Goal: Information Seeking & Learning: Learn about a topic

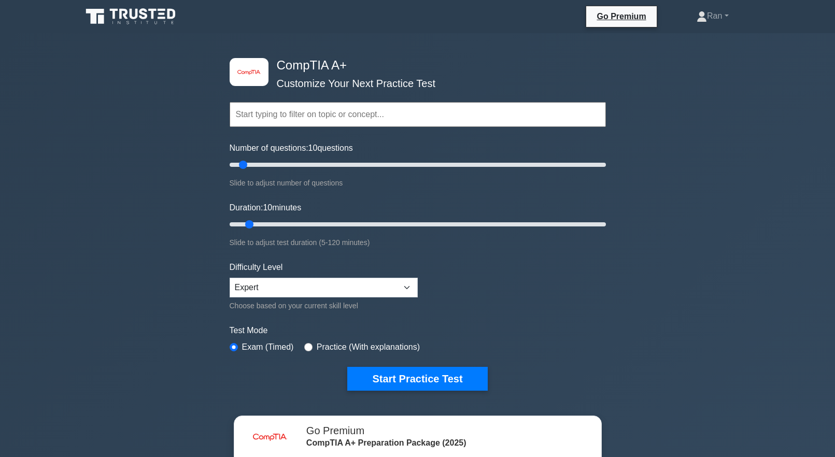
click at [263, 114] on input "text" at bounding box center [418, 114] width 376 height 25
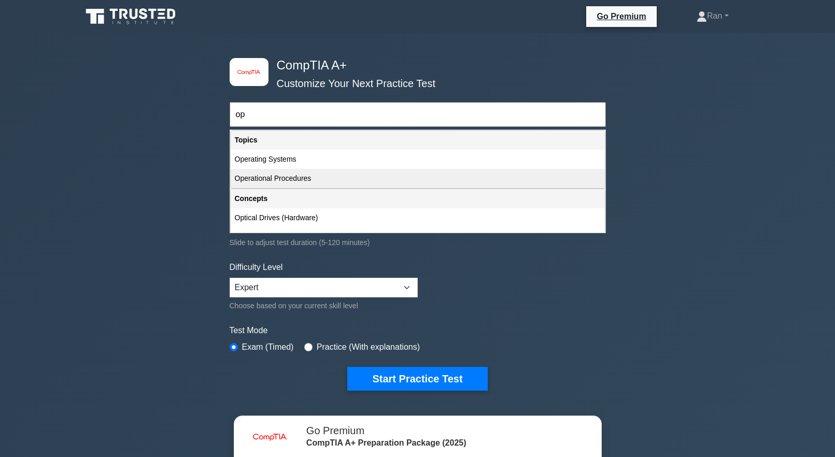
click at [296, 176] on div "Operational Procedures" at bounding box center [418, 178] width 374 height 19
type input "Operational Procedures"
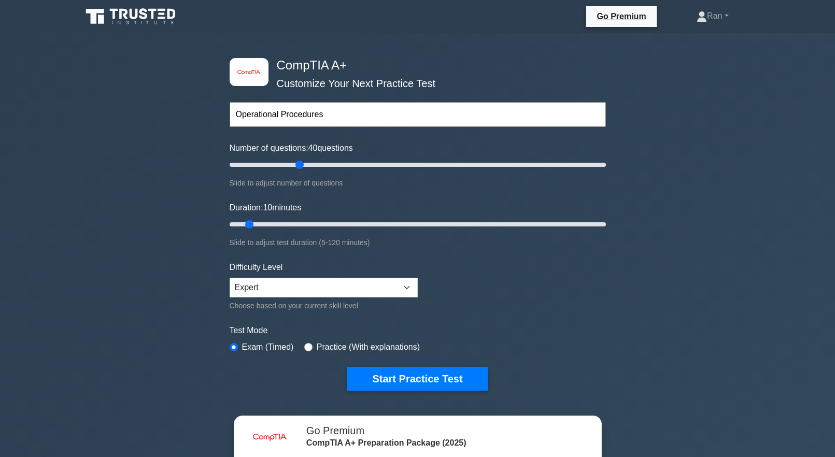
drag, startPoint x: 284, startPoint y: 166, endPoint x: 299, endPoint y: 168, distance: 15.1
type input "40"
click at [299, 168] on input "Number of questions: 40 questions" at bounding box center [418, 165] width 376 height 12
drag, startPoint x: 299, startPoint y: 168, endPoint x: 259, endPoint y: 165, distance: 40.0
type input "20"
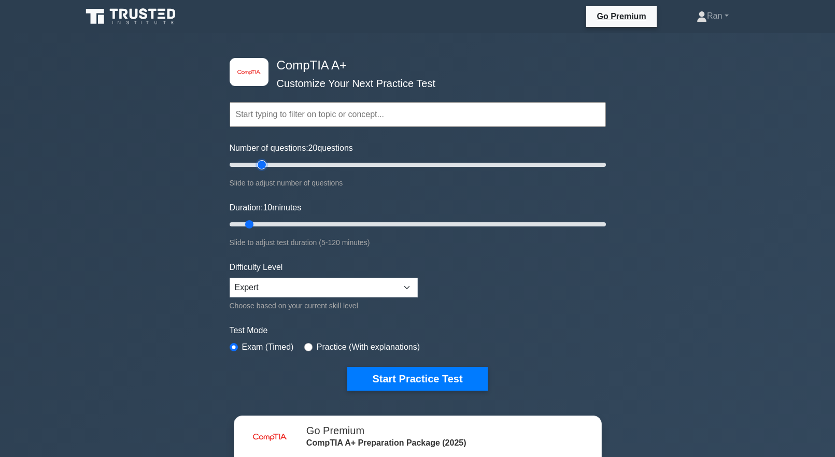
click at [259, 165] on input "Number of questions: 20 questions" at bounding box center [418, 165] width 376 height 12
drag, startPoint x: 300, startPoint y: 221, endPoint x: 341, endPoint y: 223, distance: 41.0
type input "40"
click at [342, 224] on input "Duration: 40 minutes" at bounding box center [418, 224] width 376 height 12
click at [323, 345] on label "Practice (With explanations)" at bounding box center [368, 347] width 103 height 12
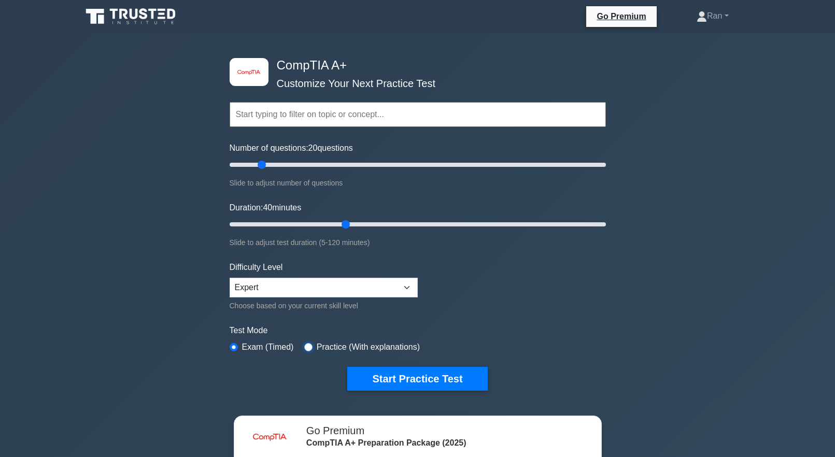
click at [304, 349] on input "radio" at bounding box center [308, 347] width 8 height 8
radio input "true"
click at [369, 370] on button "Start Practice Test" at bounding box center [417, 379] width 140 height 24
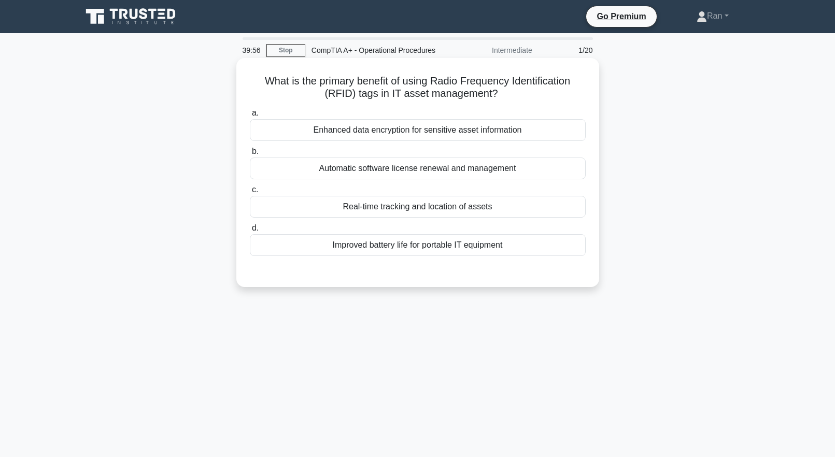
click at [373, 207] on div "Real-time tracking and location of assets" at bounding box center [418, 207] width 336 height 22
click at [250, 193] on input "c. Real-time tracking and location of assets" at bounding box center [250, 190] width 0 height 7
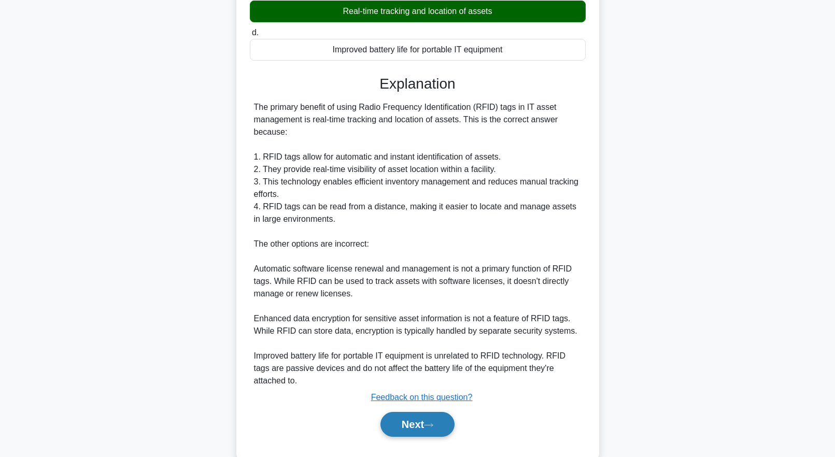
click at [433, 422] on icon at bounding box center [428, 425] width 9 height 6
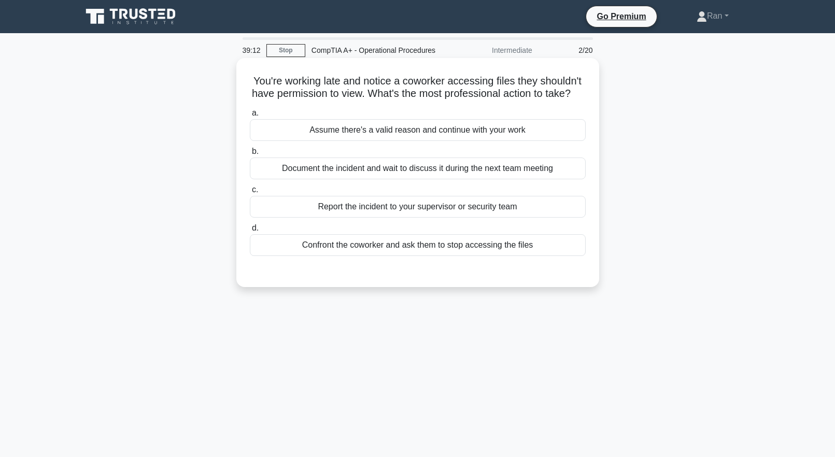
click at [387, 218] on div "Report the incident to your supervisor or security team" at bounding box center [418, 207] width 336 height 22
click at [250, 193] on input "c. Report the incident to your supervisor or security team" at bounding box center [250, 190] width 0 height 7
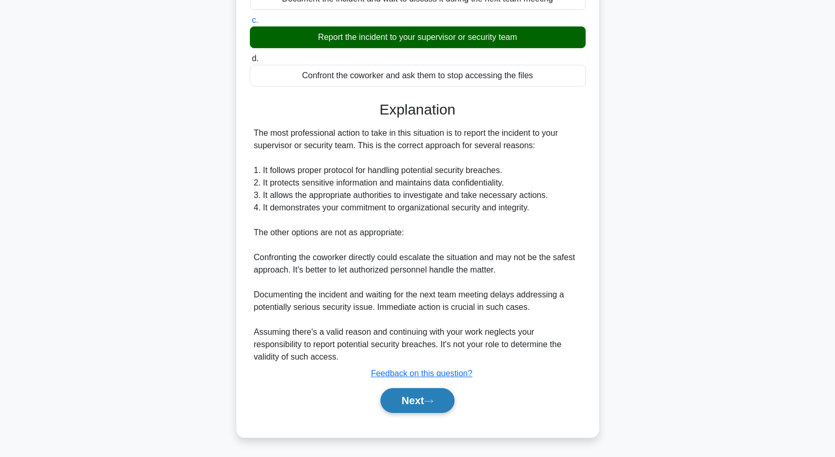
click at [410, 400] on button "Next" at bounding box center [417, 400] width 74 height 25
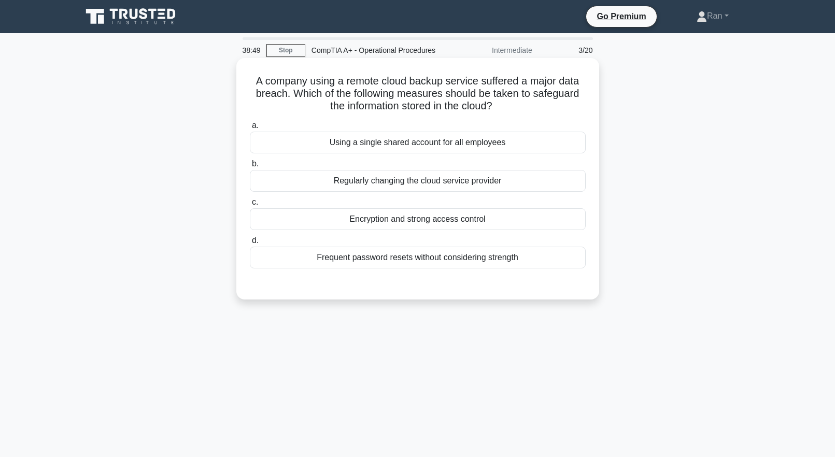
click at [393, 224] on div "Encryption and strong access control" at bounding box center [418, 219] width 336 height 22
click at [250, 206] on input "c. Encryption and strong access control" at bounding box center [250, 202] width 0 height 7
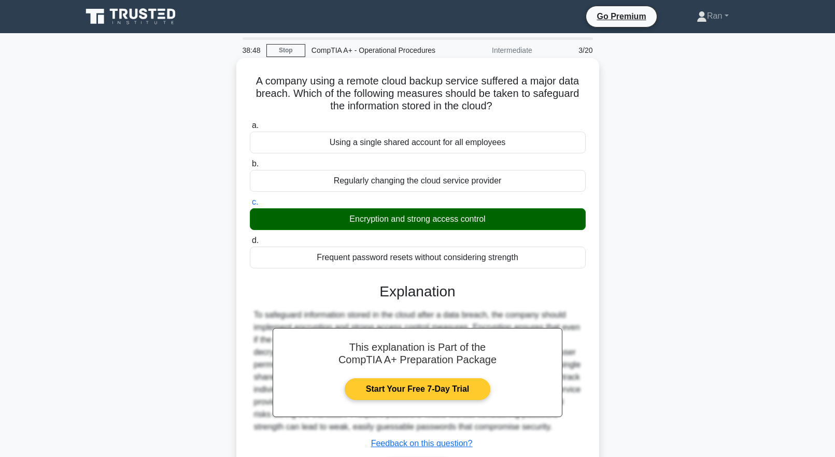
scroll to position [103, 0]
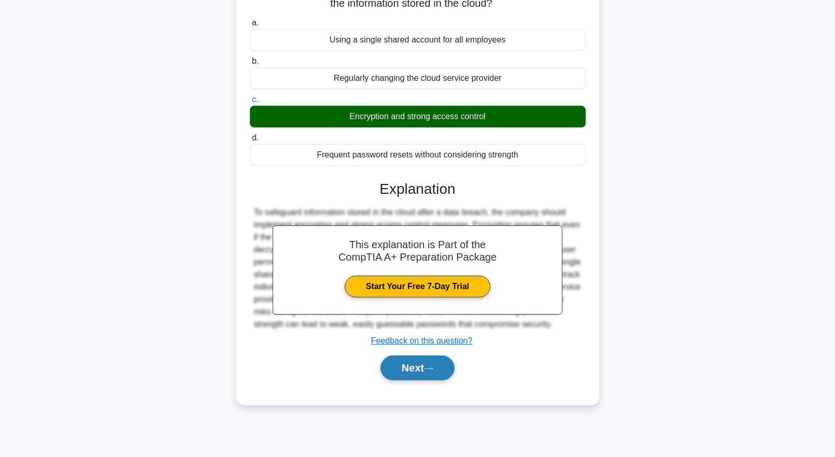
click at [434, 373] on button "Next" at bounding box center [417, 368] width 74 height 25
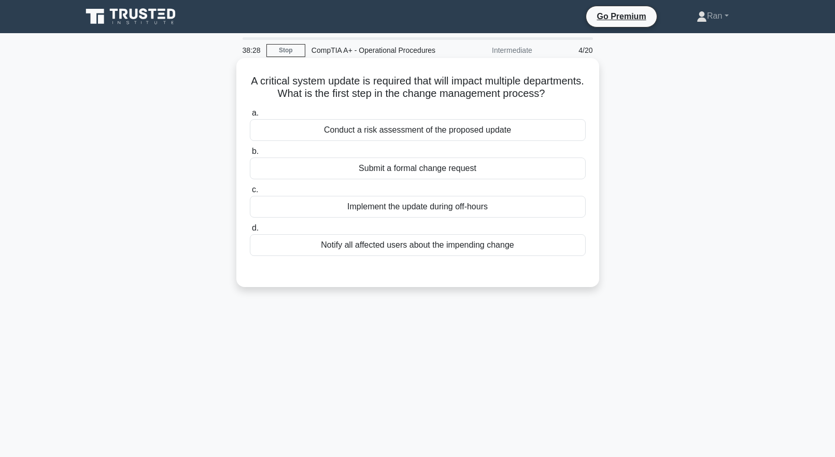
click at [400, 141] on div "Conduct a risk assessment of the proposed update" at bounding box center [418, 130] width 336 height 22
click at [250, 117] on input "a. Conduct a risk assessment of the proposed update" at bounding box center [250, 113] width 0 height 7
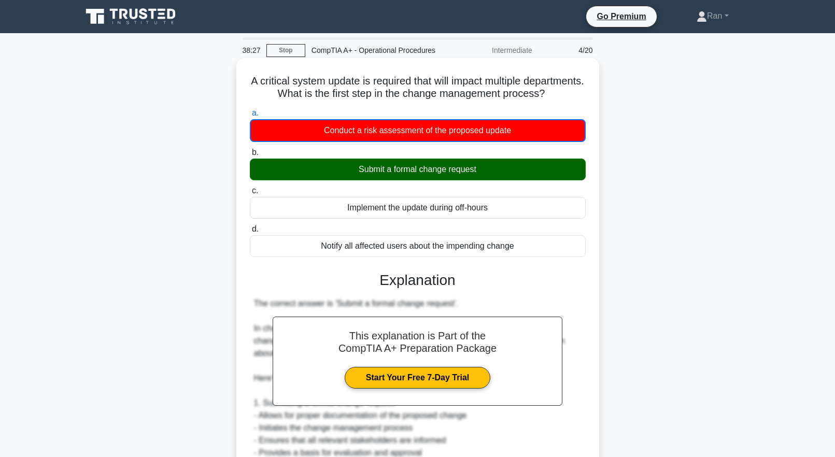
click at [403, 180] on div "Submit a formal change request" at bounding box center [418, 170] width 336 height 22
click at [250, 156] on input "b. Submit a formal change request" at bounding box center [250, 152] width 0 height 7
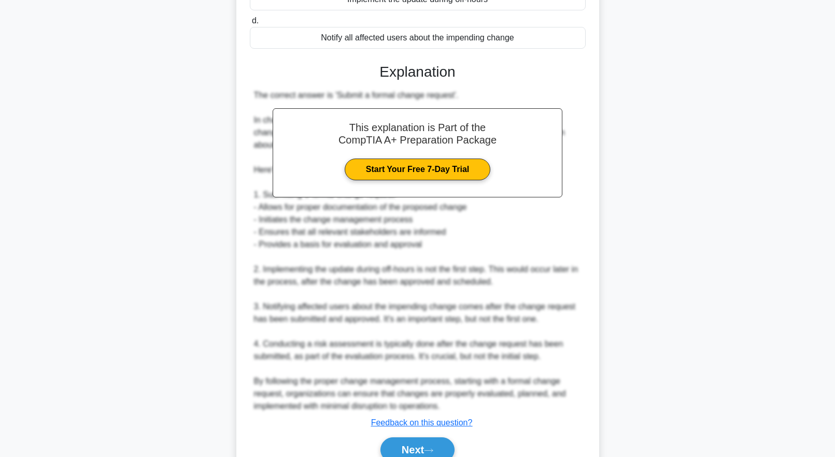
scroll to position [270, 0]
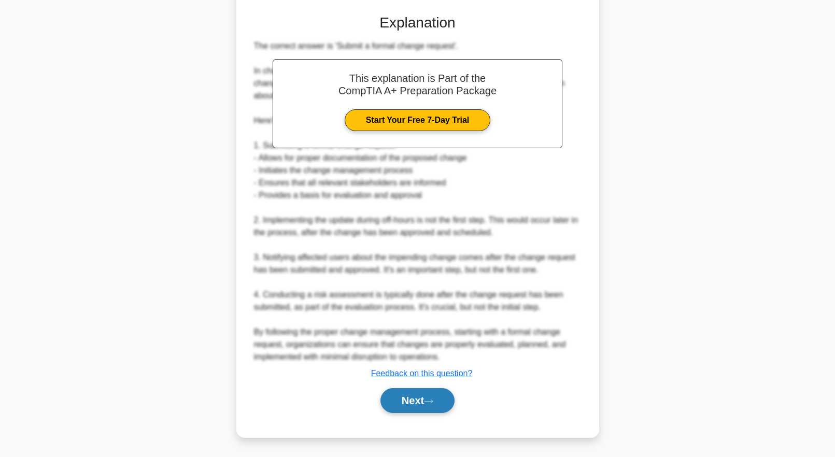
click at [420, 403] on button "Next" at bounding box center [417, 400] width 74 height 25
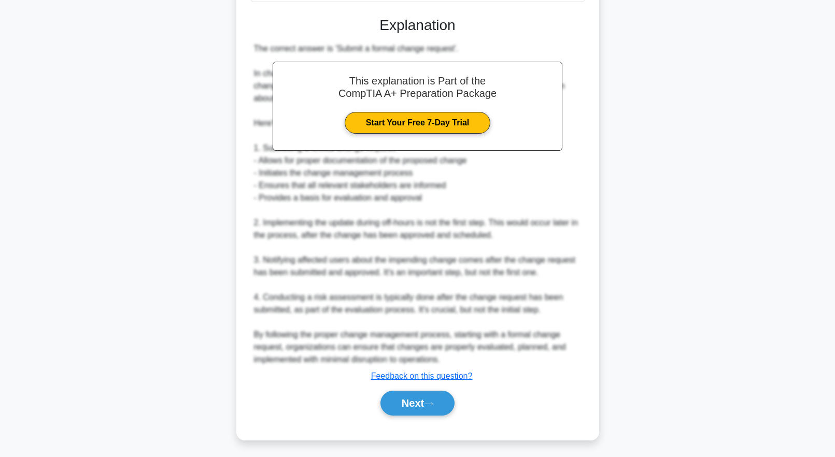
scroll to position [0, 0]
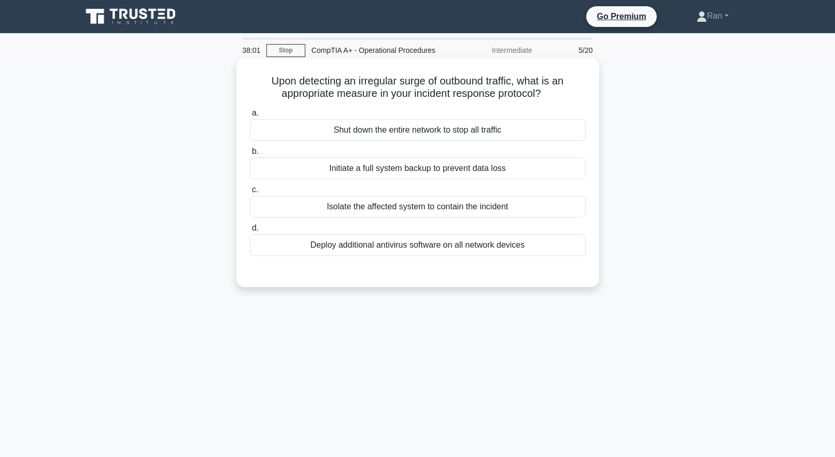
click at [319, 170] on div "Initiate a full system backup to prevent data loss" at bounding box center [418, 169] width 336 height 22
click at [250, 155] on input "b. Initiate a full system backup to prevent data loss" at bounding box center [250, 151] width 0 height 7
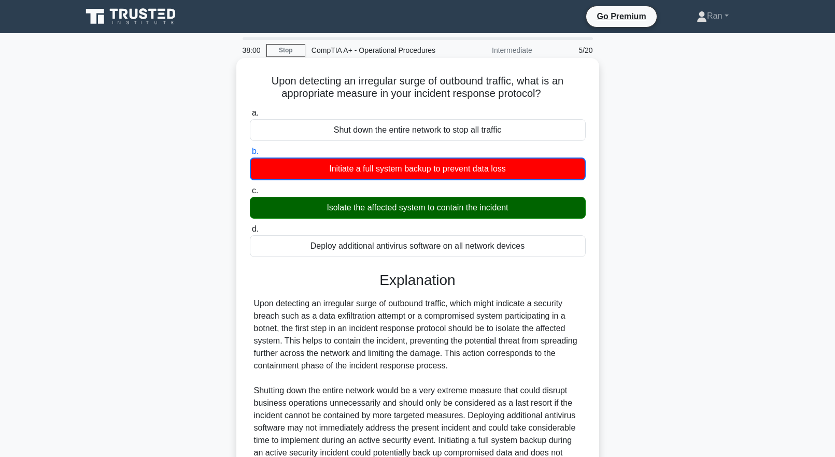
scroll to position [109, 0]
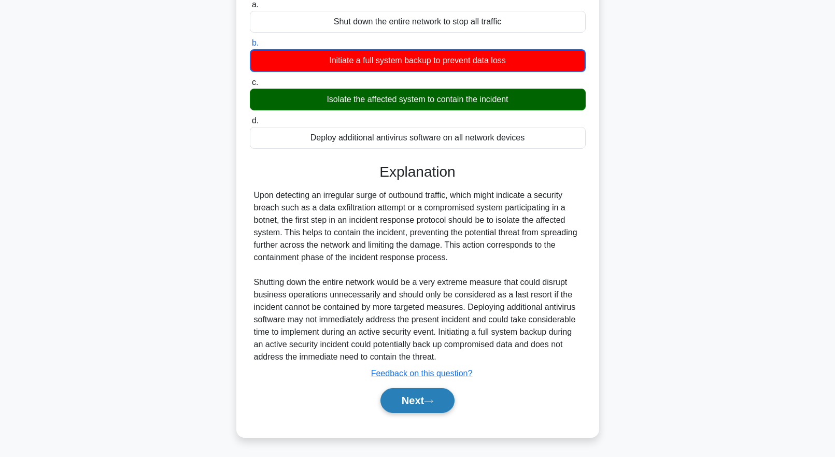
click at [415, 404] on button "Next" at bounding box center [417, 400] width 74 height 25
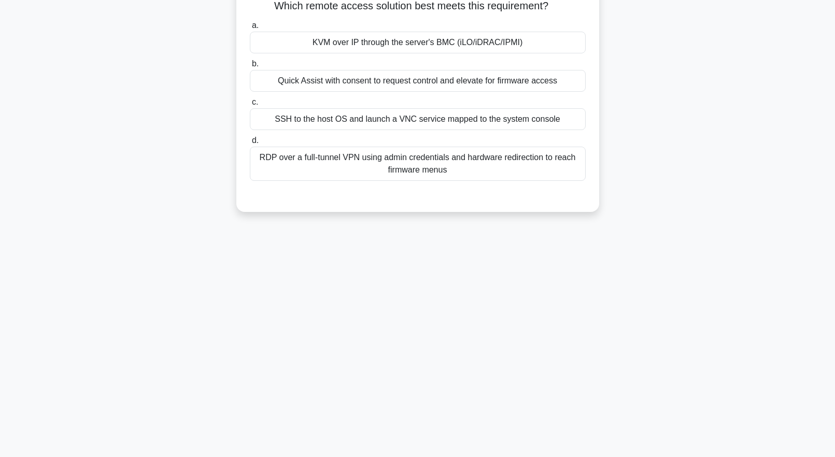
scroll to position [0, 0]
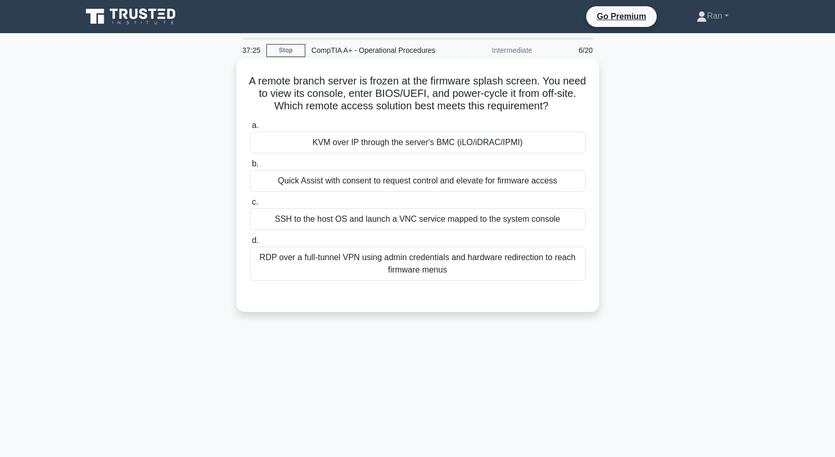
click at [339, 262] on div "RDP over a full-tunnel VPN using admin credentials and hardware redirection to …" at bounding box center [418, 264] width 336 height 34
click at [250, 244] on input "d. RDP over a full-tunnel VPN using admin credentials and hardware redirection …" at bounding box center [250, 240] width 0 height 7
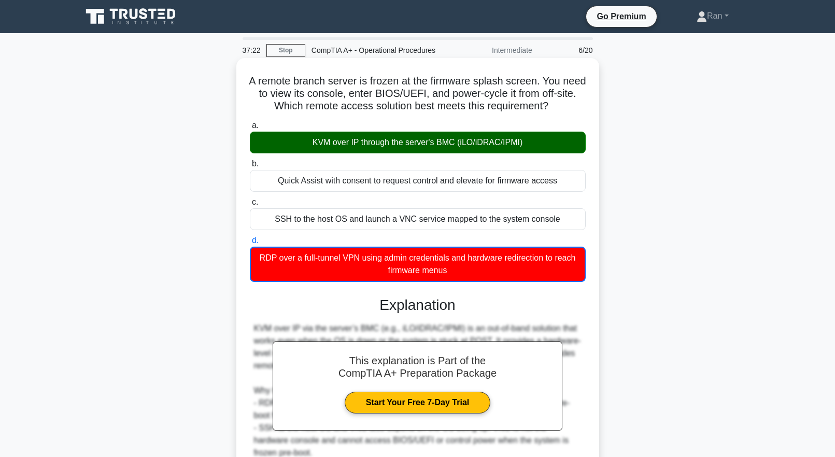
scroll to position [109, 0]
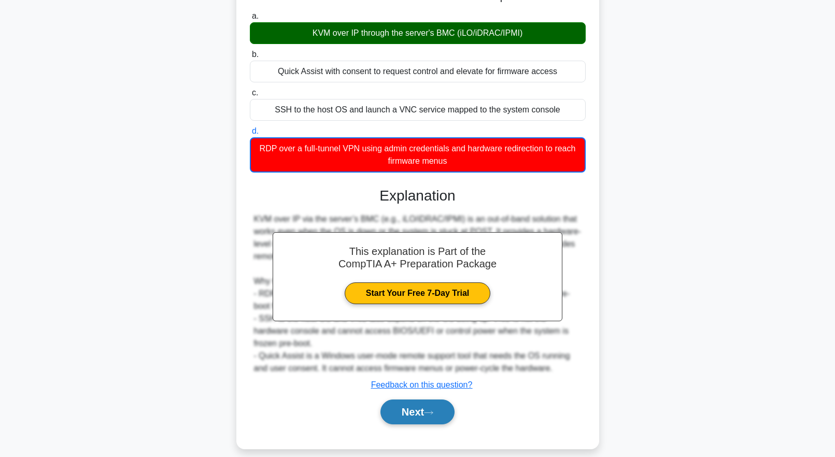
click at [405, 411] on button "Next" at bounding box center [417, 412] width 74 height 25
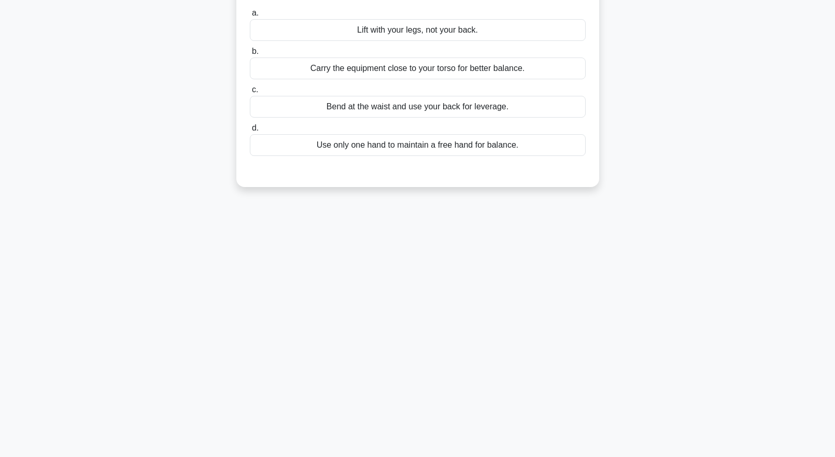
scroll to position [0, 0]
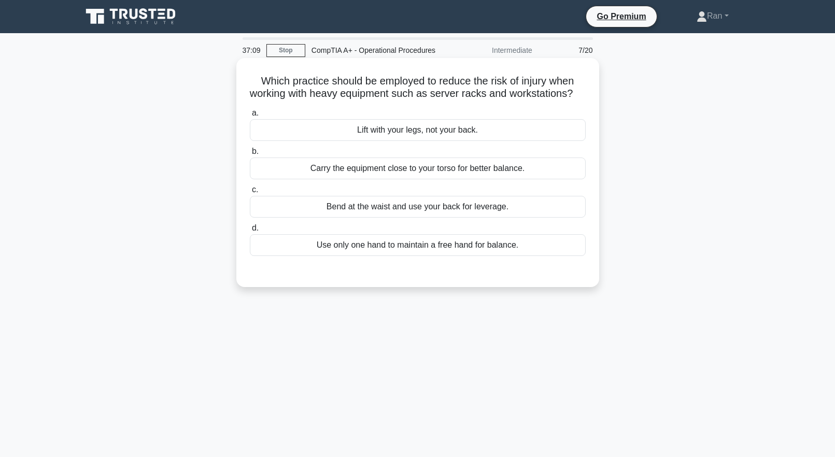
click at [364, 141] on div "Lift with your legs, not your back." at bounding box center [418, 130] width 336 height 22
click at [250, 117] on input "a. Lift with your legs, not your back." at bounding box center [250, 113] width 0 height 7
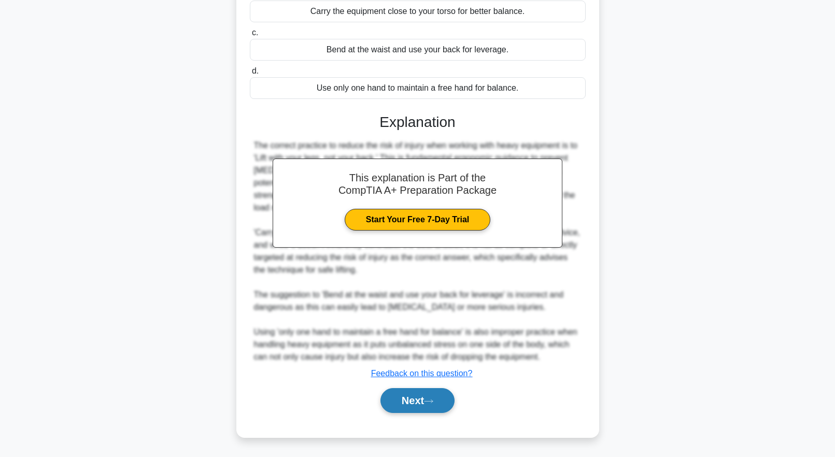
click at [425, 397] on button "Next" at bounding box center [417, 400] width 74 height 25
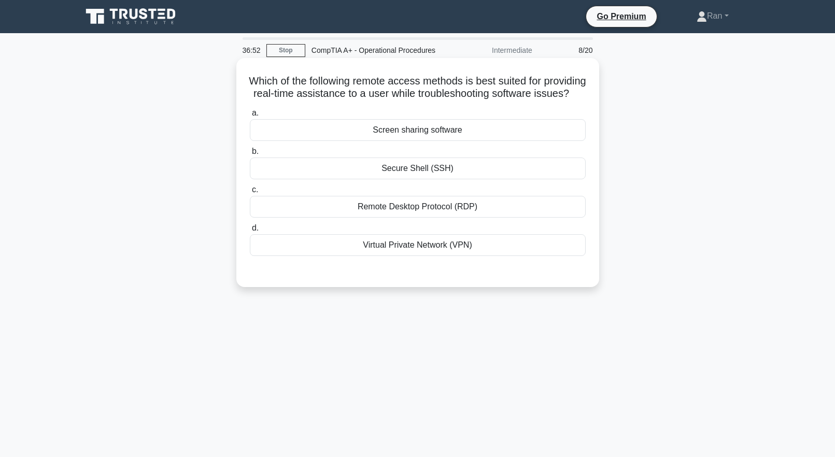
click at [397, 218] on div "Remote Desktop Protocol (RDP)" at bounding box center [418, 207] width 336 height 22
click at [250, 193] on input "c. Remote Desktop Protocol (RDP)" at bounding box center [250, 190] width 0 height 7
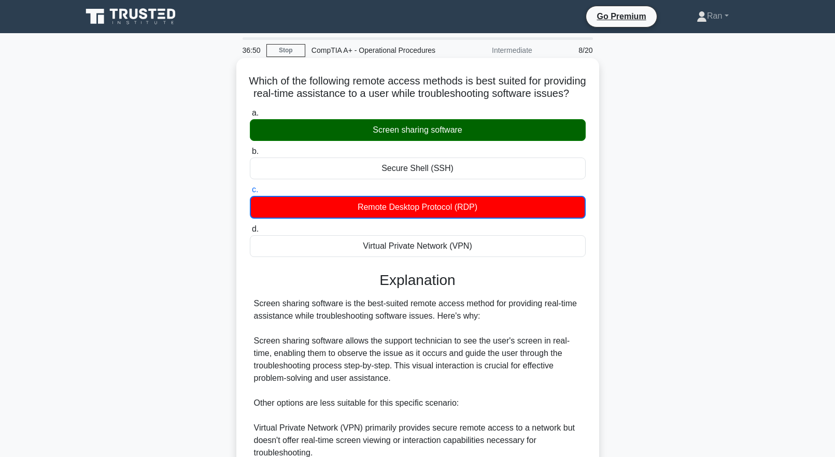
scroll to position [156, 0]
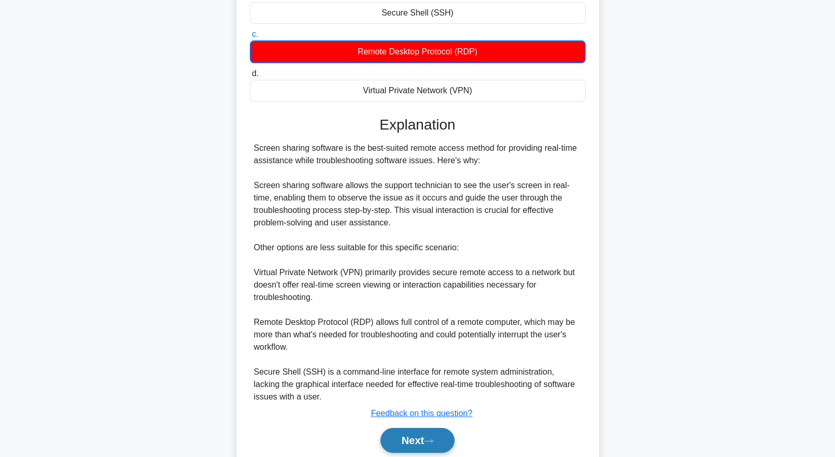
click at [425, 449] on button "Next" at bounding box center [417, 440] width 74 height 25
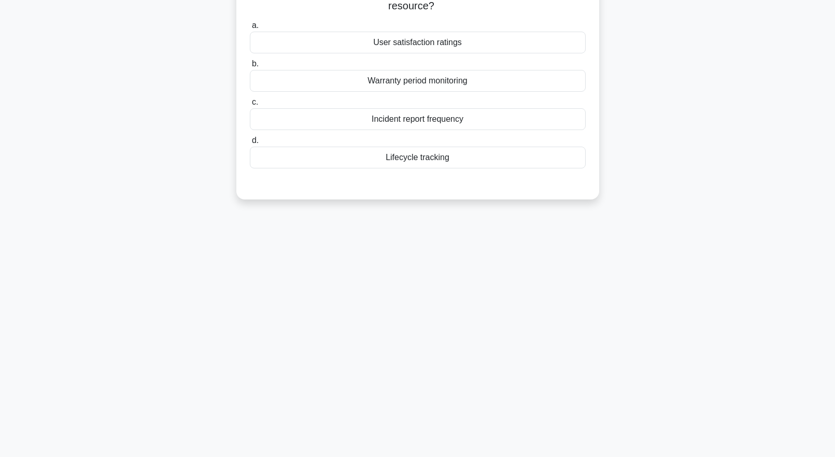
scroll to position [0, 0]
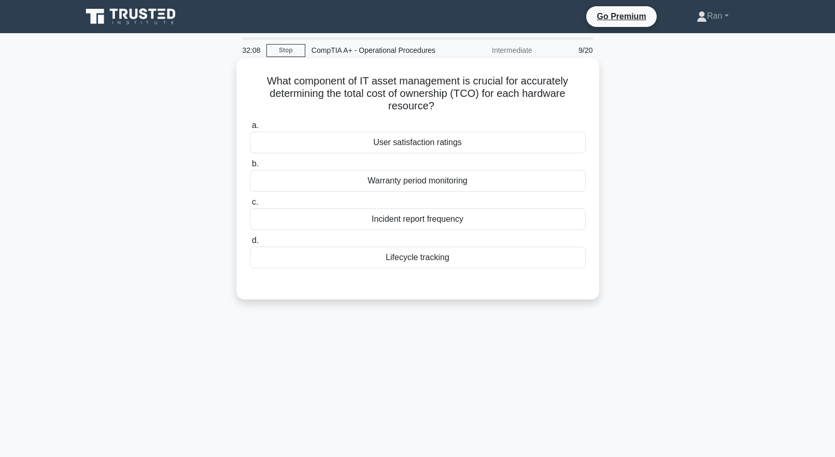
click at [431, 264] on div "Lifecycle tracking" at bounding box center [418, 258] width 336 height 22
click at [250, 244] on input "d. Lifecycle tracking" at bounding box center [250, 240] width 0 height 7
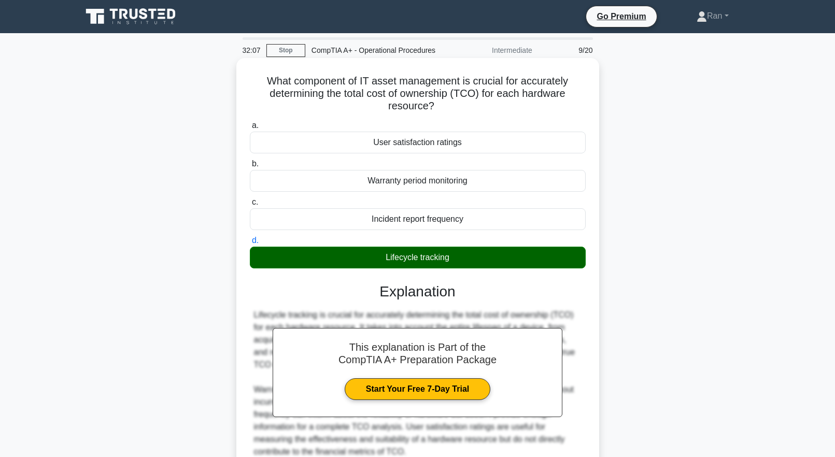
scroll to position [103, 0]
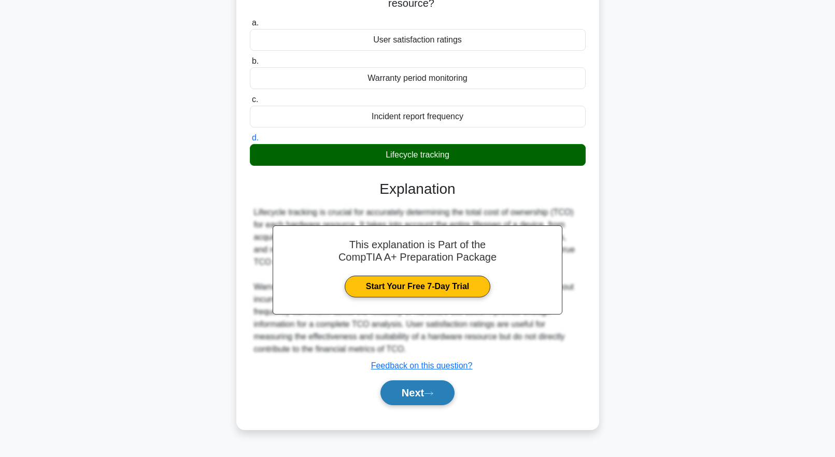
click at [434, 391] on button "Next" at bounding box center [417, 392] width 74 height 25
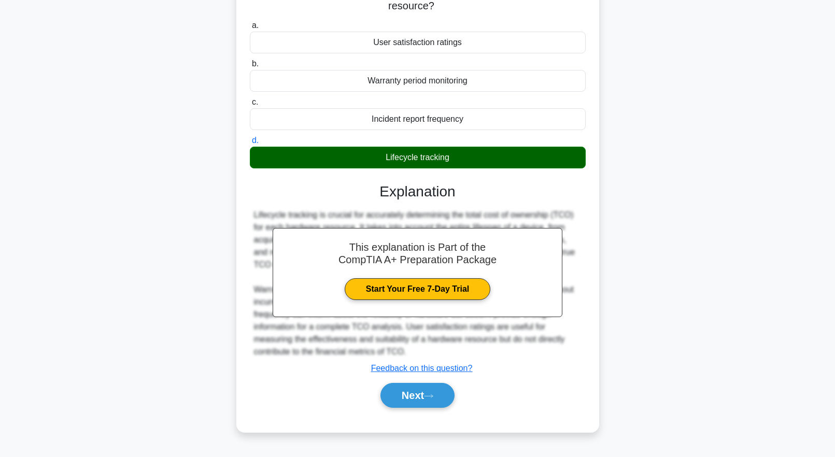
scroll to position [0, 0]
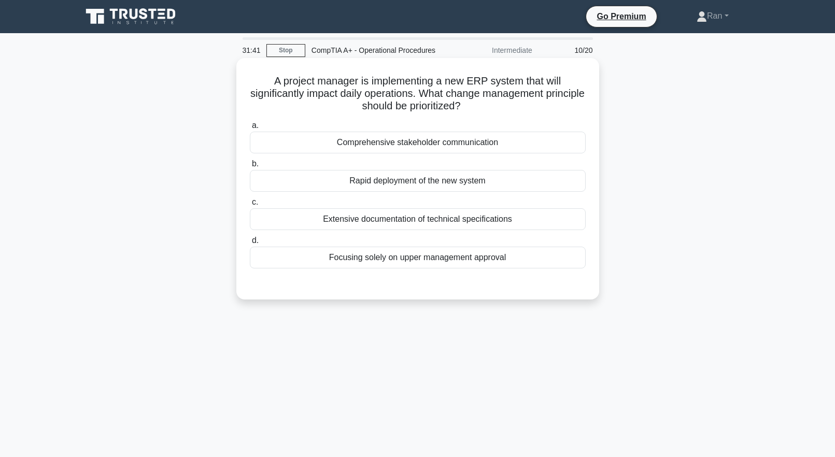
click at [443, 143] on div "Comprehensive stakeholder communication" at bounding box center [418, 143] width 336 height 22
click at [250, 129] on input "a. Comprehensive stakeholder communication" at bounding box center [250, 125] width 0 height 7
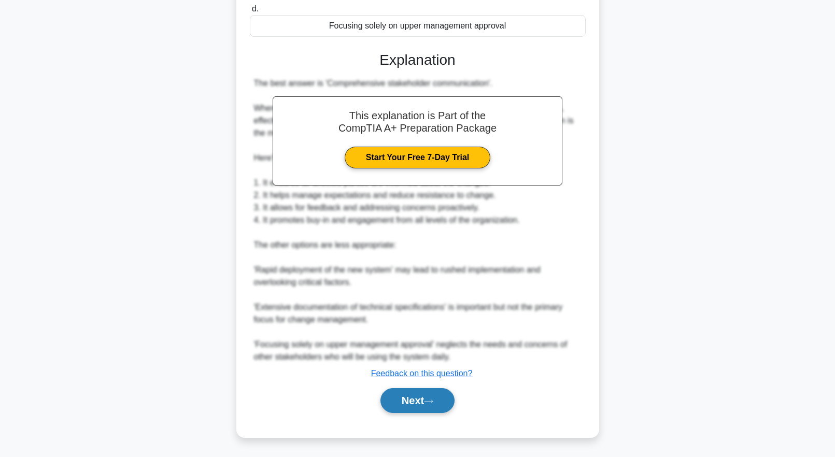
click at [433, 404] on icon at bounding box center [428, 402] width 9 height 6
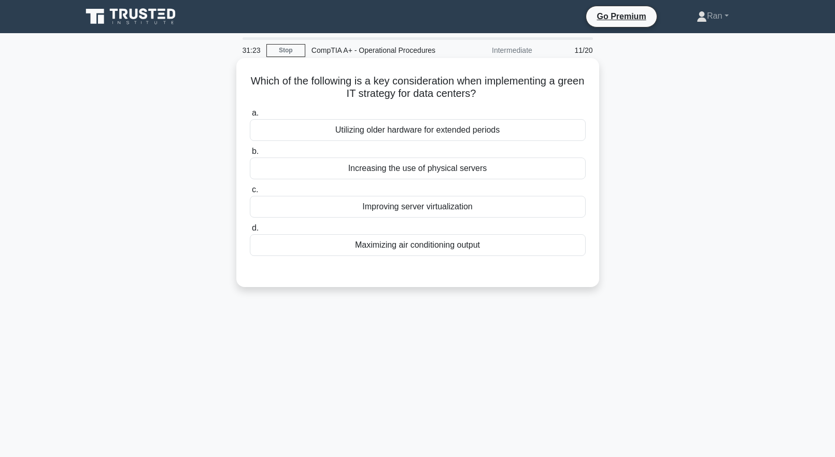
click at [316, 206] on div "Improving server virtualization" at bounding box center [418, 207] width 336 height 22
click at [250, 193] on input "c. Improving server virtualization" at bounding box center [250, 190] width 0 height 7
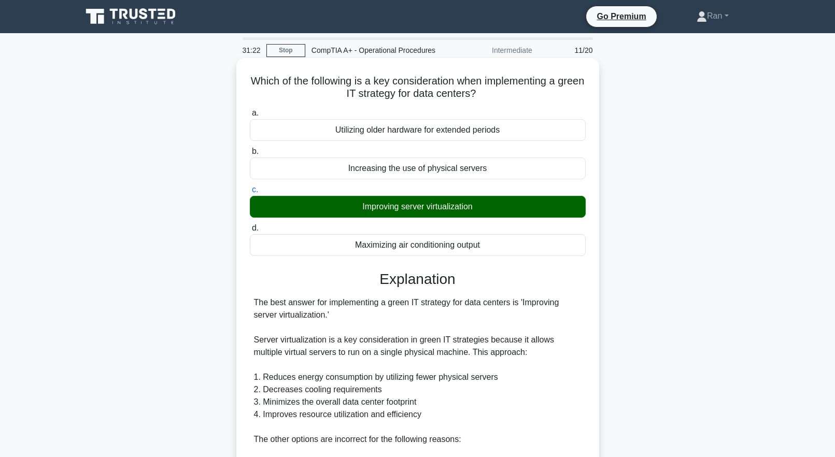
scroll to position [208, 0]
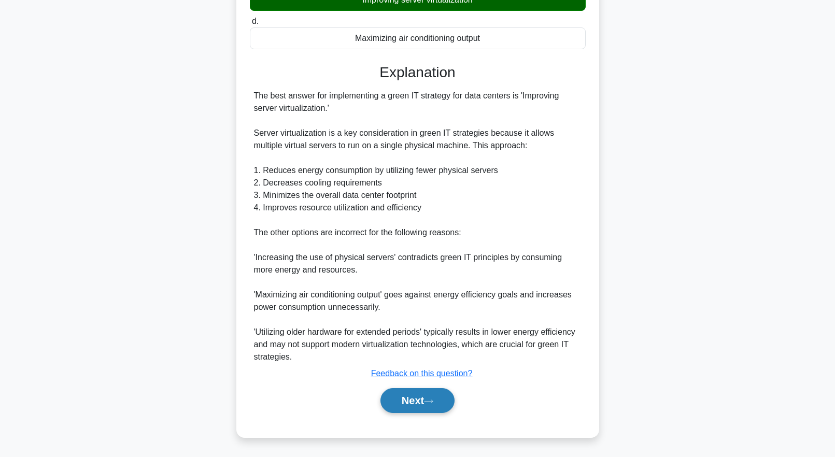
click at [399, 394] on button "Next" at bounding box center [417, 400] width 74 height 25
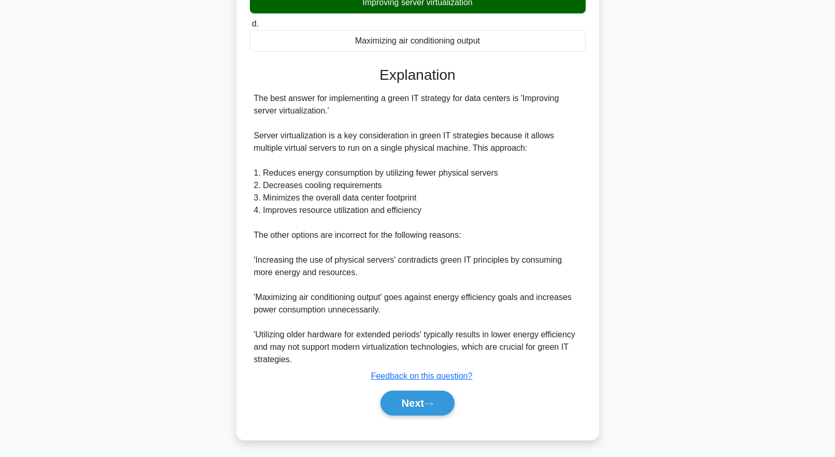
scroll to position [0, 0]
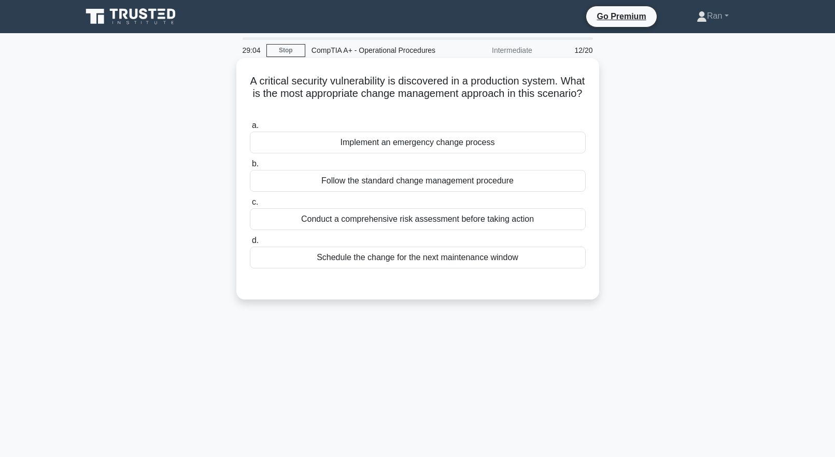
click at [485, 219] on div "Conduct a comprehensive risk assessment before taking action" at bounding box center [418, 219] width 336 height 22
click at [250, 206] on input "c. Conduct a comprehensive risk assessment before taking action" at bounding box center [250, 202] width 0 height 7
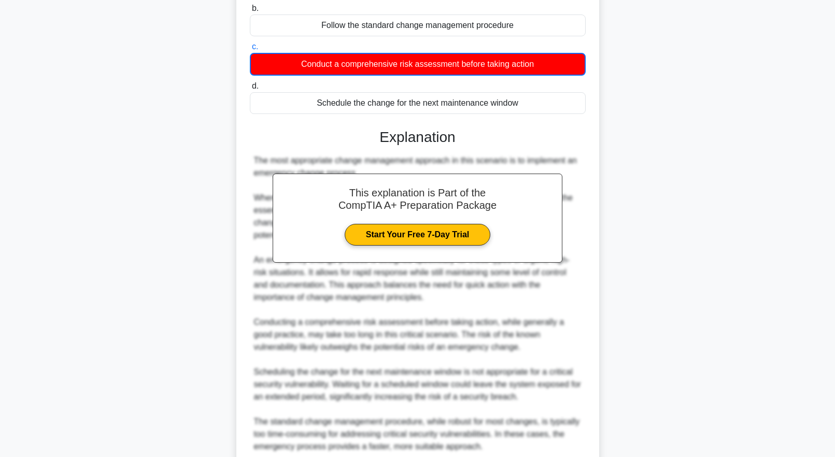
scroll to position [246, 0]
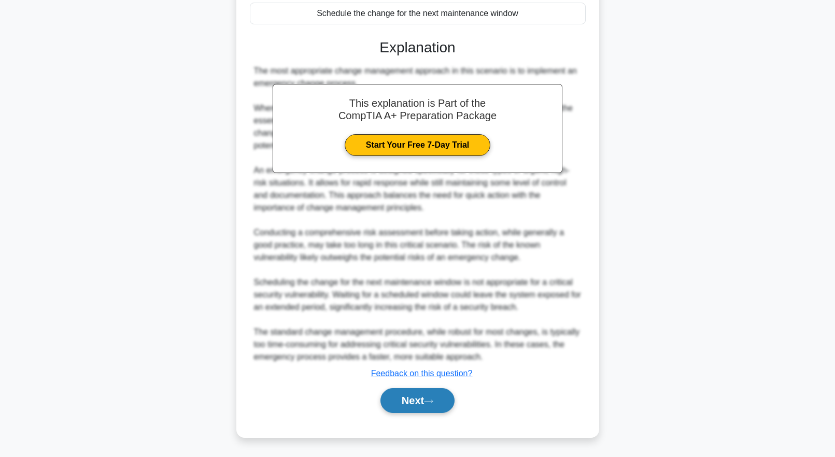
click at [425, 400] on button "Next" at bounding box center [417, 400] width 74 height 25
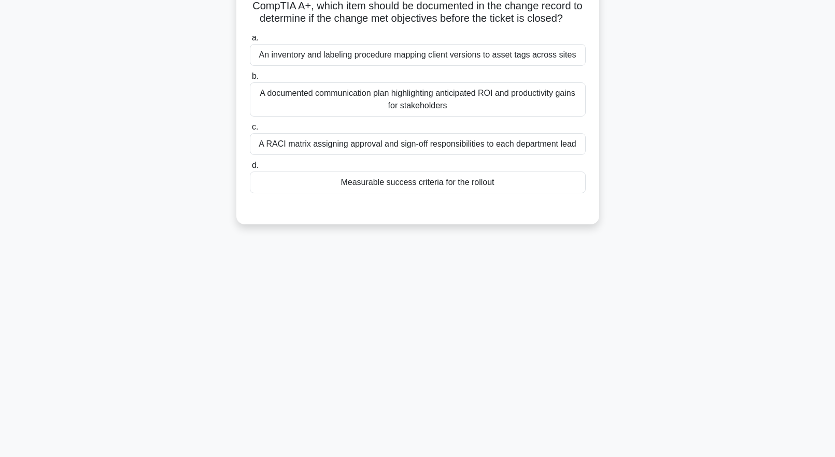
scroll to position [0, 0]
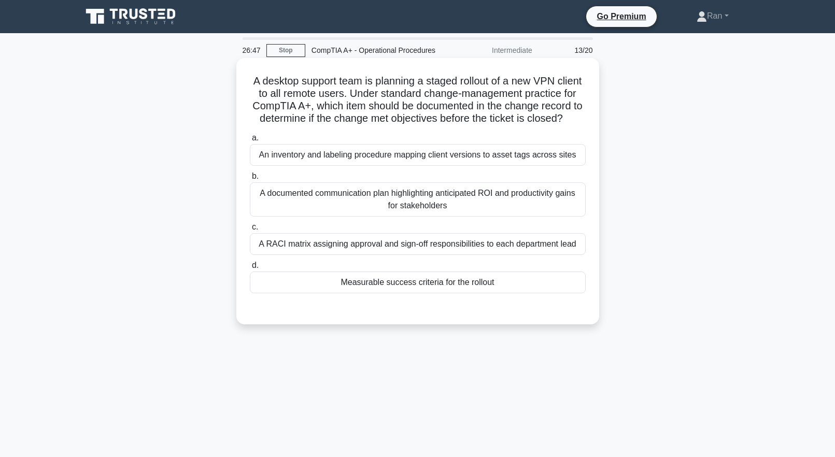
click at [391, 217] on div "A documented communication plan highlighting anticipated ROI and productivity g…" at bounding box center [418, 199] width 336 height 34
click at [250, 180] on input "b. A documented communication plan highlighting anticipated ROI and productivit…" at bounding box center [250, 176] width 0 height 7
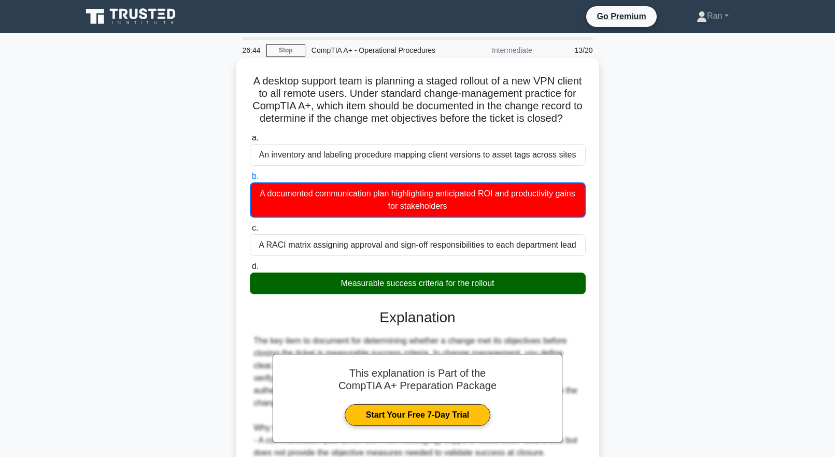
scroll to position [156, 0]
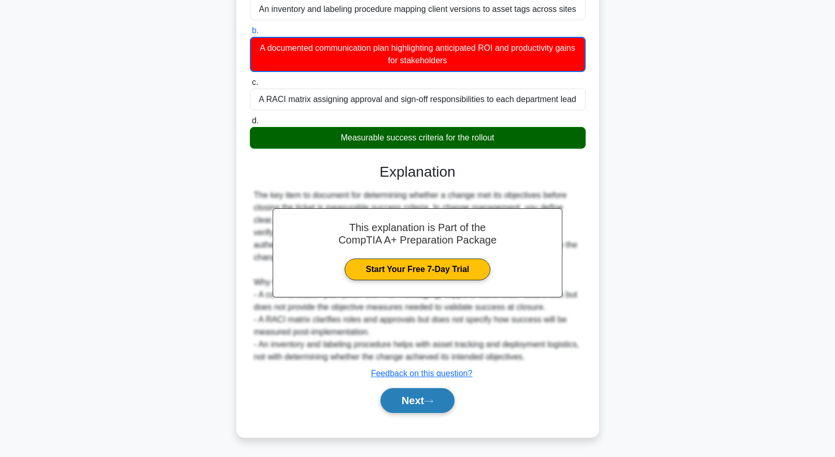
click at [414, 413] on button "Next" at bounding box center [417, 400] width 74 height 25
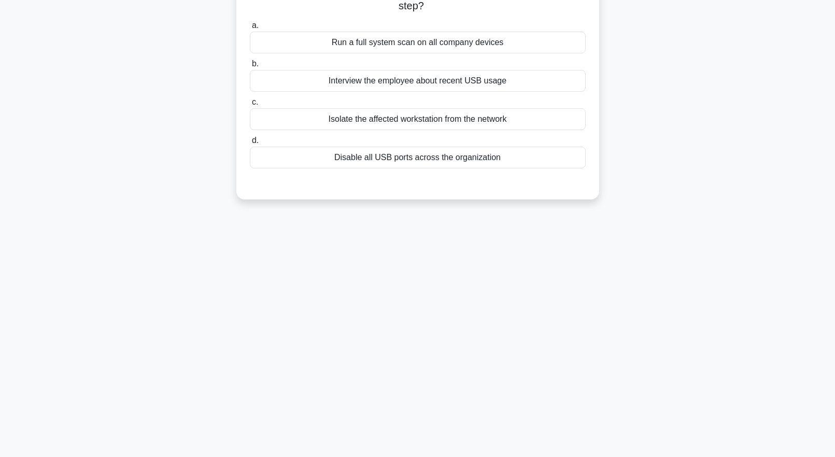
scroll to position [0, 0]
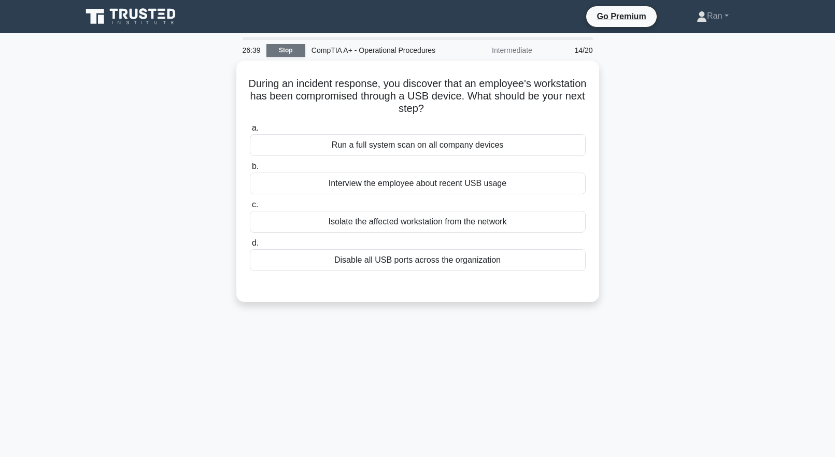
click at [285, 49] on link "Stop" at bounding box center [285, 50] width 39 height 13
click at [276, 51] on link "Stop" at bounding box center [285, 50] width 39 height 13
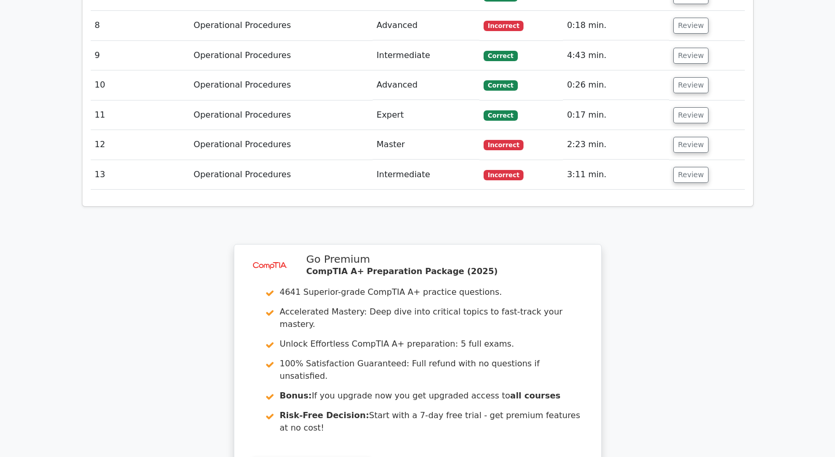
scroll to position [1709, 0]
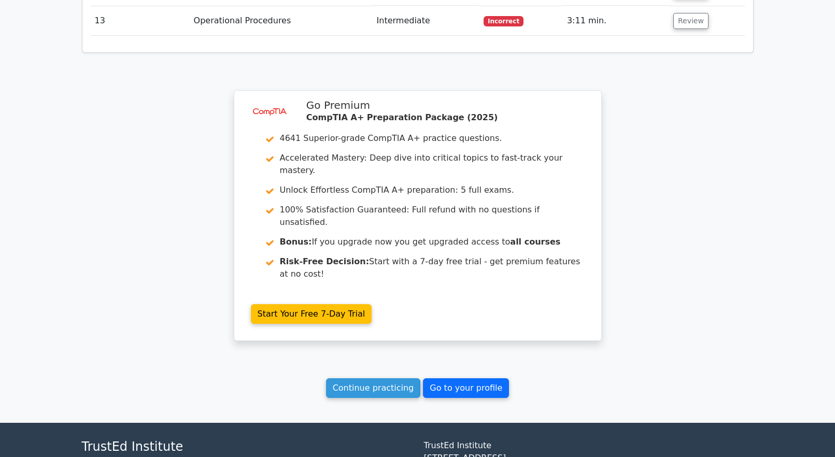
click at [474, 378] on link "Go to your profile" at bounding box center [466, 388] width 86 height 20
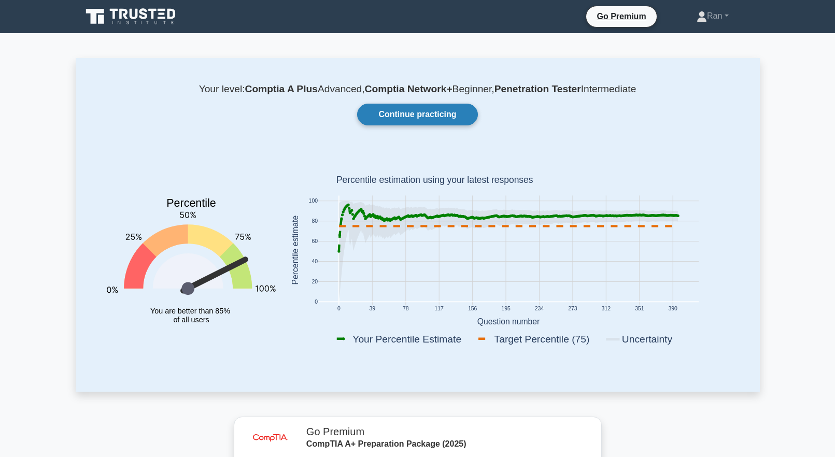
click at [411, 116] on link "Continue practicing" at bounding box center [417, 115] width 120 height 22
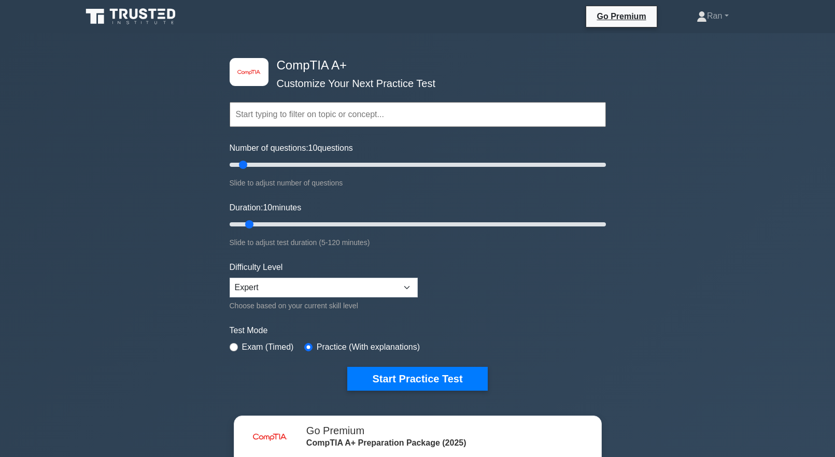
click at [328, 119] on input "text" at bounding box center [418, 114] width 376 height 25
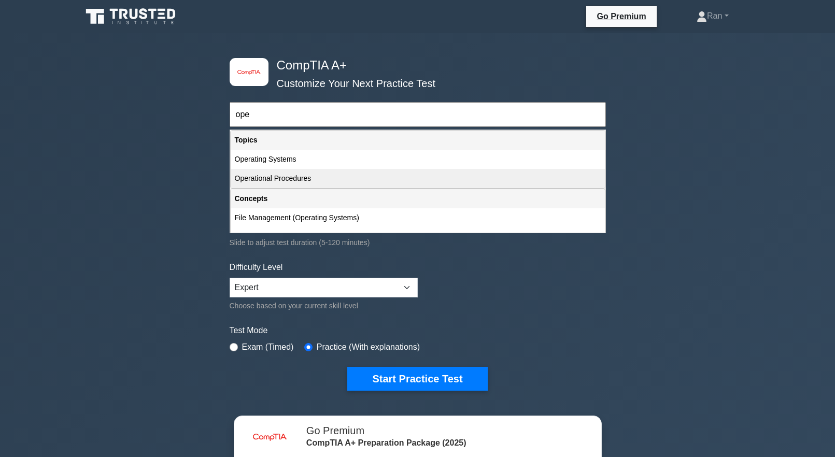
click at [300, 184] on div "Operational Procedures" at bounding box center [418, 178] width 374 height 19
type input "Operational Procedures"
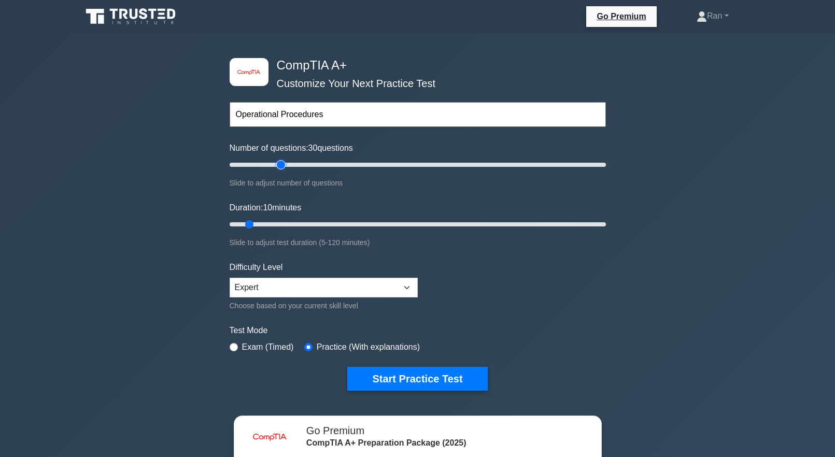
type input "30"
click at [282, 164] on input "Number of questions: 30 questions" at bounding box center [418, 165] width 376 height 12
drag, startPoint x: 294, startPoint y: 219, endPoint x: 318, endPoint y: 221, distance: 23.9
click at [318, 221] on input "Duration: 30 minutes" at bounding box center [418, 224] width 376 height 12
drag, startPoint x: 316, startPoint y: 221, endPoint x: 324, endPoint y: 221, distance: 8.3
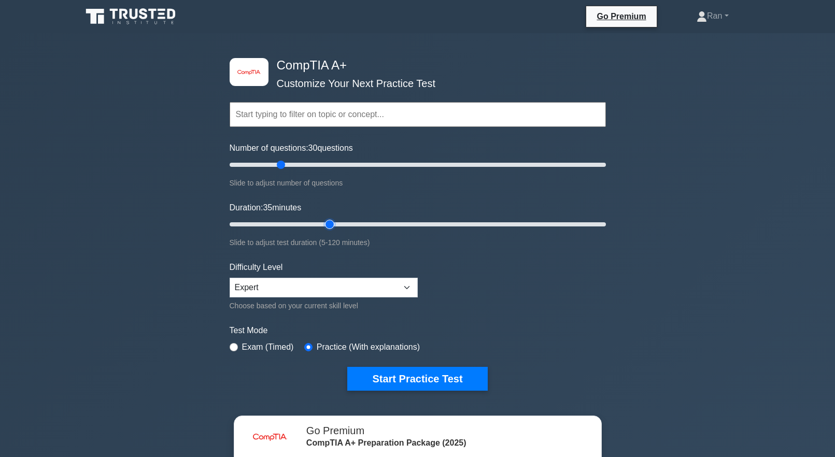
type input "35"
click at [324, 221] on input "Duration: 35 minutes" at bounding box center [418, 224] width 376 height 12
click at [428, 373] on button "Start Practice Test" at bounding box center [417, 379] width 140 height 24
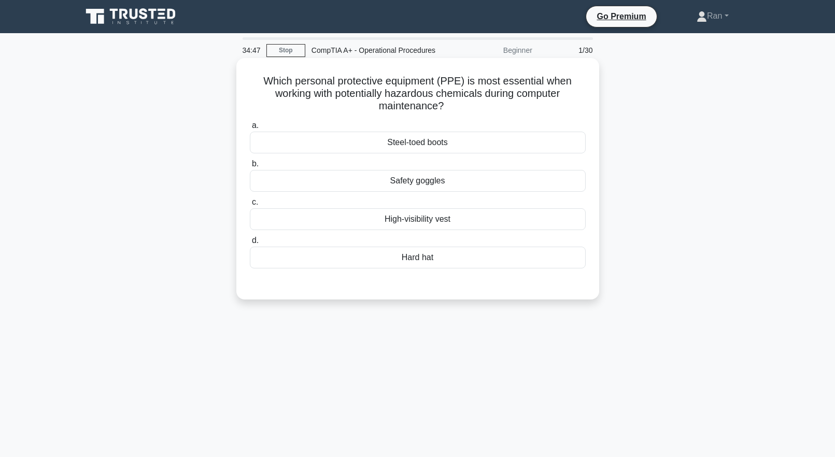
click at [409, 185] on div "Safety goggles" at bounding box center [418, 181] width 336 height 22
click at [250, 167] on input "b. Safety goggles" at bounding box center [250, 164] width 0 height 7
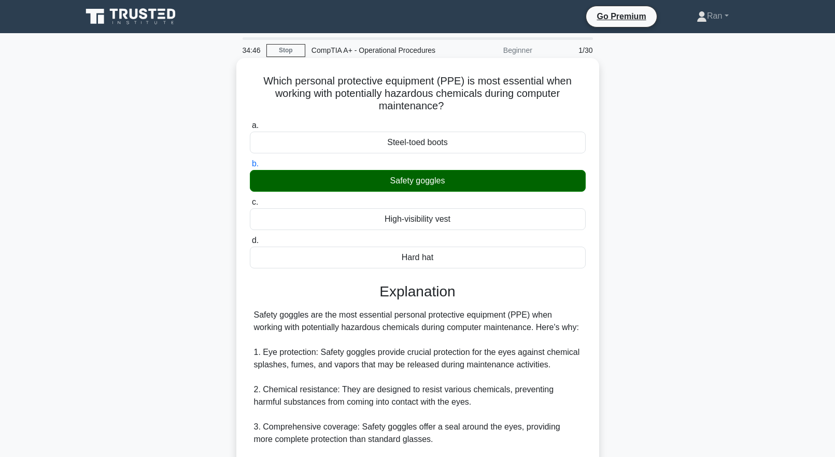
scroll to position [307, 0]
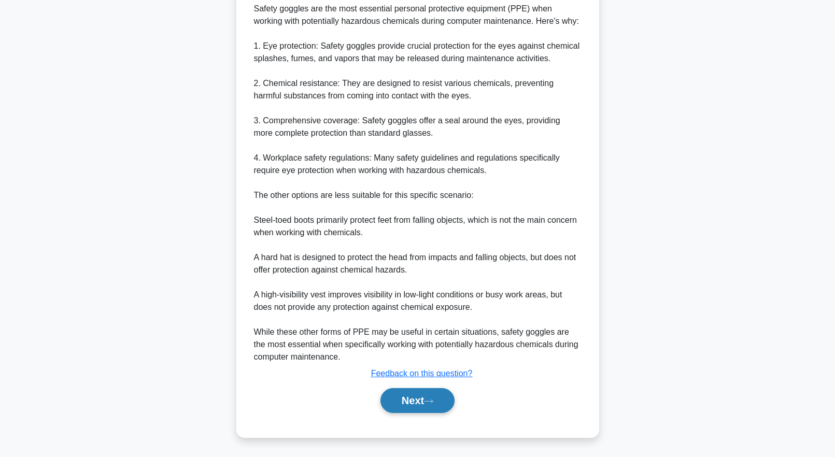
click at [422, 407] on button "Next" at bounding box center [417, 400] width 74 height 25
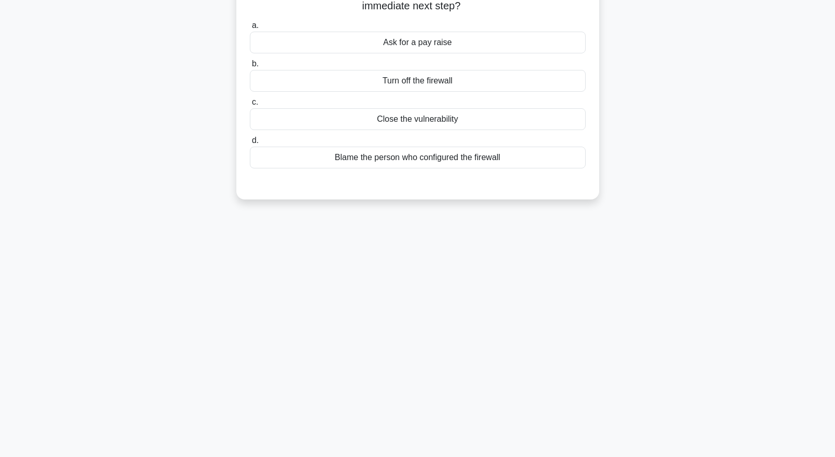
scroll to position [0, 0]
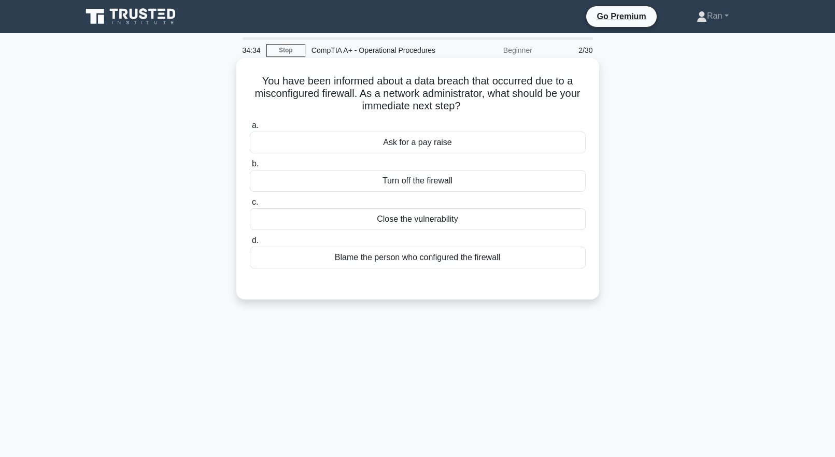
click at [315, 218] on div "Close the vulnerability" at bounding box center [418, 219] width 336 height 22
click at [250, 206] on input "c. Close the vulnerability" at bounding box center [250, 202] width 0 height 7
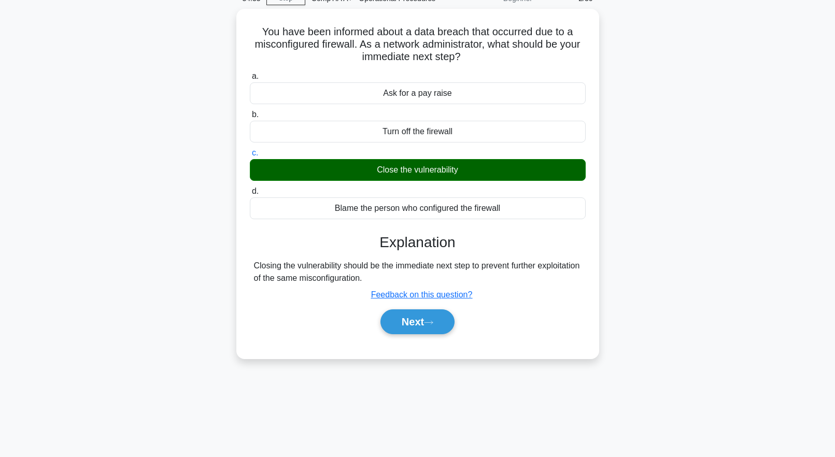
scroll to position [103, 0]
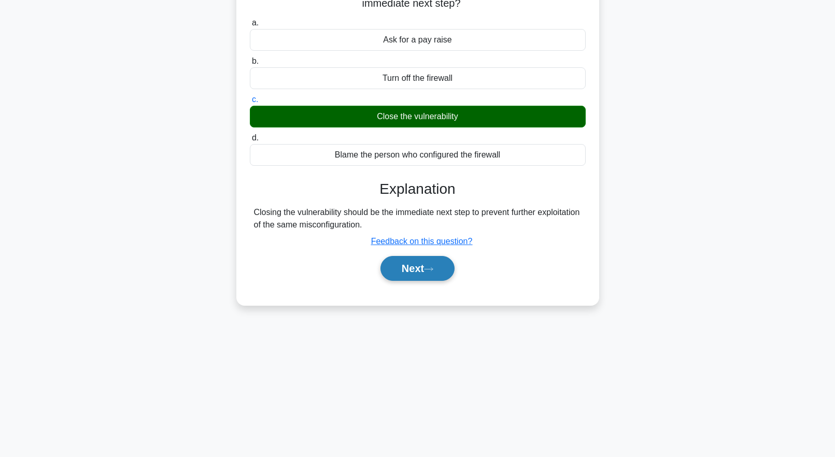
click at [406, 279] on button "Next" at bounding box center [417, 268] width 74 height 25
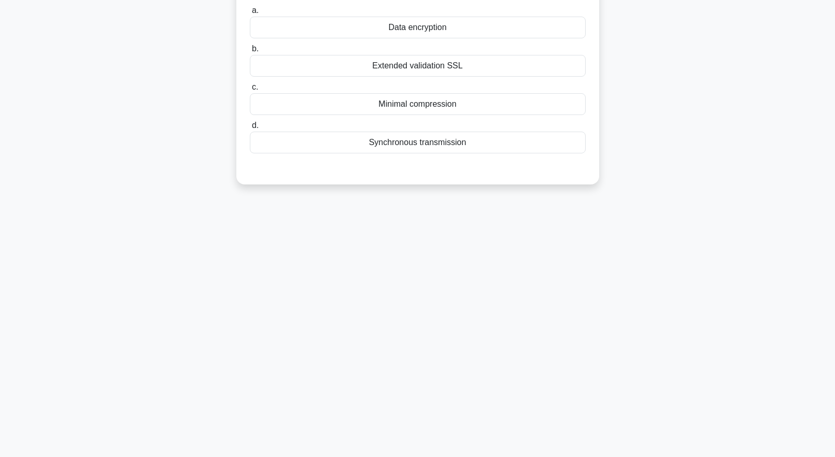
scroll to position [0, 0]
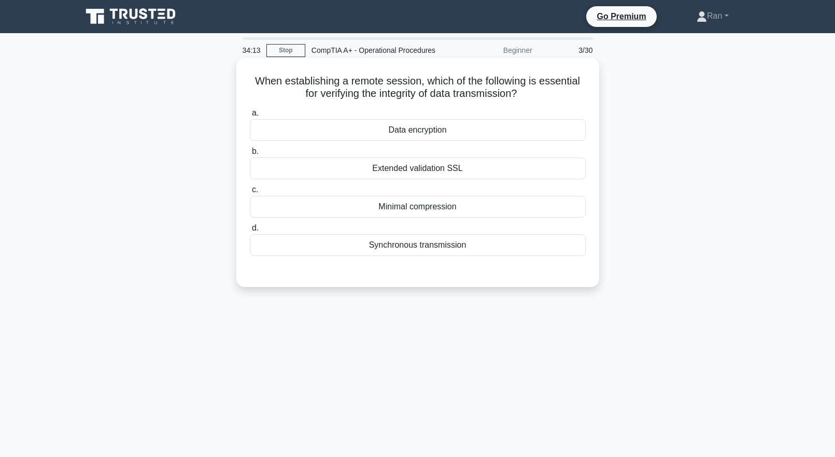
click at [363, 170] on div "Extended validation SSL" at bounding box center [418, 169] width 336 height 22
click at [250, 155] on input "b. Extended validation SSL" at bounding box center [250, 151] width 0 height 7
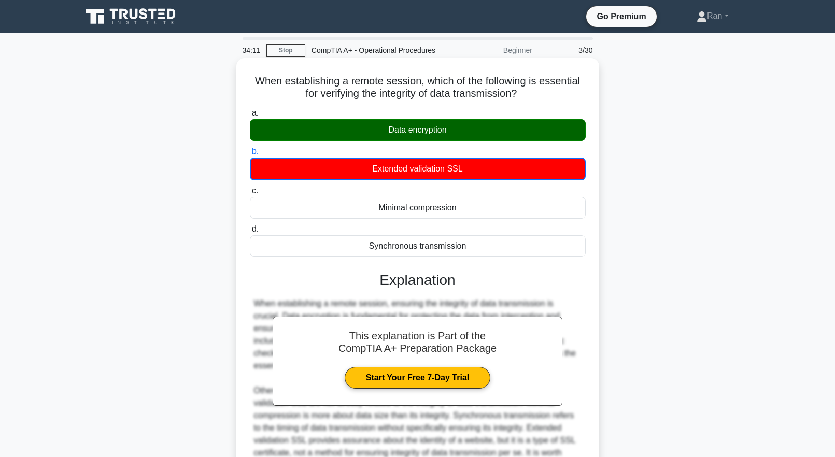
scroll to position [134, 0]
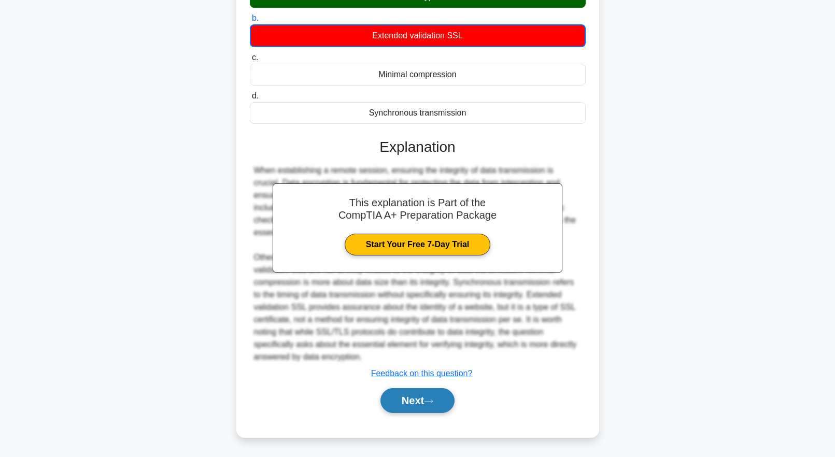
click at [427, 398] on button "Next" at bounding box center [417, 400] width 74 height 25
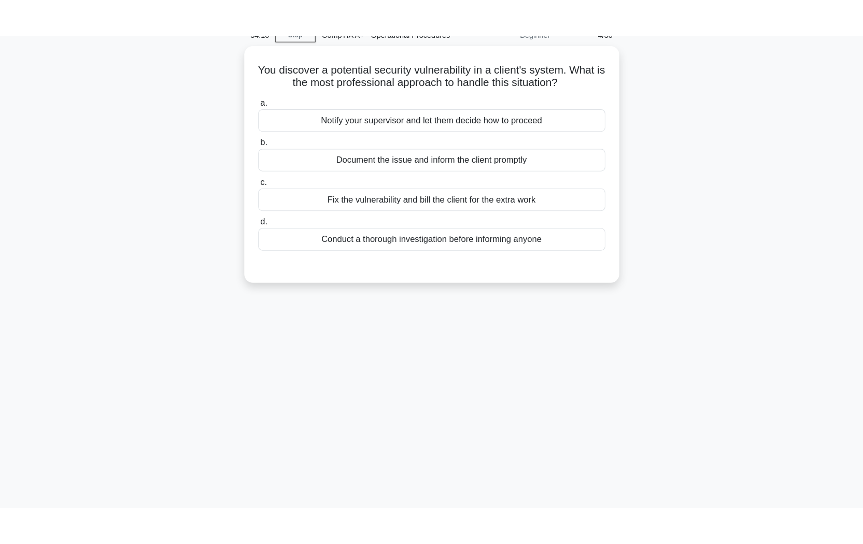
scroll to position [0, 0]
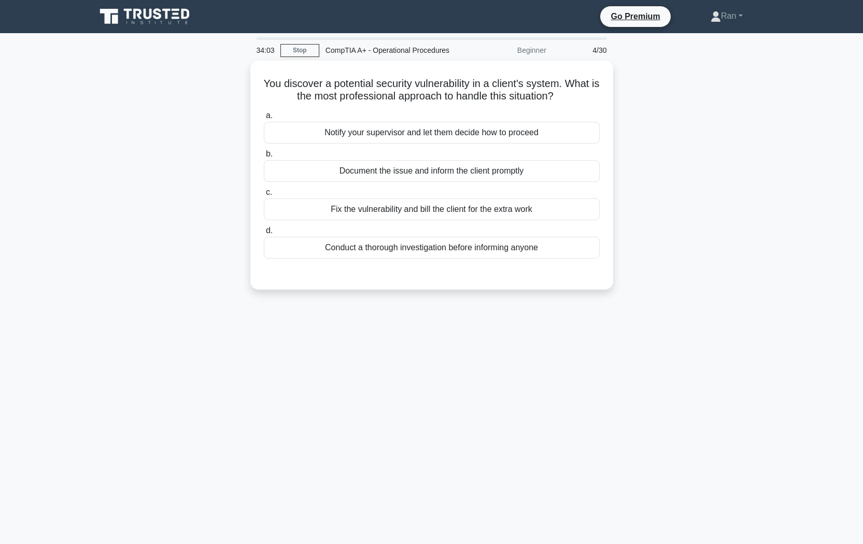
click at [487, 380] on div "34:03 Stop CompTIA A+ - Operational Procedures Beginner 4/30 You discover a pot…" at bounding box center [432, 296] width 684 height 518
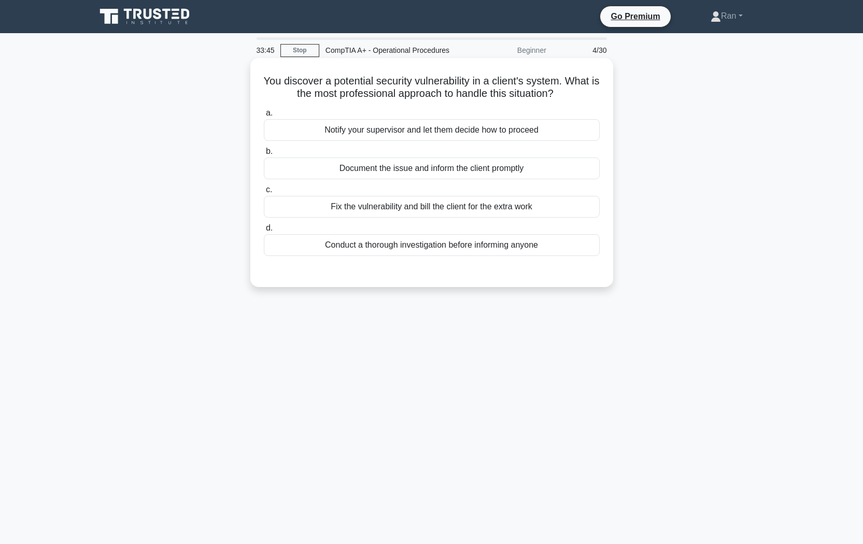
click at [394, 169] on div "Document the issue and inform the client promptly" at bounding box center [432, 169] width 336 height 22
click at [264, 155] on input "b. Document the issue and inform the client promptly" at bounding box center [264, 151] width 0 height 7
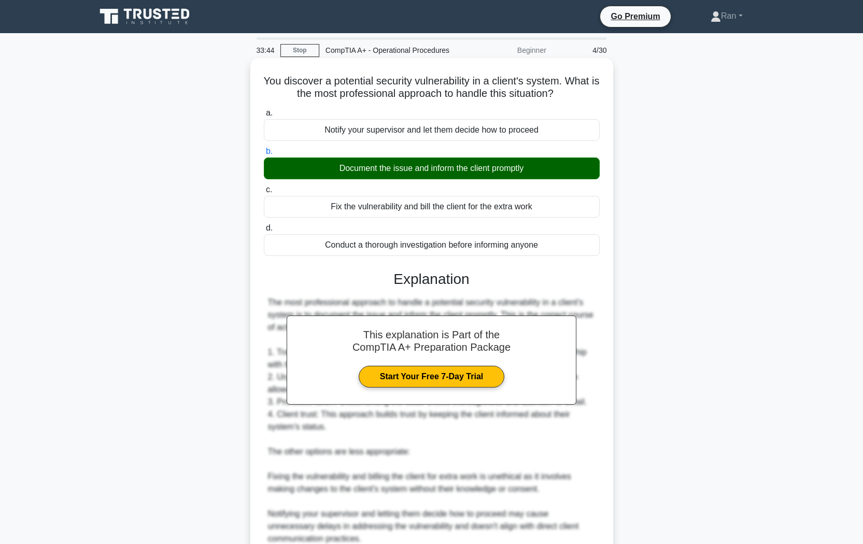
scroll to position [133, 0]
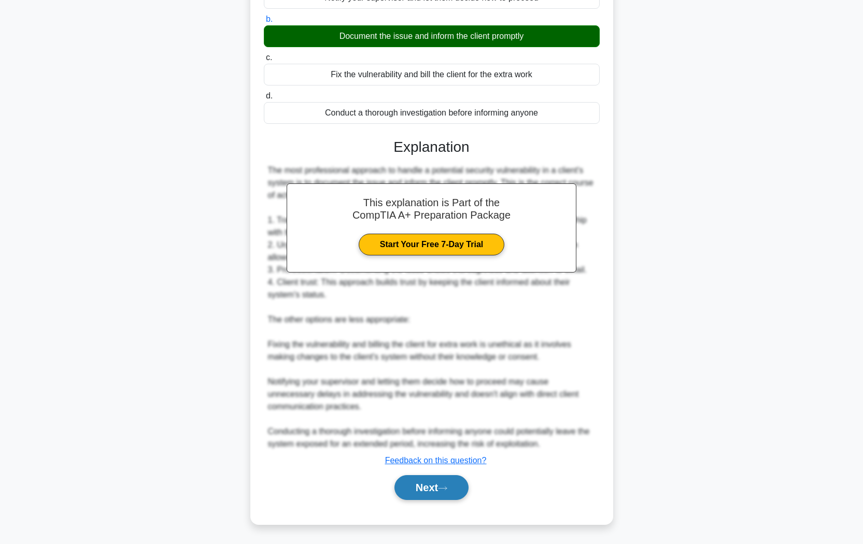
click at [434, 457] on button "Next" at bounding box center [431, 487] width 74 height 25
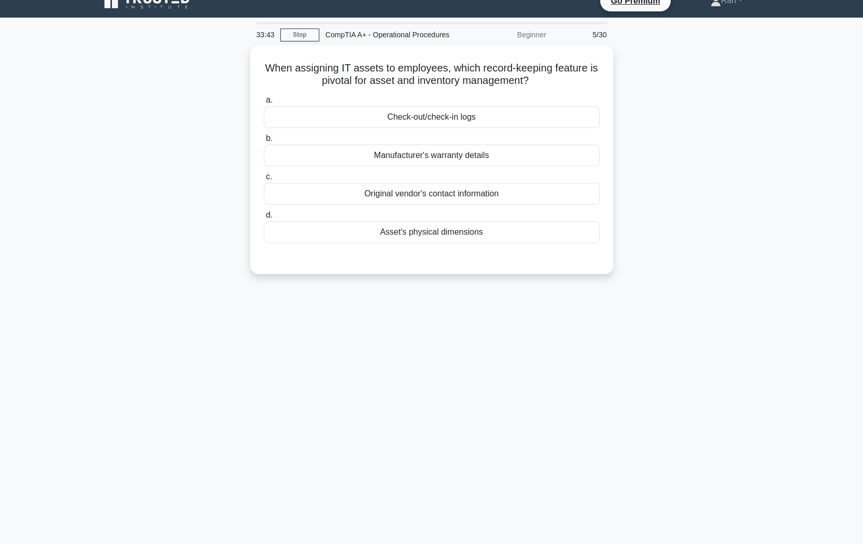
scroll to position [0, 0]
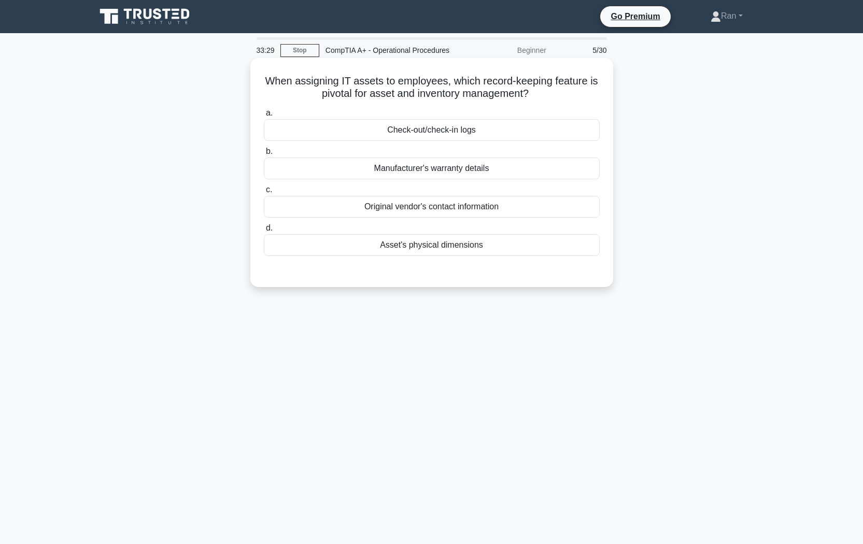
click at [475, 133] on div "Check-out/check-in logs" at bounding box center [432, 130] width 336 height 22
click at [264, 117] on input "a. Check-out/check-in logs" at bounding box center [264, 113] width 0 height 7
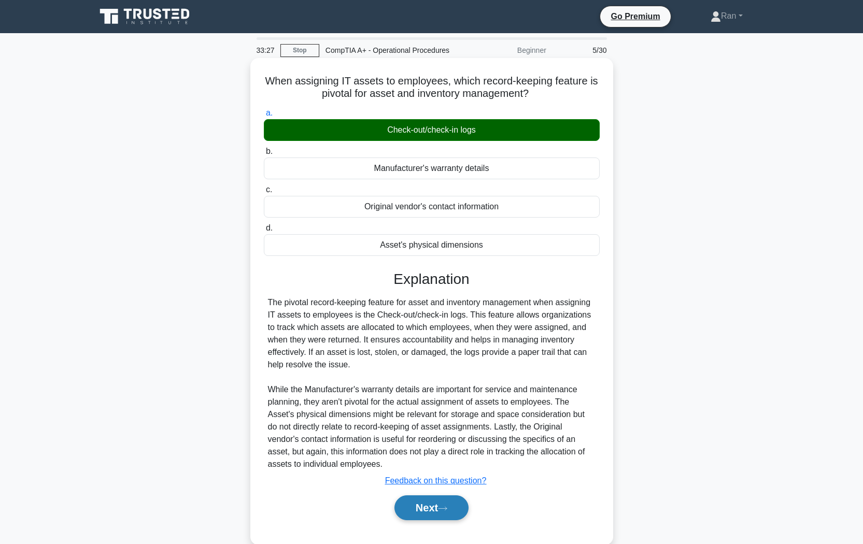
click at [449, 457] on button "Next" at bounding box center [431, 508] width 74 height 25
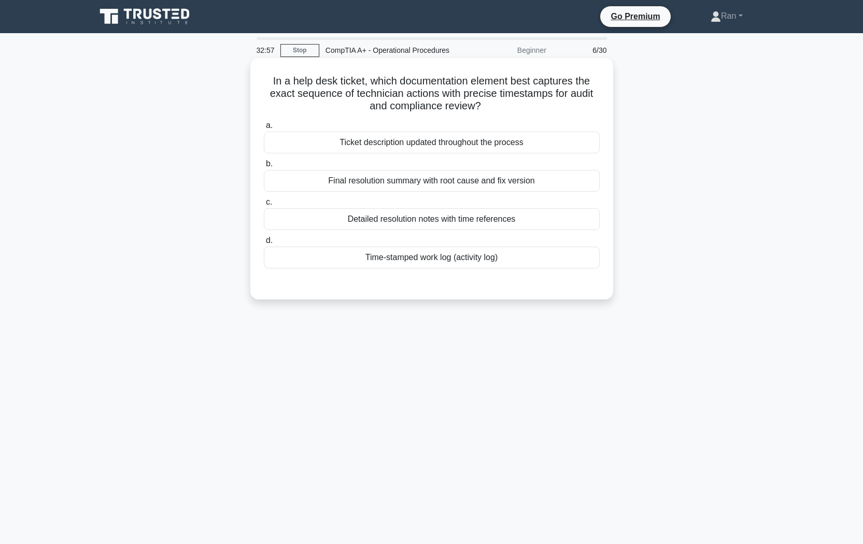
click at [447, 222] on div "Detailed resolution notes with time references" at bounding box center [432, 219] width 336 height 22
click at [264, 206] on input "c. Detailed resolution notes with time references" at bounding box center [264, 202] width 0 height 7
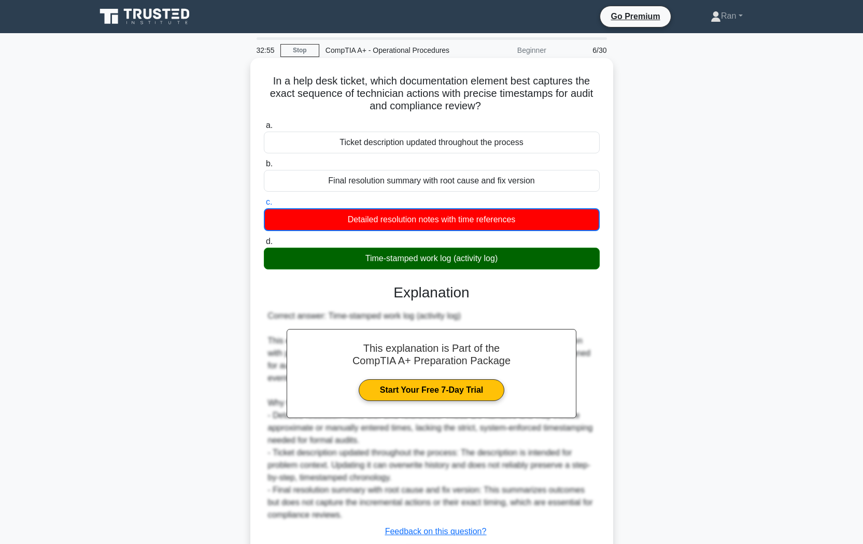
click at [443, 265] on div "Time-stamped work log (activity log)" at bounding box center [432, 259] width 336 height 22
click at [264, 245] on input "d. Time-stamped work log (activity log)" at bounding box center [264, 241] width 0 height 7
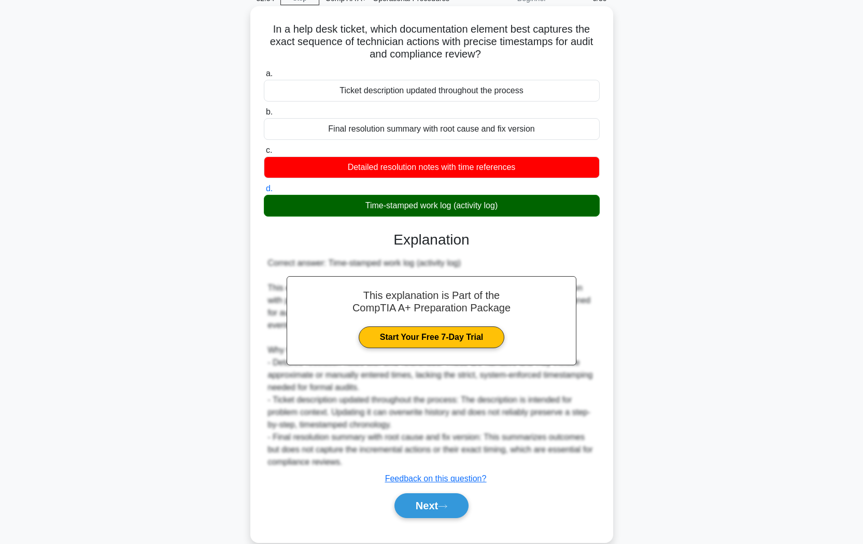
scroll to position [59, 0]
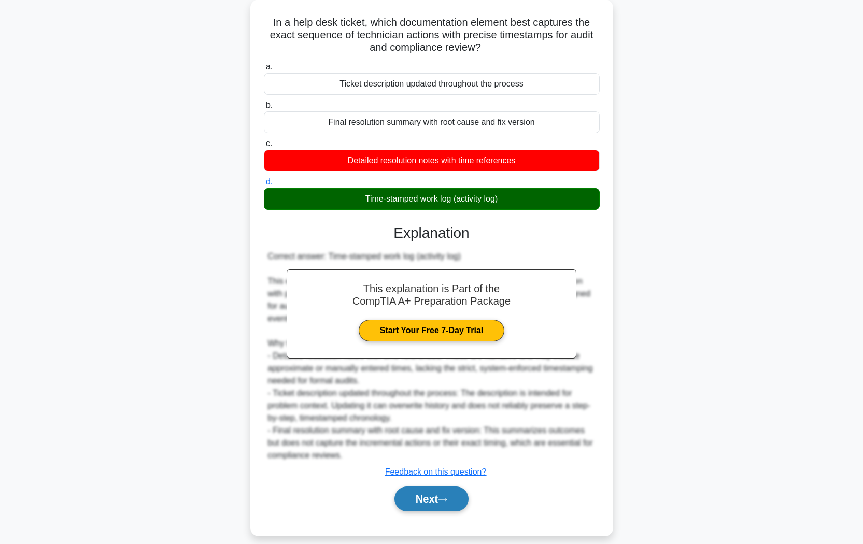
click at [436, 457] on button "Next" at bounding box center [431, 499] width 74 height 25
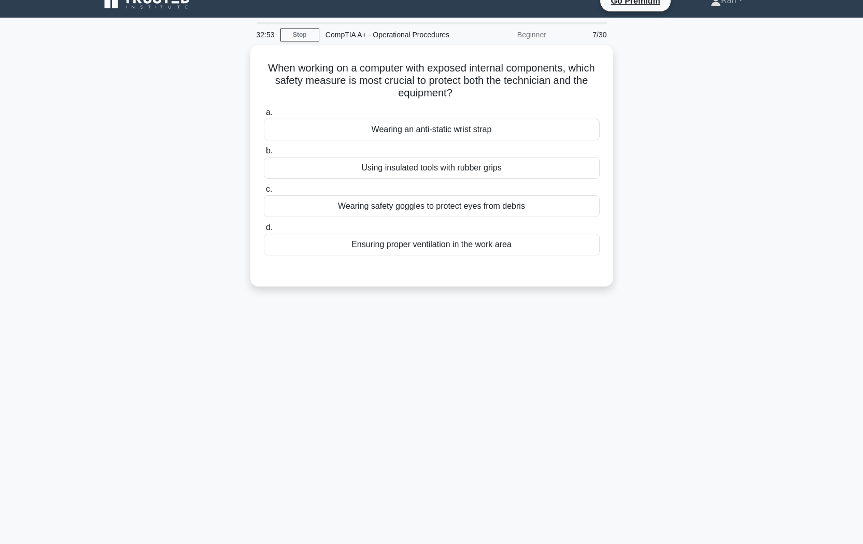
scroll to position [0, 0]
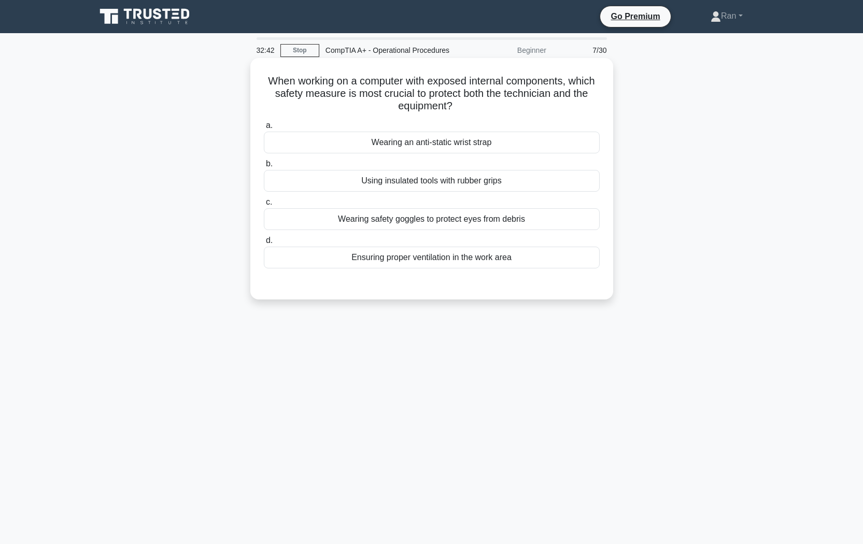
click at [470, 146] on div "Wearing an anti-static wrist strap" at bounding box center [432, 143] width 336 height 22
click at [264, 129] on input "a. Wearing an anti-static wrist strap" at bounding box center [264, 125] width 0 height 7
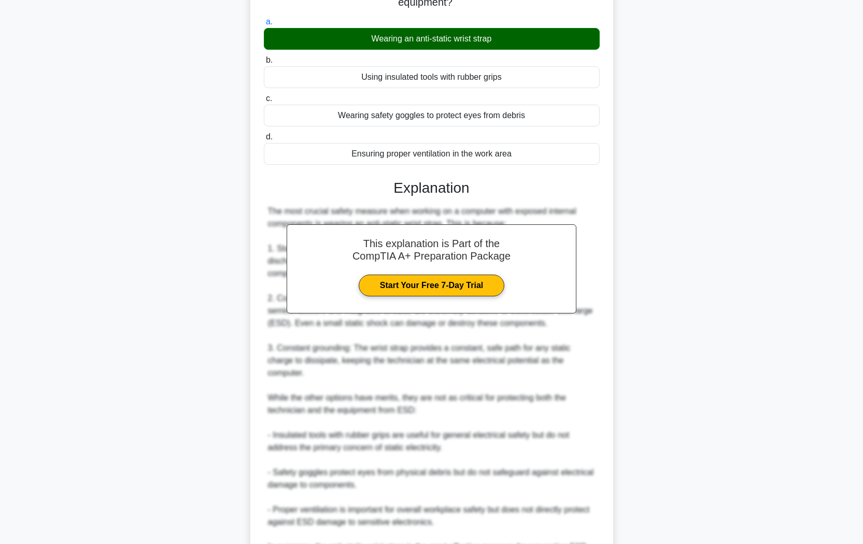
scroll to position [207, 0]
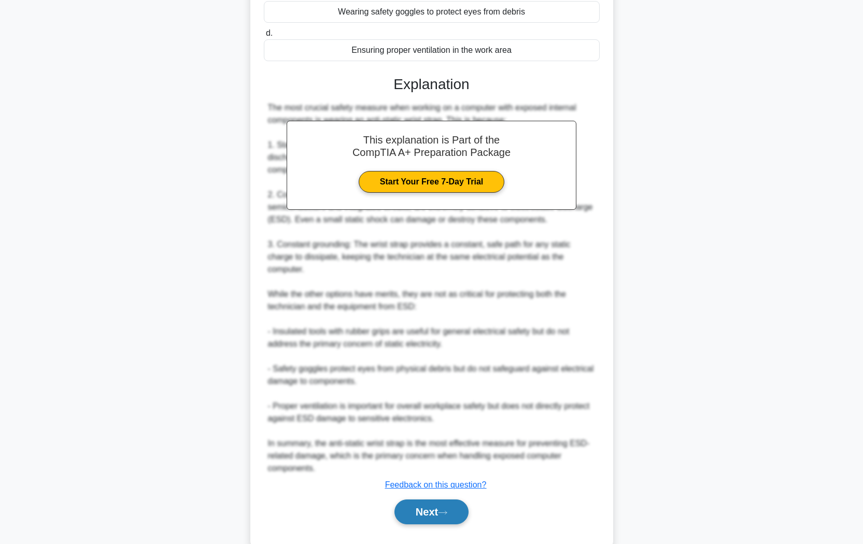
click at [438, 457] on button "Next" at bounding box center [431, 512] width 74 height 25
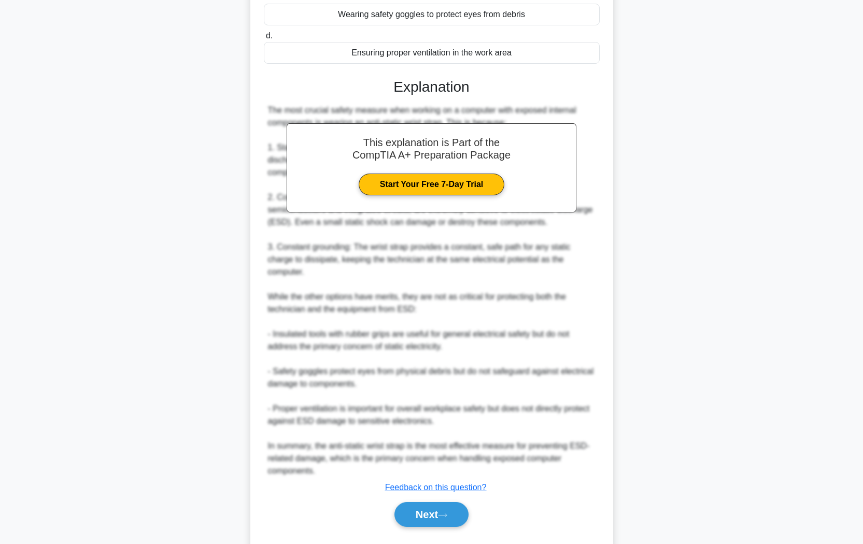
scroll to position [0, 0]
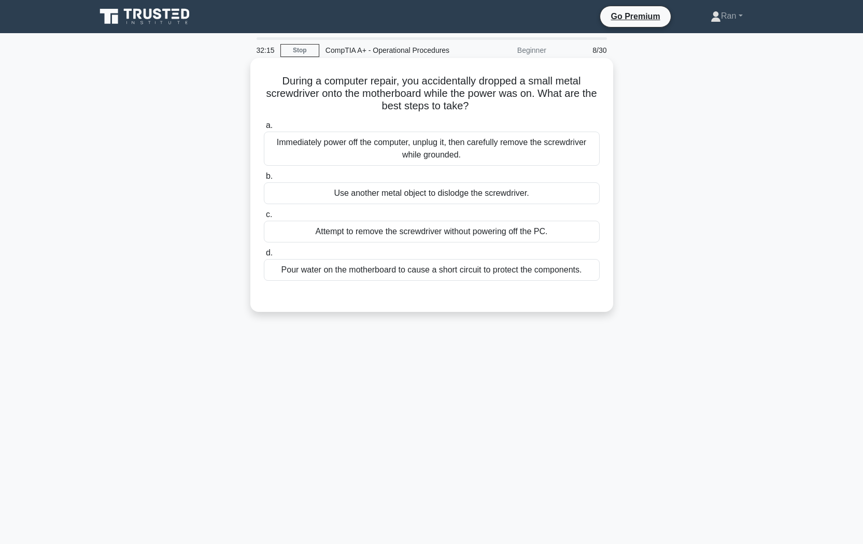
click at [427, 152] on div "Immediately power off the computer, unplug it, then carefully remove the screwd…" at bounding box center [432, 149] width 336 height 34
click at [264, 129] on input "a. Immediately power off the computer, unplug it, then carefully remove the scr…" at bounding box center [264, 125] width 0 height 7
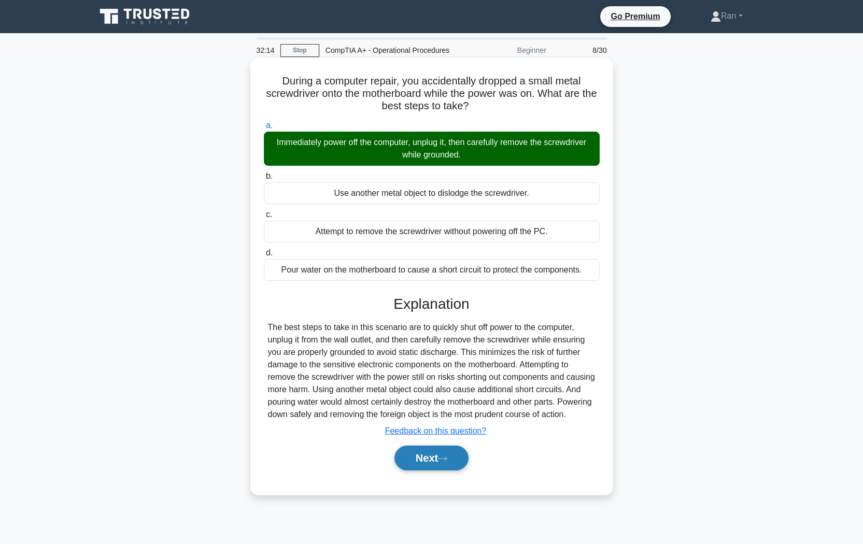
click at [436, 457] on button "Next" at bounding box center [431, 458] width 74 height 25
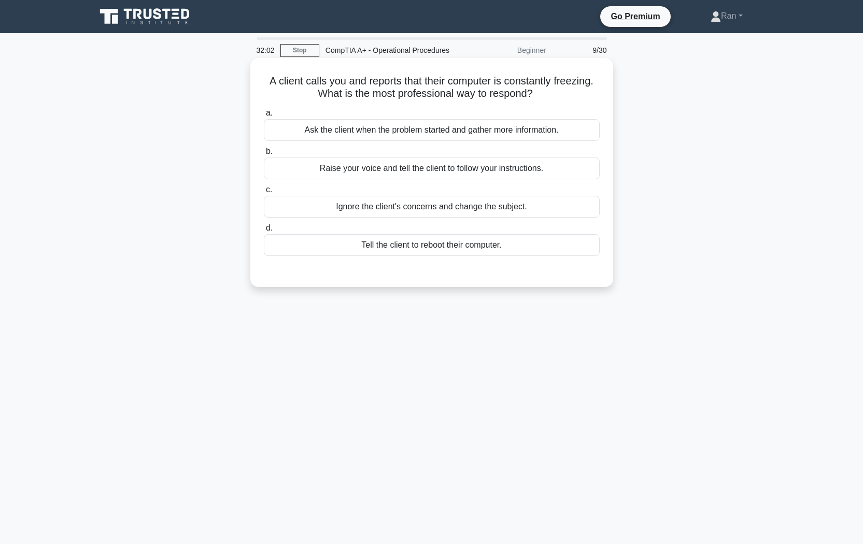
click at [495, 129] on div "Ask the client when the problem started and gather more information." at bounding box center [432, 130] width 336 height 22
click at [264, 117] on input "a. Ask the client when the problem started and gather more information." at bounding box center [264, 113] width 0 height 7
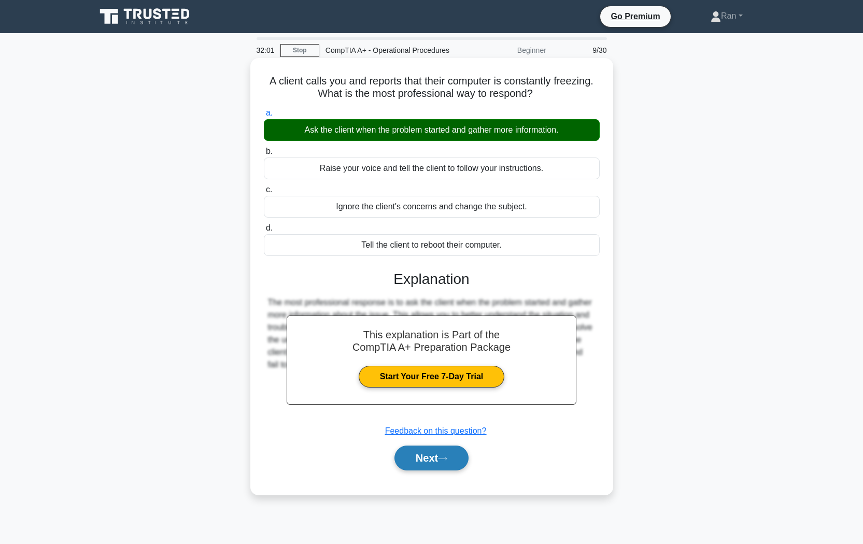
click at [436, 457] on button "Next" at bounding box center [431, 458] width 74 height 25
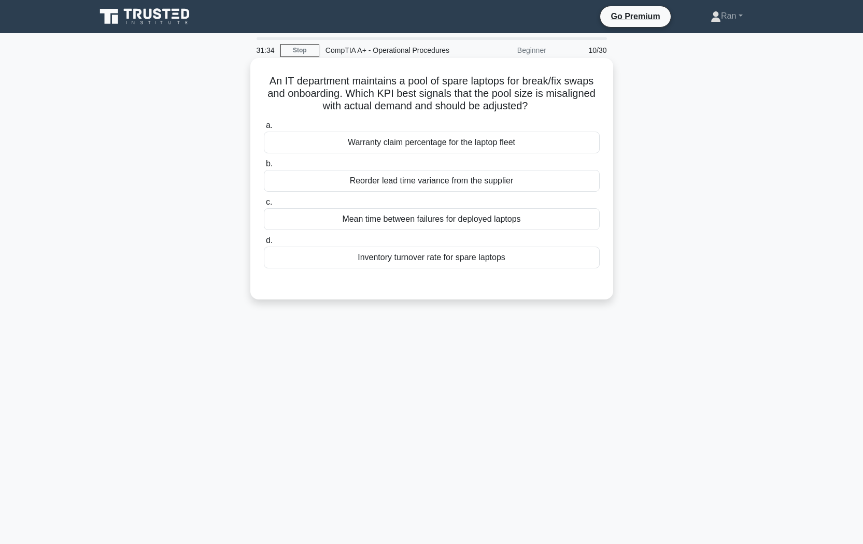
click at [442, 264] on div "Inventory turnover rate for spare laptops" at bounding box center [432, 258] width 336 height 22
click at [264, 244] on input "d. Inventory turnover rate for spare laptops" at bounding box center [264, 240] width 0 height 7
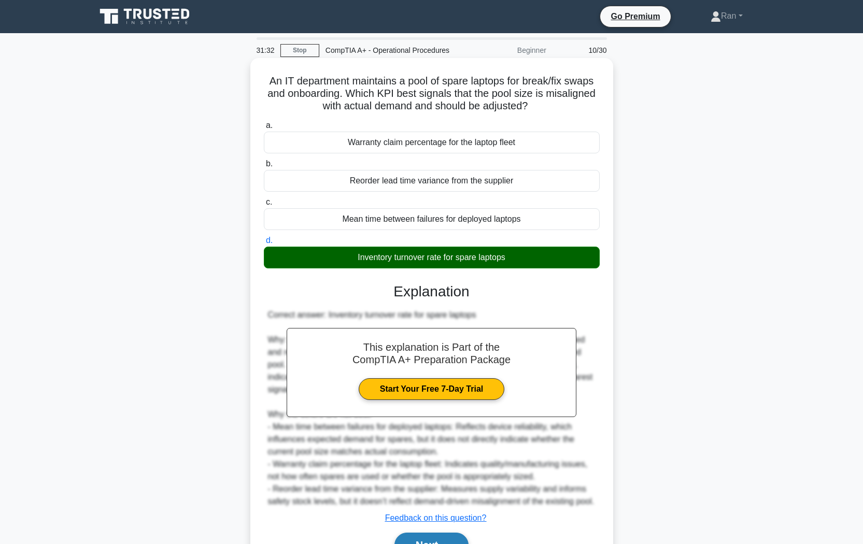
click at [441, 457] on button "Next" at bounding box center [431, 545] width 74 height 25
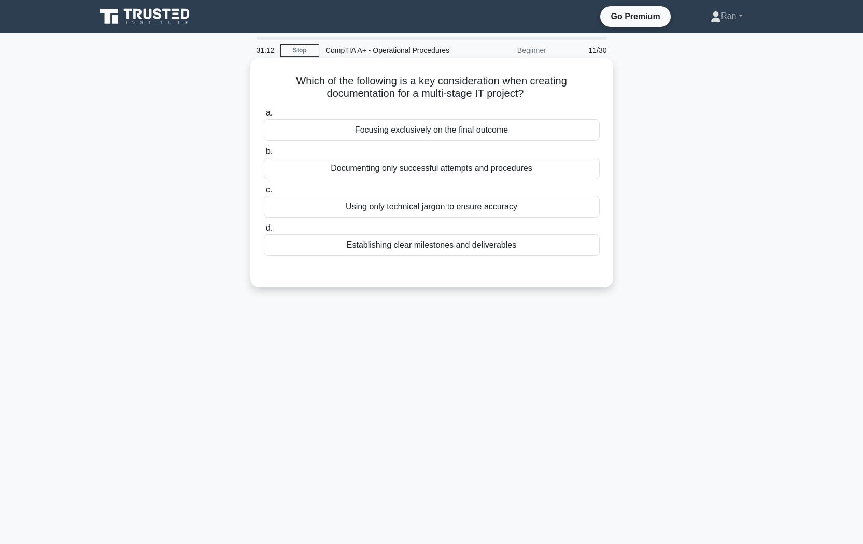
click at [480, 252] on div "Establishing clear milestones and deliverables" at bounding box center [432, 245] width 336 height 22
click at [264, 232] on input "d. Establishing clear milestones and deliverables" at bounding box center [264, 228] width 0 height 7
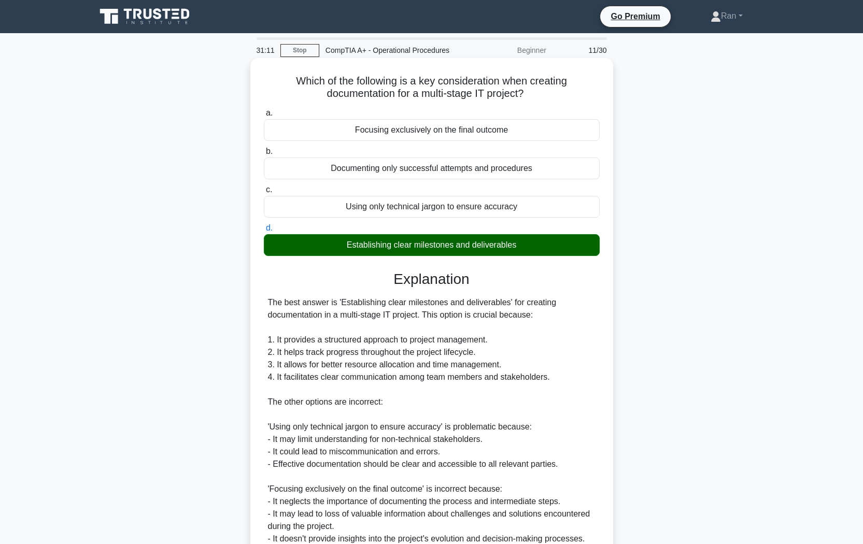
scroll to position [207, 0]
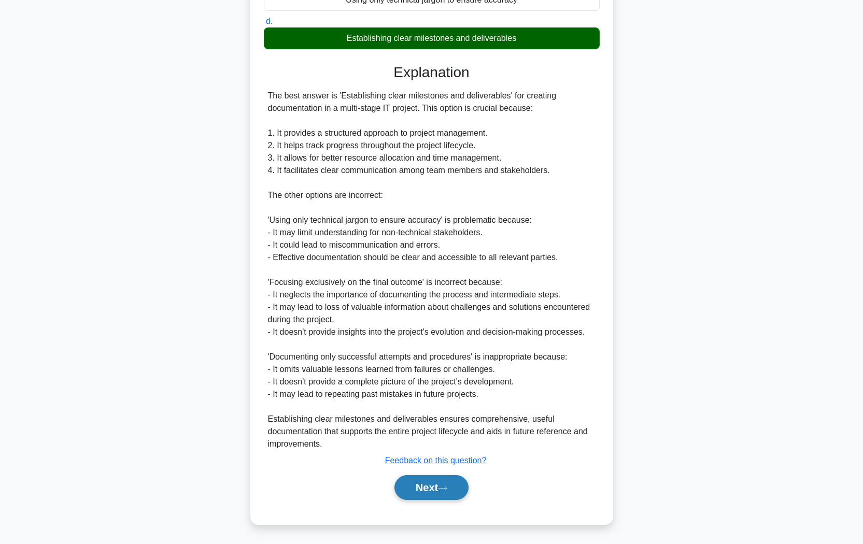
click at [454, 457] on button "Next" at bounding box center [431, 487] width 74 height 25
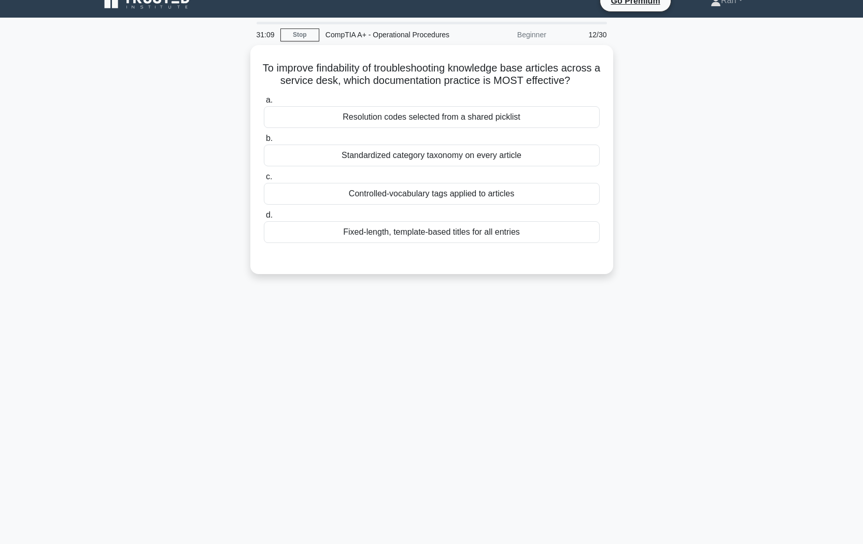
scroll to position [0, 0]
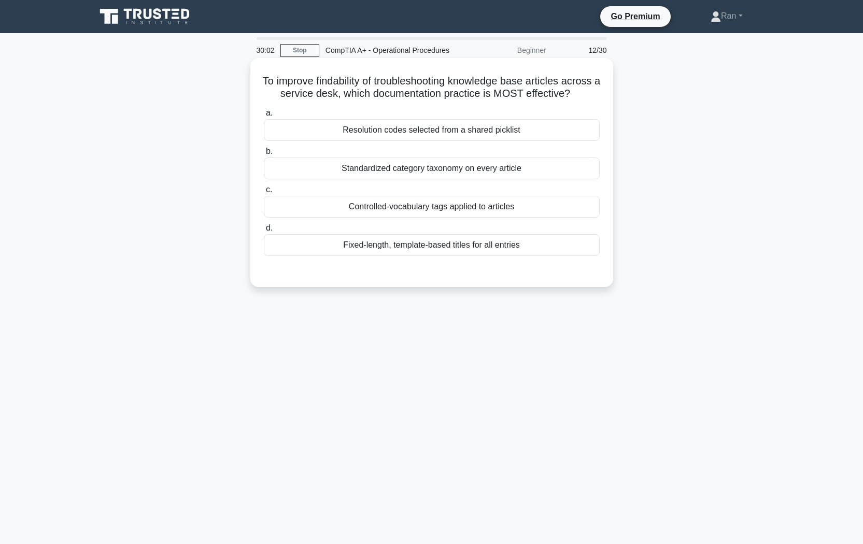
click at [425, 218] on div "Controlled-vocabulary tags applied to articles" at bounding box center [432, 207] width 336 height 22
click at [264, 193] on input "c. Controlled-vocabulary tags applied to articles" at bounding box center [264, 190] width 0 height 7
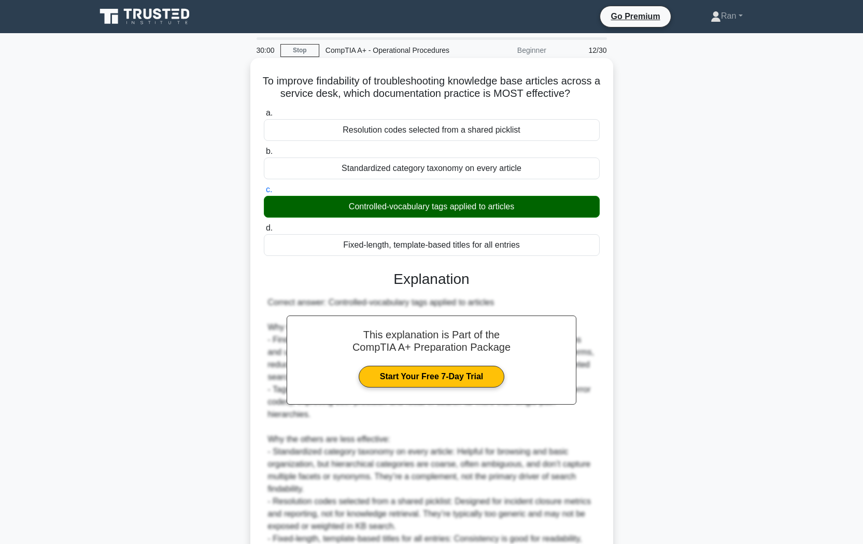
scroll to position [121, 0]
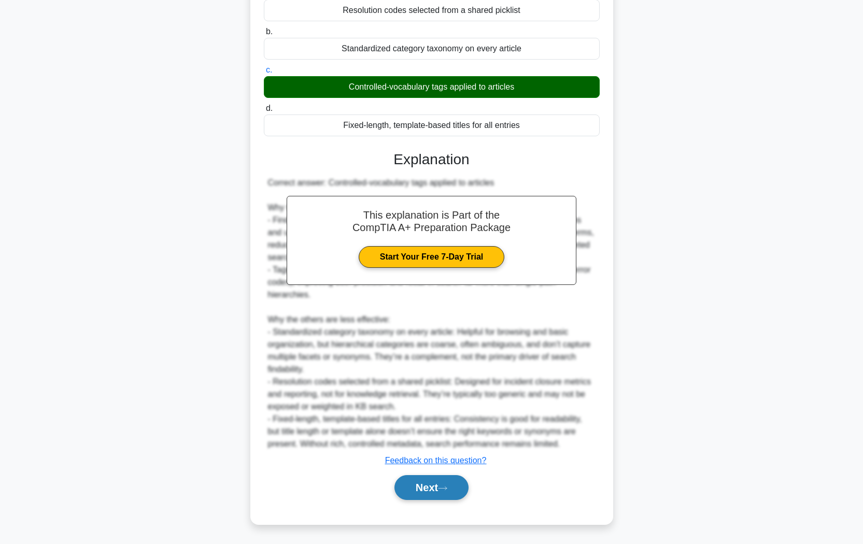
click at [439, 457] on button "Next" at bounding box center [431, 487] width 74 height 25
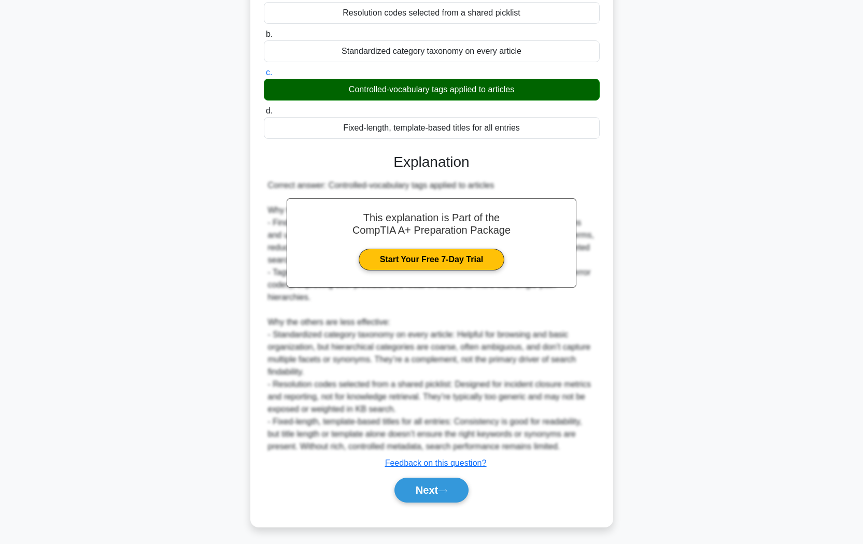
scroll to position [0, 0]
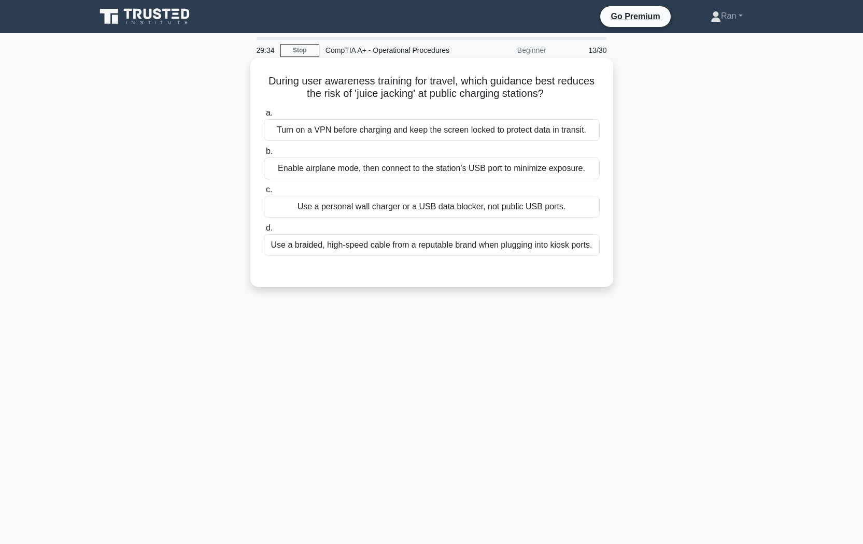
click at [448, 215] on div "Use a personal wall charger or a USB data blocker, not public USB ports." at bounding box center [432, 207] width 336 height 22
click at [264, 193] on input "c. Use a personal wall charger or a USB data blocker, not public USB ports." at bounding box center [264, 190] width 0 height 7
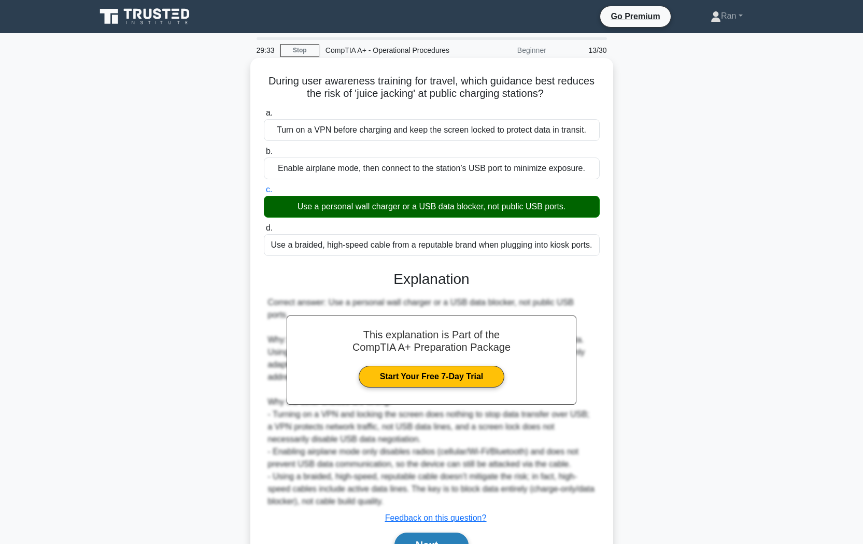
click at [429, 457] on button "Next" at bounding box center [431, 545] width 74 height 25
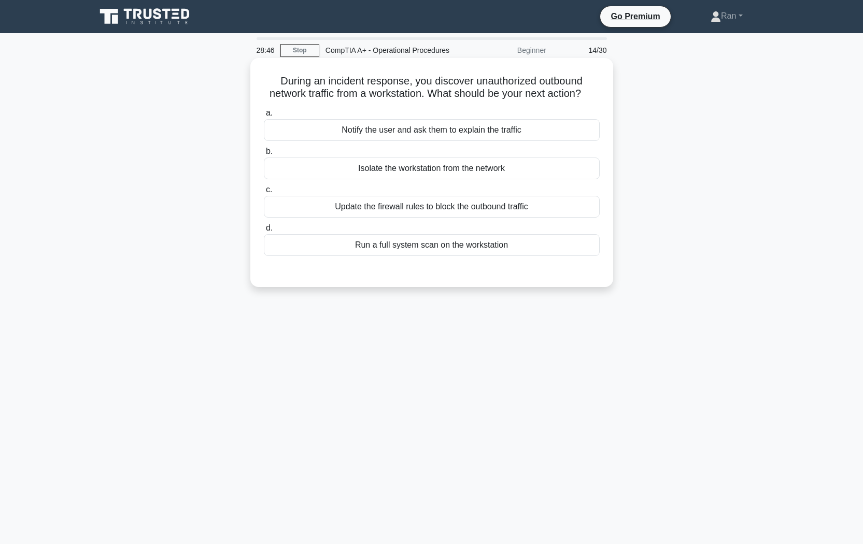
click at [330, 218] on div "Update the firewall rules to block the outbound traffic" at bounding box center [432, 207] width 336 height 22
click at [264, 193] on input "c. Update the firewall rules to block the outbound traffic" at bounding box center [264, 190] width 0 height 7
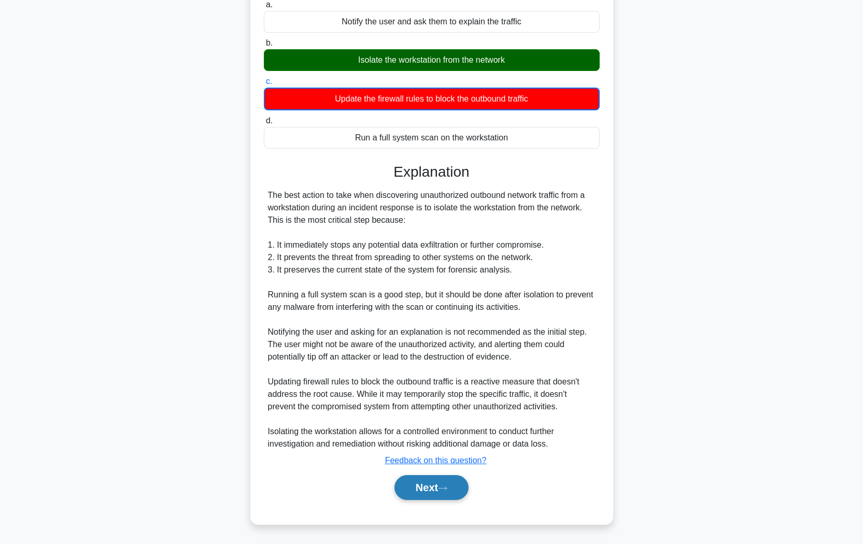
click at [421, 457] on button "Next" at bounding box center [431, 487] width 74 height 25
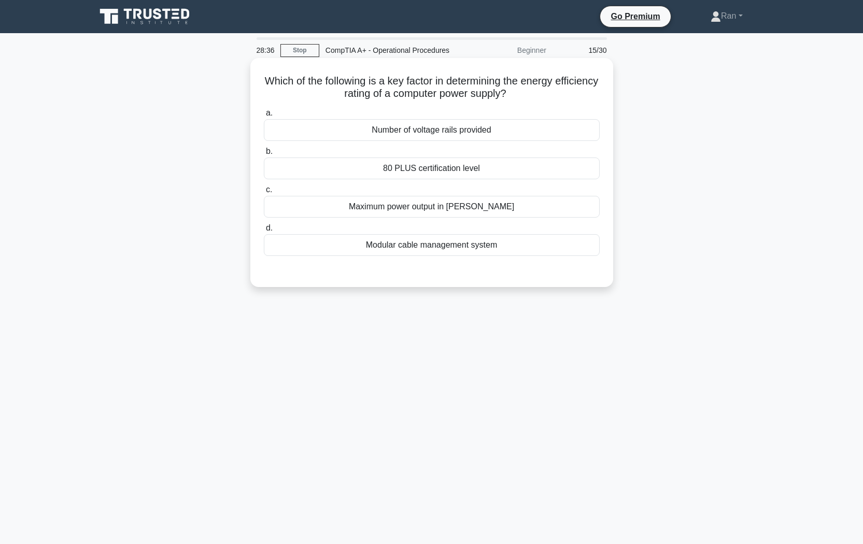
click at [392, 174] on div "80 PLUS certification level" at bounding box center [432, 169] width 336 height 22
click at [264, 155] on input "b. 80 PLUS certification level" at bounding box center [264, 151] width 0 height 7
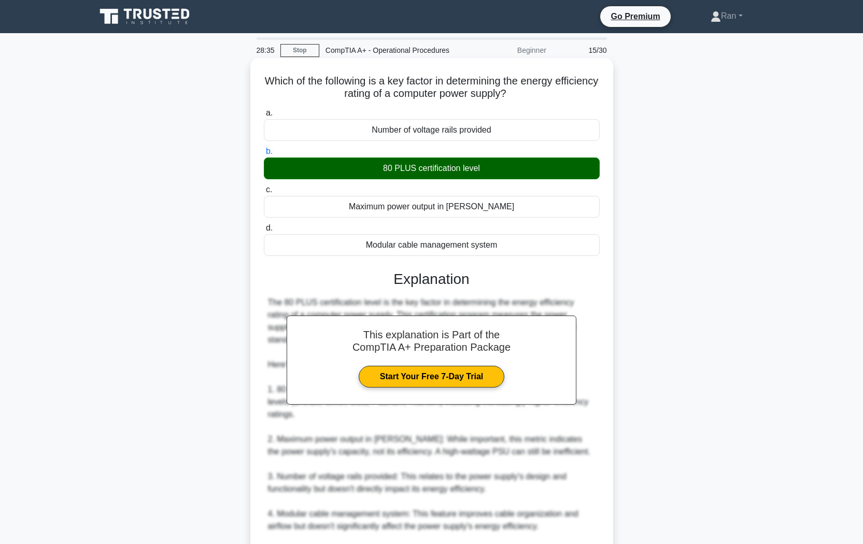
scroll to position [96, 0]
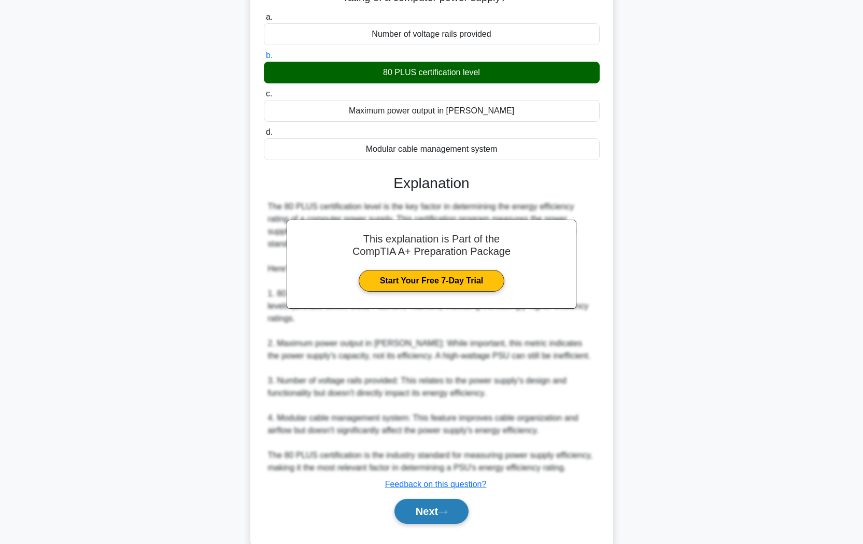
click at [447, 457] on icon at bounding box center [442, 513] width 9 height 6
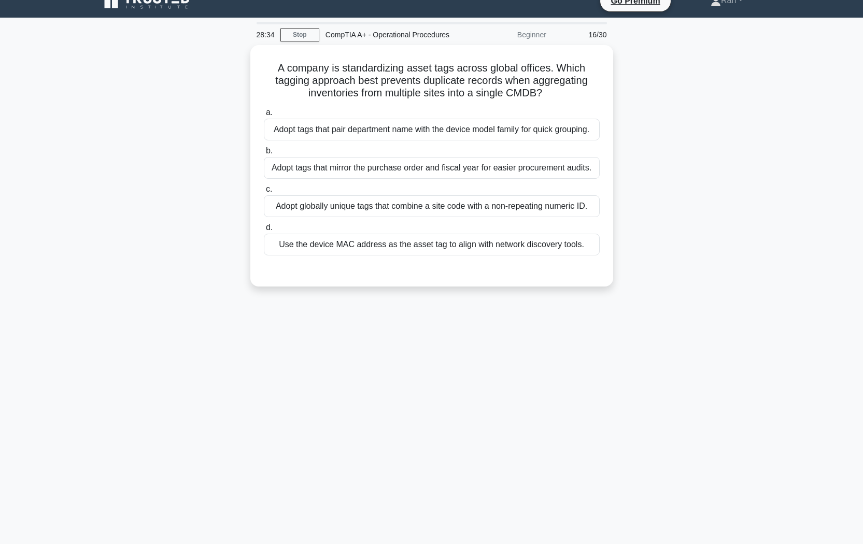
scroll to position [16, 0]
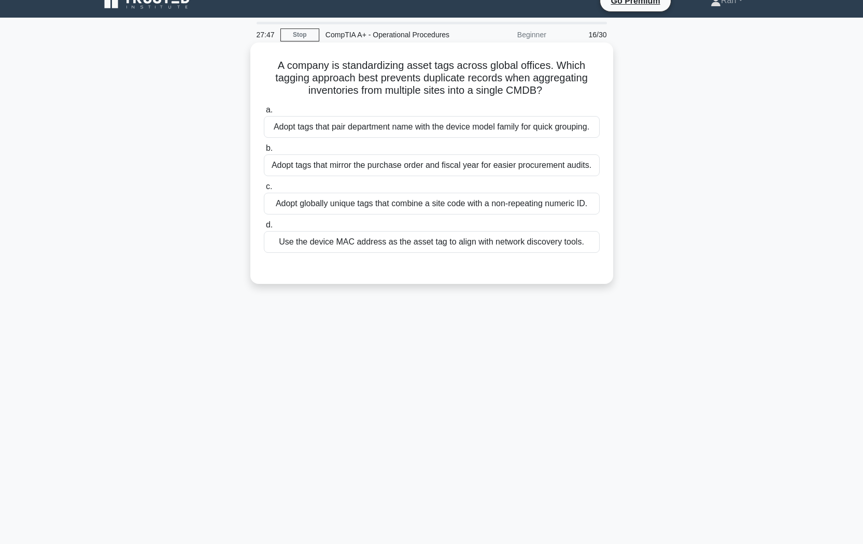
click at [395, 206] on div "Adopt globally unique tags that combine a site code with a non-repeating numeri…" at bounding box center [432, 204] width 336 height 22
click at [264, 190] on input "c. Adopt globally unique tags that combine a site code with a non-repeating num…" at bounding box center [264, 187] width 0 height 7
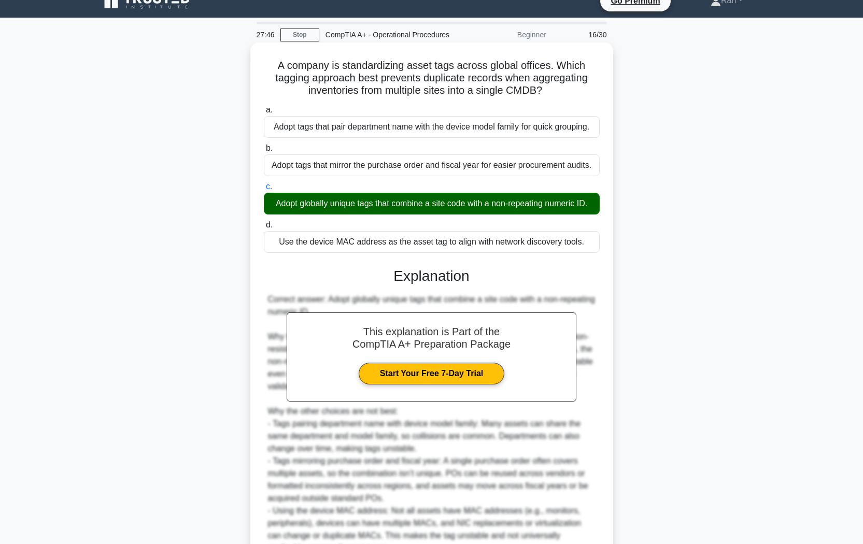
scroll to position [121, 0]
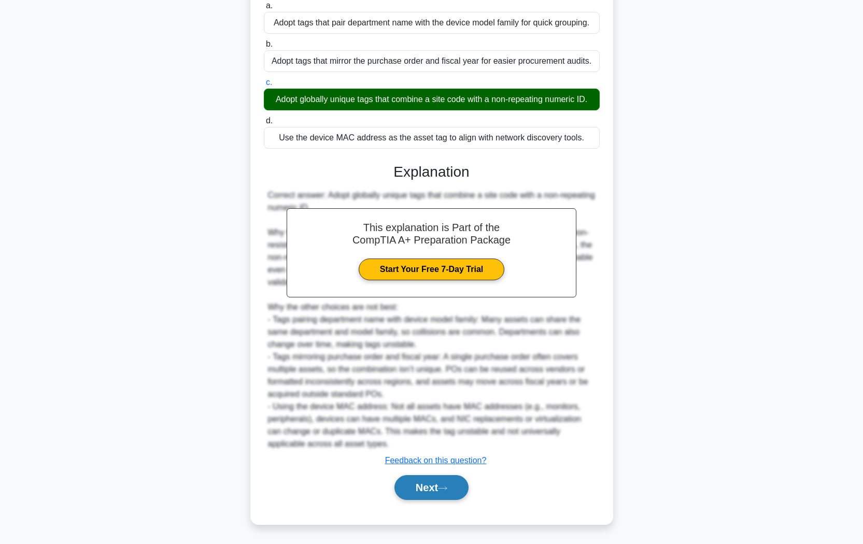
click at [444, 457] on button "Next" at bounding box center [431, 487] width 74 height 25
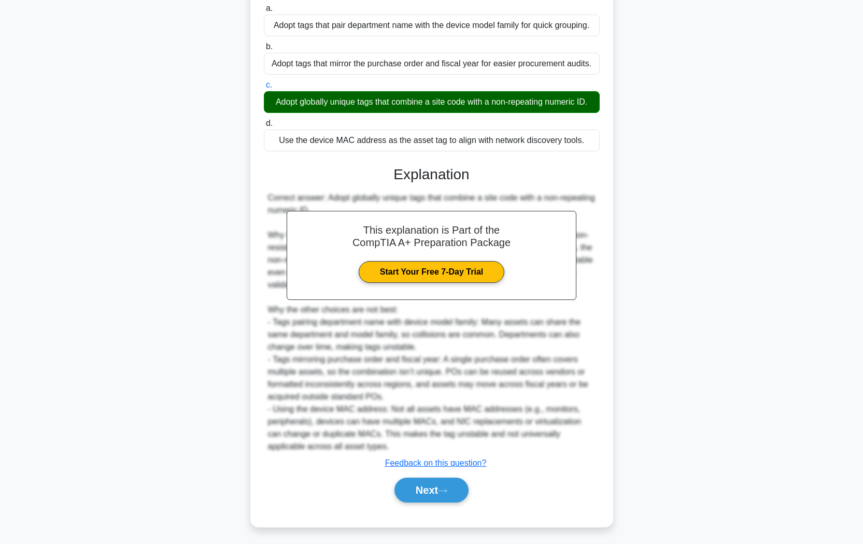
scroll to position [0, 0]
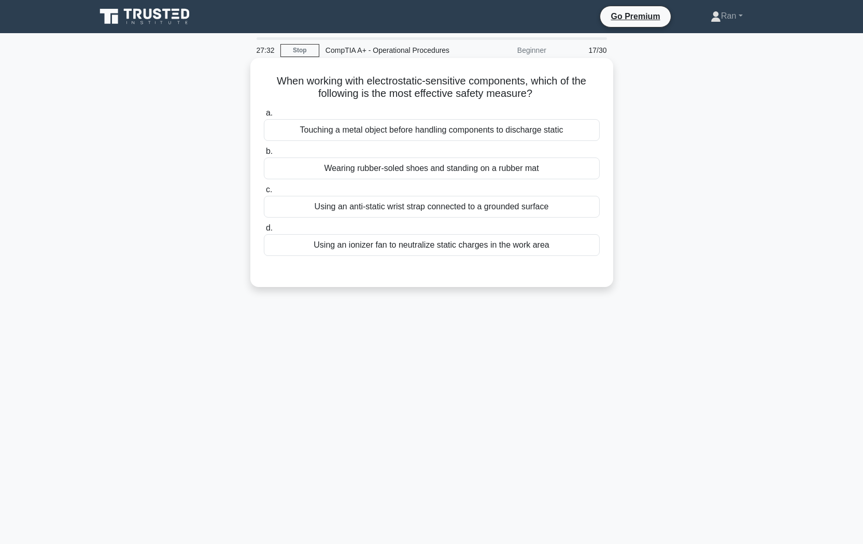
click at [454, 212] on div "Using an anti-static wrist strap connected to a grounded surface" at bounding box center [432, 207] width 336 height 22
click at [264, 193] on input "c. Using an anti-static wrist strap connected to a grounded surface" at bounding box center [264, 190] width 0 height 7
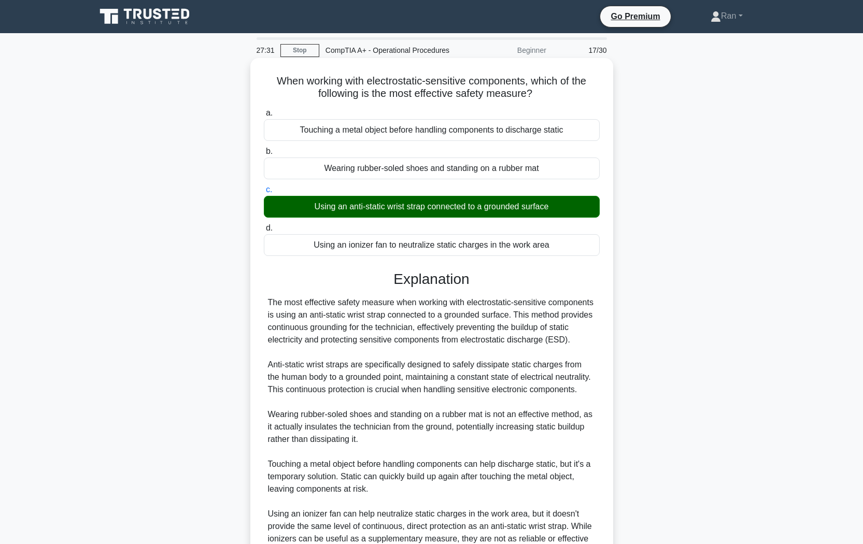
scroll to position [108, 0]
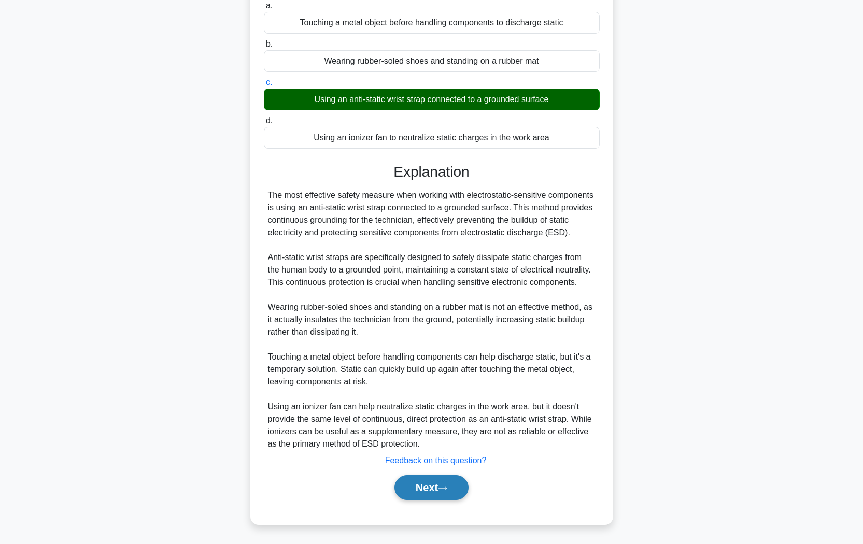
click at [456, 457] on button "Next" at bounding box center [431, 487] width 74 height 25
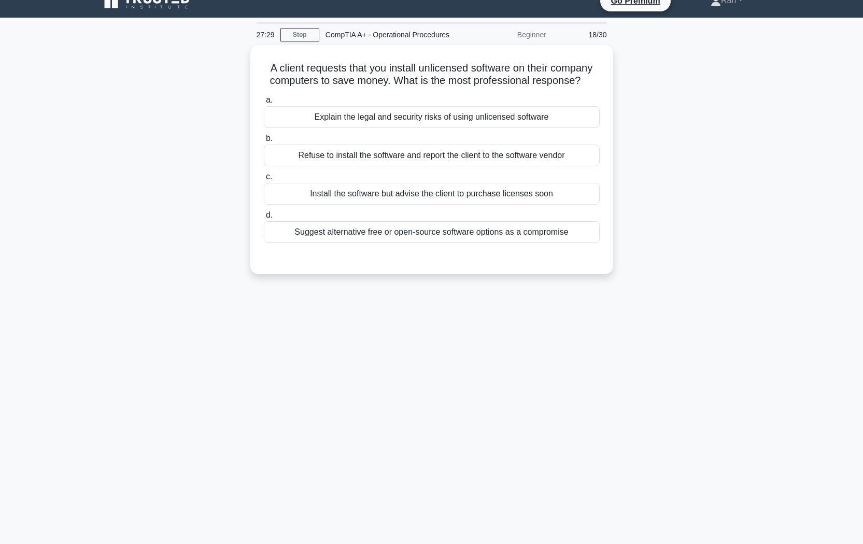
scroll to position [0, 0]
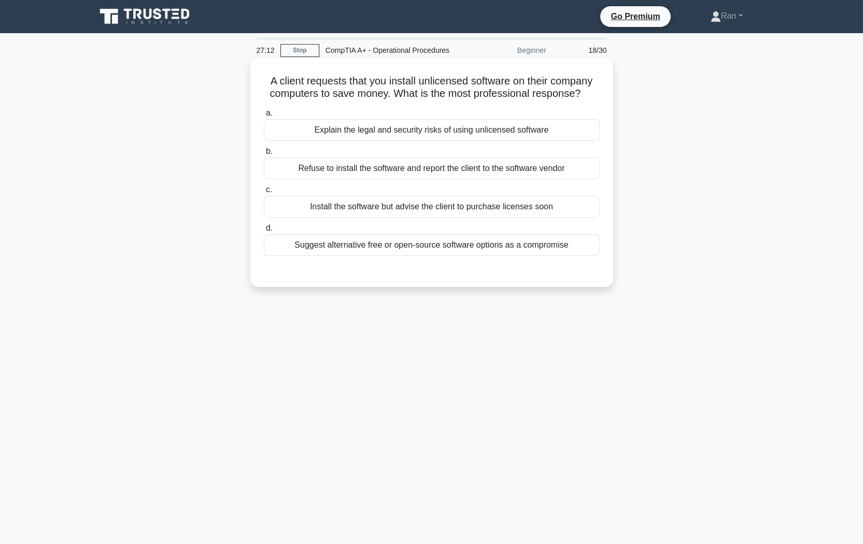
click at [410, 133] on div "Explain the legal and security risks of using unlicensed software" at bounding box center [432, 130] width 336 height 22
click at [264, 117] on input "a. Explain the legal and security risks of using unlicensed software" at bounding box center [264, 113] width 0 height 7
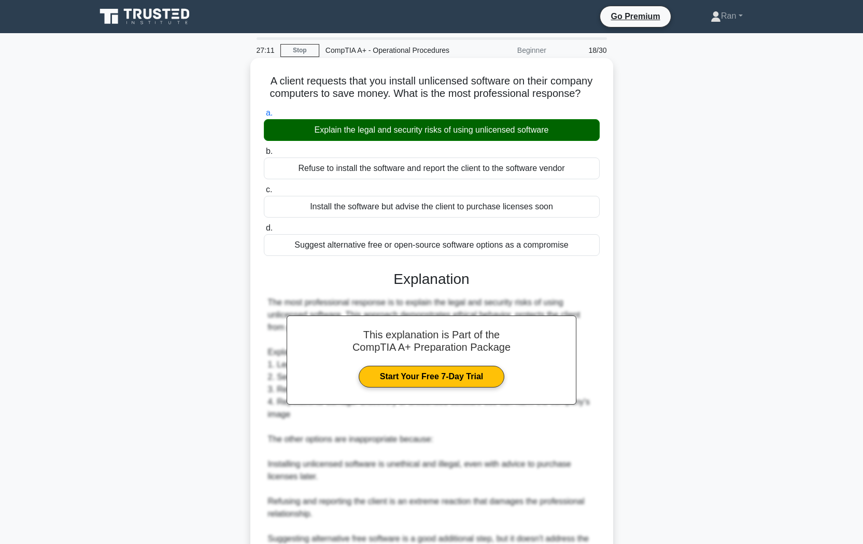
scroll to position [108, 0]
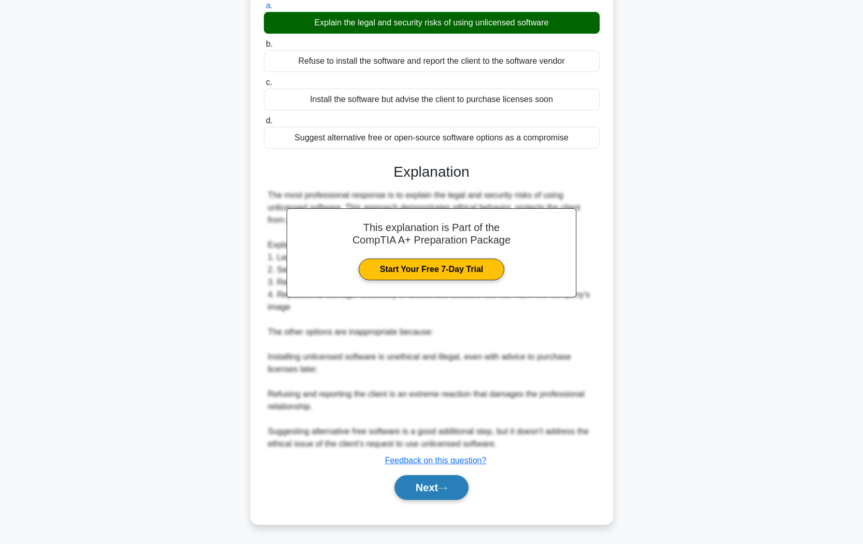
click at [437, 457] on button "Next" at bounding box center [431, 487] width 74 height 25
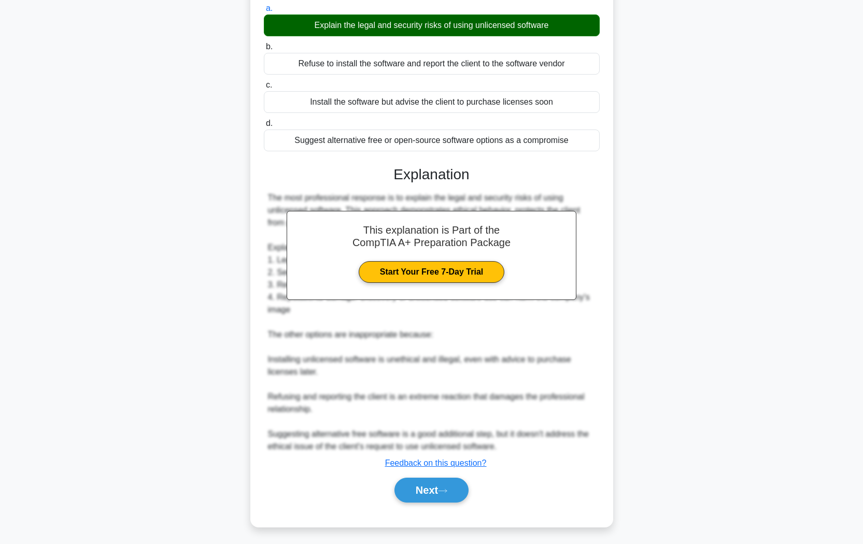
scroll to position [0, 0]
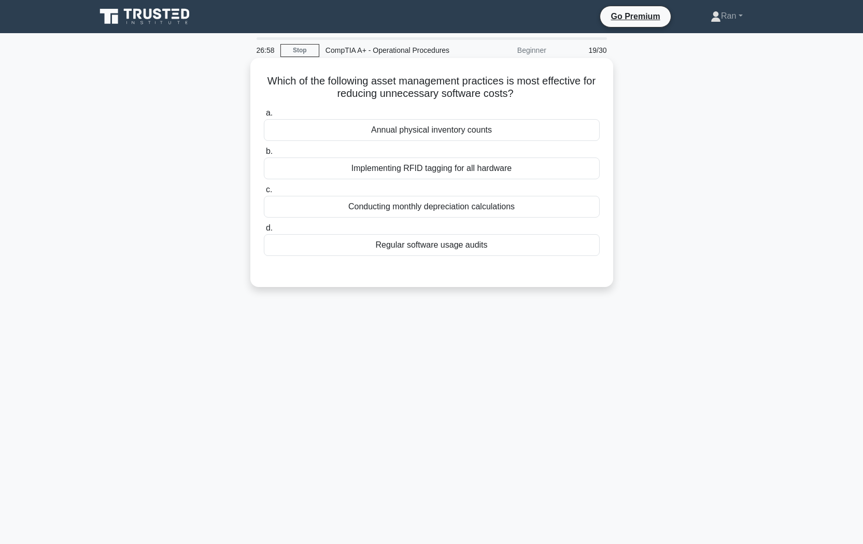
click at [388, 167] on div "Implementing RFID tagging for all hardware" at bounding box center [432, 169] width 336 height 22
click at [264, 155] on input "b. Implementing RFID tagging for all hardware" at bounding box center [264, 151] width 0 height 7
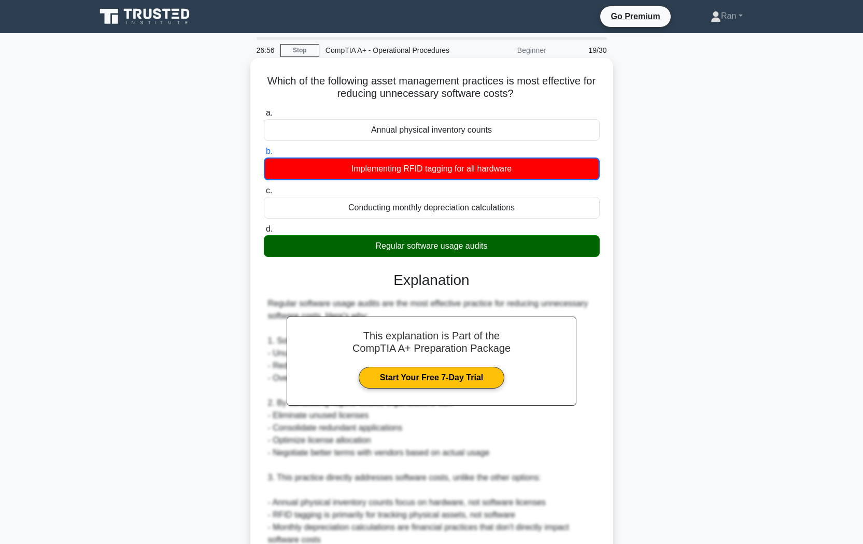
scroll to position [172, 0]
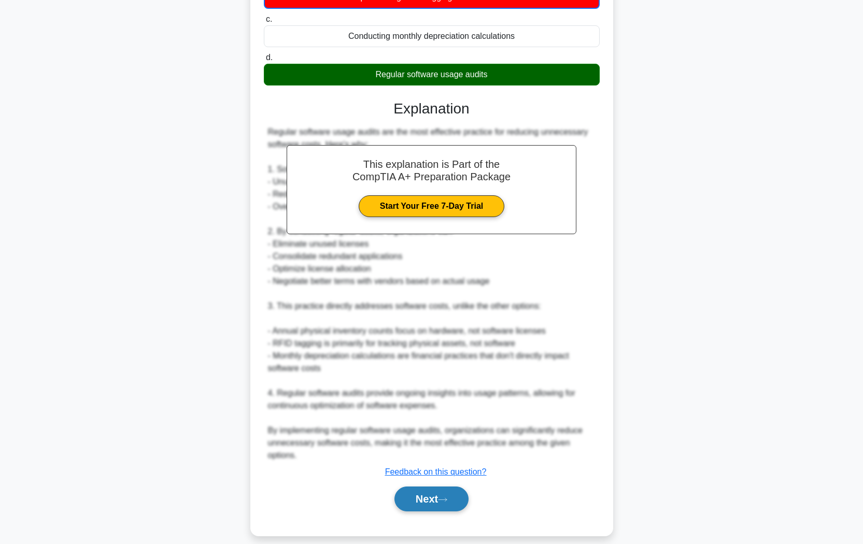
click at [425, 457] on button "Next" at bounding box center [431, 499] width 74 height 25
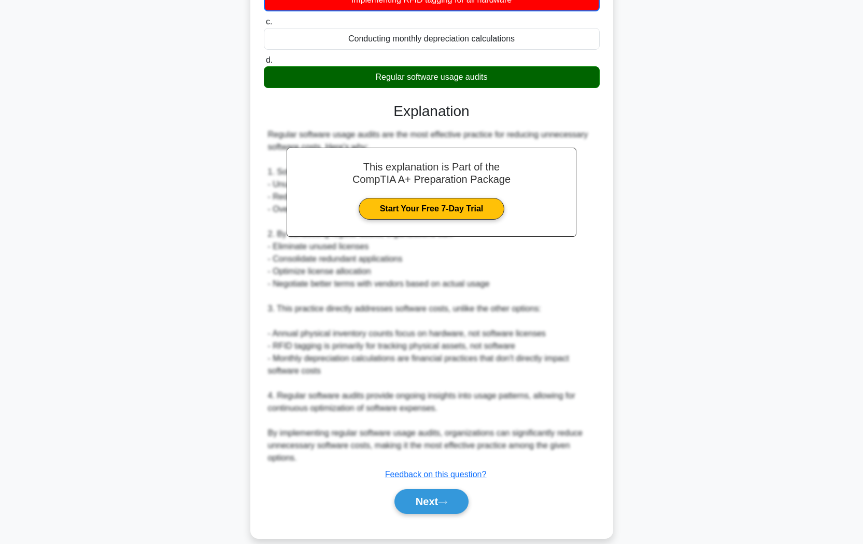
scroll to position [0, 0]
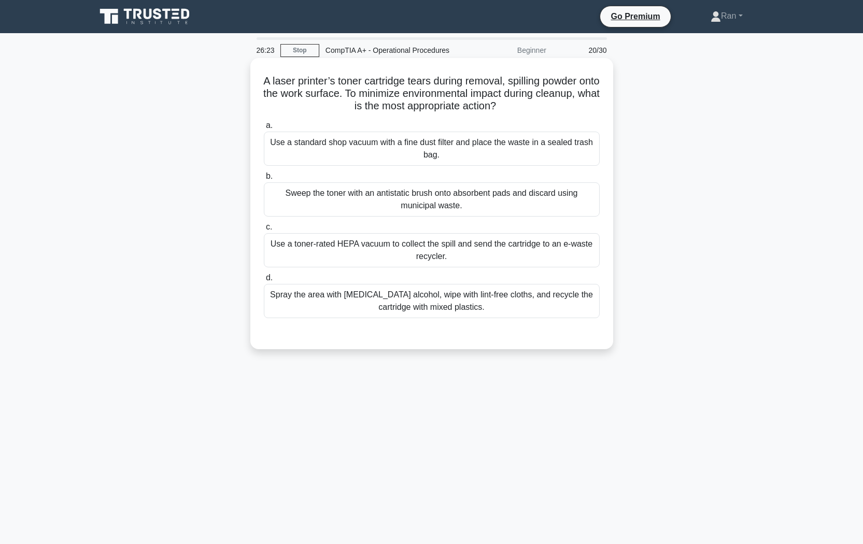
click at [433, 250] on div "Use a toner-rated HEPA vacuum to collect the spill and send the cartridge to an…" at bounding box center [432, 250] width 336 height 34
click at [264, 231] on input "c. Use a toner-rated HEPA vacuum to collect the spill and send the cartridge to…" at bounding box center [264, 227] width 0 height 7
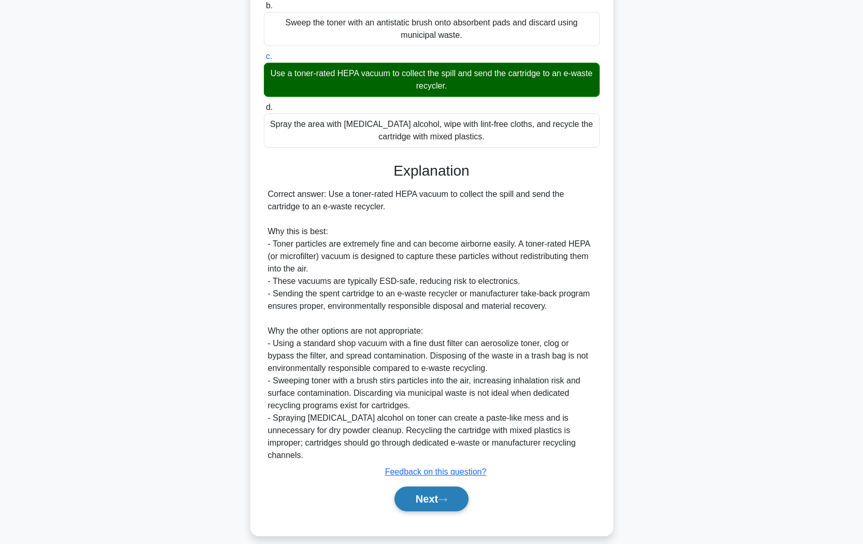
click at [438, 457] on button "Next" at bounding box center [431, 499] width 74 height 25
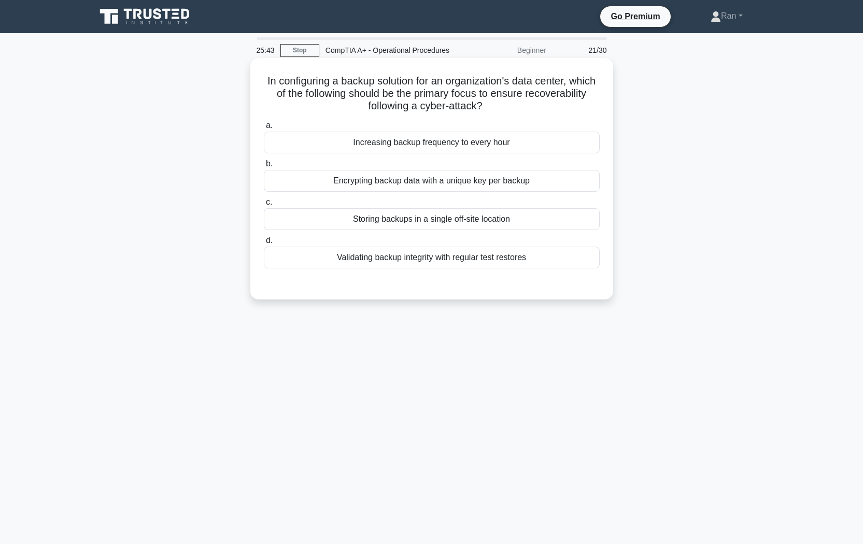
click at [326, 256] on div "Validating backup integrity with regular test restores" at bounding box center [432, 258] width 336 height 22
click at [264, 244] on input "d. Validating backup integrity with regular test restores" at bounding box center [264, 240] width 0 height 7
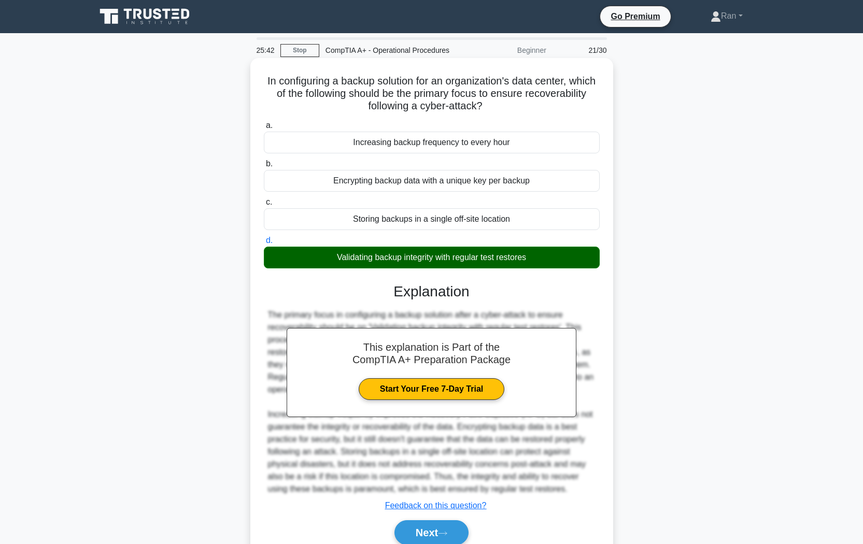
scroll to position [46, 0]
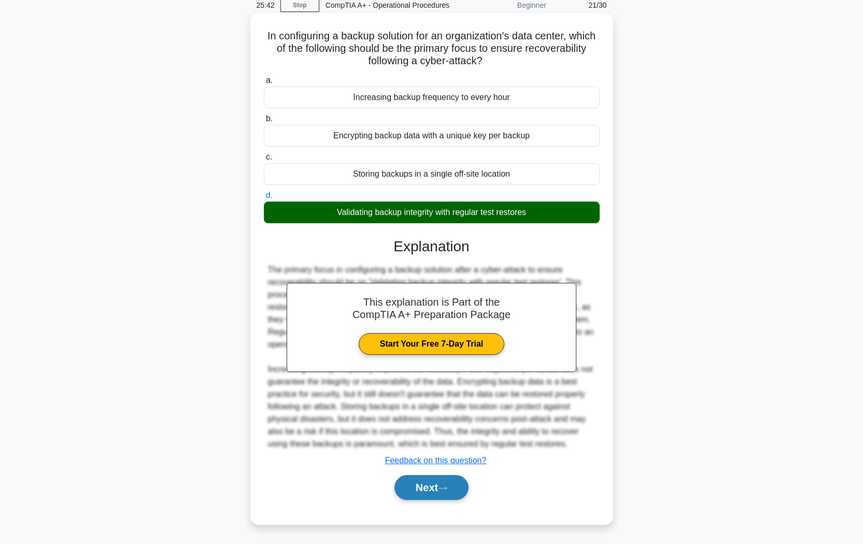
click at [431, 457] on button "Next" at bounding box center [431, 487] width 74 height 25
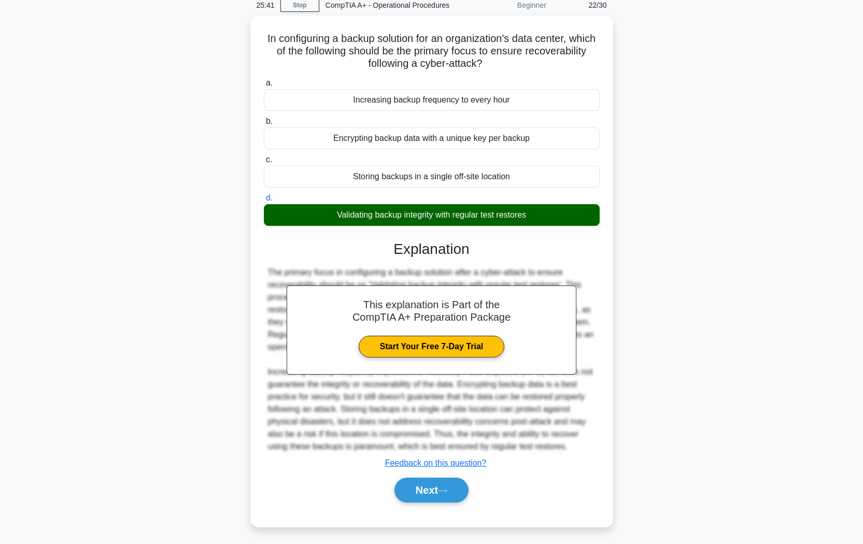
scroll to position [0, 0]
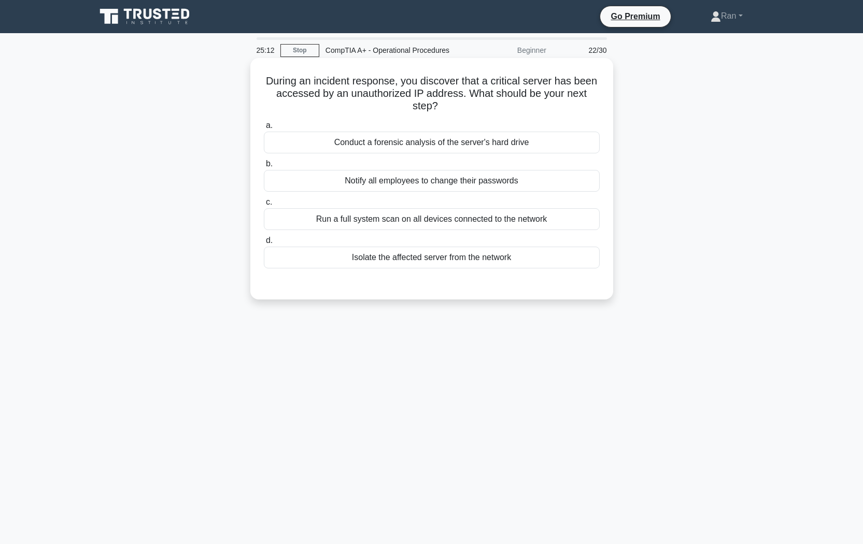
click at [359, 262] on div "Isolate the affected server from the network" at bounding box center [432, 258] width 336 height 22
click at [264, 244] on input "d. Isolate the affected server from the network" at bounding box center [264, 240] width 0 height 7
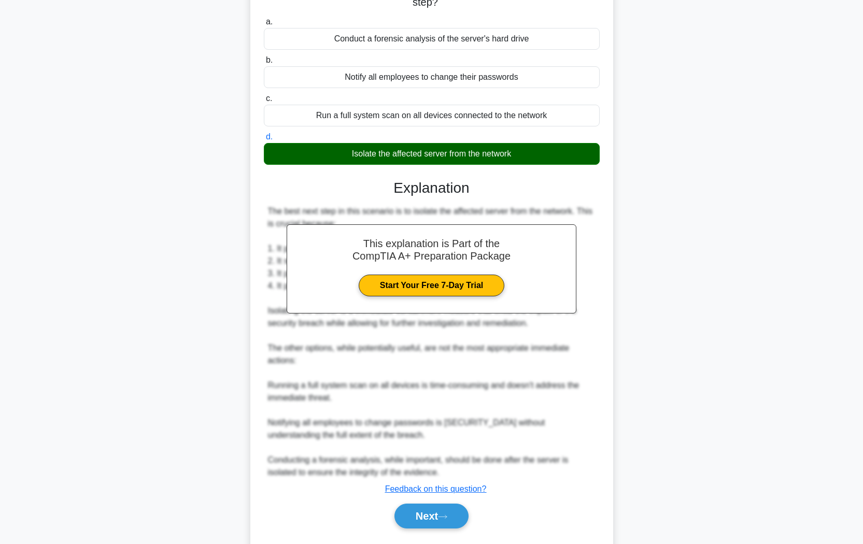
scroll to position [121, 0]
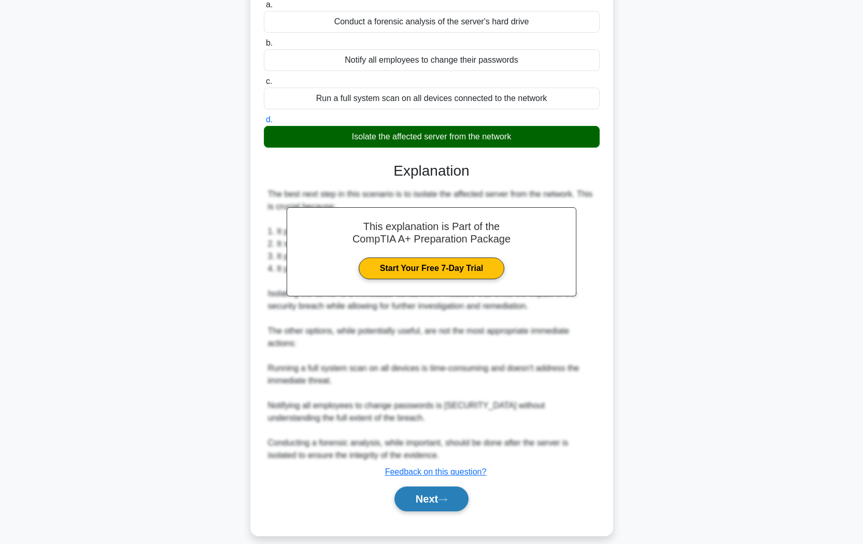
click at [444, 457] on icon at bounding box center [442, 500] width 9 height 6
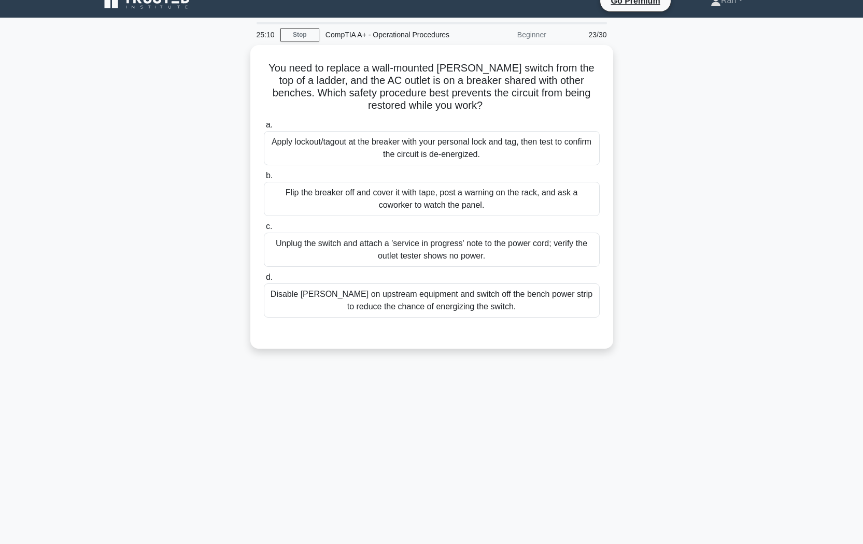
scroll to position [0, 0]
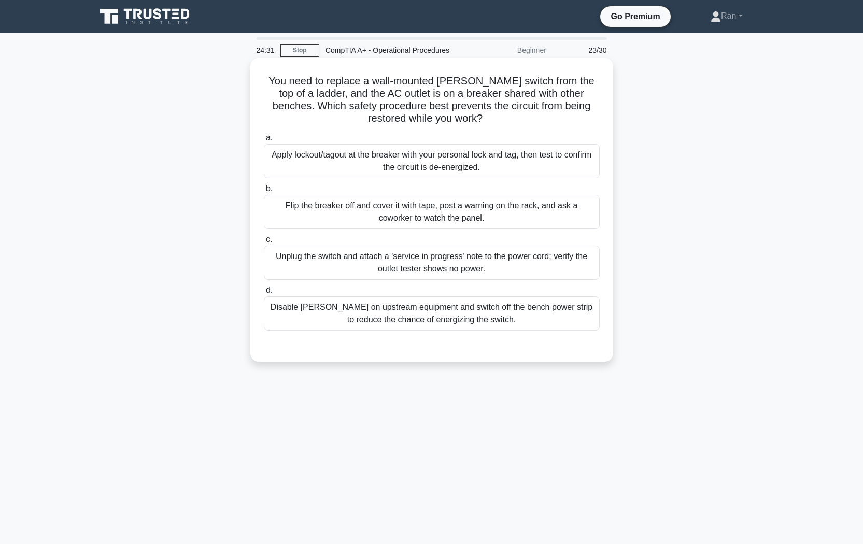
click at [386, 328] on div "Disable PoE on upstream equipment and switch off the bench power strip to reduc…" at bounding box center [432, 314] width 336 height 34
click at [264, 294] on input "d. Disable PoE on upstream equipment and switch off the bench power strip to re…" at bounding box center [264, 290] width 0 height 7
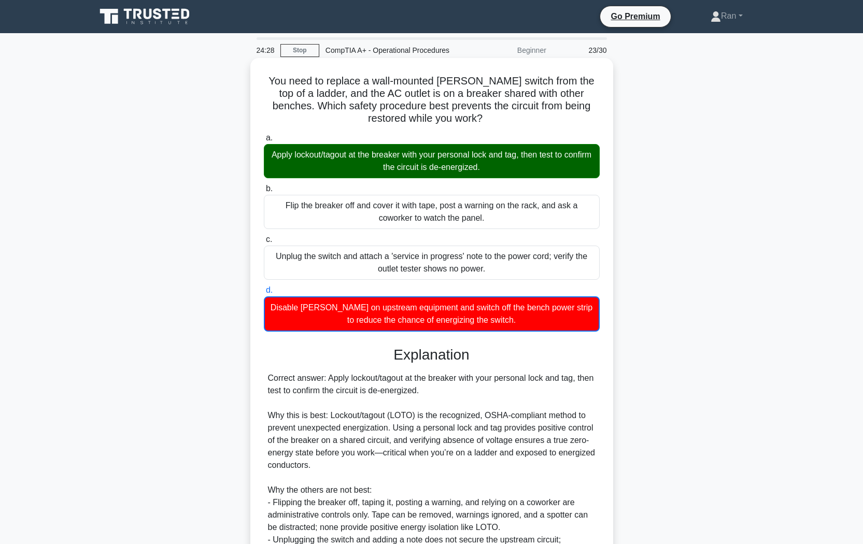
scroll to position [147, 0]
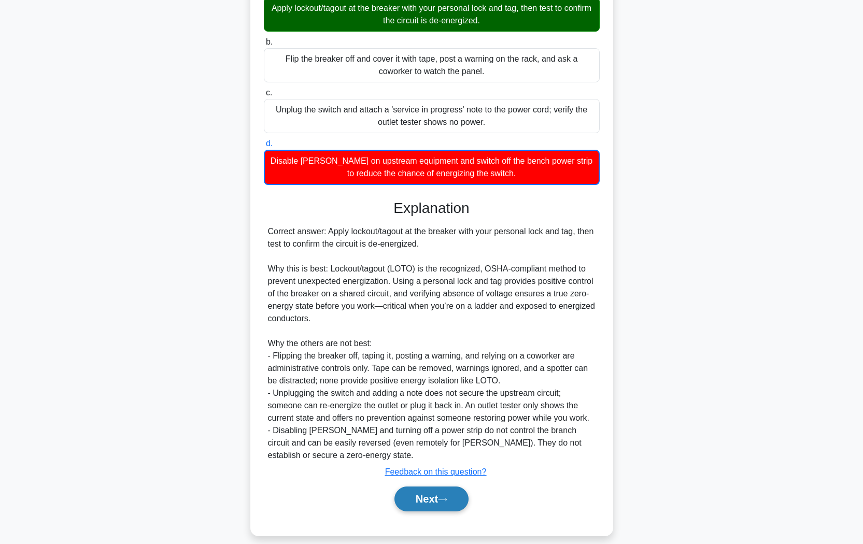
drag, startPoint x: 449, startPoint y: 485, endPoint x: 454, endPoint y: 480, distance: 7.4
click at [450, 457] on button "Next" at bounding box center [431, 499] width 74 height 25
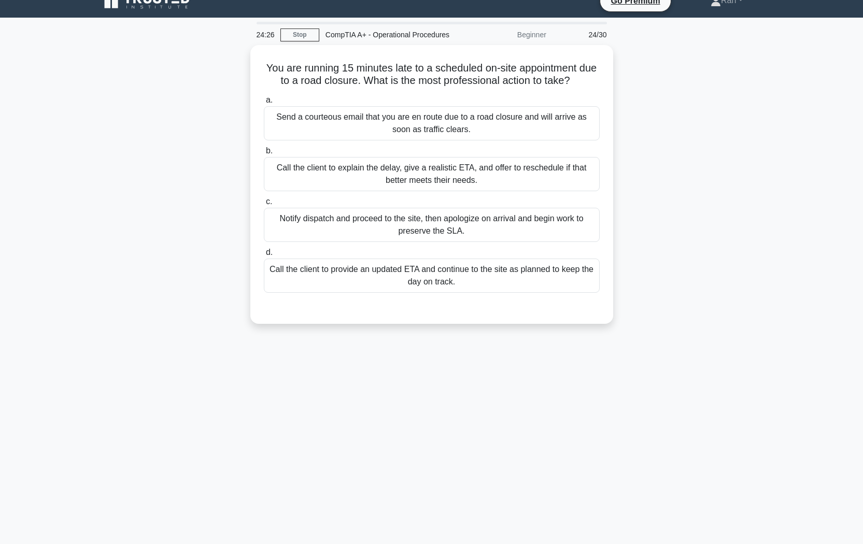
scroll to position [0, 0]
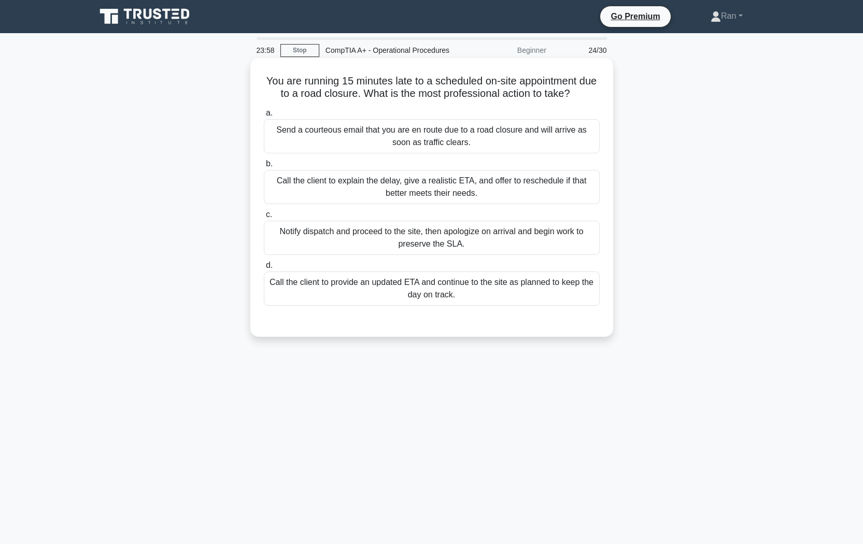
click at [408, 197] on div "Call the client to explain the delay, give a realistic ETA, and offer to resche…" at bounding box center [432, 187] width 336 height 34
click at [264, 167] on input "b. Call the client to explain the delay, give a realistic ETA, and offer to res…" at bounding box center [264, 164] width 0 height 7
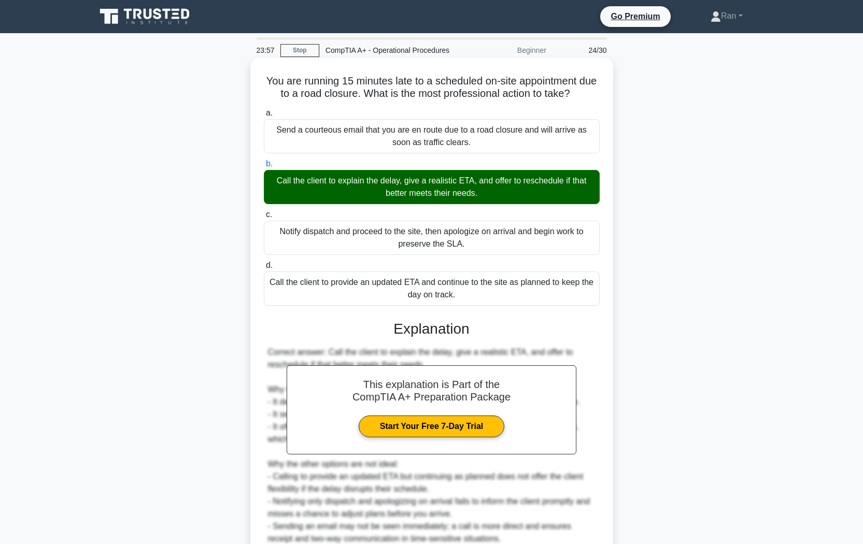
scroll to position [96, 0]
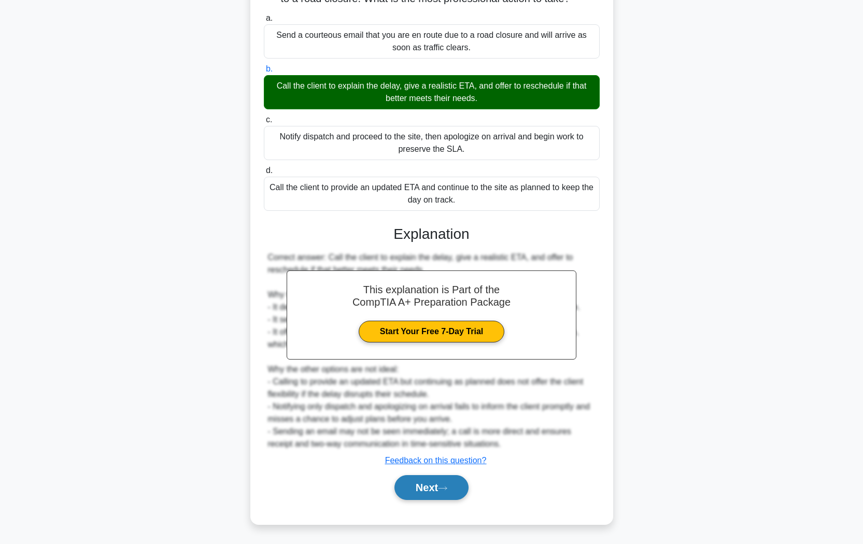
click at [447, 457] on icon at bounding box center [442, 489] width 9 height 6
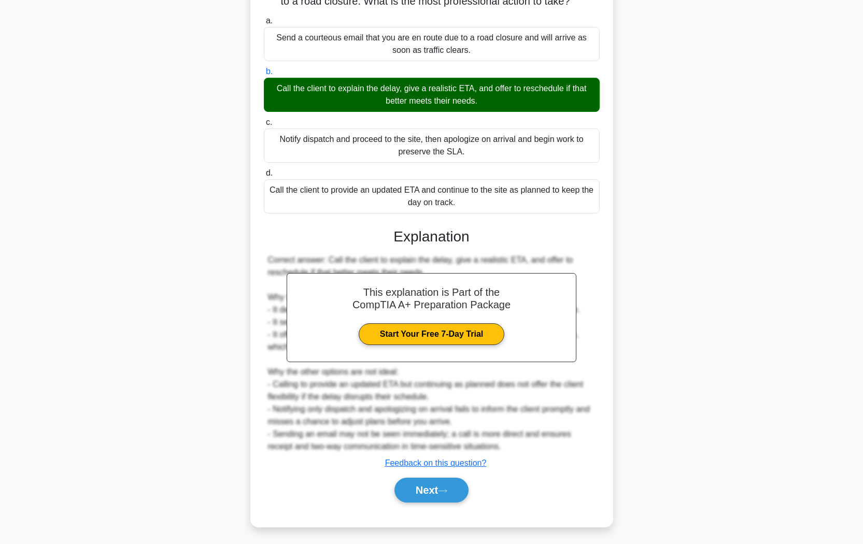
scroll to position [0, 0]
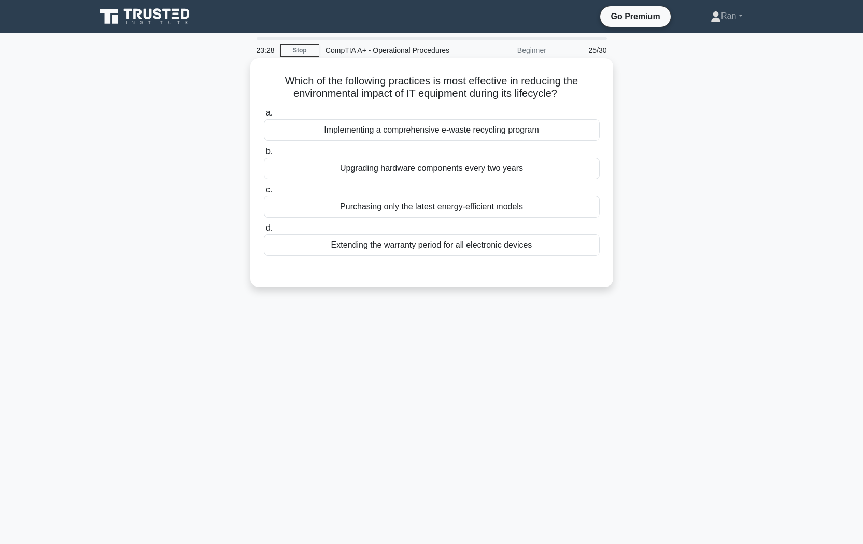
click at [388, 208] on div "Purchasing only the latest energy-efficient models" at bounding box center [432, 207] width 336 height 22
click at [264, 193] on input "c. Purchasing only the latest energy-efficient models" at bounding box center [264, 190] width 0 height 7
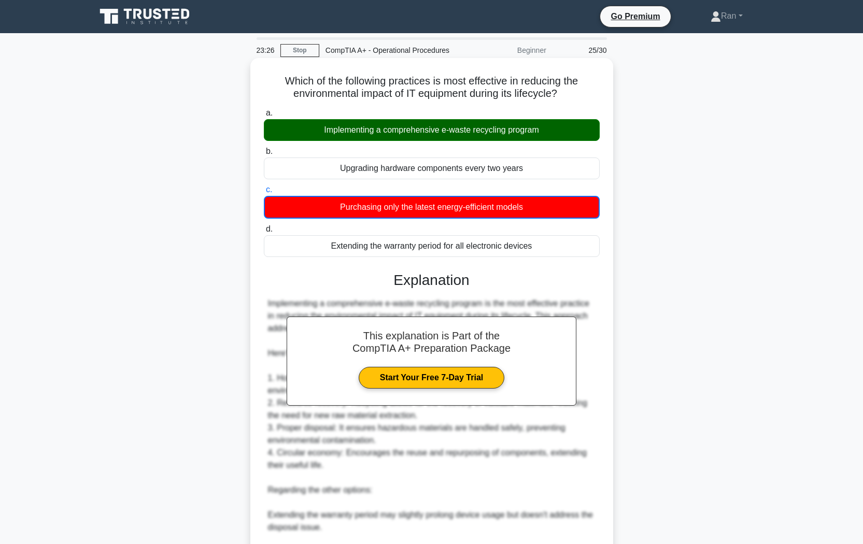
scroll to position [172, 0]
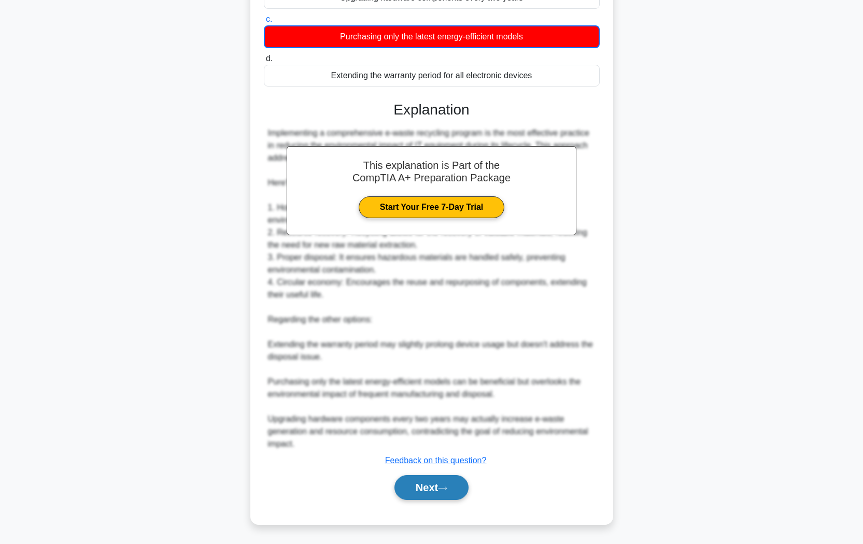
click at [444, 457] on button "Next" at bounding box center [431, 487] width 74 height 25
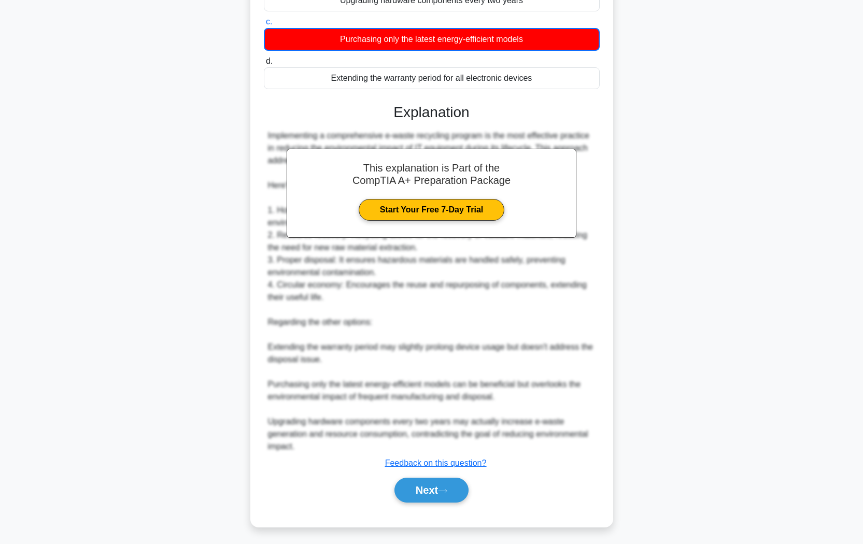
scroll to position [0, 0]
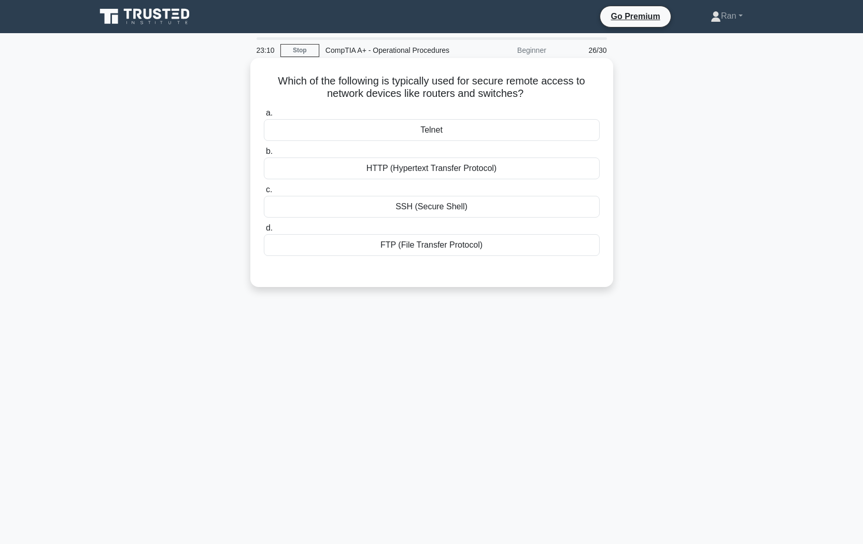
click at [454, 212] on div "SSH (Secure Shell)" at bounding box center [432, 207] width 336 height 22
click at [264, 193] on input "c. SSH (Secure Shell)" at bounding box center [264, 190] width 0 height 7
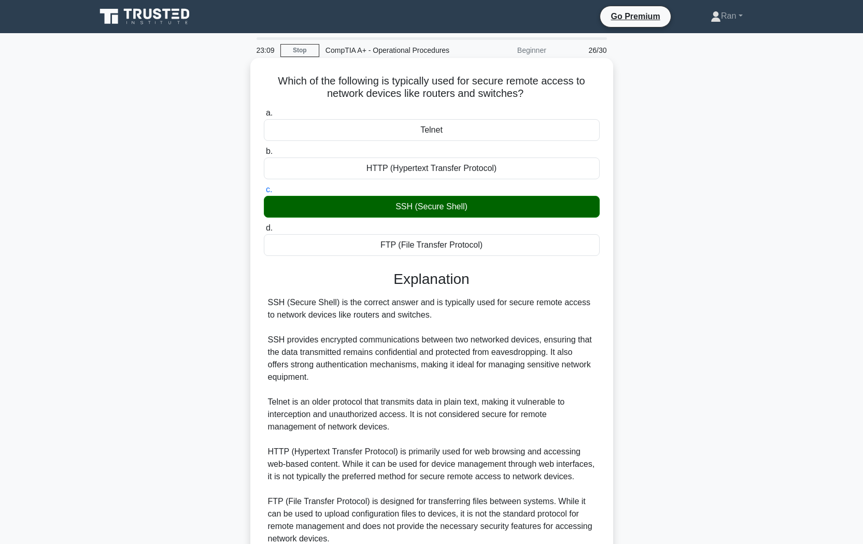
scroll to position [96, 0]
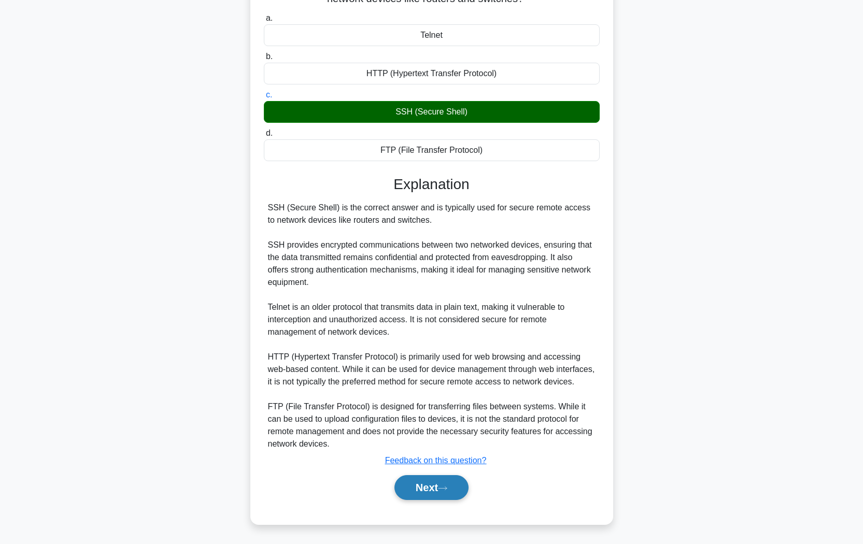
click at [443, 457] on button "Next" at bounding box center [431, 487] width 74 height 25
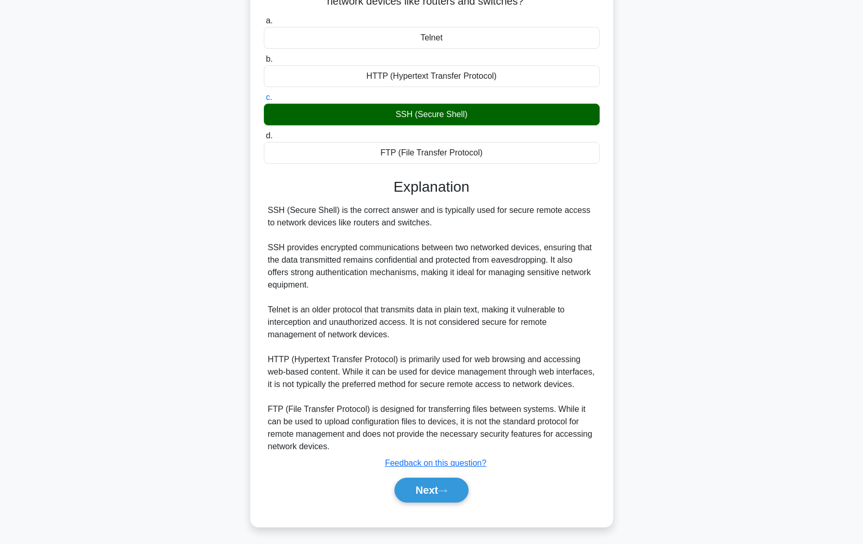
scroll to position [0, 0]
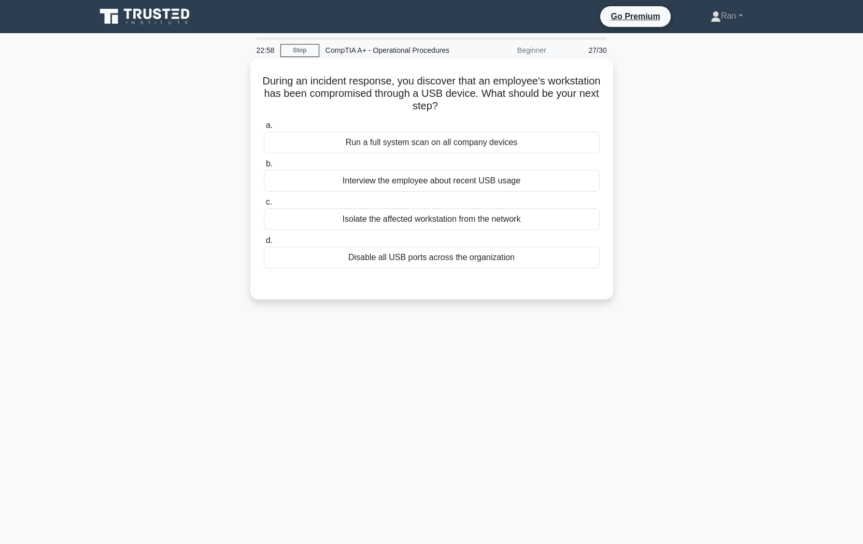
click at [422, 225] on div "Isolate the affected workstation from the network" at bounding box center [432, 219] width 336 height 22
click at [264, 206] on input "c. Isolate the affected workstation from the network" at bounding box center [264, 202] width 0 height 7
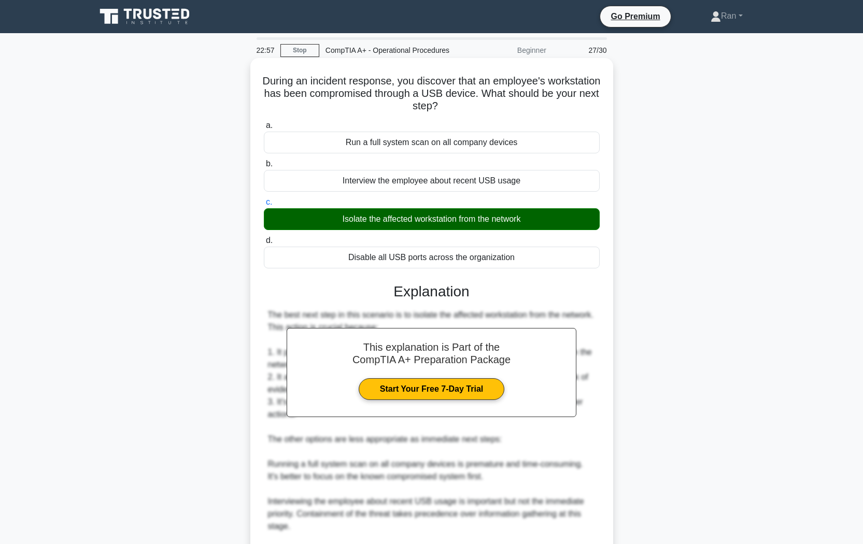
scroll to position [171, 0]
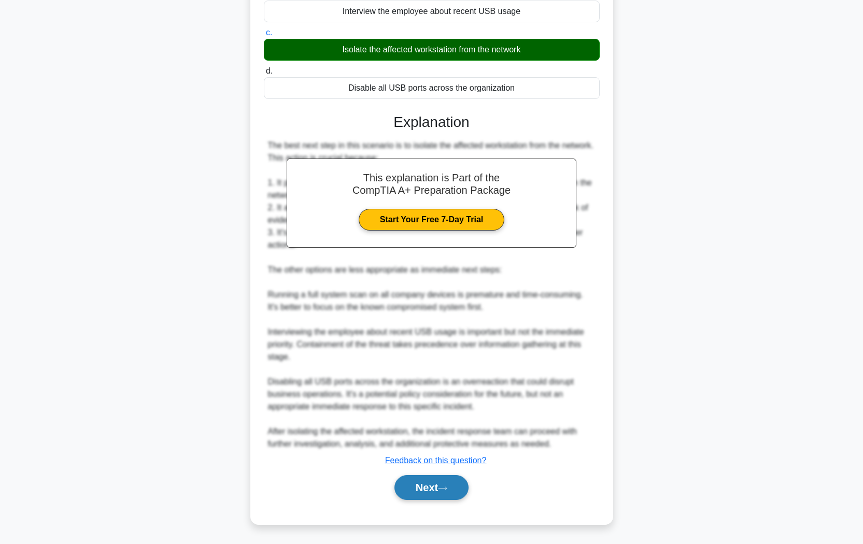
click at [447, 457] on icon at bounding box center [442, 489] width 9 height 6
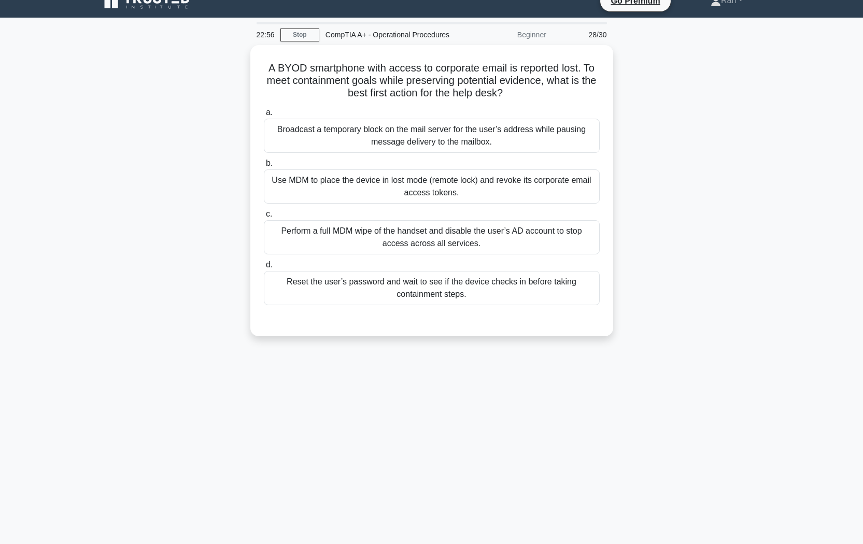
scroll to position [0, 0]
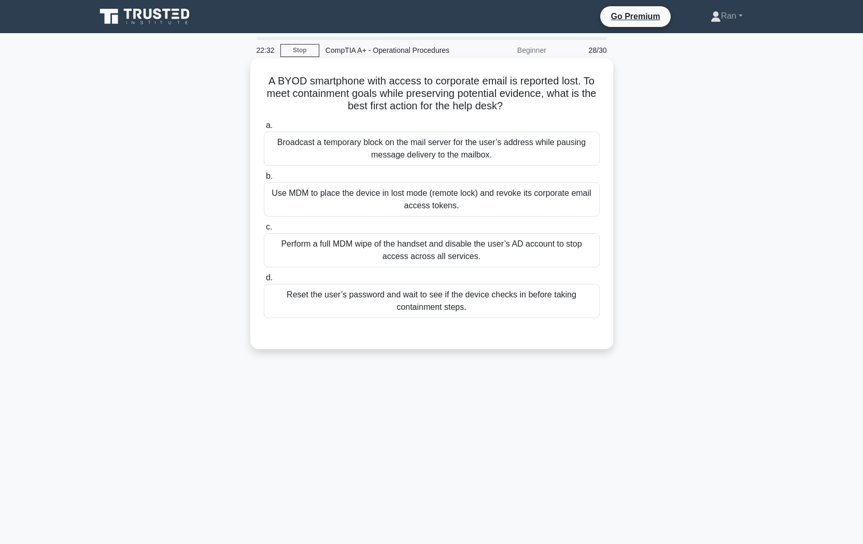
click at [417, 212] on div "Use MDM to place the device in lost mode (remote lock) and revoke its corporate…" at bounding box center [432, 199] width 336 height 34
click at [264, 180] on input "b. Use MDM to place the device in lost mode (remote lock) and revoke its corpor…" at bounding box center [264, 176] width 0 height 7
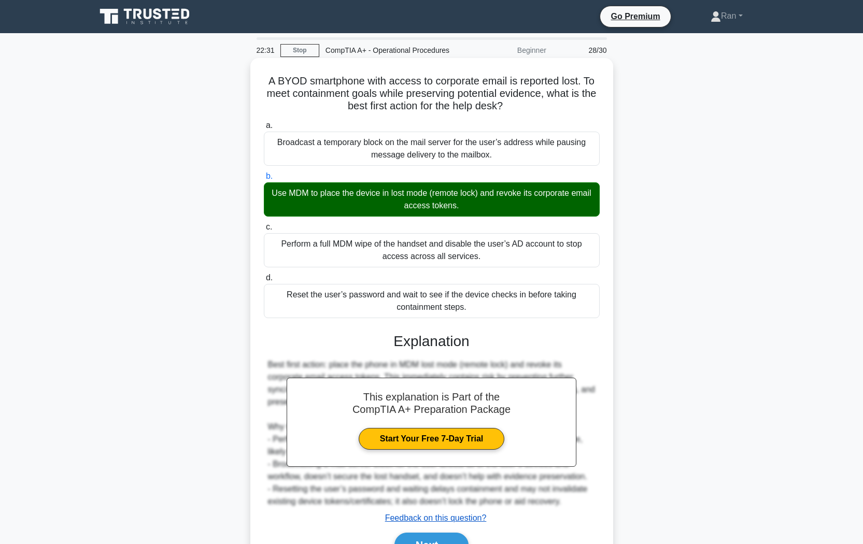
scroll to position [59, 0]
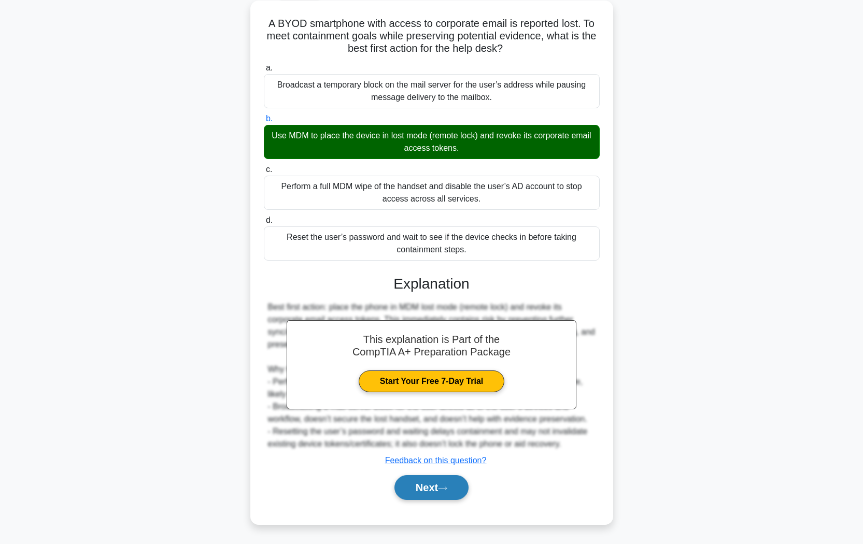
click at [444, 457] on icon at bounding box center [442, 489] width 9 height 6
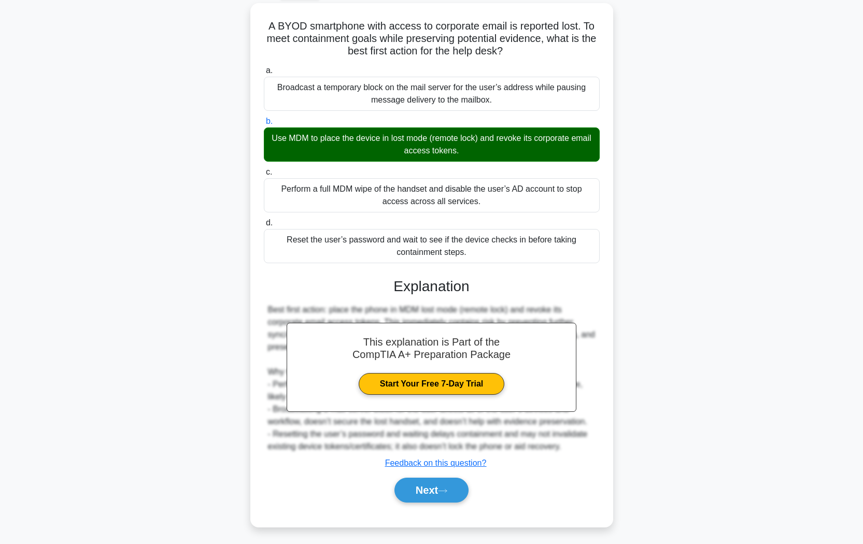
scroll to position [0, 0]
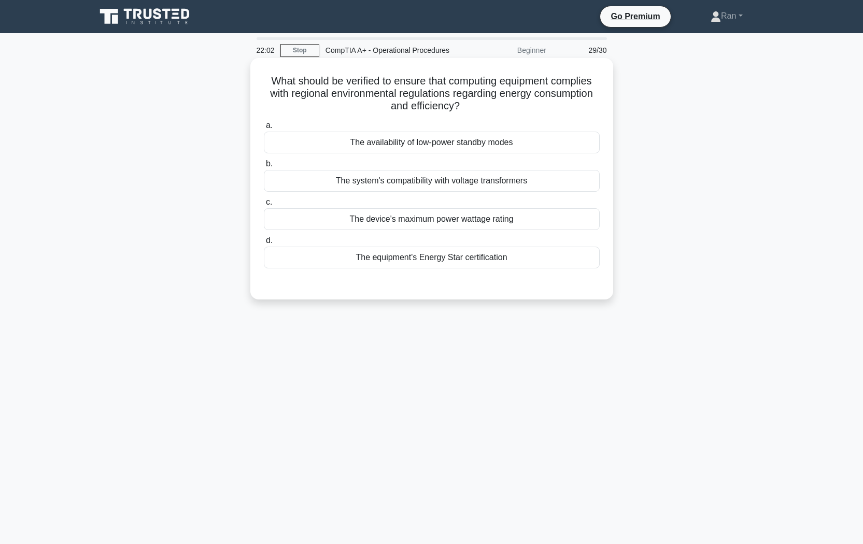
click at [446, 266] on div "The equipment's Energy Star certification" at bounding box center [432, 258] width 336 height 22
click at [264, 244] on input "d. The equipment's Energy Star certification" at bounding box center [264, 240] width 0 height 7
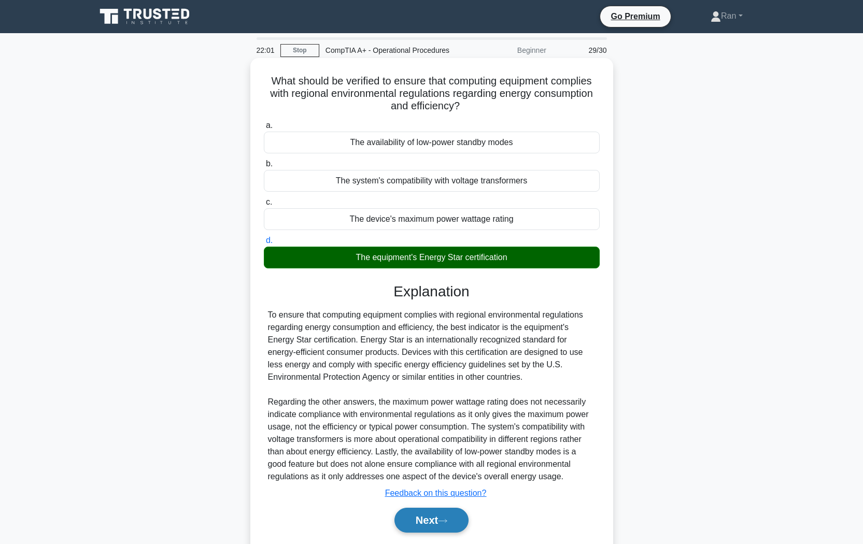
click at [443, 457] on icon at bounding box center [442, 521] width 9 height 6
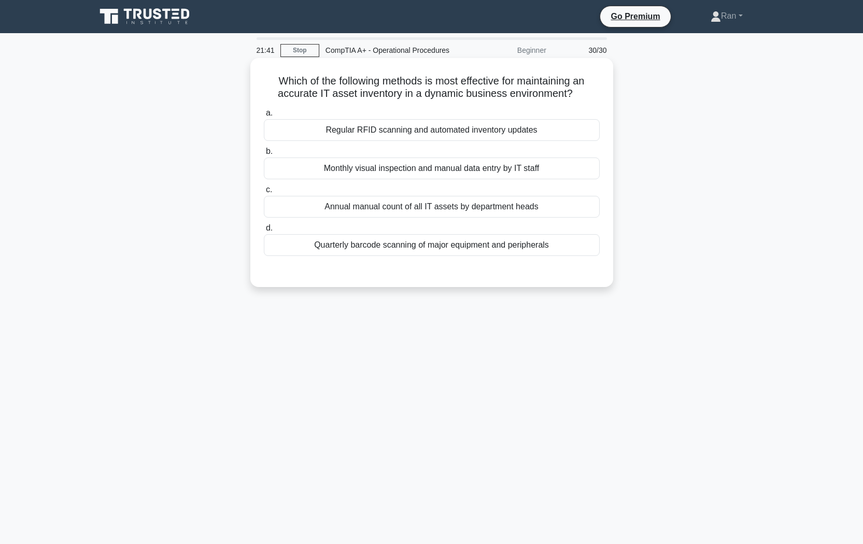
click at [557, 131] on div "Regular RFID scanning and automated inventory updates" at bounding box center [432, 130] width 336 height 22
click at [264, 117] on input "a. Regular RFID scanning and automated inventory updates" at bounding box center [264, 113] width 0 height 7
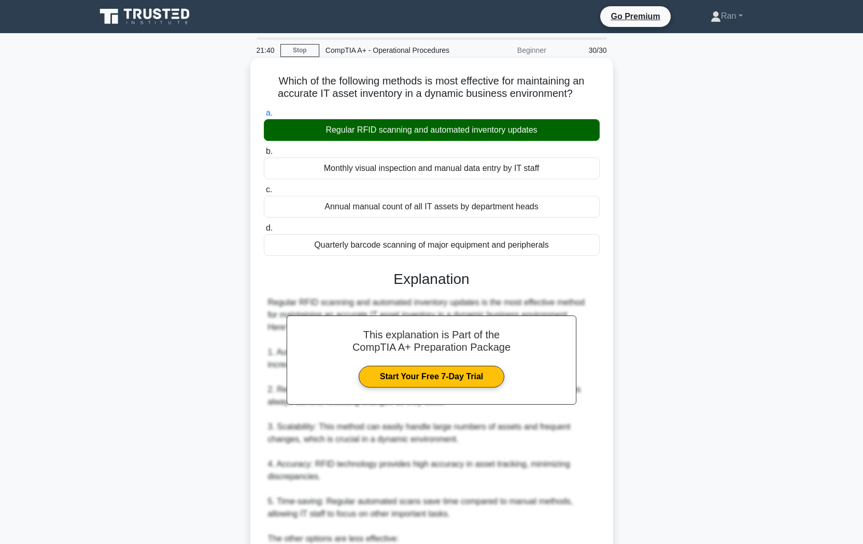
scroll to position [195, 0]
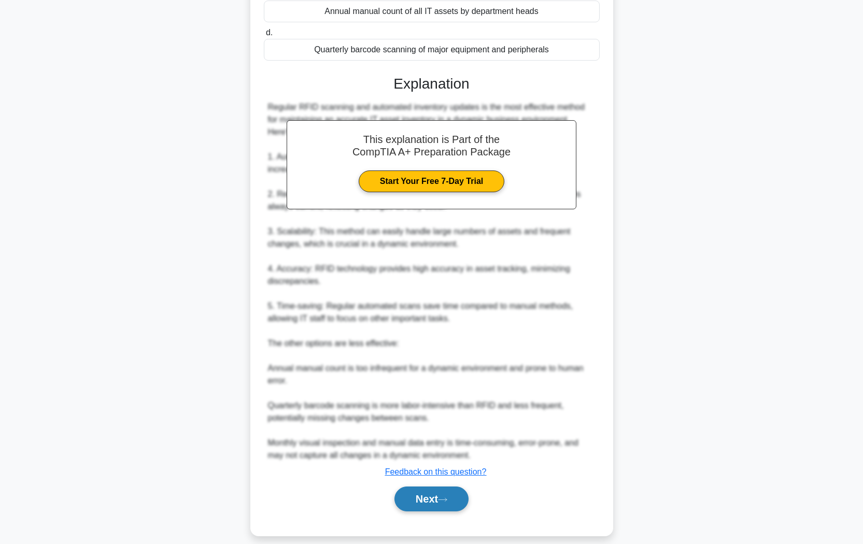
click at [447, 457] on icon at bounding box center [442, 500] width 9 height 6
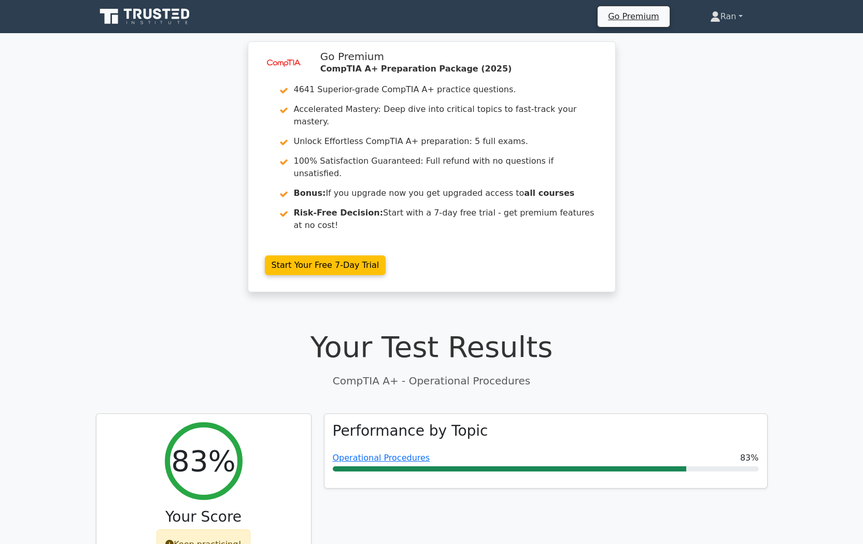
click at [724, 18] on link "Ran" at bounding box center [726, 16] width 82 height 21
click at [714, 41] on link "Profile" at bounding box center [727, 41] width 82 height 17
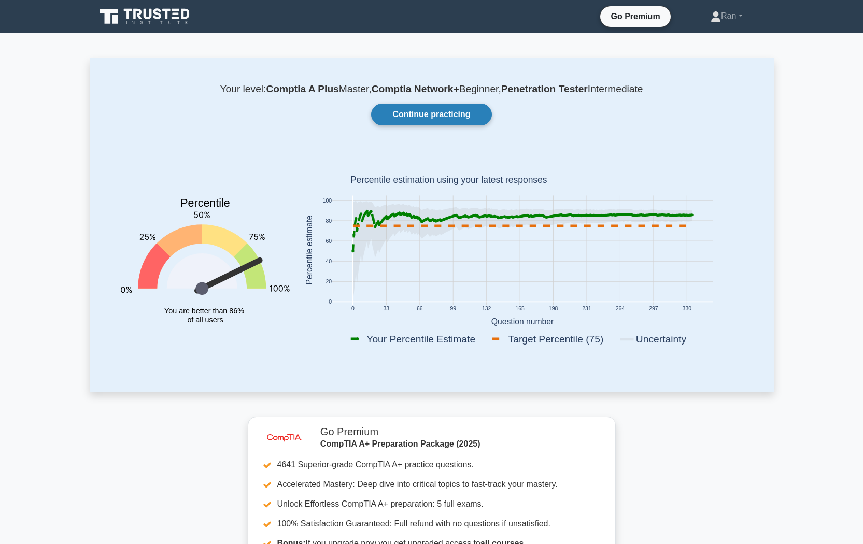
click at [416, 115] on link "Continue practicing" at bounding box center [431, 115] width 120 height 22
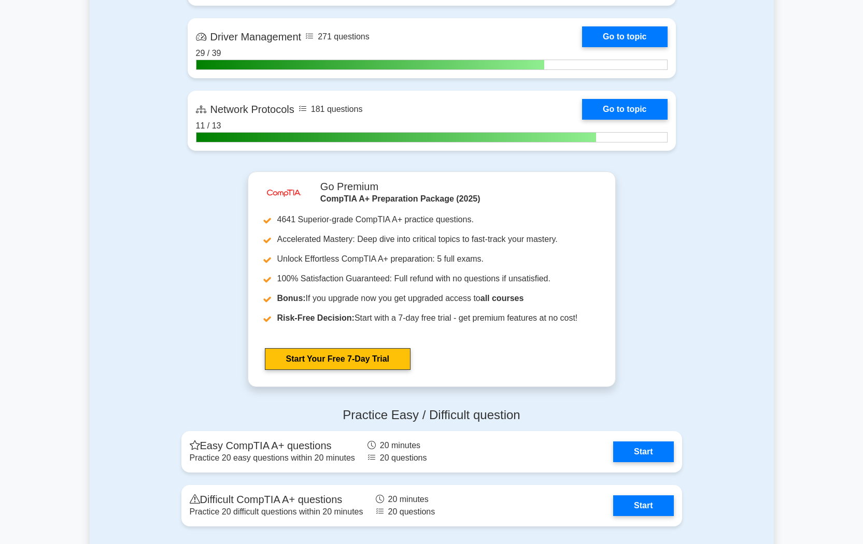
scroll to position [2696, 0]
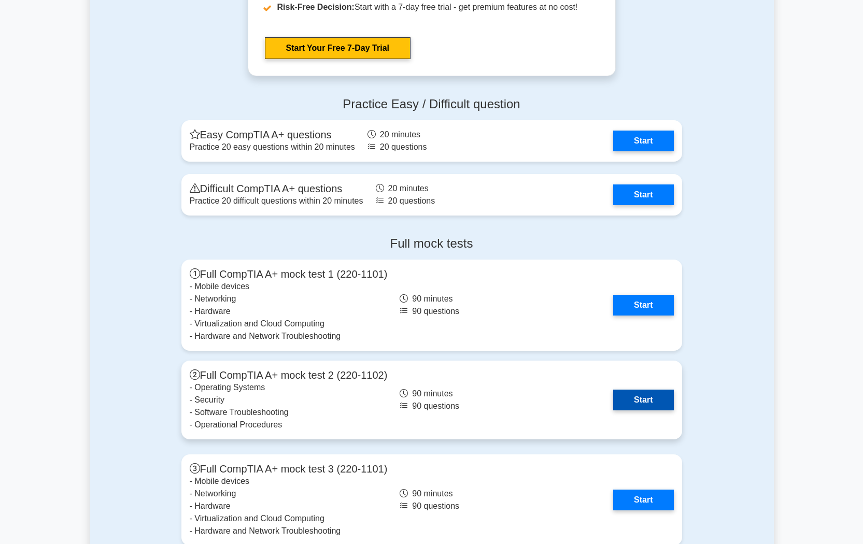
click at [617, 402] on link "Start" at bounding box center [643, 400] width 60 height 21
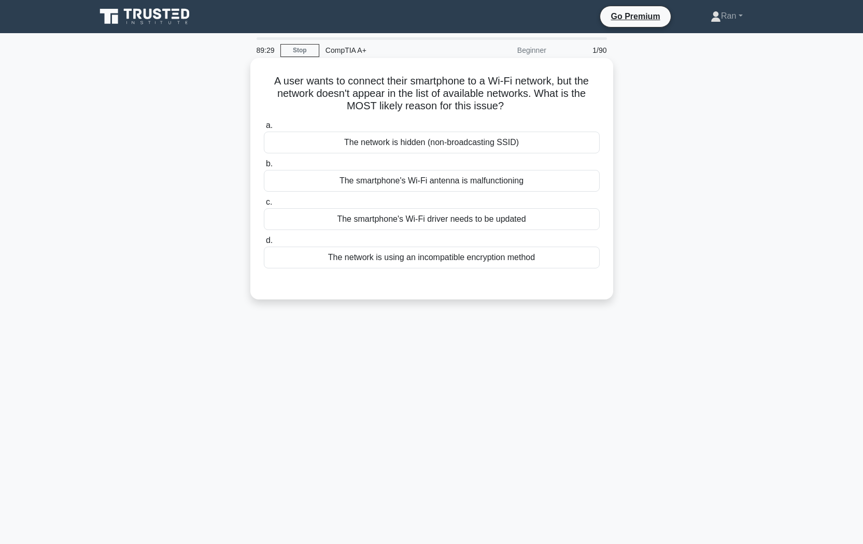
click at [316, 142] on div "The network is hidden (non-broadcasting SSID)" at bounding box center [432, 143] width 336 height 22
click at [264, 129] on input "a. The network is hidden (non-broadcasting SSID)" at bounding box center [264, 125] width 0 height 7
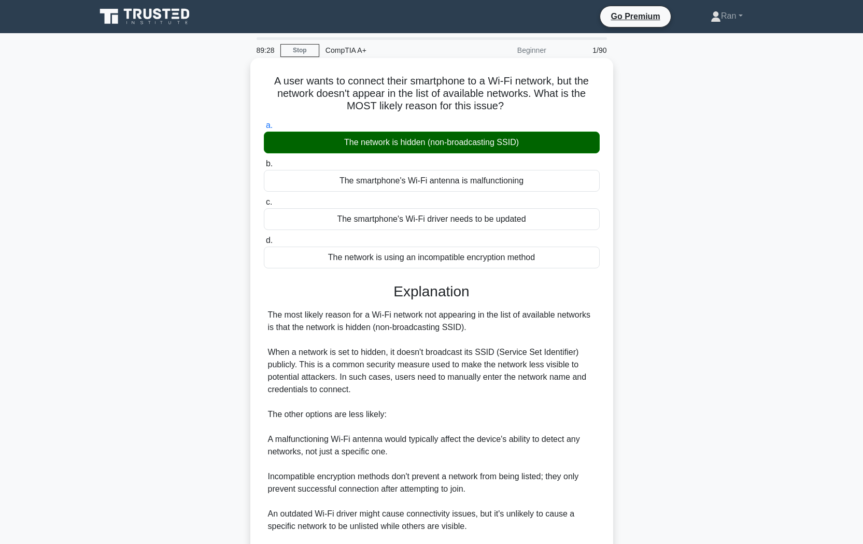
scroll to position [108, 0]
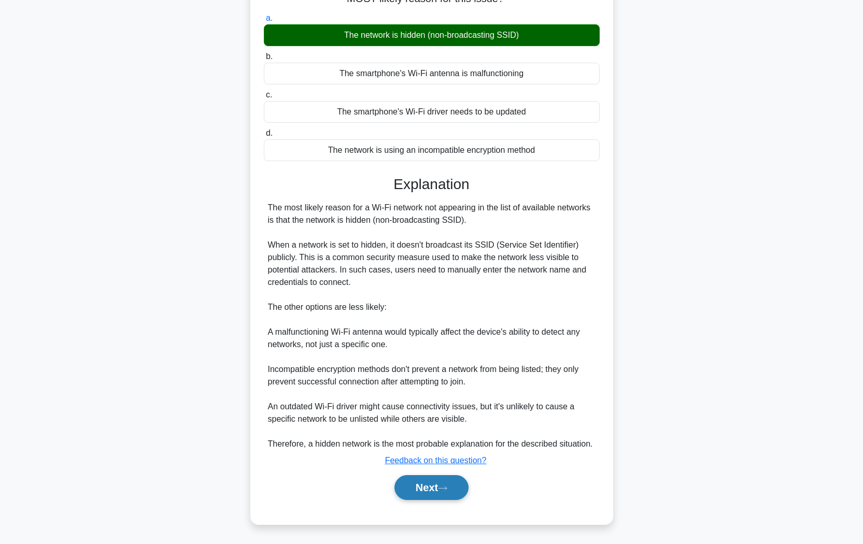
click at [443, 481] on button "Next" at bounding box center [431, 487] width 74 height 25
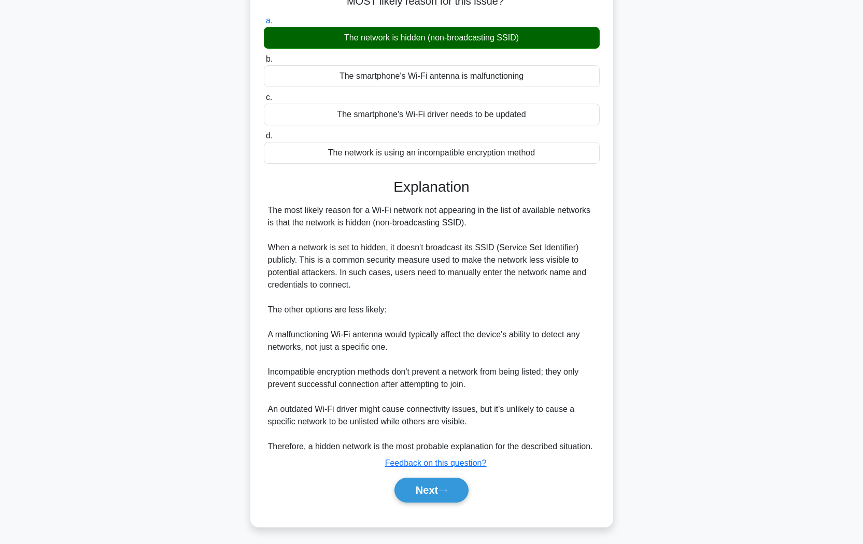
scroll to position [0, 0]
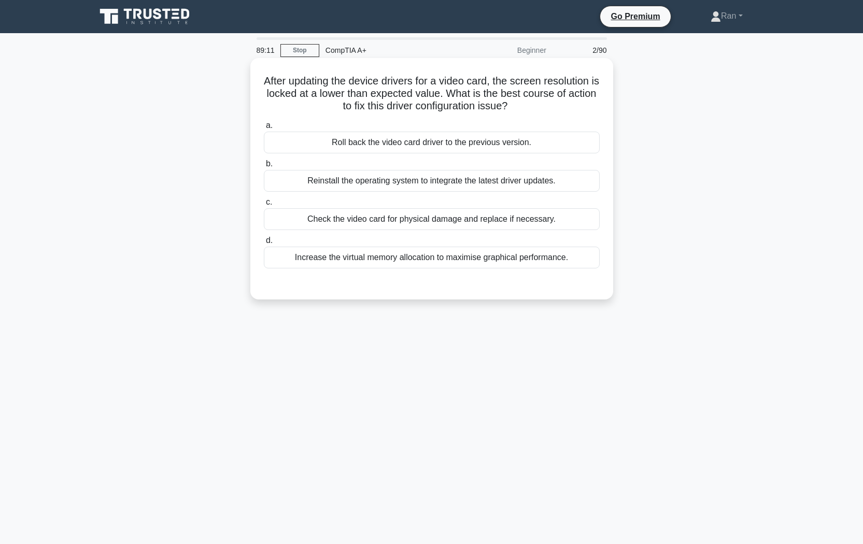
click at [389, 142] on div "Roll back the video card driver to the previous version." at bounding box center [432, 143] width 336 height 22
click at [264, 129] on input "a. Roll back the video card driver to the previous version." at bounding box center [264, 125] width 0 height 7
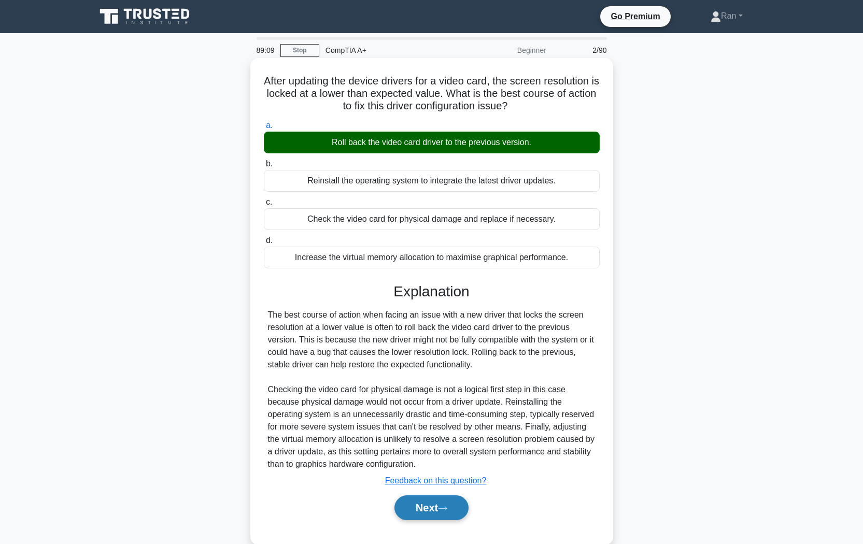
click at [405, 506] on button "Next" at bounding box center [431, 508] width 74 height 25
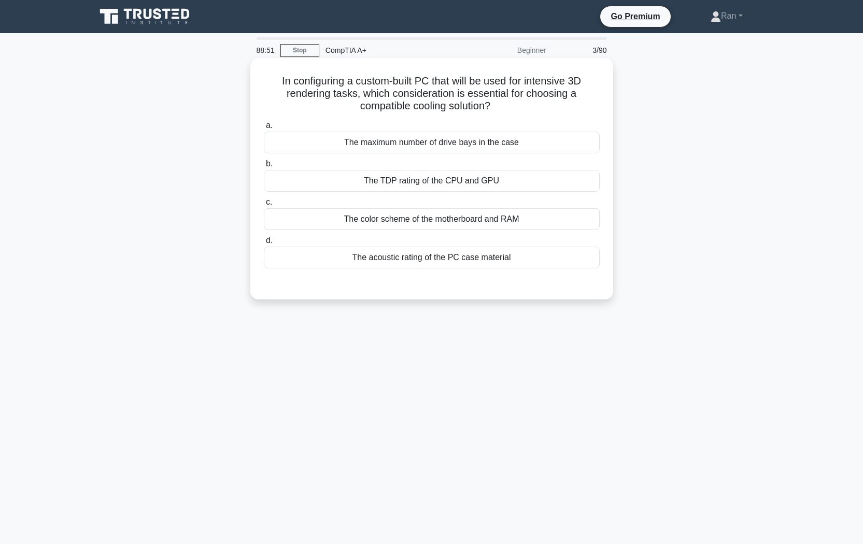
click at [334, 182] on div "The TDP rating of the CPU and GPU" at bounding box center [432, 181] width 336 height 22
click at [264, 167] on input "b. The TDP rating of the CPU and GPU" at bounding box center [264, 164] width 0 height 7
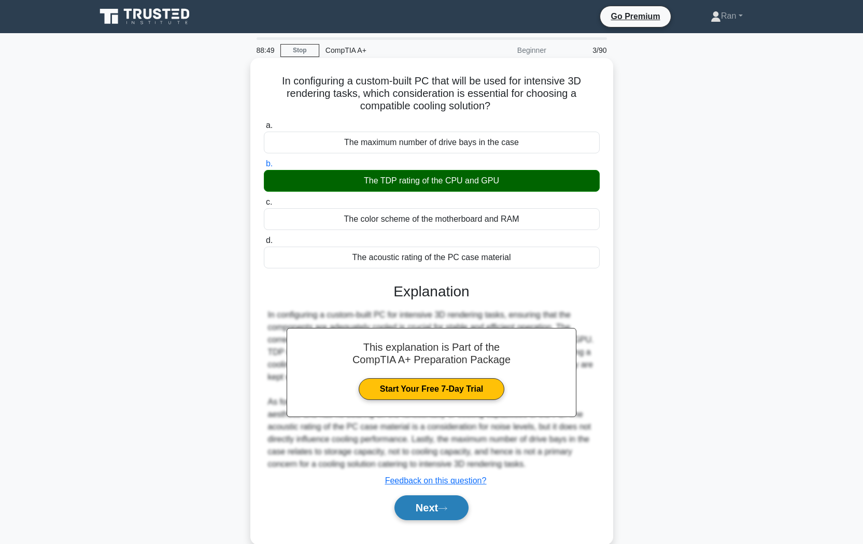
click at [424, 509] on button "Next" at bounding box center [431, 508] width 74 height 25
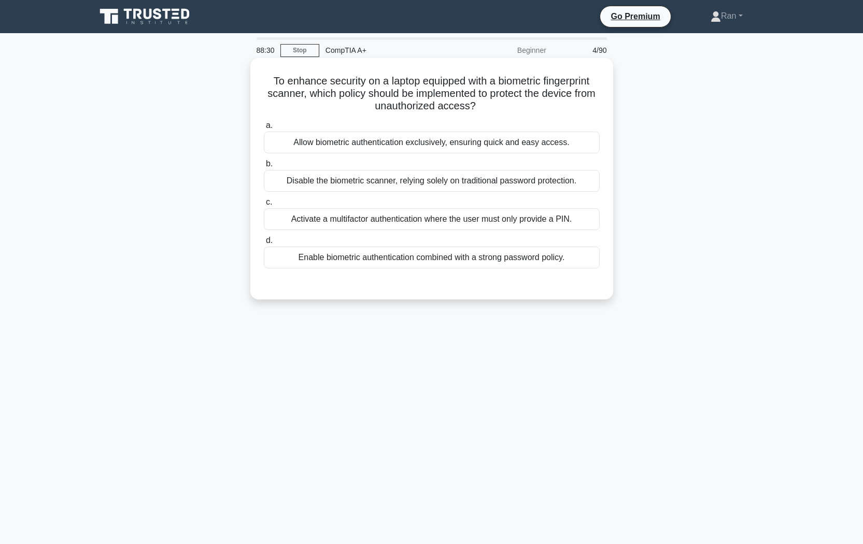
click at [365, 262] on div "Enable biometric authentication combined with a strong password policy." at bounding box center [432, 258] width 336 height 22
click at [264, 244] on input "d. Enable biometric authentication combined with a strong password policy." at bounding box center [264, 240] width 0 height 7
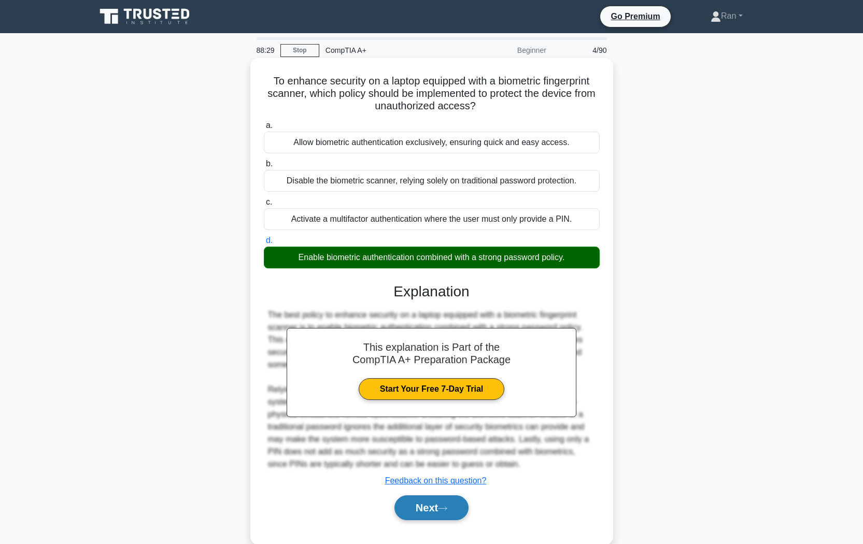
click at [448, 505] on button "Next" at bounding box center [431, 508] width 74 height 25
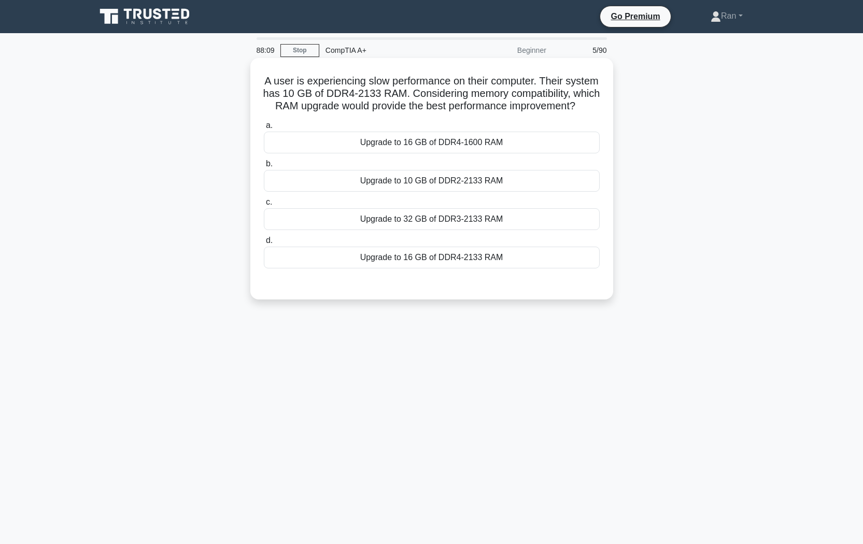
click at [472, 269] on div "Upgrade to 16 GB of DDR4-2133 RAM" at bounding box center [432, 258] width 336 height 22
click at [264, 244] on input "d. Upgrade to 16 GB of DDR4-2133 RAM" at bounding box center [264, 240] width 0 height 7
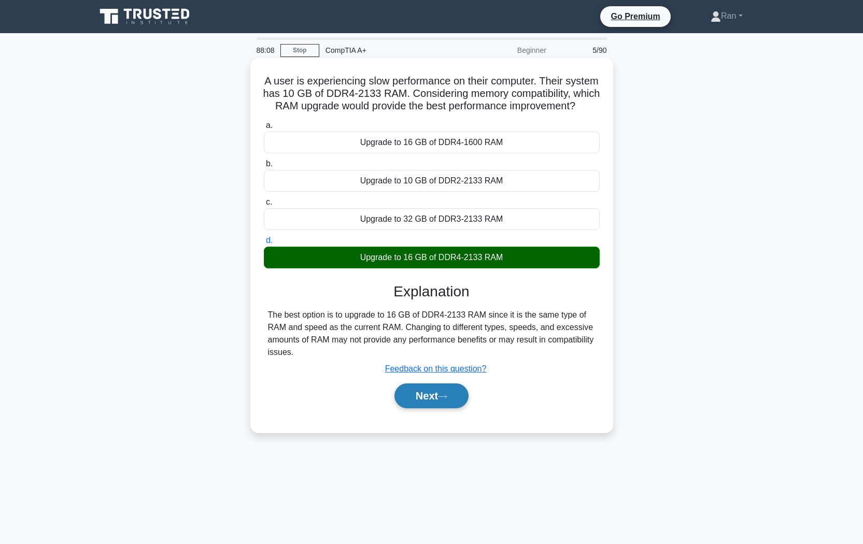
click at [433, 408] on button "Next" at bounding box center [431, 396] width 74 height 25
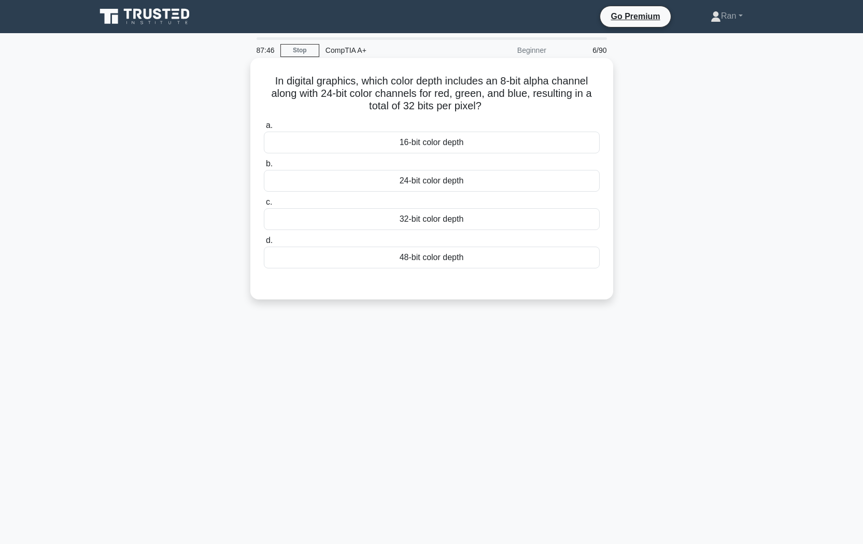
click at [377, 220] on div "32-bit color depth" at bounding box center [432, 219] width 336 height 22
click at [264, 206] on input "c. 32-bit color depth" at bounding box center [264, 202] width 0 height 7
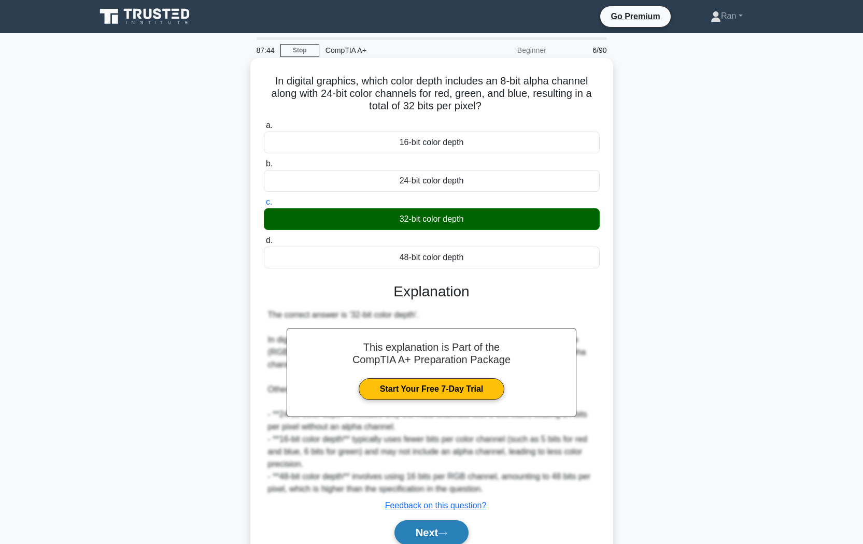
click at [445, 530] on button "Next" at bounding box center [431, 532] width 74 height 25
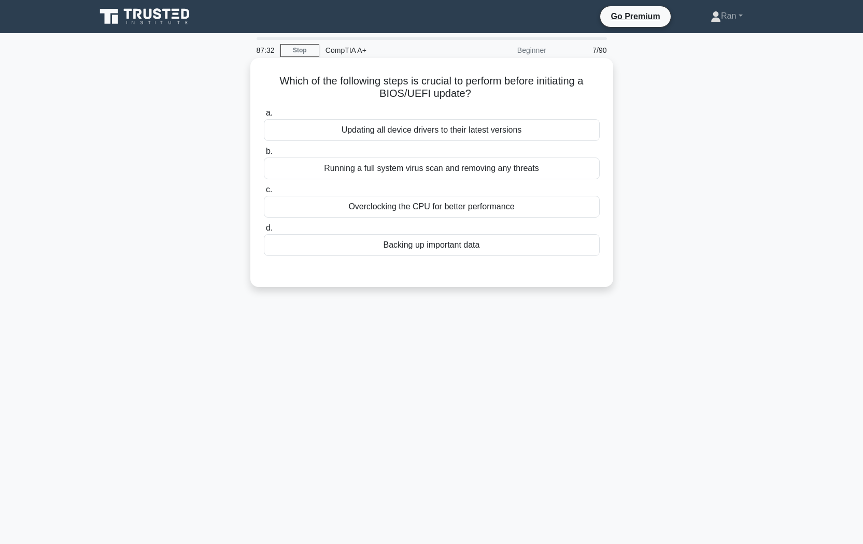
click at [404, 250] on div "Backing up important data" at bounding box center [432, 245] width 336 height 22
click at [264, 232] on input "d. Backing up important data" at bounding box center [264, 228] width 0 height 7
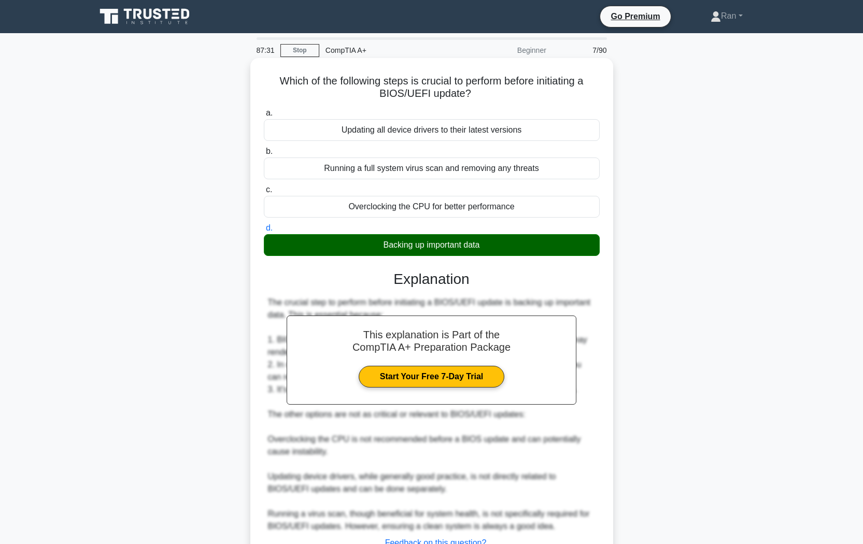
scroll to position [83, 0]
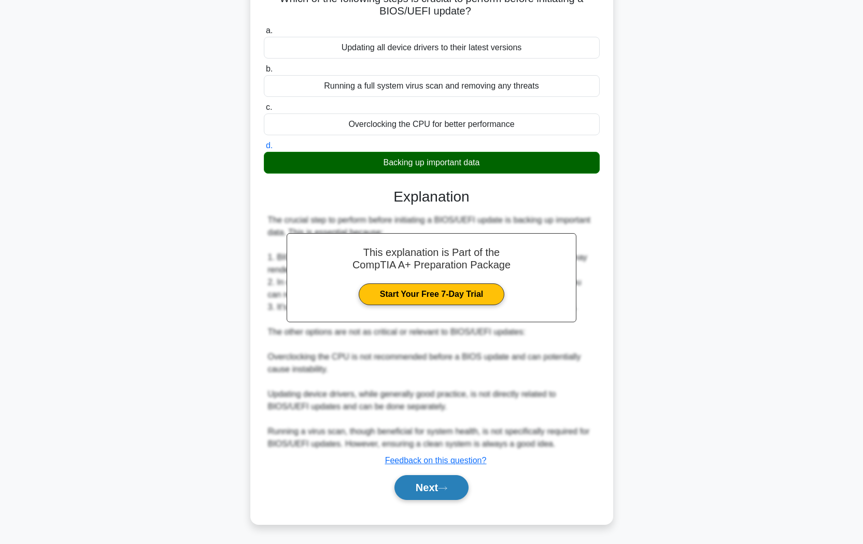
click at [446, 496] on button "Next" at bounding box center [431, 487] width 74 height 25
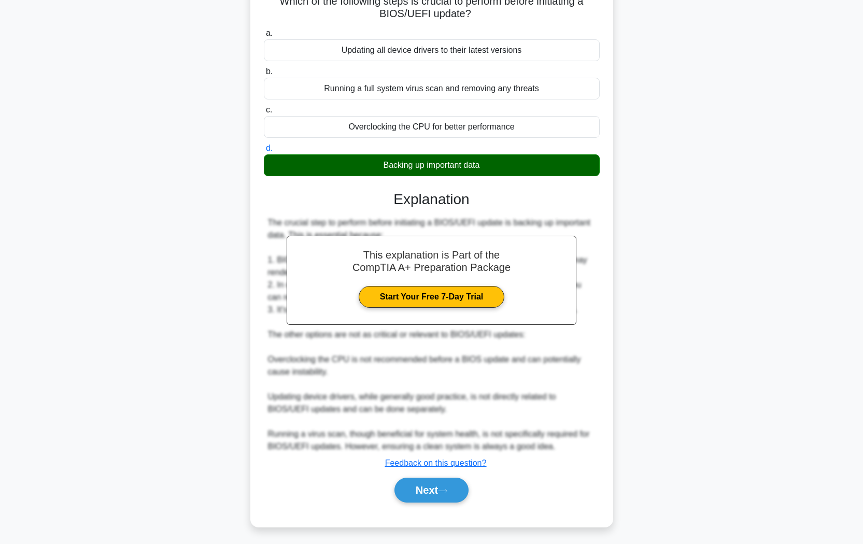
scroll to position [0, 0]
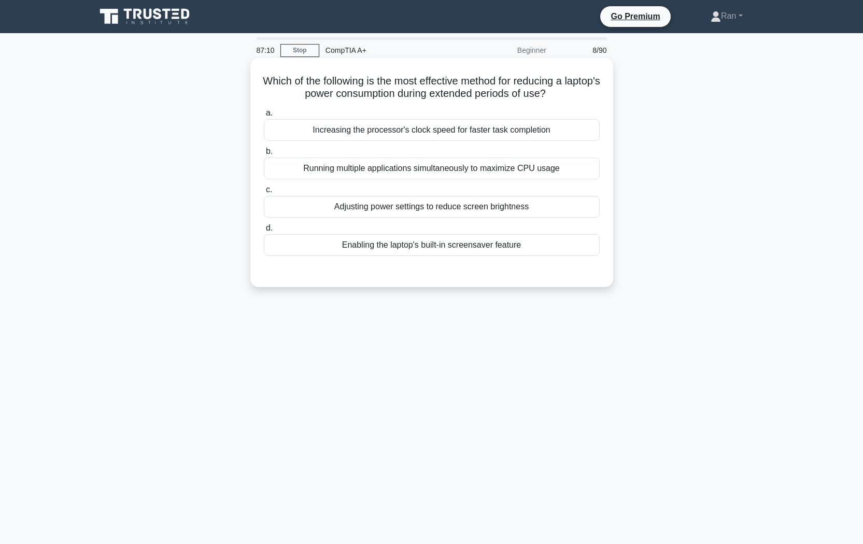
click at [333, 209] on div "Adjusting power settings to reduce screen brightness" at bounding box center [432, 207] width 336 height 22
click at [264, 193] on input "c. Adjusting power settings to reduce screen brightness" at bounding box center [264, 190] width 0 height 7
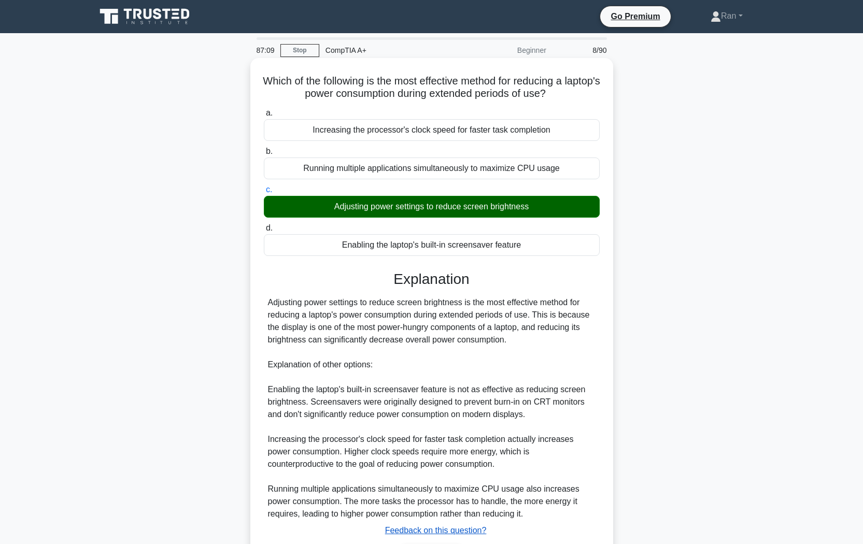
scroll to position [71, 0]
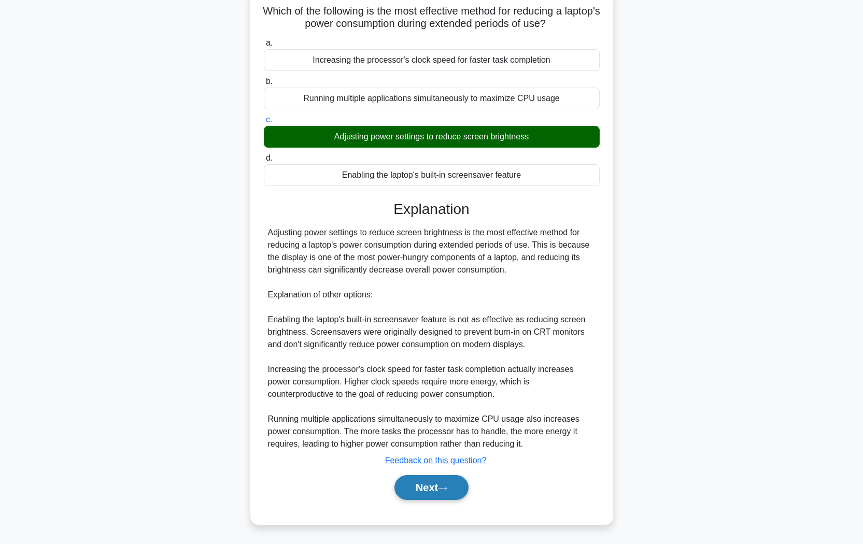
click at [434, 489] on button "Next" at bounding box center [431, 487] width 74 height 25
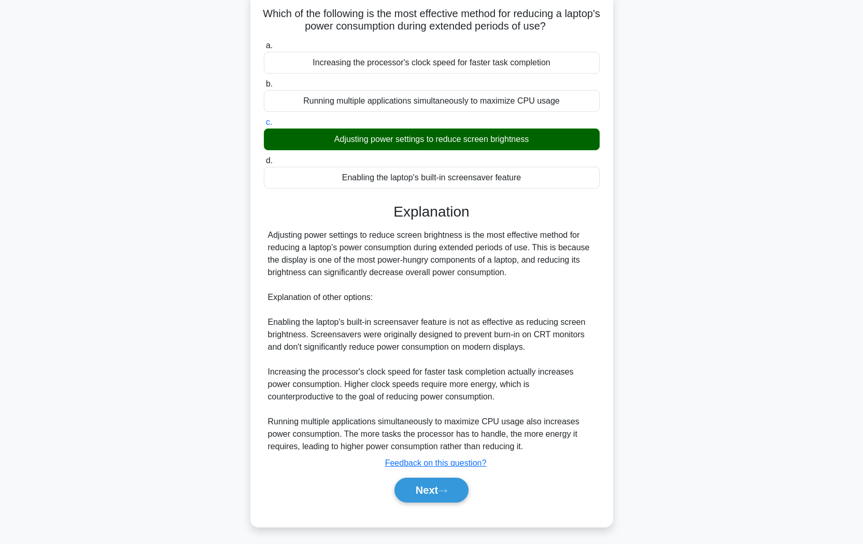
scroll to position [0, 0]
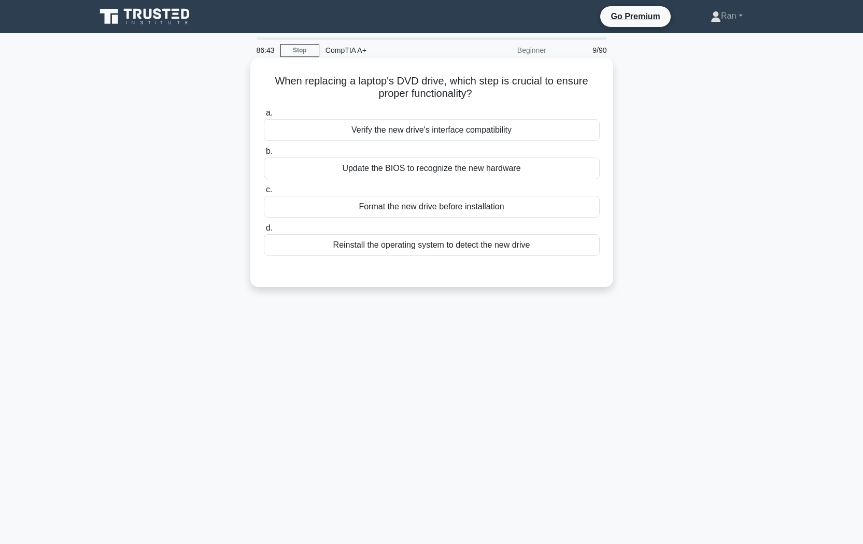
click at [404, 135] on div "Verify the new drive's interface compatibility" at bounding box center [432, 130] width 336 height 22
click at [264, 117] on input "a. Verify the new drive's interface compatibility" at bounding box center [264, 113] width 0 height 7
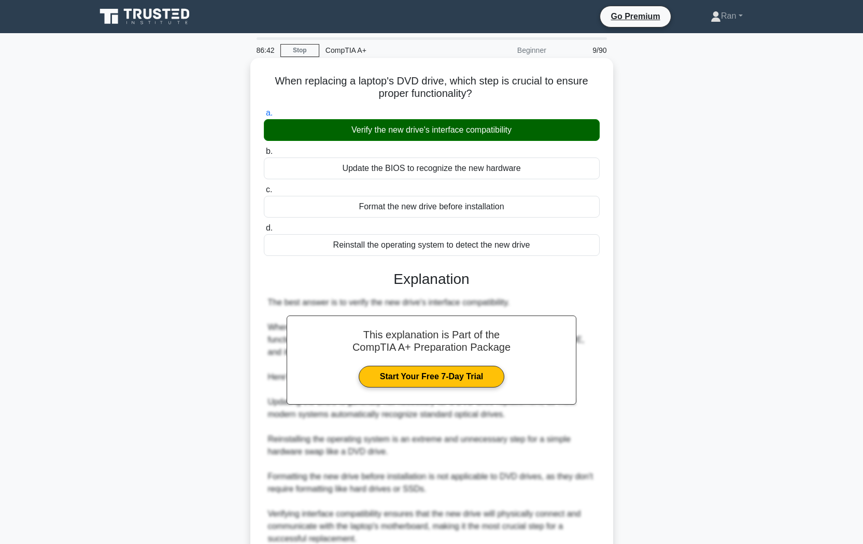
scroll to position [96, 0]
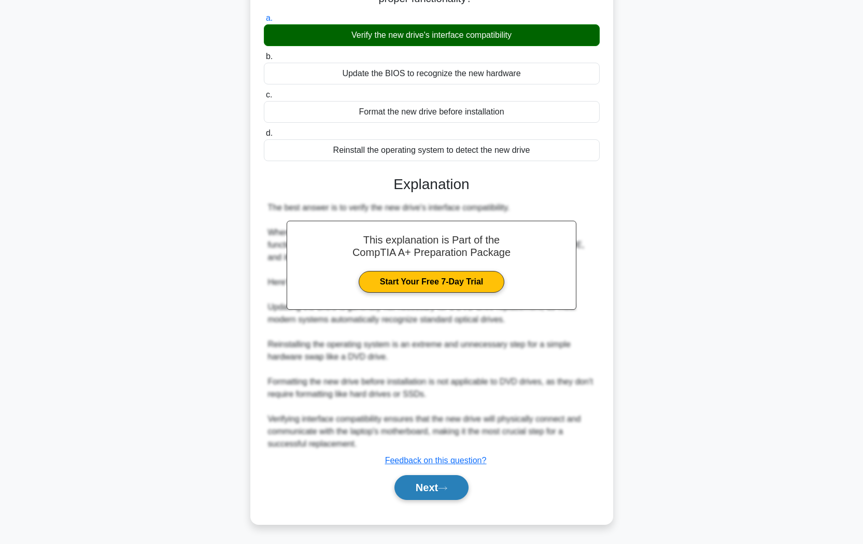
click at [446, 488] on icon at bounding box center [442, 489] width 9 height 6
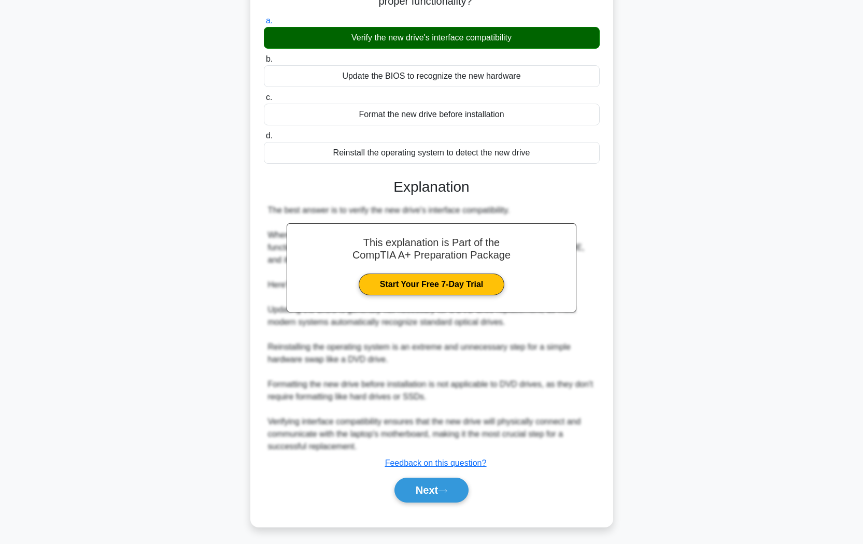
scroll to position [0, 0]
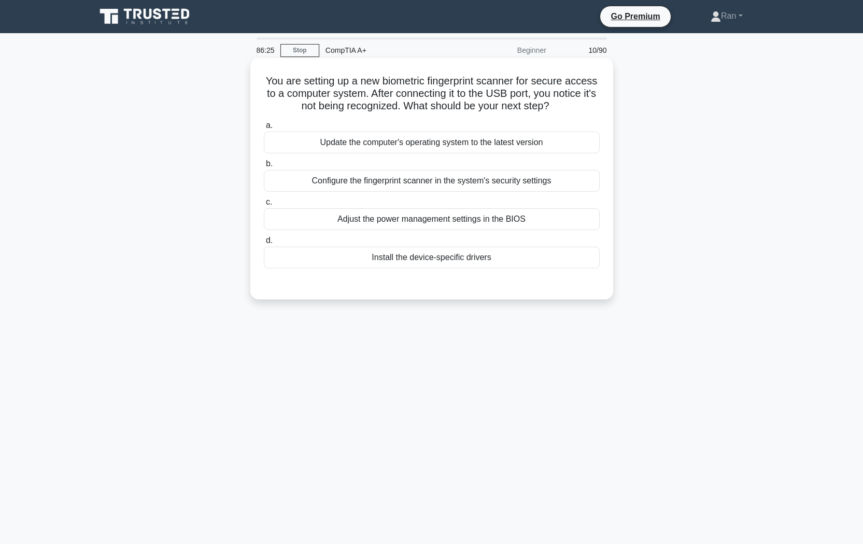
click at [433, 263] on div "Install the device-specific drivers" at bounding box center [432, 258] width 336 height 22
click at [264, 244] on input "d. Install the device-specific drivers" at bounding box center [264, 240] width 0 height 7
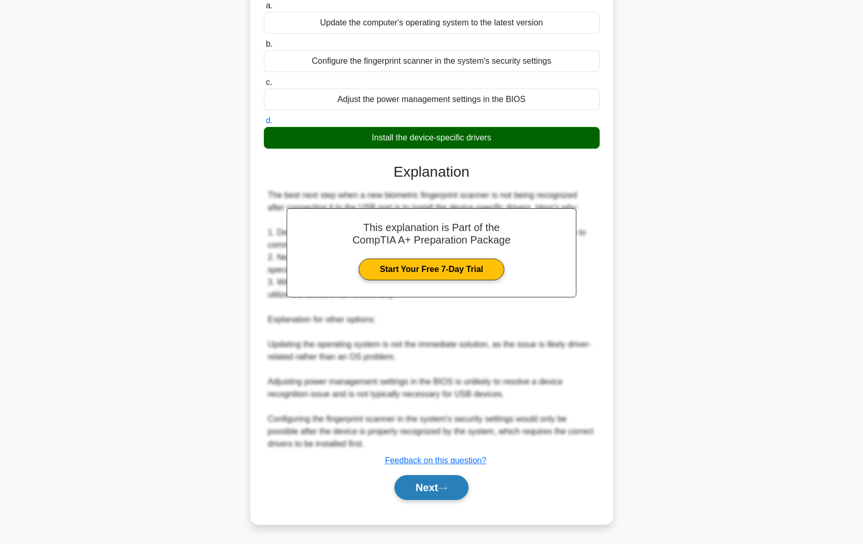
click at [433, 488] on button "Next" at bounding box center [431, 487] width 74 height 25
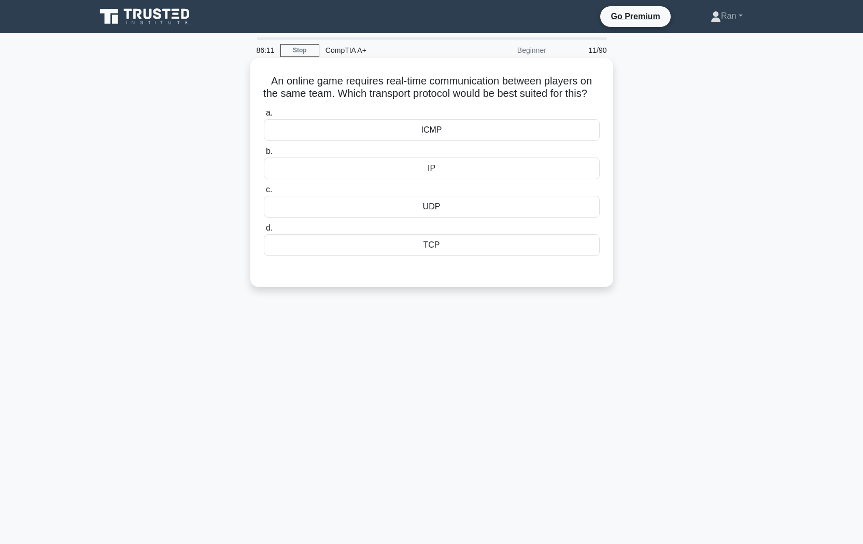
click at [419, 256] on div "TCP" at bounding box center [432, 245] width 336 height 22
click at [264, 232] on input "d. TCP" at bounding box center [264, 228] width 0 height 7
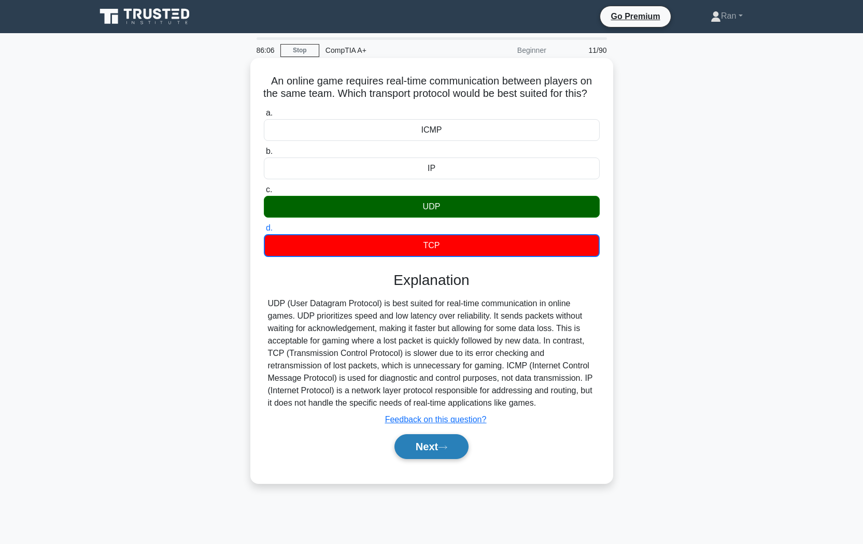
click at [447, 450] on icon at bounding box center [442, 448] width 9 height 6
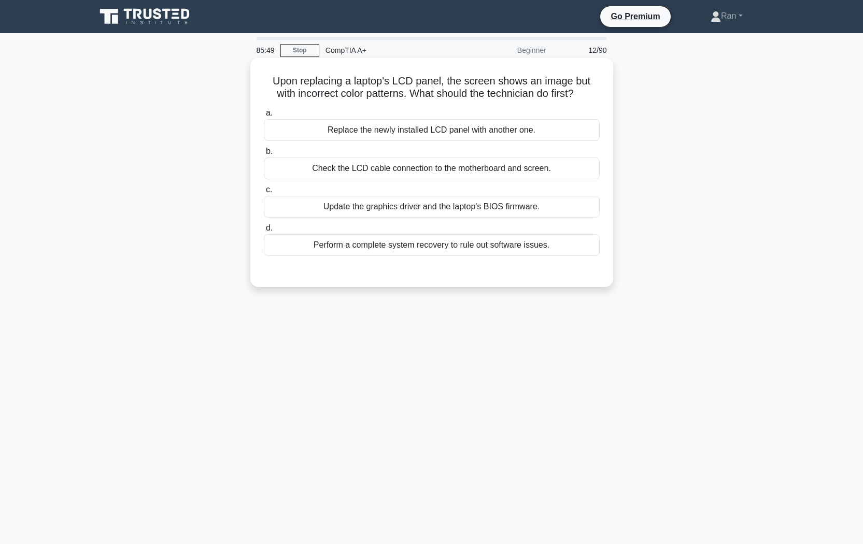
click at [452, 172] on div "Check the LCD cable connection to the motherboard and screen." at bounding box center [432, 169] width 336 height 22
click at [264, 155] on input "b. Check the LCD cable connection to the motherboard and screen." at bounding box center [264, 151] width 0 height 7
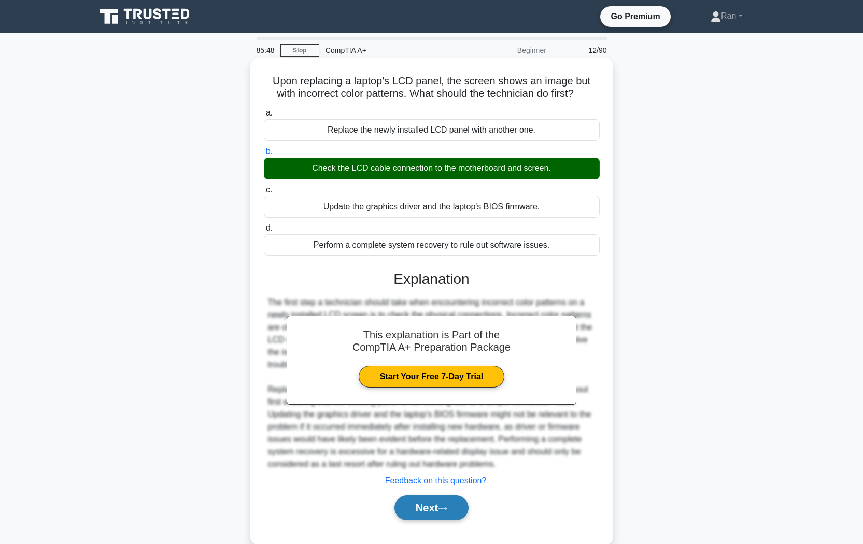
click at [448, 505] on button "Next" at bounding box center [431, 508] width 74 height 25
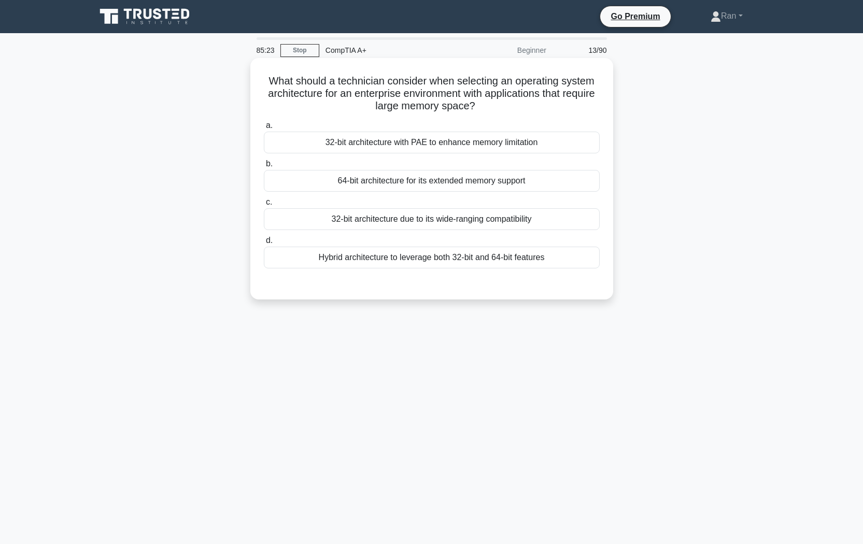
click at [456, 266] on div "Hybrid architecture to leverage both 32-bit and 64-bit features" at bounding box center [432, 258] width 336 height 22
click at [264, 244] on input "d. Hybrid architecture to leverage both 32-bit and 64-bit features" at bounding box center [264, 240] width 0 height 7
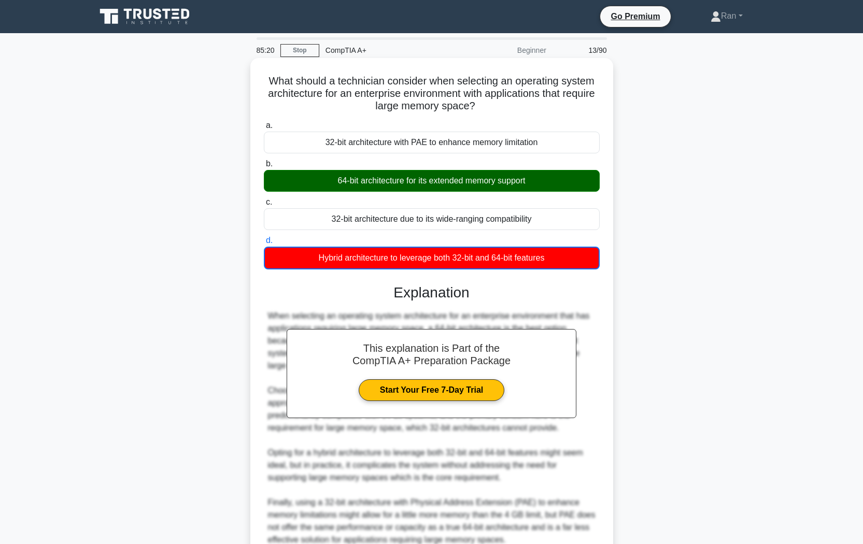
scroll to position [97, 0]
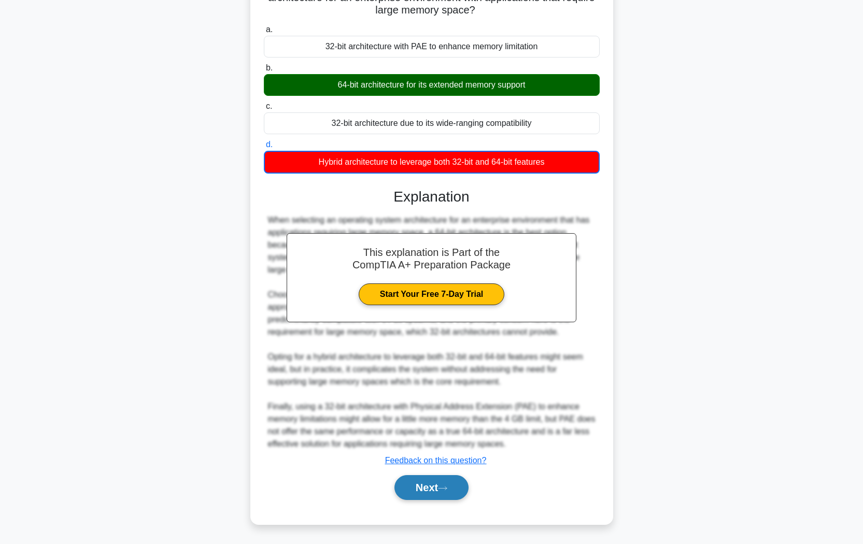
click at [447, 493] on button "Next" at bounding box center [431, 487] width 74 height 25
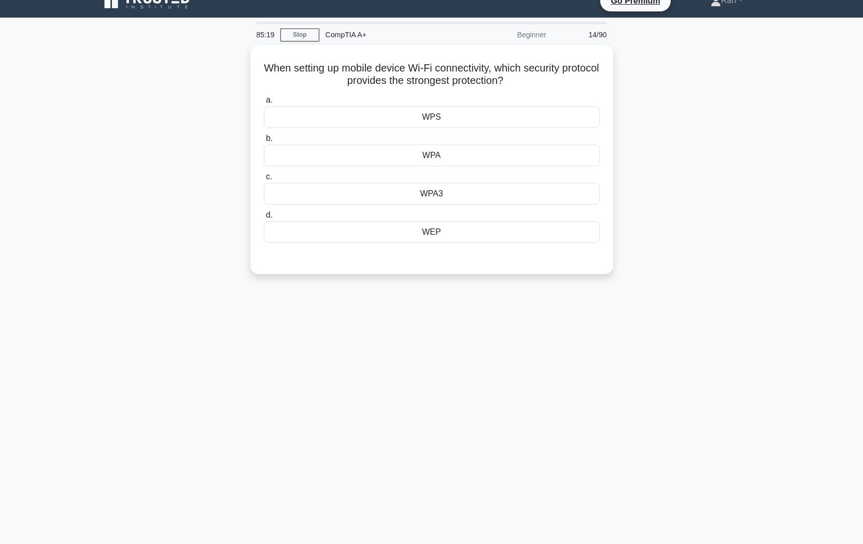
scroll to position [0, 0]
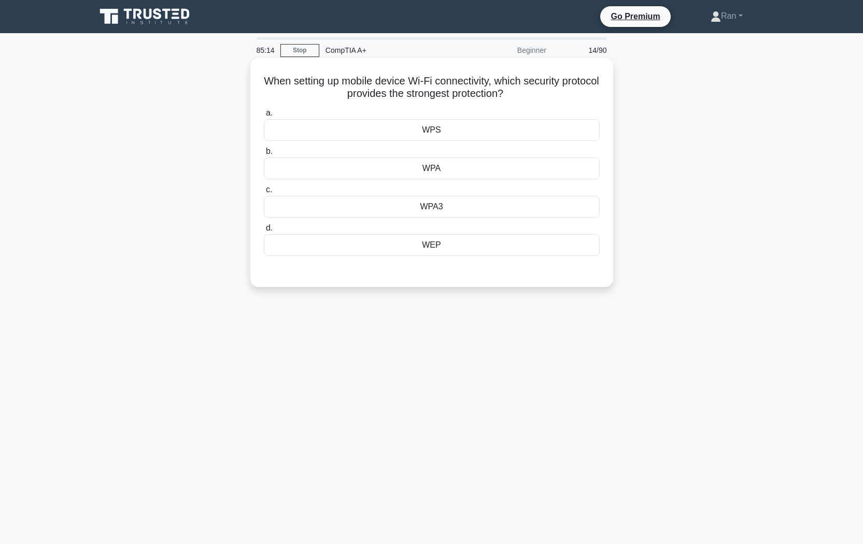
click at [435, 209] on div "WPA3" at bounding box center [432, 207] width 336 height 22
click at [264, 193] on input "c. WPA3" at bounding box center [264, 190] width 0 height 7
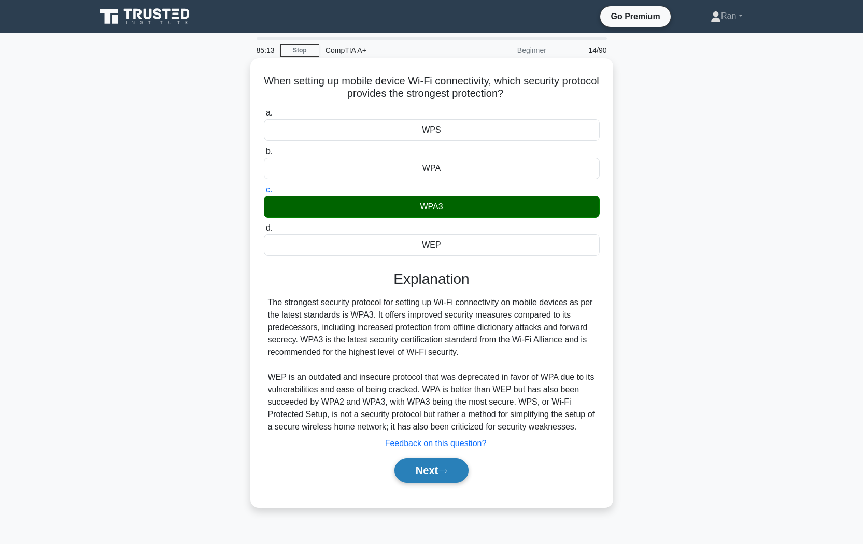
click at [436, 474] on button "Next" at bounding box center [431, 470] width 74 height 25
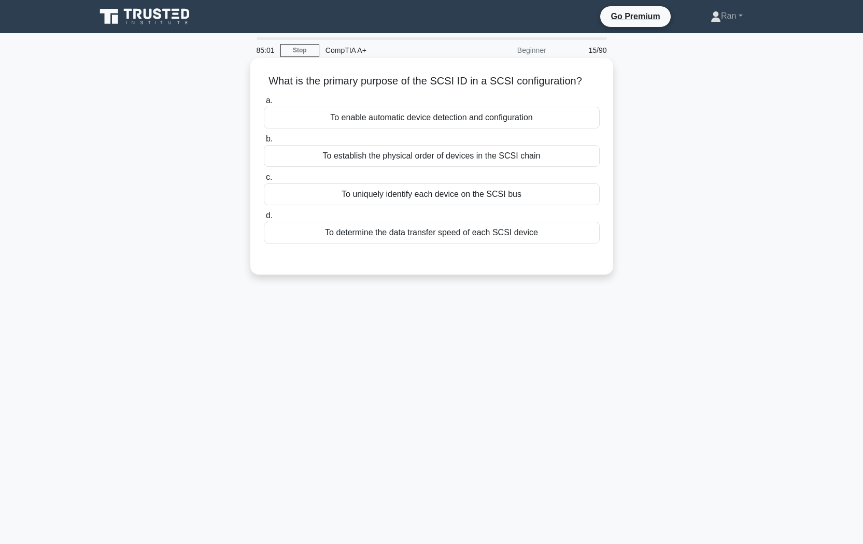
click at [386, 199] on div "To uniquely identify each device on the SCSI bus" at bounding box center [432, 195] width 336 height 22
click at [264, 181] on input "c. To uniquely identify each device on the SCSI bus" at bounding box center [264, 177] width 0 height 7
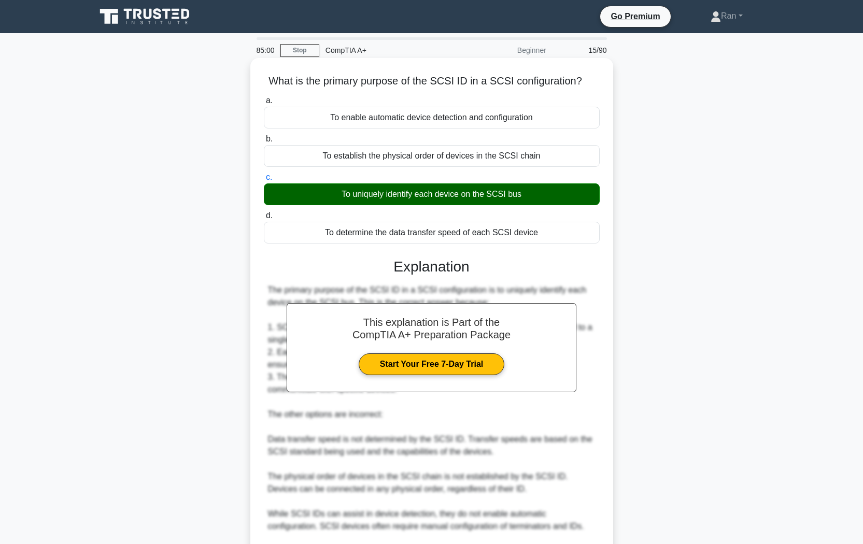
scroll to position [121, 0]
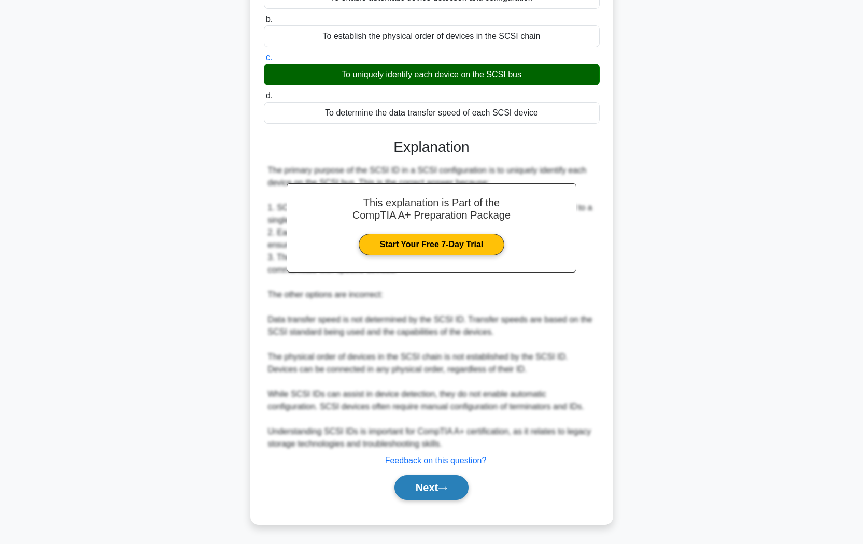
click at [433, 489] on button "Next" at bounding box center [431, 487] width 74 height 25
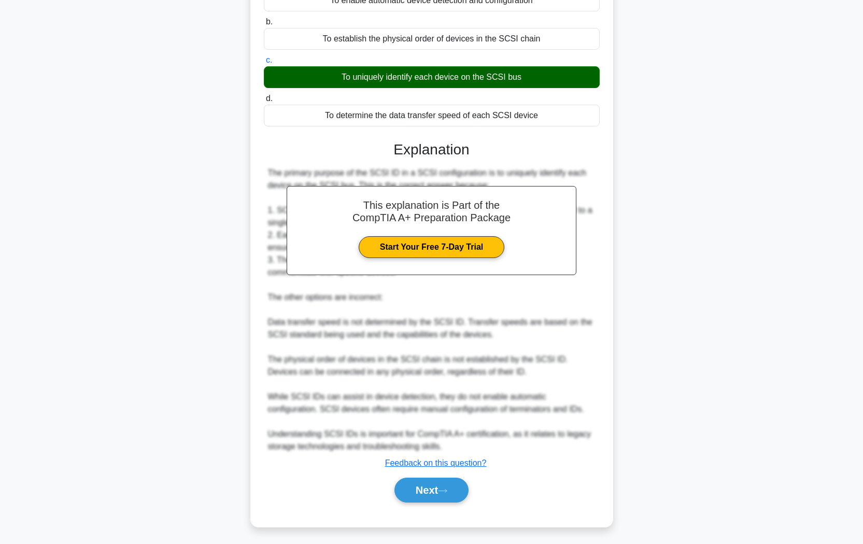
scroll to position [0, 0]
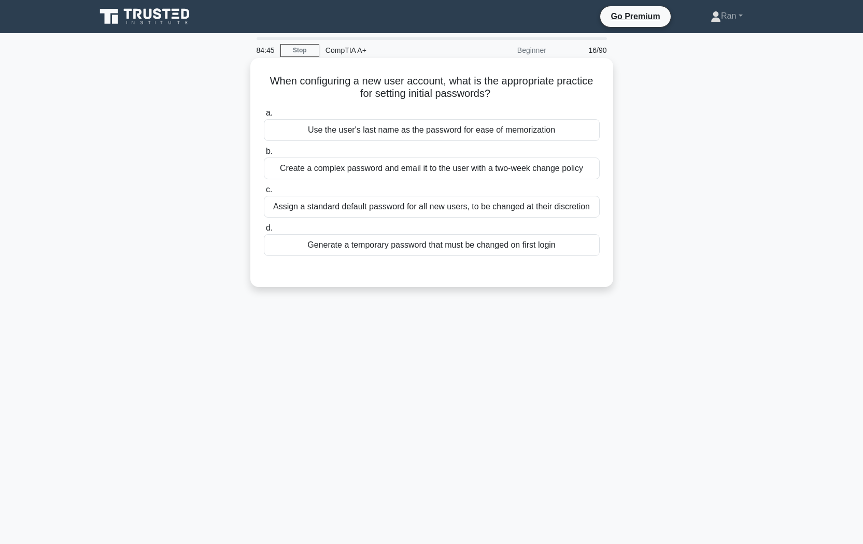
click at [440, 171] on div "Create a complex password and email it to the user with a two-week change policy" at bounding box center [432, 169] width 336 height 22
click at [264, 155] on input "b. Create a complex password and email it to the user with a two-week change po…" at bounding box center [264, 151] width 0 height 7
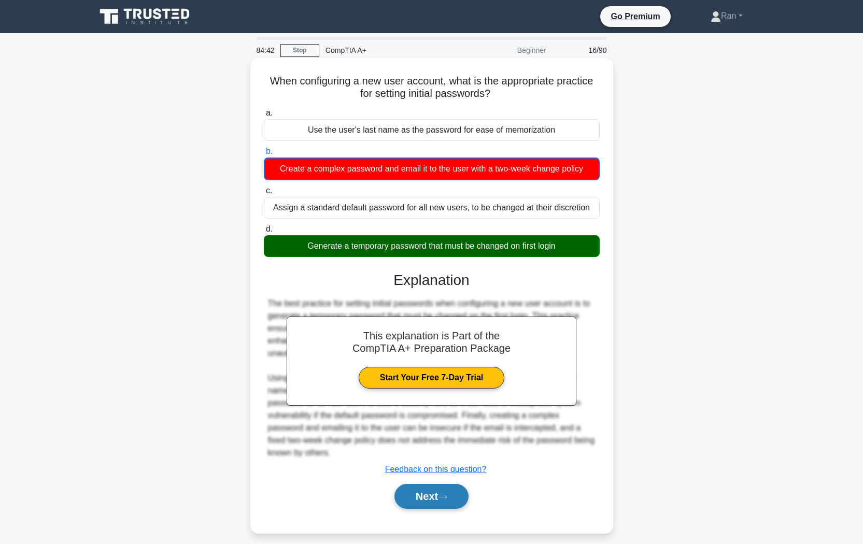
click at [433, 488] on button "Next" at bounding box center [431, 496] width 74 height 25
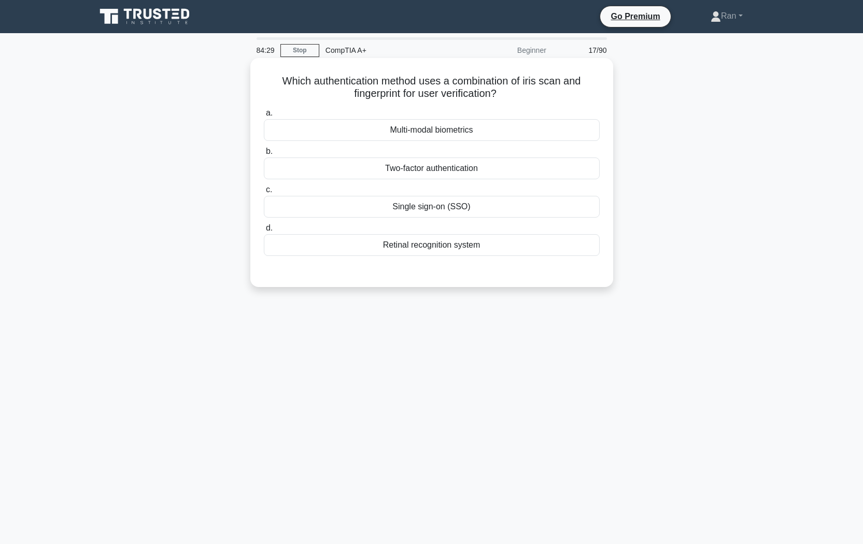
click at [454, 131] on div "Multi-modal biometrics" at bounding box center [432, 130] width 336 height 22
click at [264, 117] on input "a. Multi-modal biometrics" at bounding box center [264, 113] width 0 height 7
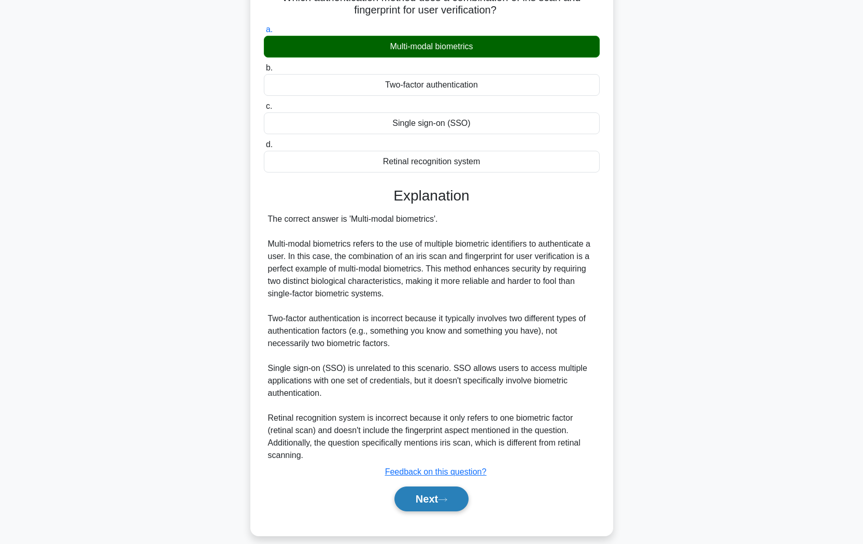
click at [440, 488] on button "Next" at bounding box center [431, 499] width 74 height 25
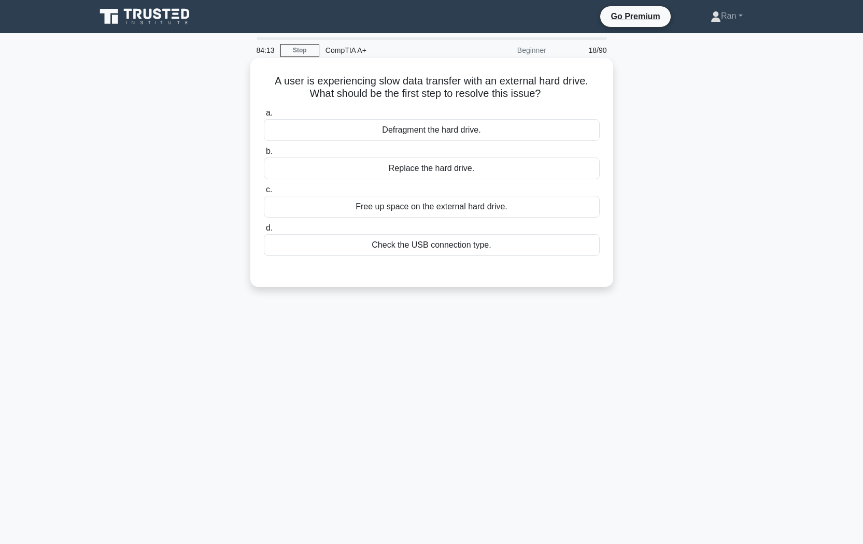
click at [446, 136] on div "Defragment the hard drive." at bounding box center [432, 130] width 336 height 22
click at [264, 117] on input "a. Defragment the hard drive." at bounding box center [264, 113] width 0 height 7
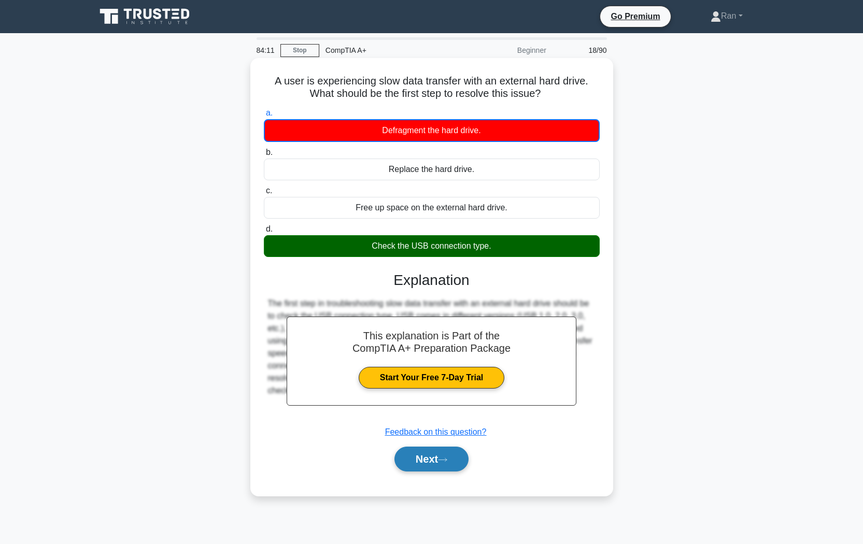
click at [436, 462] on button "Next" at bounding box center [431, 459] width 74 height 25
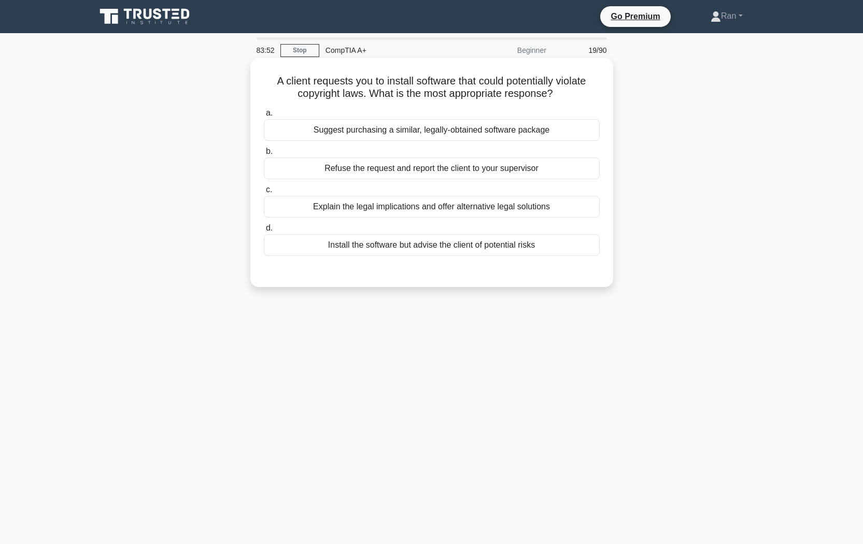
click at [424, 208] on div "Explain the legal implications and offer alternative legal solutions" at bounding box center [432, 207] width 336 height 22
click at [264, 193] on input "c. Explain the legal implications and offer alternative legal solutions" at bounding box center [264, 190] width 0 height 7
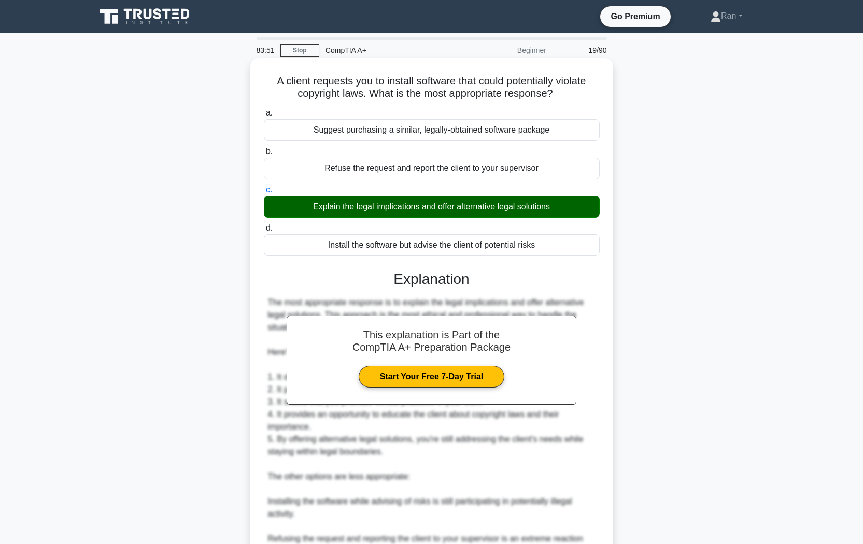
scroll to position [156, 0]
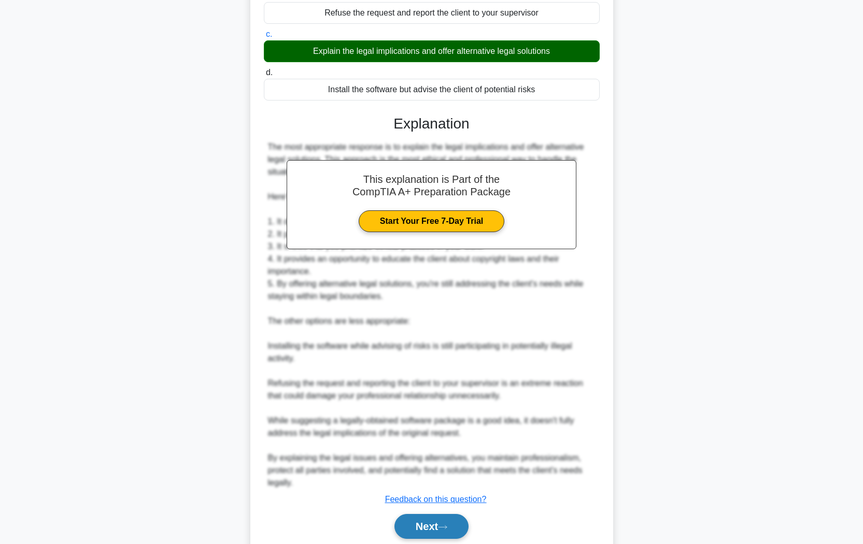
click at [443, 529] on button "Next" at bounding box center [431, 526] width 74 height 25
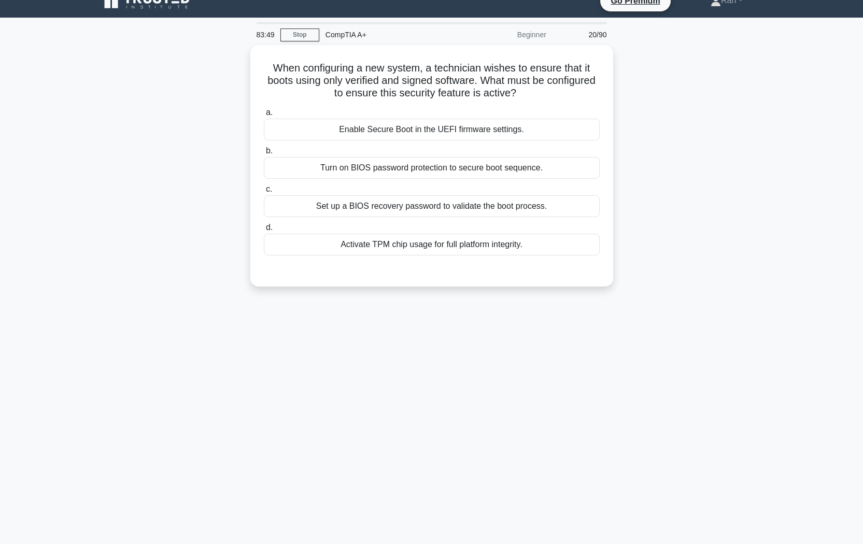
scroll to position [16, 0]
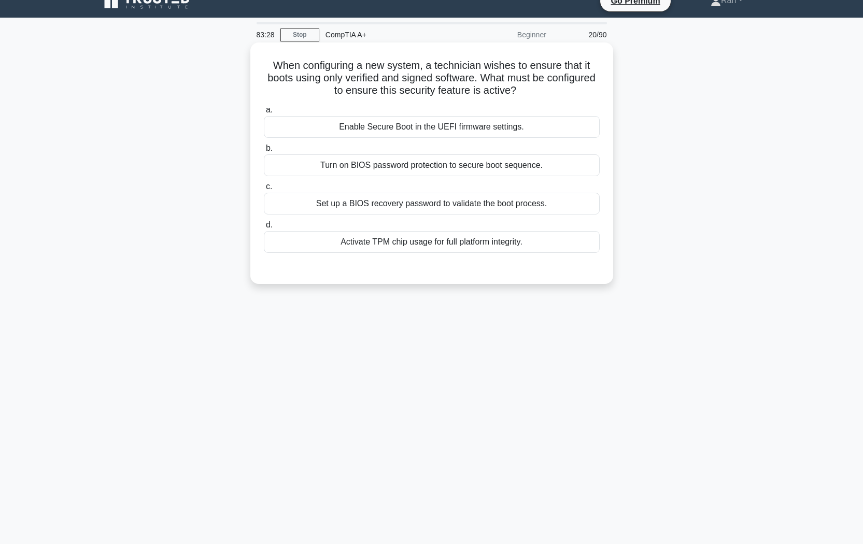
click at [328, 126] on div "Enable Secure Boot in the UEFI firmware settings." at bounding box center [432, 127] width 336 height 22
click at [264, 114] on input "a. Enable Secure Boot in the UEFI firmware settings." at bounding box center [264, 110] width 0 height 7
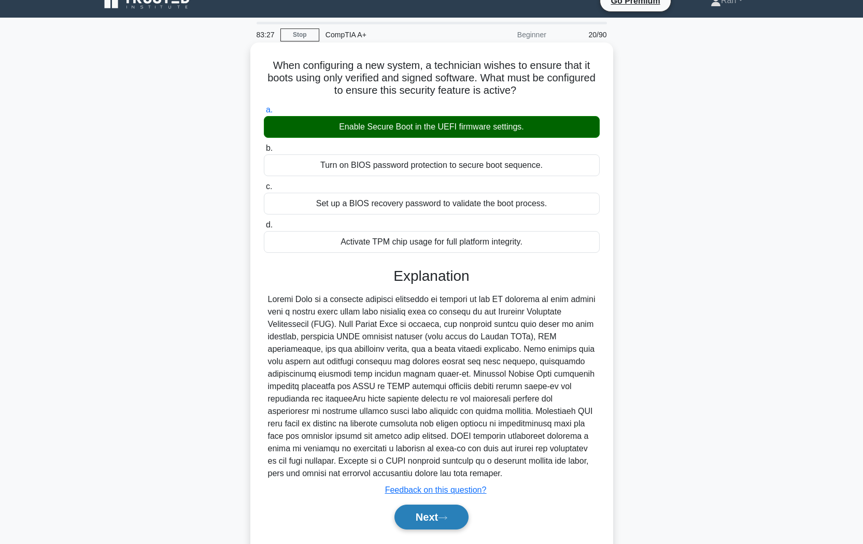
click at [416, 517] on button "Next" at bounding box center [431, 517] width 74 height 25
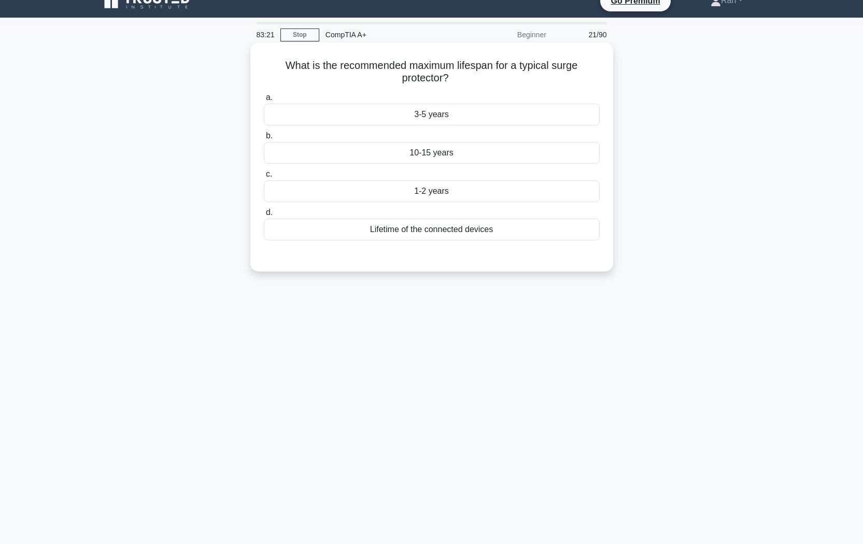
click at [422, 119] on div "3-5 years" at bounding box center [432, 115] width 336 height 22
click at [264, 101] on input "a. 3-5 years" at bounding box center [264, 97] width 0 height 7
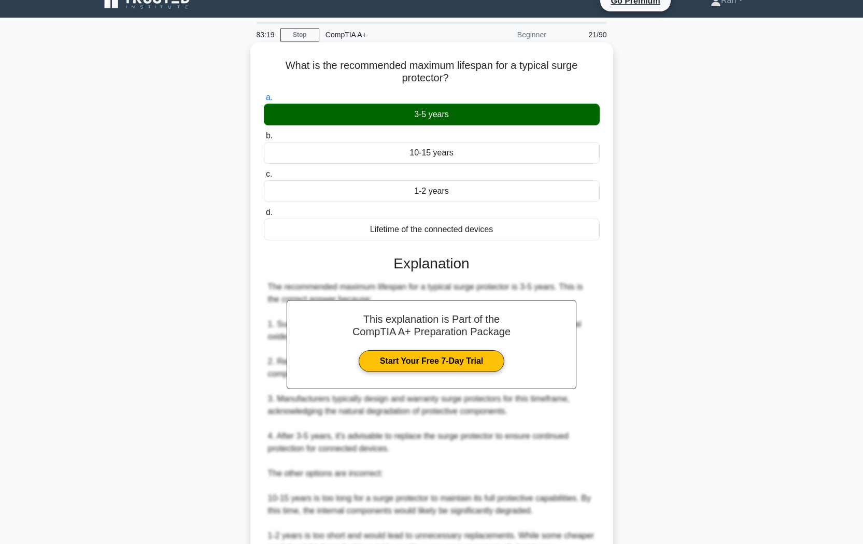
scroll to position [171, 0]
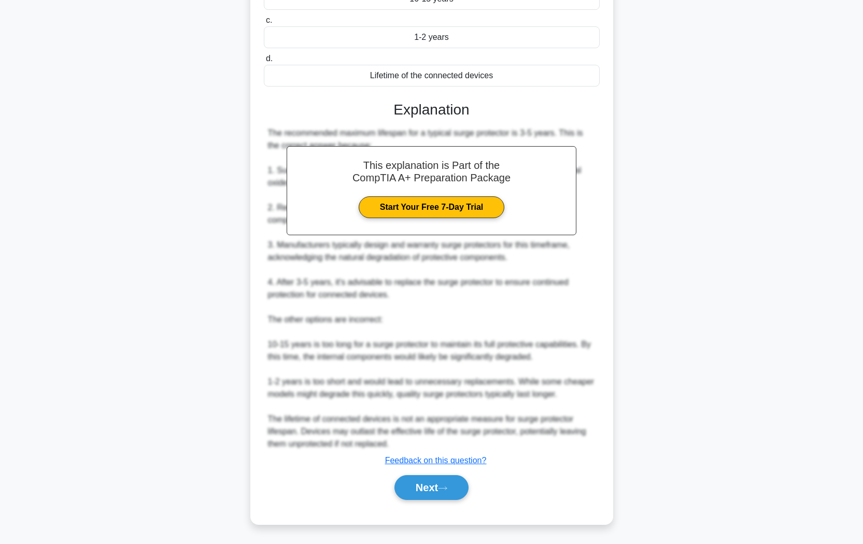
click at [415, 469] on div "This explanation is Part of the CompTIA A+ Preparation Package Start Your Free …" at bounding box center [432, 297] width 336 height 416
click at [415, 481] on button "Next" at bounding box center [431, 487] width 74 height 25
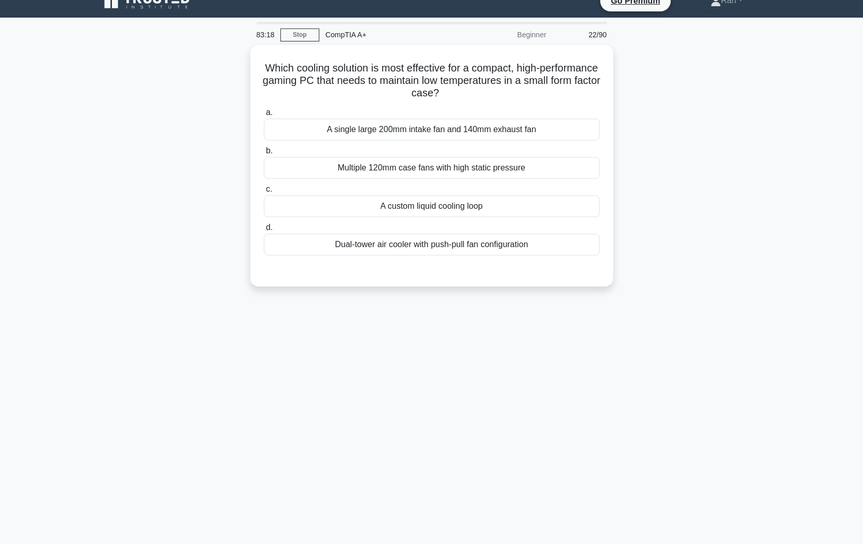
scroll to position [0, 0]
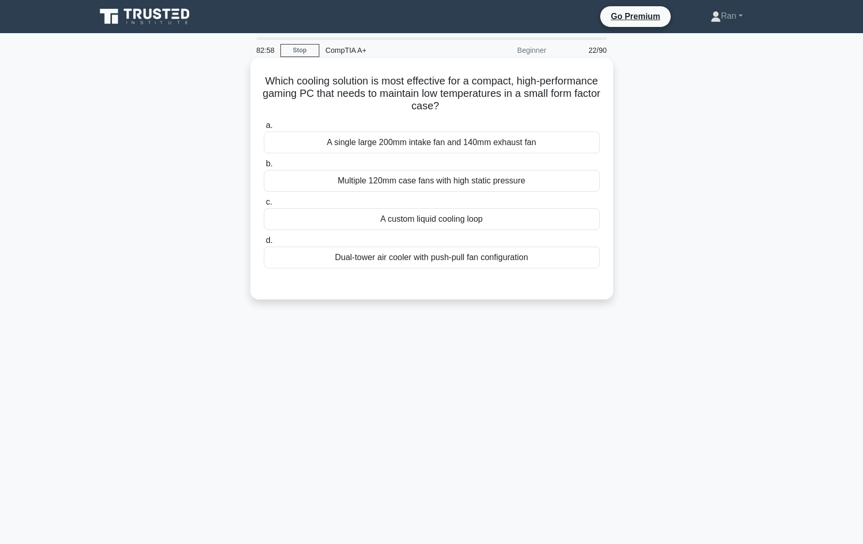
click at [400, 223] on div "A custom liquid cooling loop" at bounding box center [432, 219] width 336 height 22
click at [264, 206] on input "c. A custom liquid cooling loop" at bounding box center [264, 202] width 0 height 7
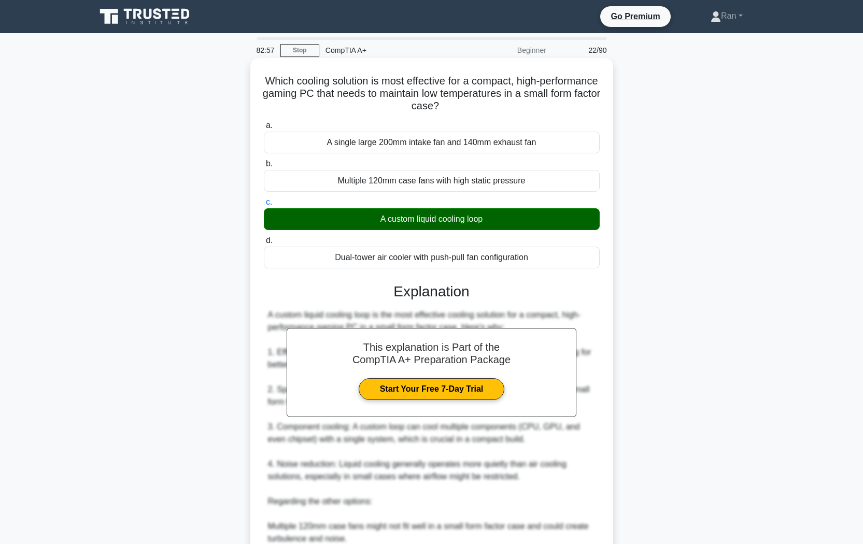
scroll to position [171, 0]
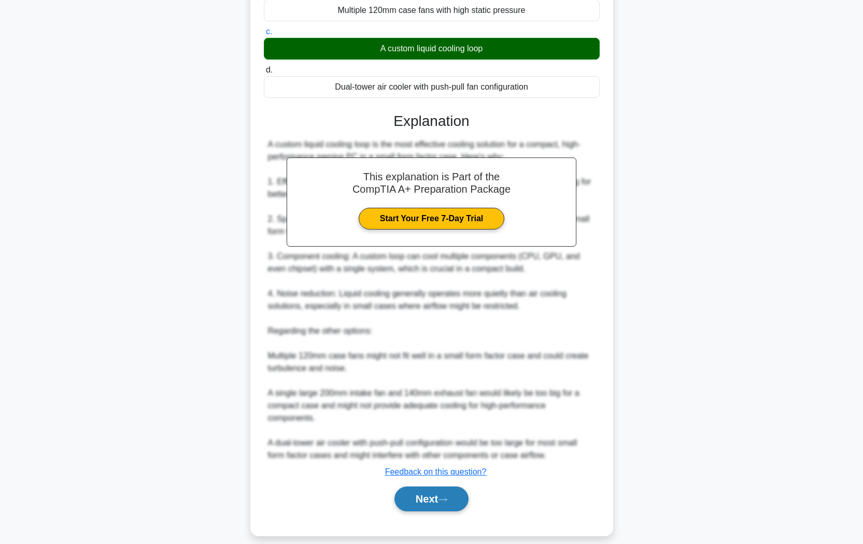
click at [444, 487] on button "Next" at bounding box center [431, 499] width 74 height 25
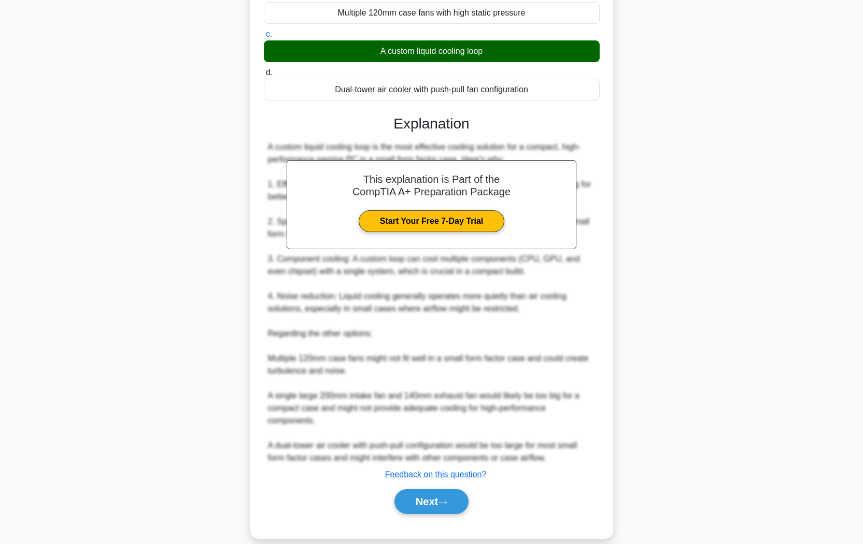
scroll to position [0, 0]
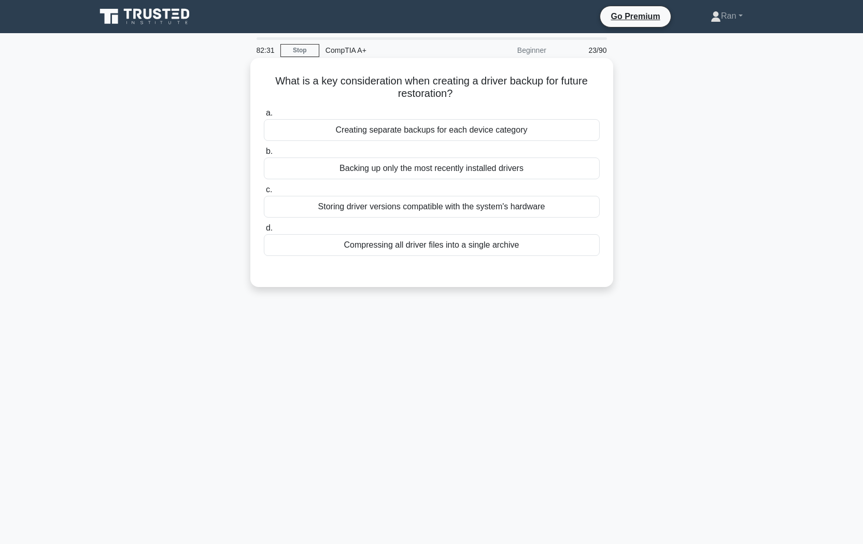
click at [467, 212] on div "Storing driver versions compatible with the system's hardware" at bounding box center [432, 207] width 336 height 22
click at [264, 193] on input "c. Storing driver versions compatible with the system's hardware" at bounding box center [264, 190] width 0 height 7
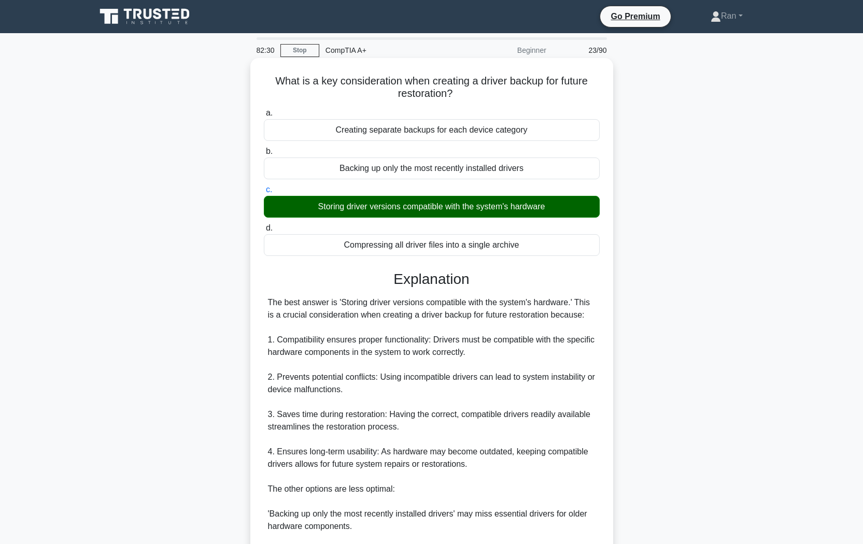
scroll to position [158, 0]
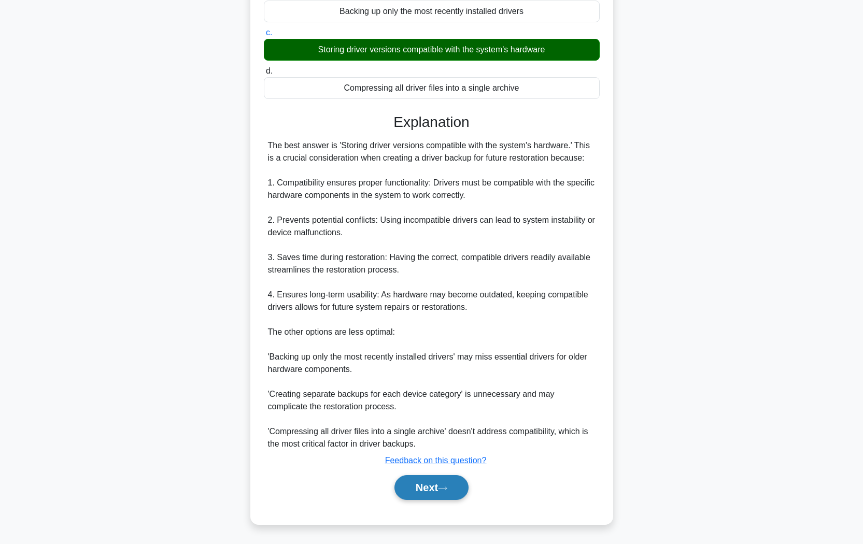
click at [465, 478] on button "Next" at bounding box center [431, 487] width 74 height 25
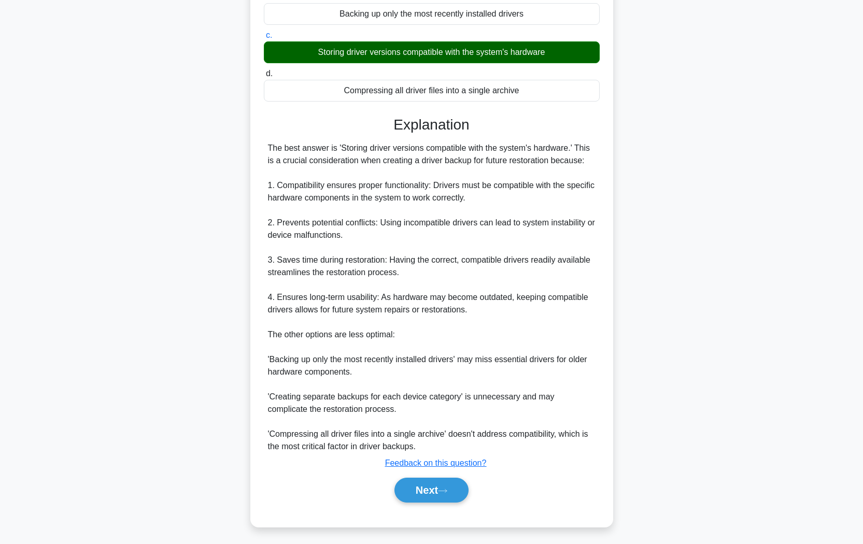
scroll to position [0, 0]
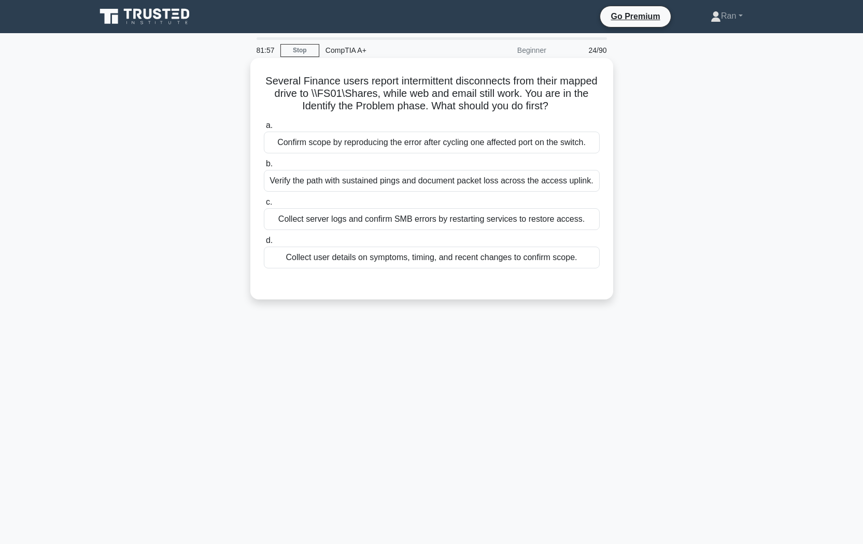
click at [326, 219] on div "Collect server logs and confirm SMB errors by restarting services to restore ac…" at bounding box center [432, 219] width 336 height 22
click at [264, 206] on input "c. Collect server logs and confirm SMB errors by restarting services to restore…" at bounding box center [264, 202] width 0 height 7
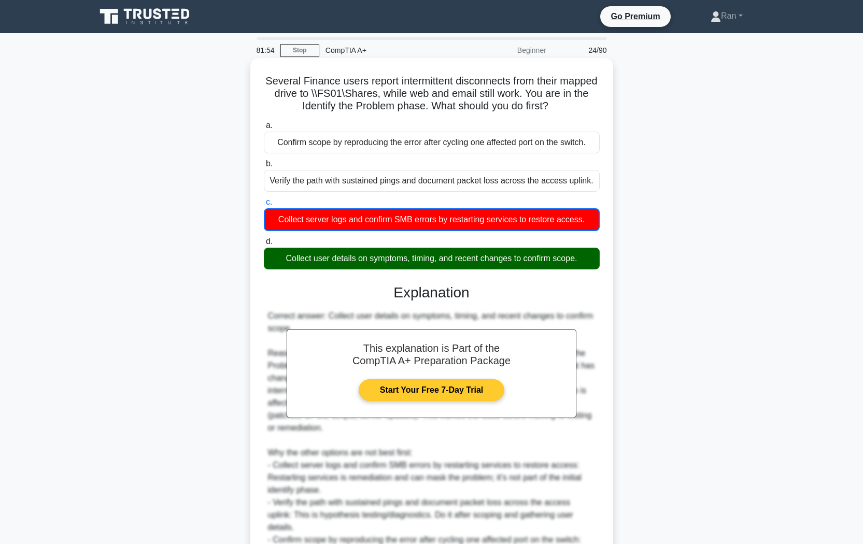
scroll to position [97, 0]
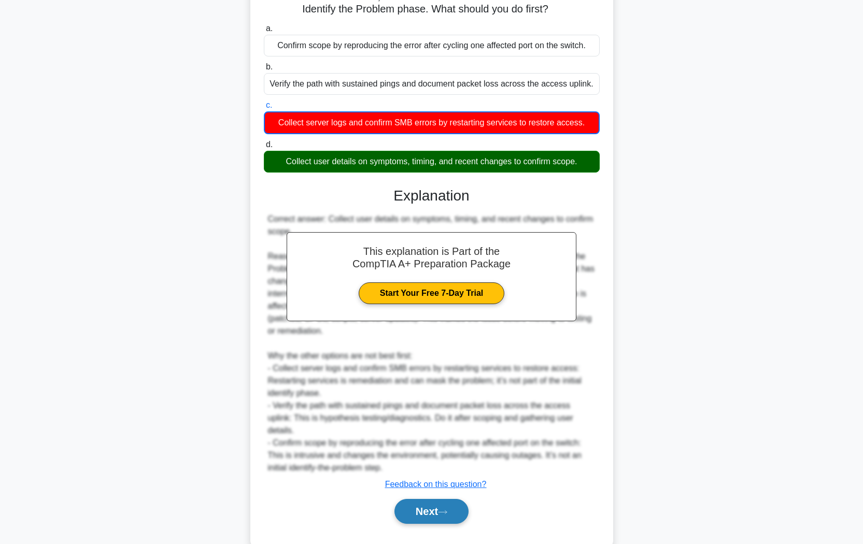
click at [435, 499] on button "Next" at bounding box center [431, 511] width 74 height 25
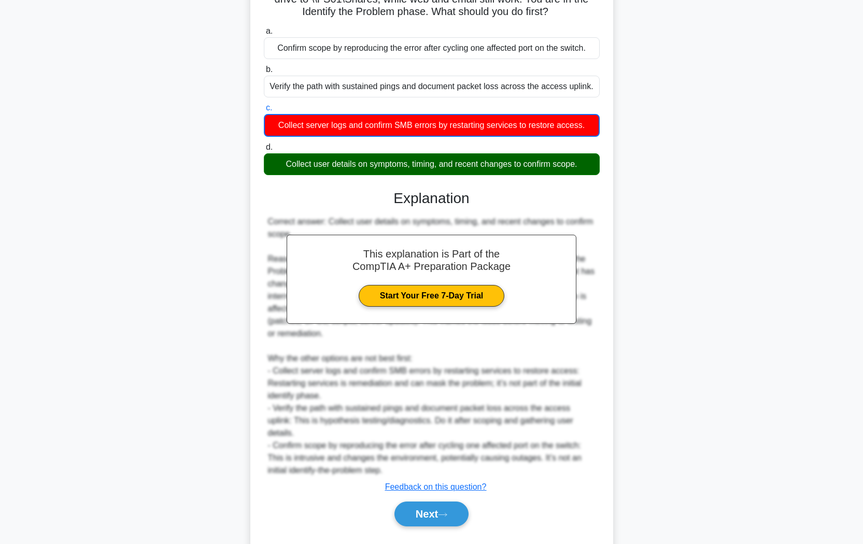
scroll to position [16, 0]
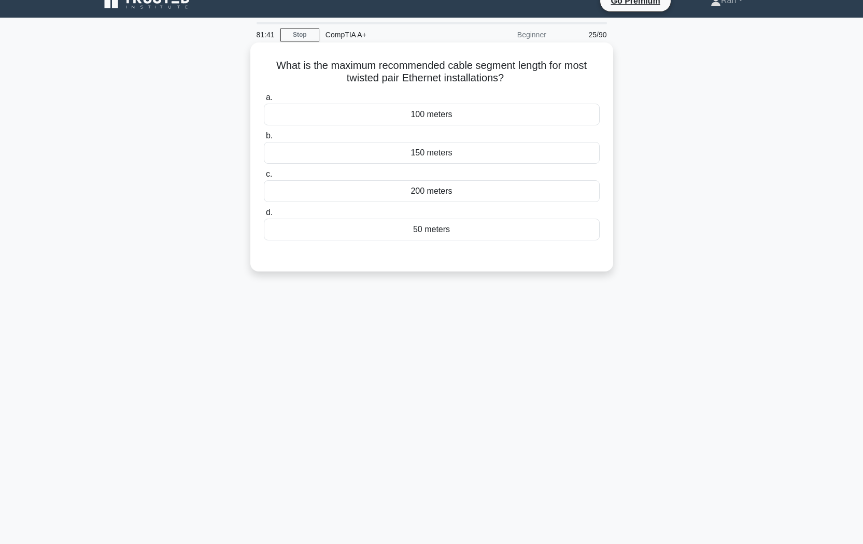
click at [416, 157] on div "150 meters" at bounding box center [432, 153] width 336 height 22
click at [264, 139] on input "b. 150 meters" at bounding box center [264, 136] width 0 height 7
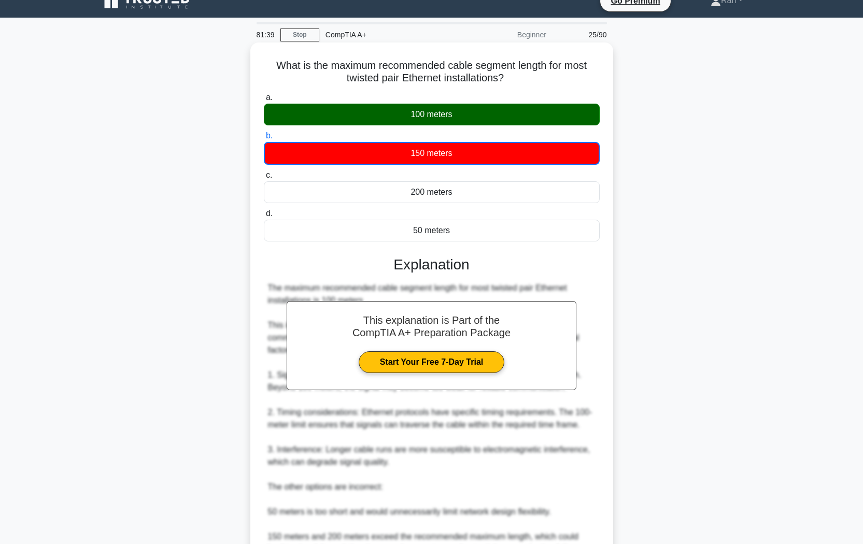
scroll to position [172, 0]
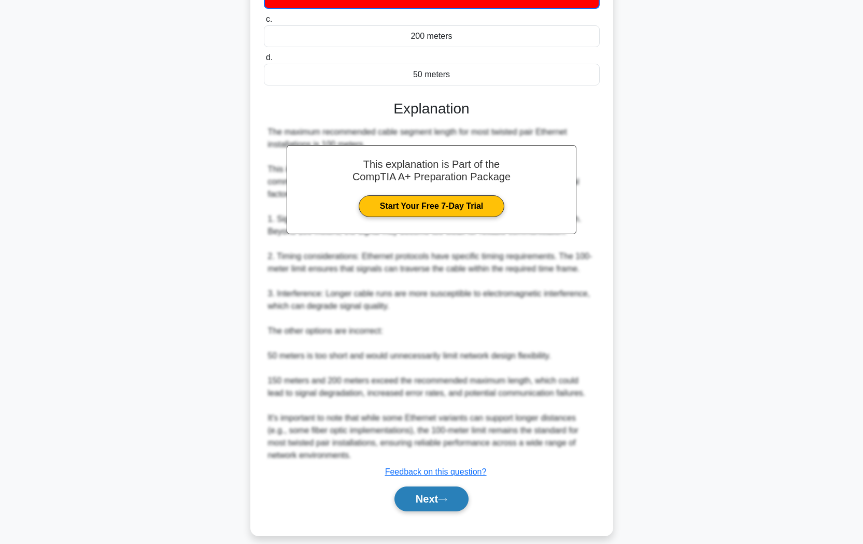
click at [442, 487] on button "Next" at bounding box center [431, 499] width 74 height 25
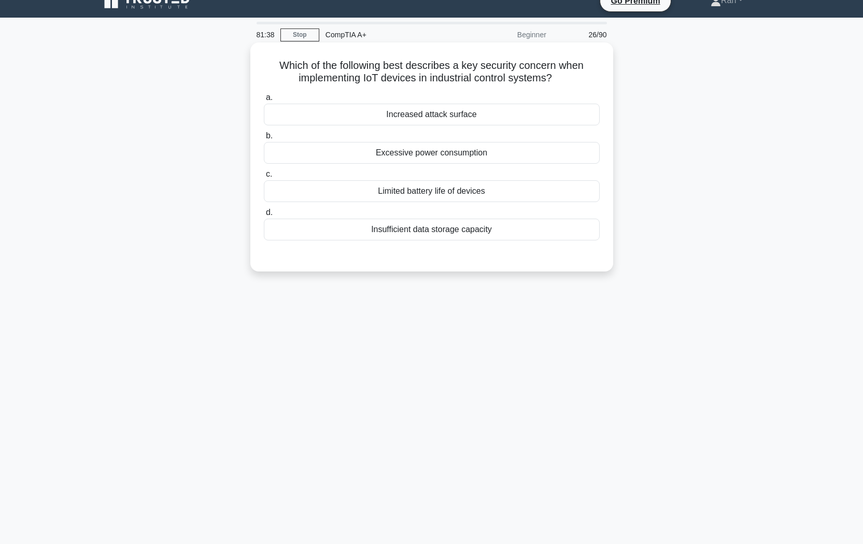
scroll to position [0, 0]
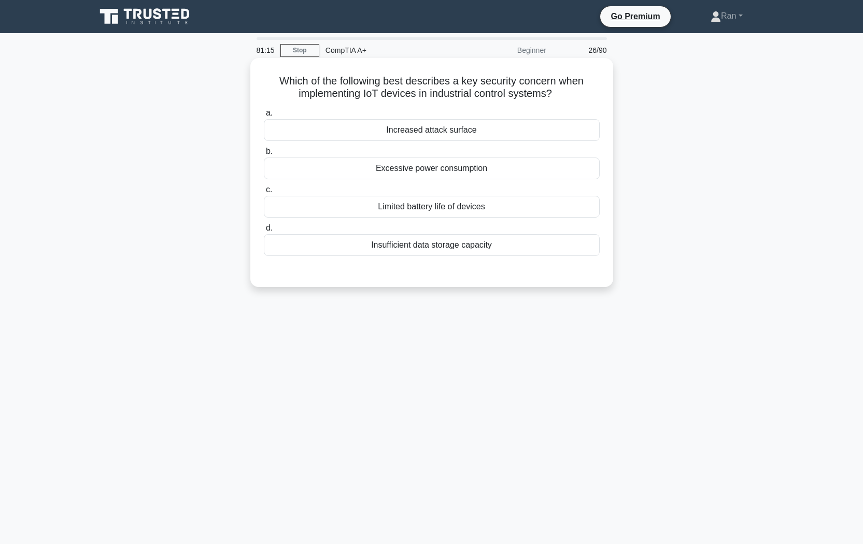
click at [392, 132] on div "Increased attack surface" at bounding box center [432, 130] width 336 height 22
click at [264, 117] on input "a. Increased attack surface" at bounding box center [264, 113] width 0 height 7
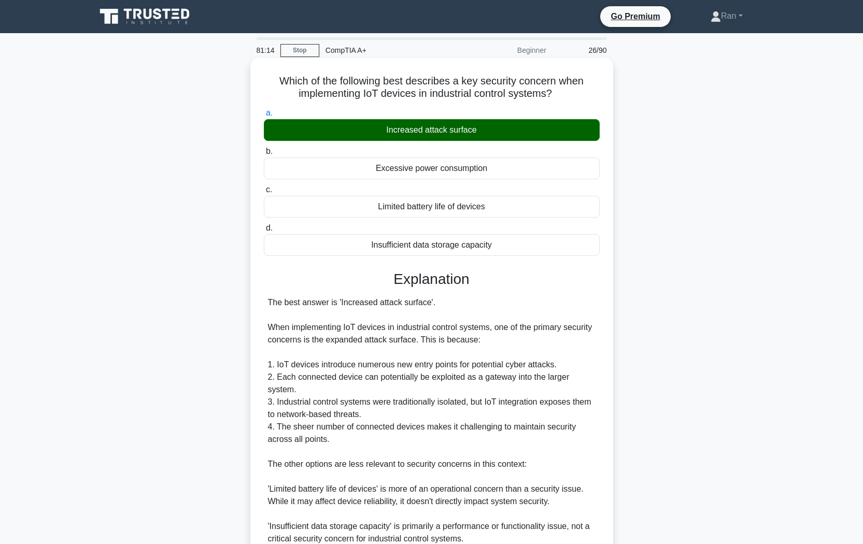
scroll to position [171, 0]
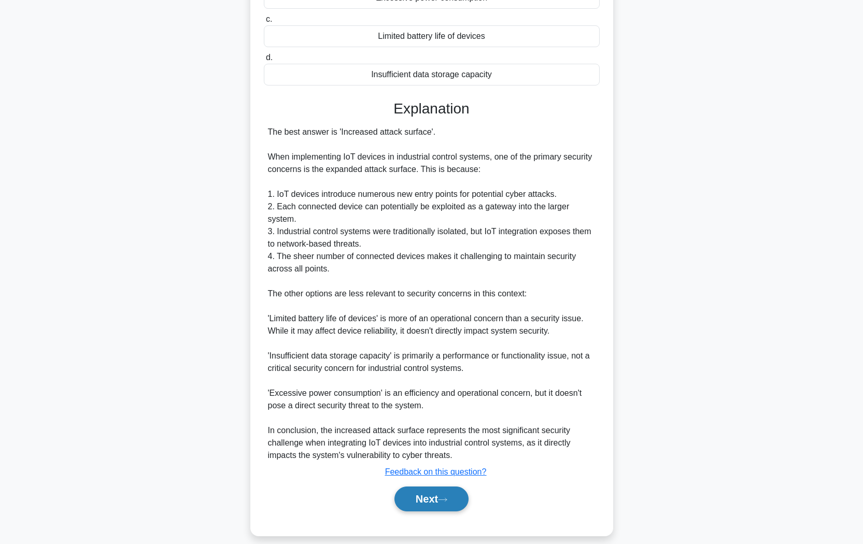
click at [440, 492] on button "Next" at bounding box center [431, 499] width 74 height 25
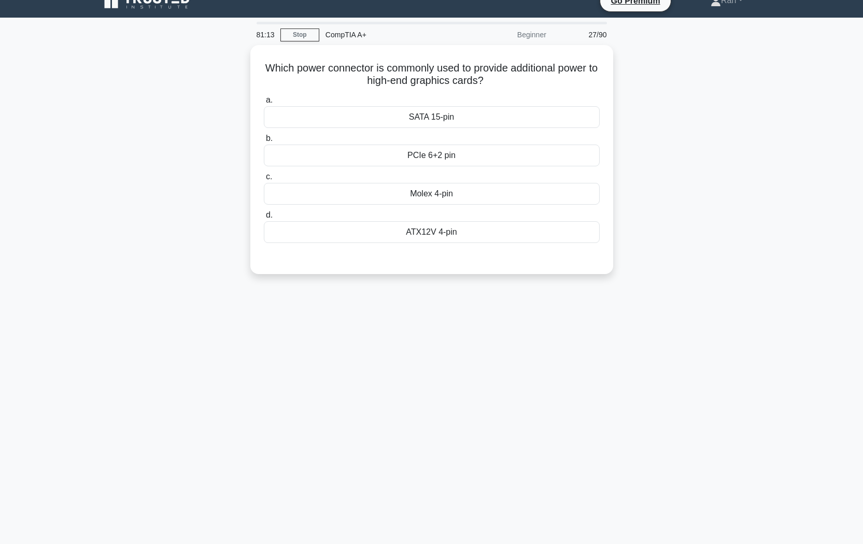
scroll to position [0, 0]
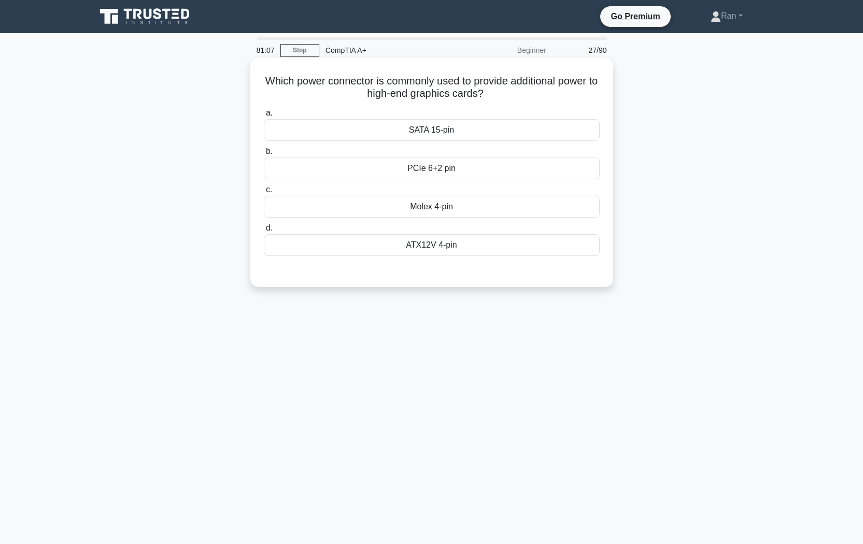
click at [419, 249] on div "ATX12V 4-pin" at bounding box center [432, 245] width 336 height 22
click at [264, 232] on input "d. ATX12V 4-pin" at bounding box center [264, 228] width 0 height 7
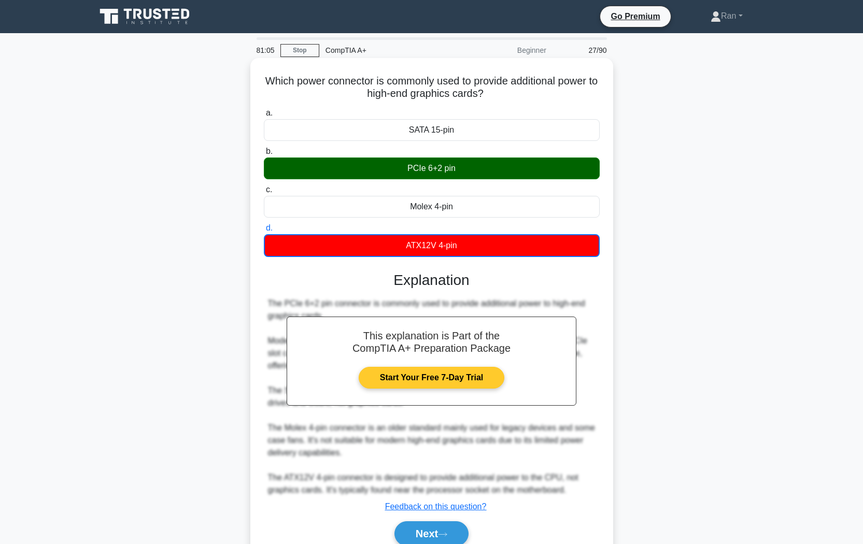
scroll to position [47, 0]
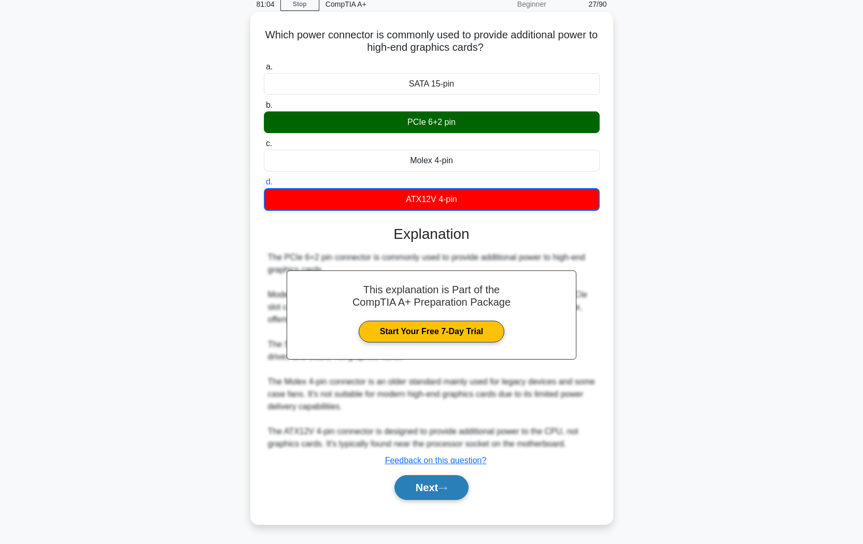
click at [441, 494] on button "Next" at bounding box center [431, 487] width 74 height 25
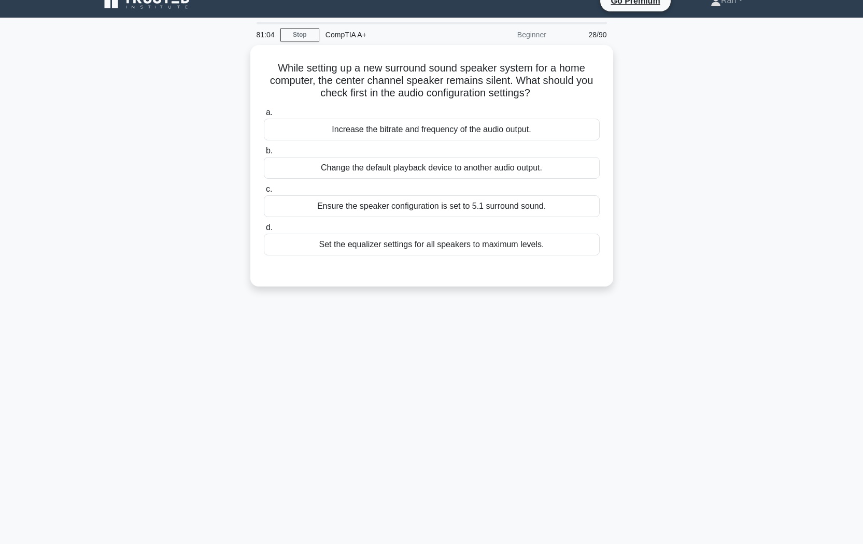
scroll to position [16, 0]
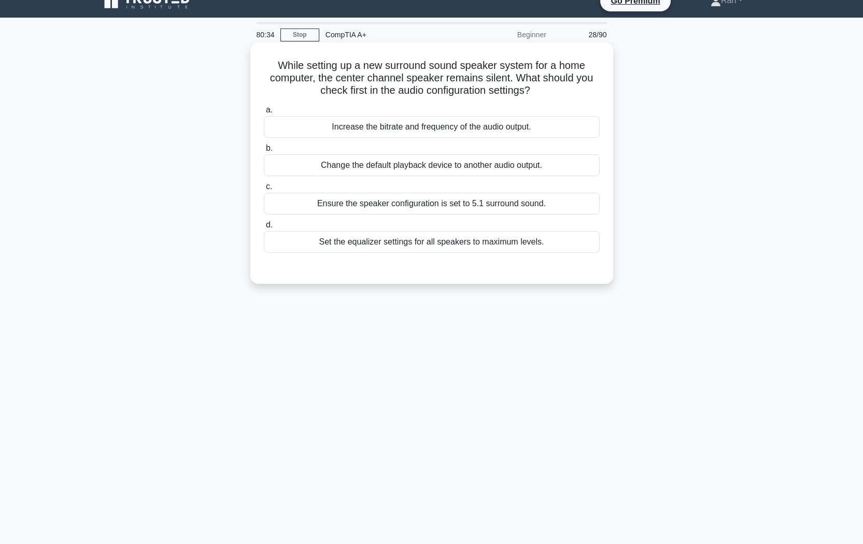
click at [409, 208] on div "Ensure the speaker configuration is set to 5.1 surround sound." at bounding box center [432, 204] width 336 height 22
click at [264, 190] on input "c. Ensure the speaker configuration is set to 5.1 surround sound." at bounding box center [264, 187] width 0 height 7
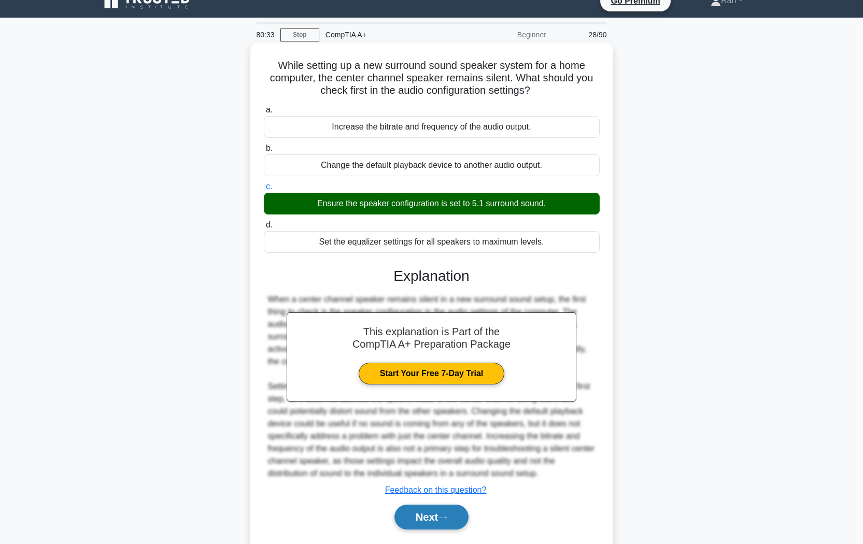
click at [435, 510] on button "Next" at bounding box center [431, 517] width 74 height 25
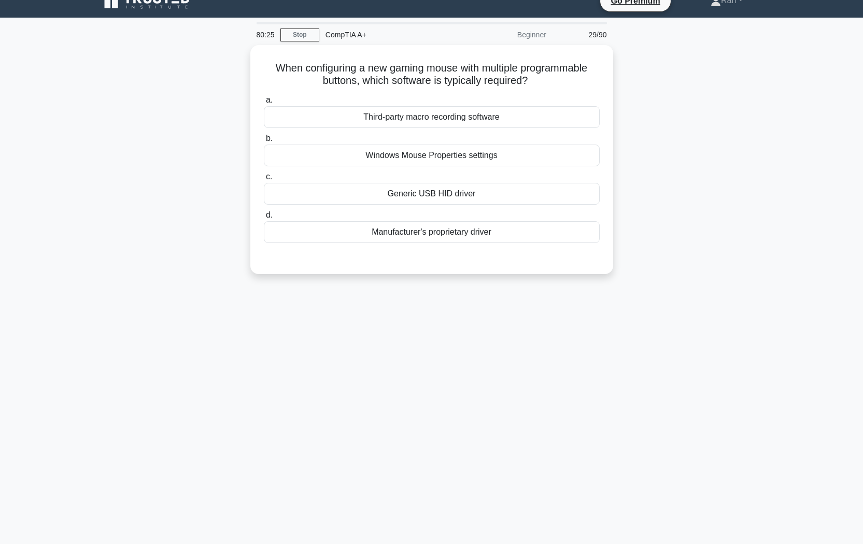
scroll to position [0, 0]
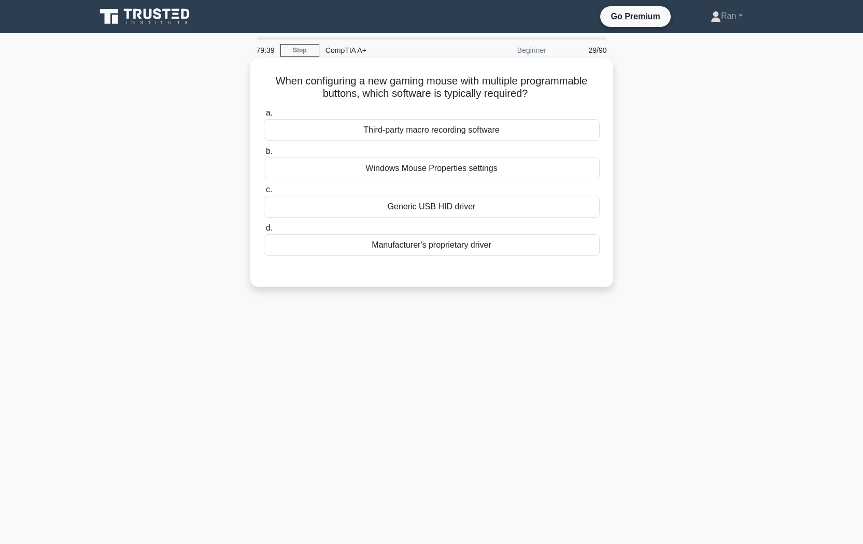
click at [433, 246] on div "Manufacturer's proprietary driver" at bounding box center [432, 245] width 336 height 22
click at [264, 232] on input "d. Manufacturer's proprietary driver" at bounding box center [264, 228] width 0 height 7
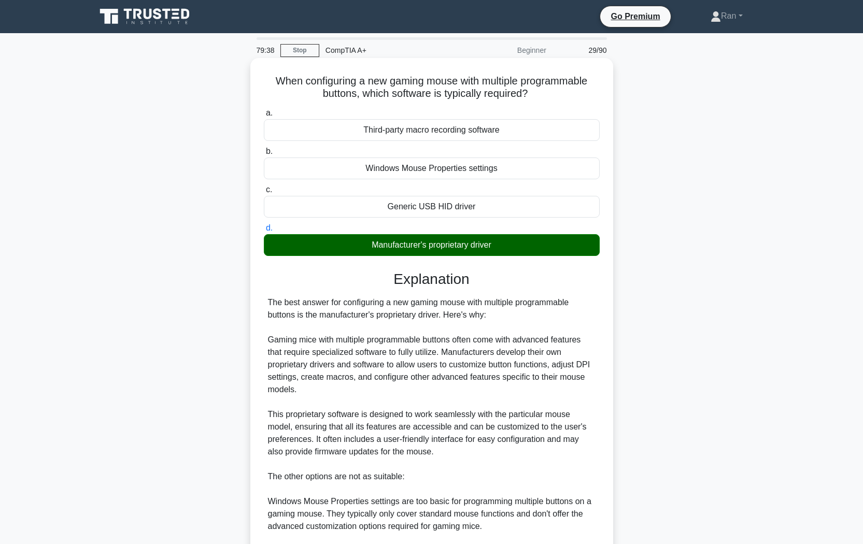
scroll to position [171, 0]
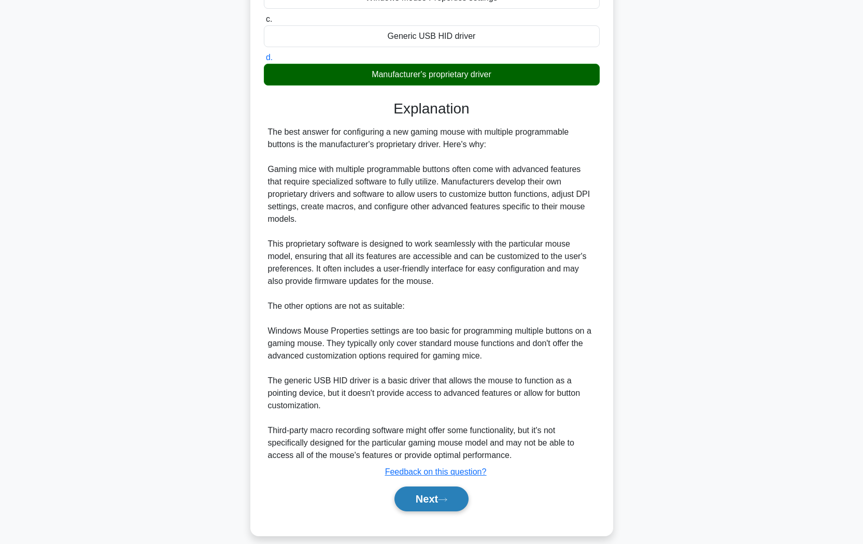
click at [460, 488] on button "Next" at bounding box center [431, 499] width 74 height 25
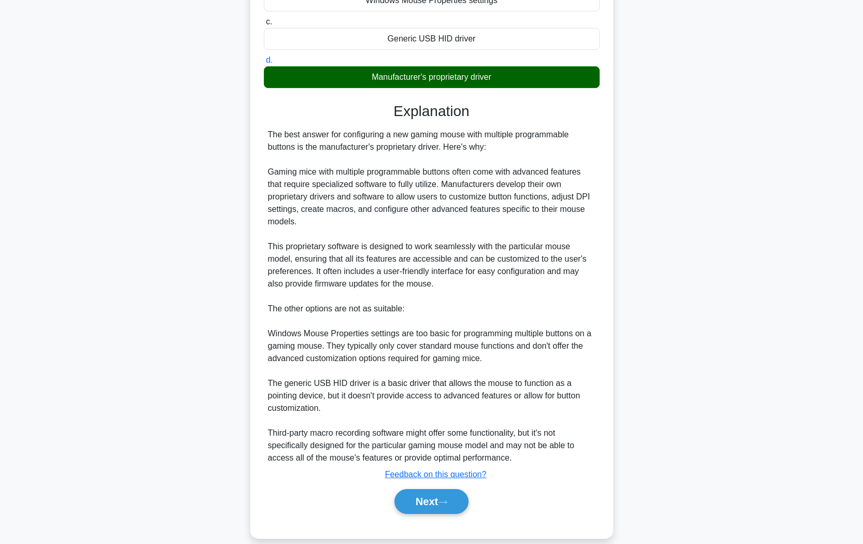
scroll to position [0, 0]
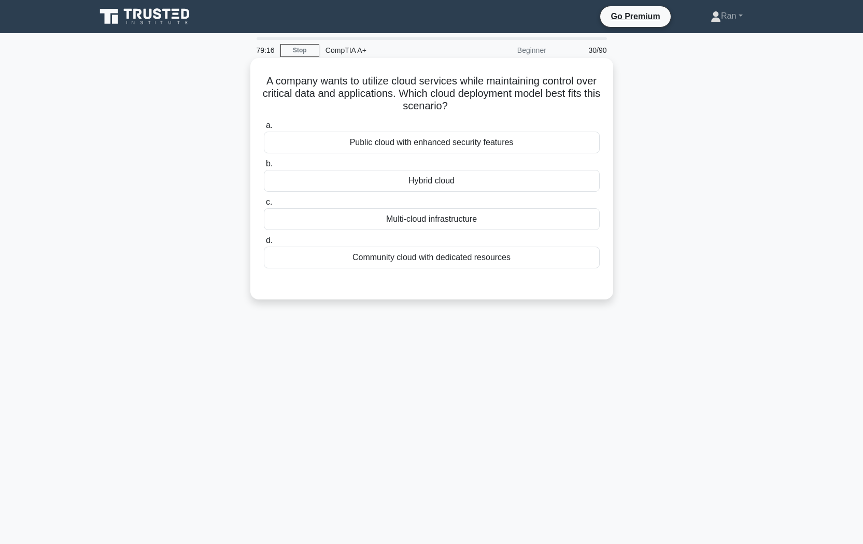
click at [397, 179] on div "Hybrid cloud" at bounding box center [432, 181] width 336 height 22
click at [264, 167] on input "b. Hybrid cloud" at bounding box center [264, 164] width 0 height 7
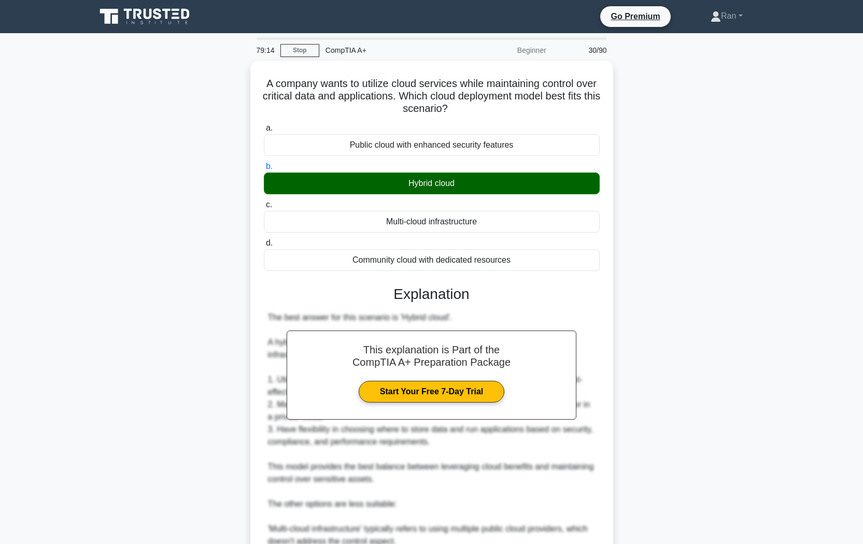
scroll to position [183, 0]
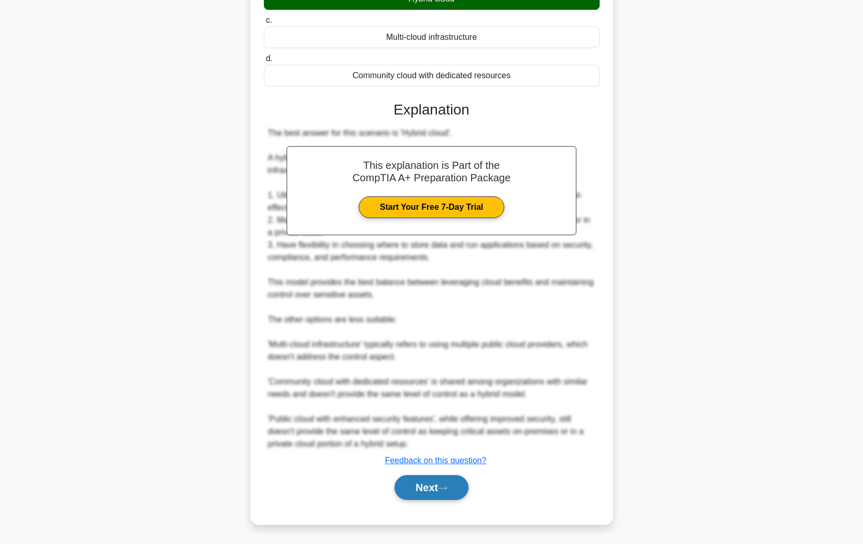
click at [434, 492] on button "Next" at bounding box center [431, 487] width 74 height 25
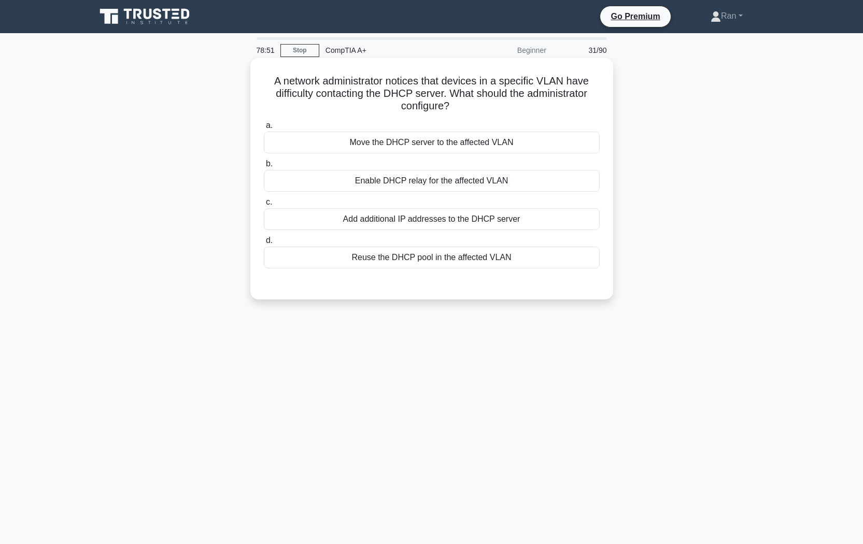
click at [285, 181] on div "Enable DHCP relay for the affected VLAN" at bounding box center [432, 181] width 336 height 22
click at [264, 167] on input "b. Enable DHCP relay for the affected VLAN" at bounding box center [264, 164] width 0 height 7
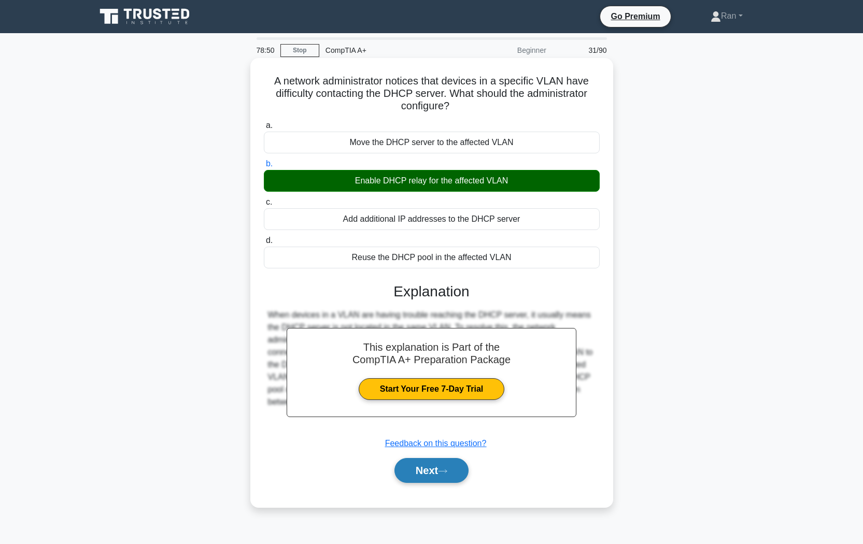
click at [419, 471] on button "Next" at bounding box center [431, 470] width 74 height 25
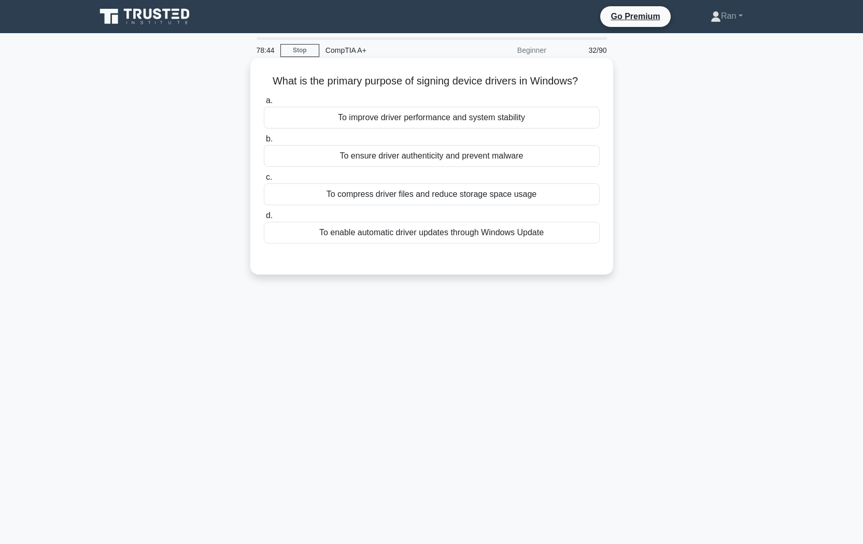
click at [303, 154] on div "To ensure driver authenticity and prevent malware" at bounding box center [432, 156] width 336 height 22
click at [264, 143] on input "b. To ensure driver authenticity and prevent malware" at bounding box center [264, 139] width 0 height 7
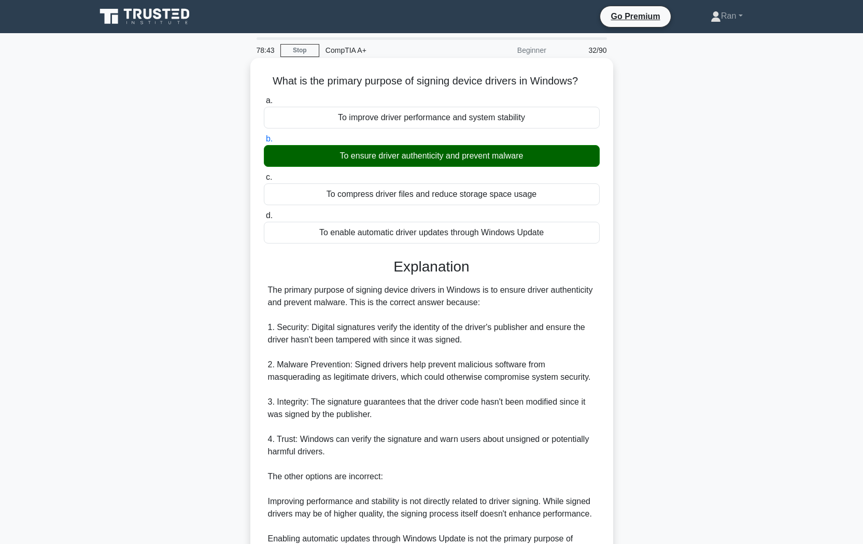
scroll to position [158, 0]
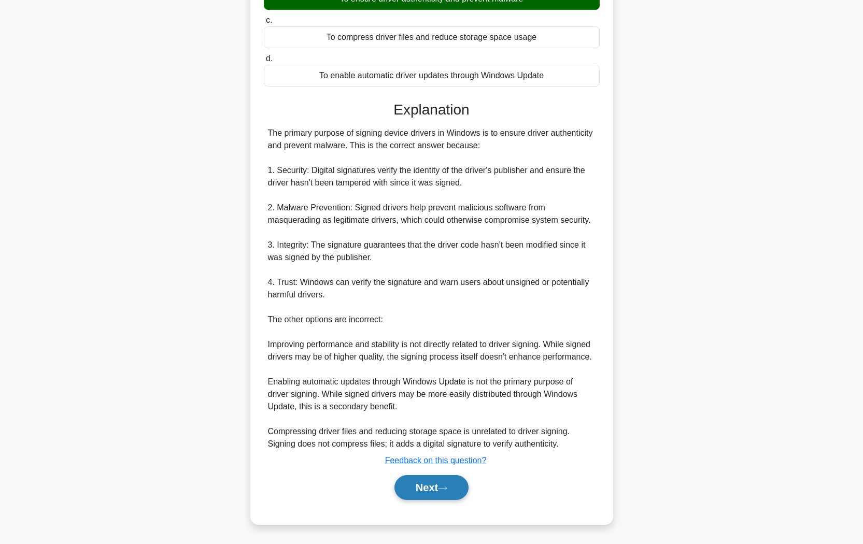
click at [440, 496] on button "Next" at bounding box center [431, 487] width 74 height 25
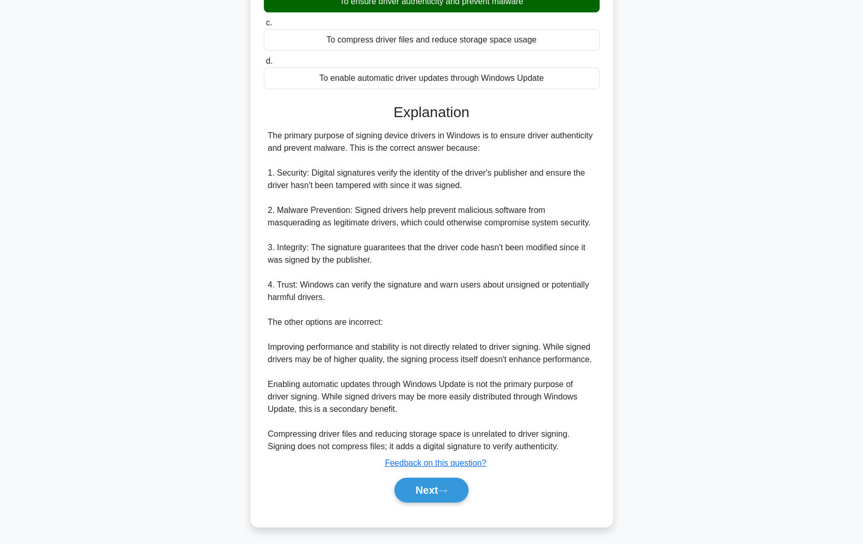
scroll to position [0, 0]
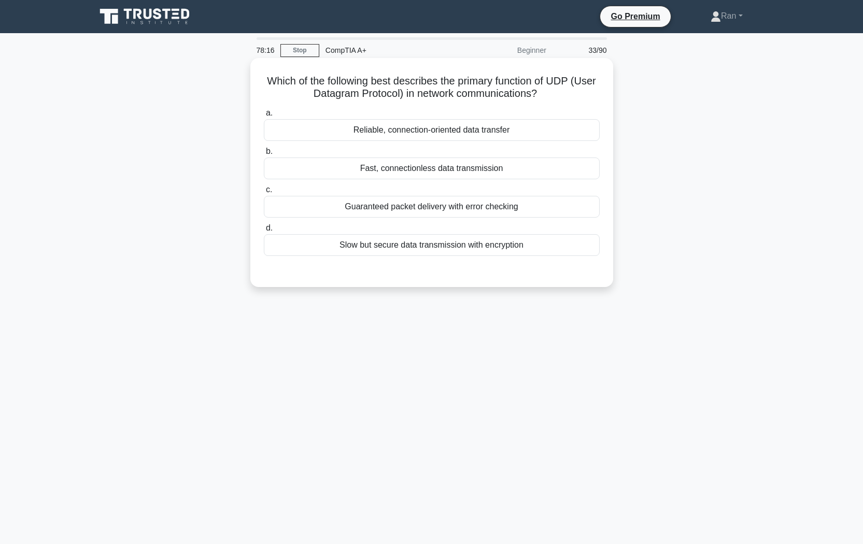
click at [384, 133] on div "Reliable, connection-oriented data transfer" at bounding box center [432, 130] width 336 height 22
click at [264, 117] on input "a. Reliable, connection-oriented data transfer" at bounding box center [264, 113] width 0 height 7
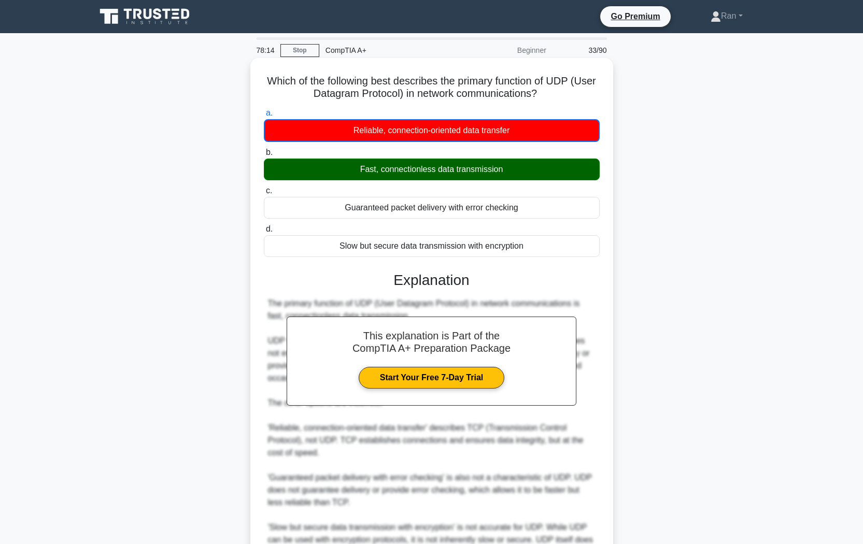
scroll to position [97, 0]
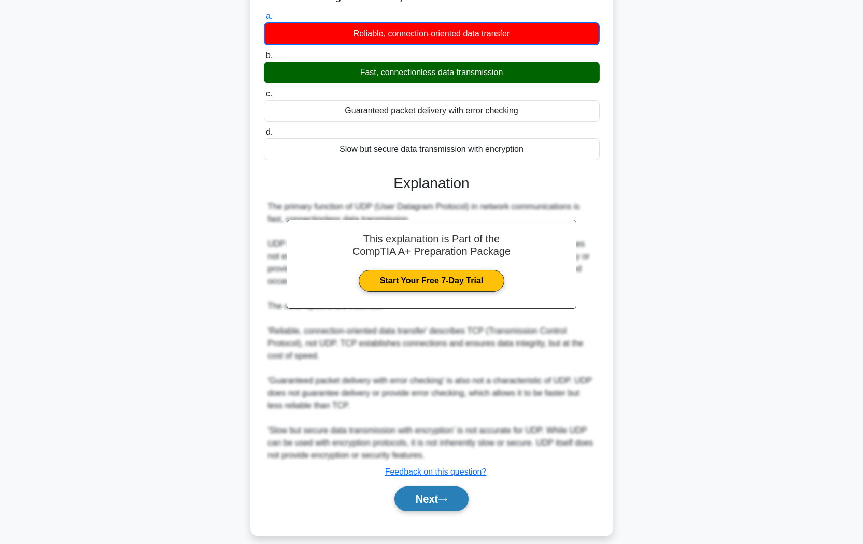
click at [441, 493] on button "Next" at bounding box center [431, 499] width 74 height 25
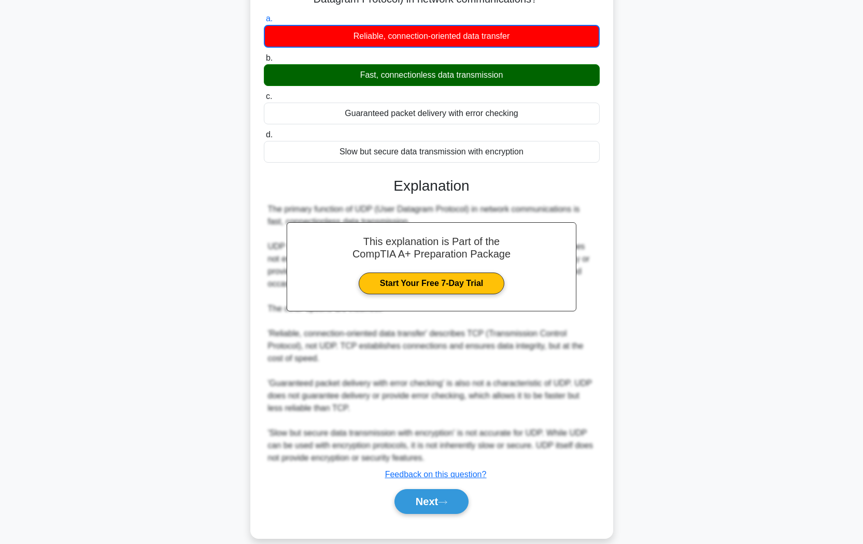
scroll to position [0, 0]
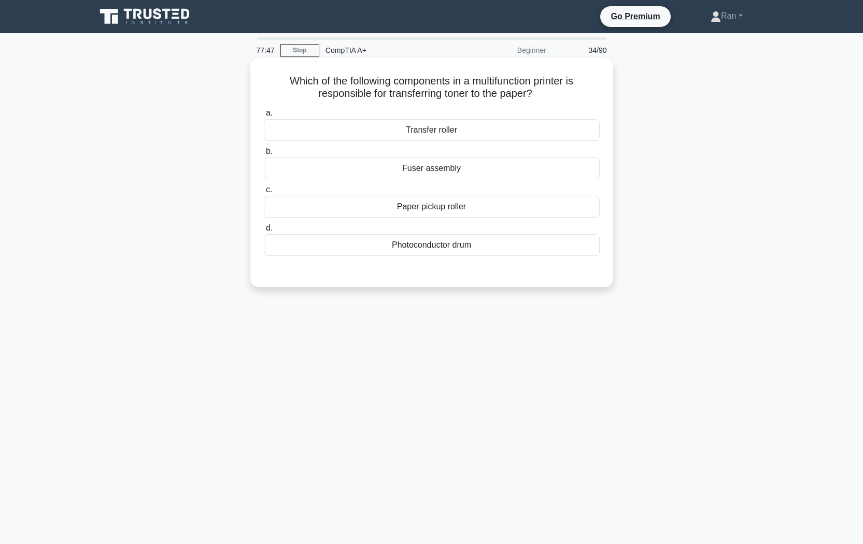
click at [322, 129] on div "Transfer roller" at bounding box center [432, 130] width 336 height 22
click at [264, 117] on input "a. Transfer roller" at bounding box center [264, 113] width 0 height 7
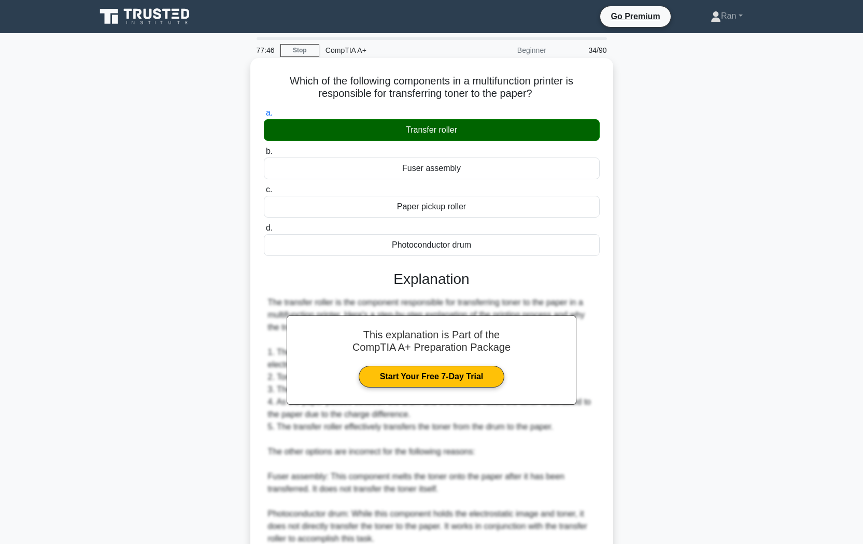
scroll to position [133, 0]
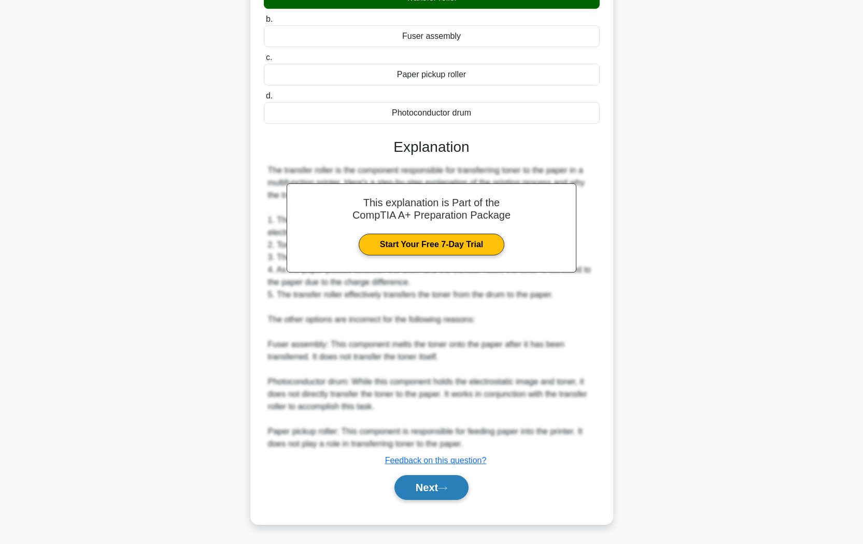
click at [443, 485] on button "Next" at bounding box center [431, 487] width 74 height 25
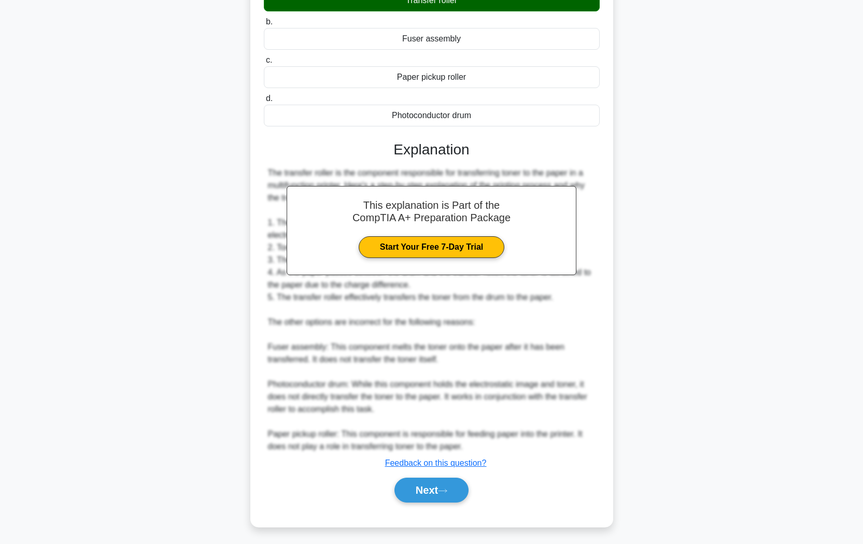
scroll to position [0, 0]
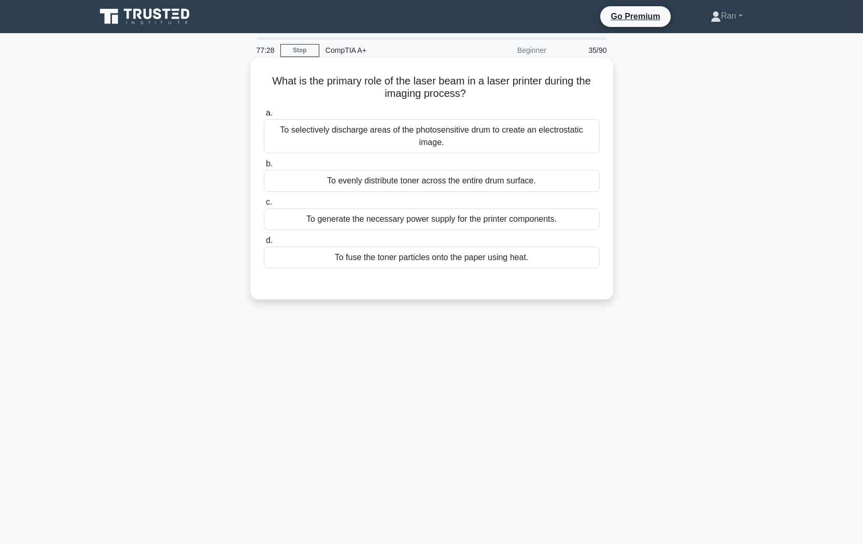
click at [340, 133] on div "To selectively discharge areas of the photosensitive drum to create an electros…" at bounding box center [432, 136] width 336 height 34
click at [264, 117] on input "a. To selectively discharge areas of the photosensitive drum to create an elect…" at bounding box center [264, 113] width 0 height 7
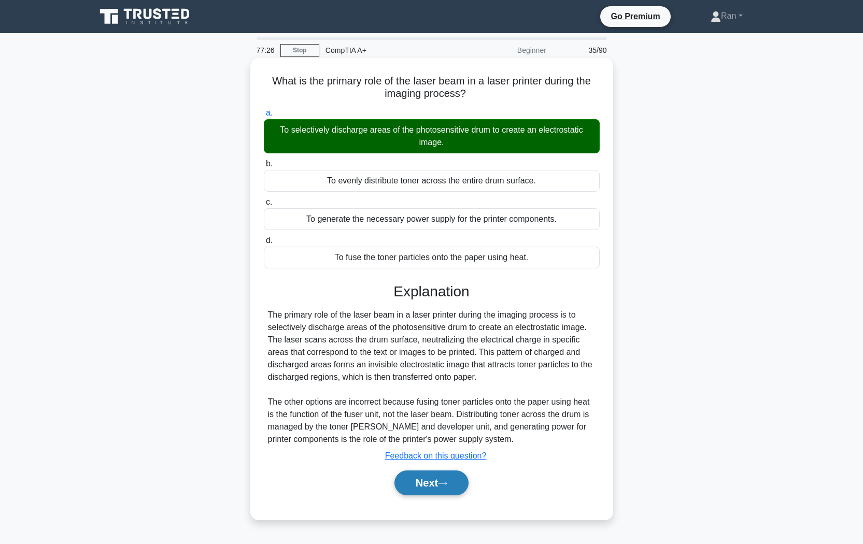
click at [442, 484] on button "Next" at bounding box center [431, 483] width 74 height 25
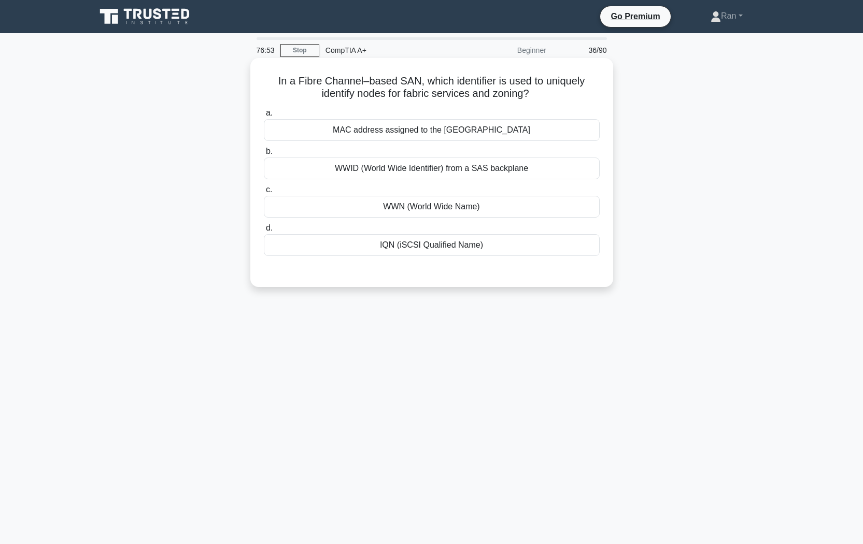
click at [315, 130] on div "MAC address assigned to the [GEOGRAPHIC_DATA]" at bounding box center [432, 130] width 336 height 22
click at [264, 117] on input "a. MAC address assigned to the [GEOGRAPHIC_DATA]" at bounding box center [264, 113] width 0 height 7
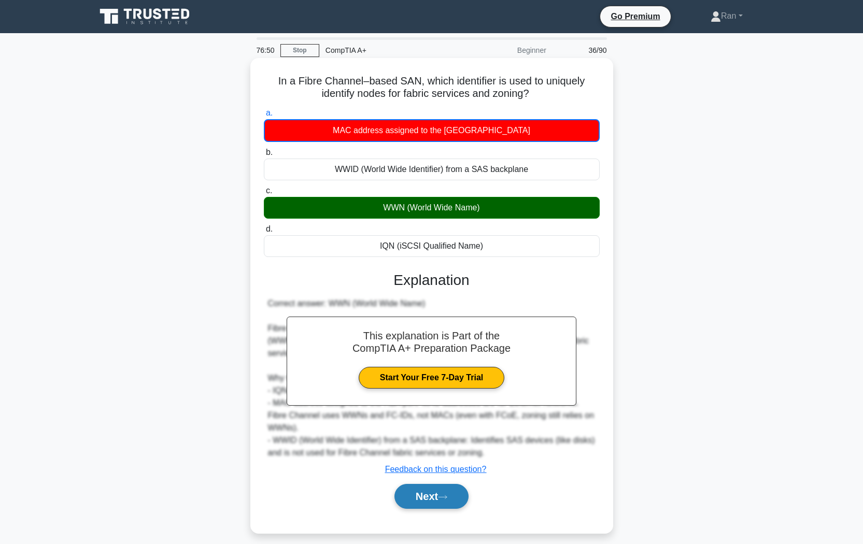
click at [426, 484] on button "Next" at bounding box center [431, 496] width 74 height 25
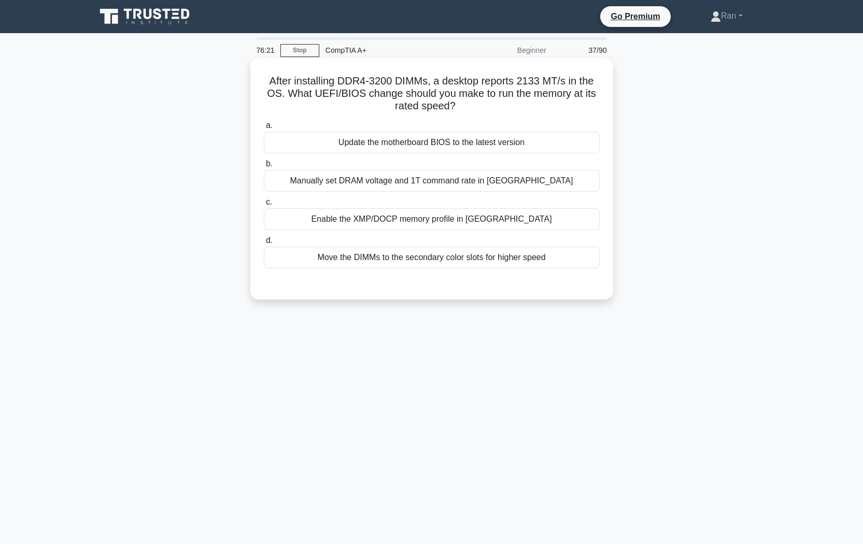
click at [423, 223] on div "Enable the XMP/DOCP memory profile in [GEOGRAPHIC_DATA]" at bounding box center [432, 219] width 336 height 22
click at [264, 206] on input "c. Enable the XMP/DOCP memory profile in [GEOGRAPHIC_DATA]" at bounding box center [264, 202] width 0 height 7
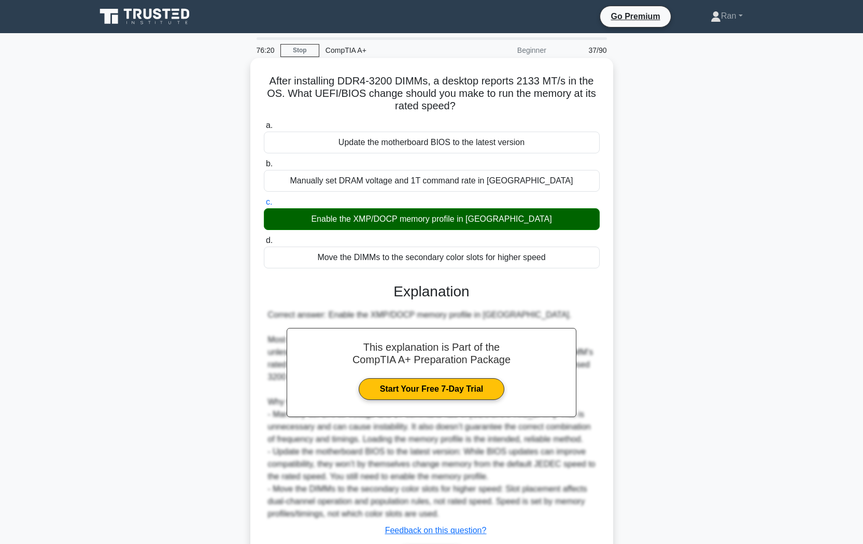
scroll to position [71, 0]
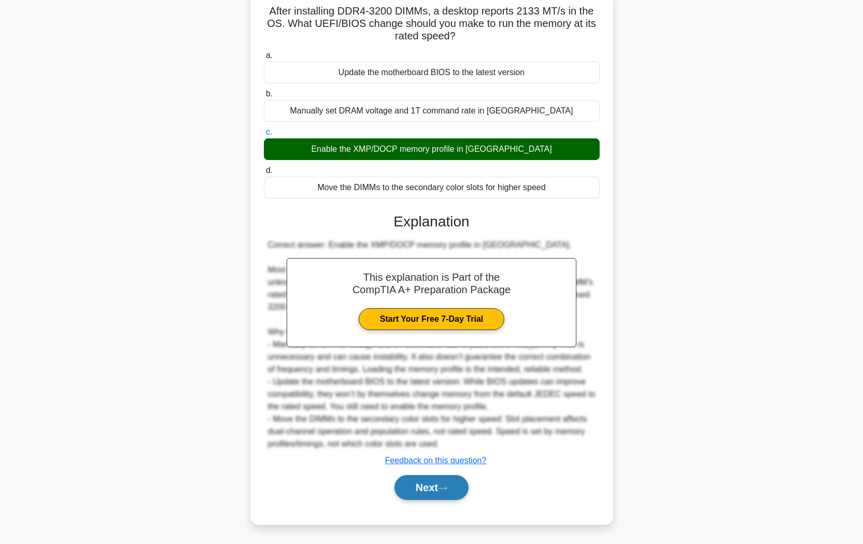
click at [453, 491] on button "Next" at bounding box center [431, 487] width 74 height 25
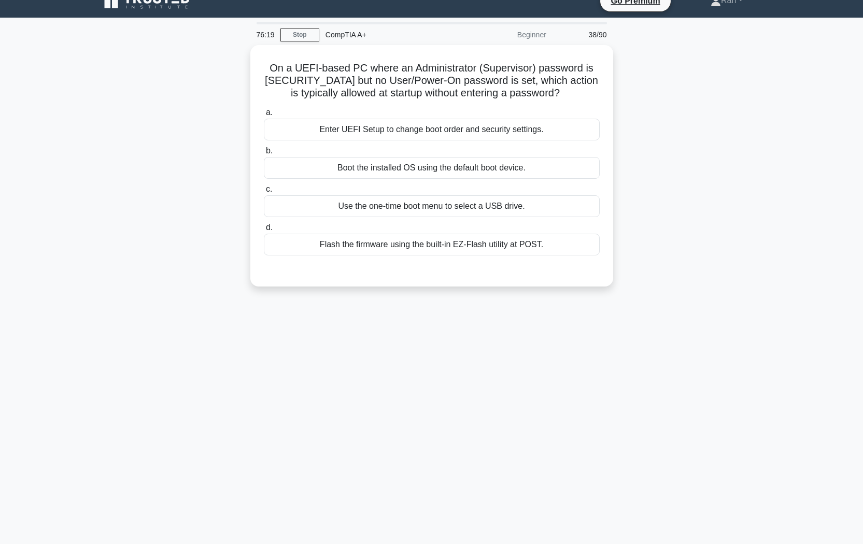
scroll to position [0, 0]
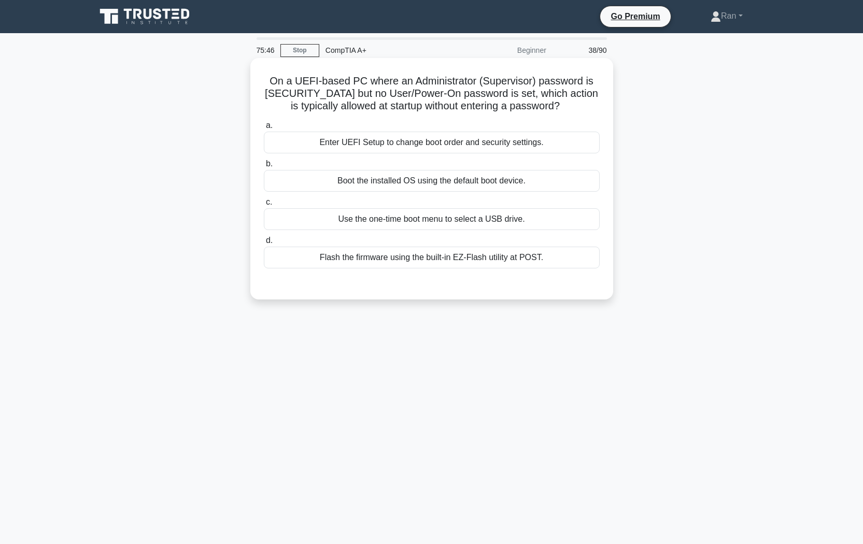
click at [373, 184] on div "Boot the installed OS using the default boot device." at bounding box center [432, 181] width 336 height 22
click at [264, 167] on input "b. Boot the installed OS using the default boot device." at bounding box center [264, 164] width 0 height 7
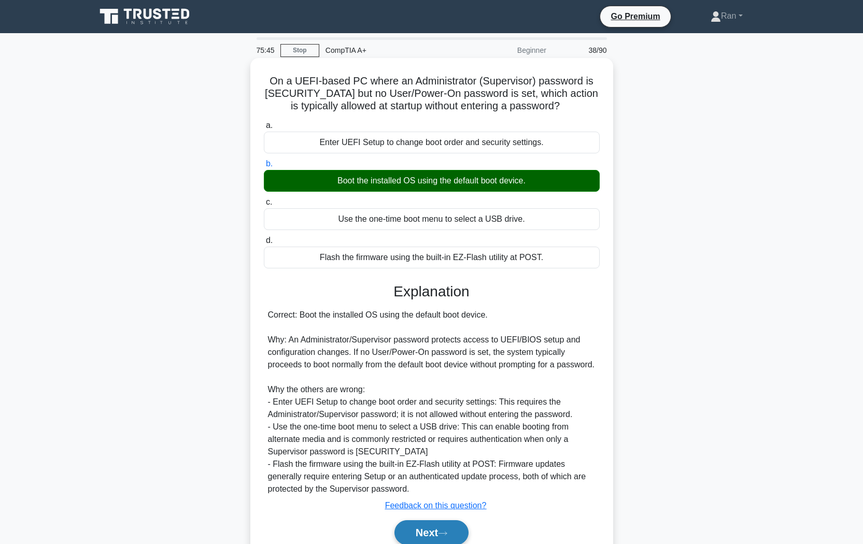
drag, startPoint x: 441, startPoint y: 537, endPoint x: 439, endPoint y: 525, distance: 11.6
click at [441, 535] on button "Next" at bounding box center [431, 532] width 74 height 25
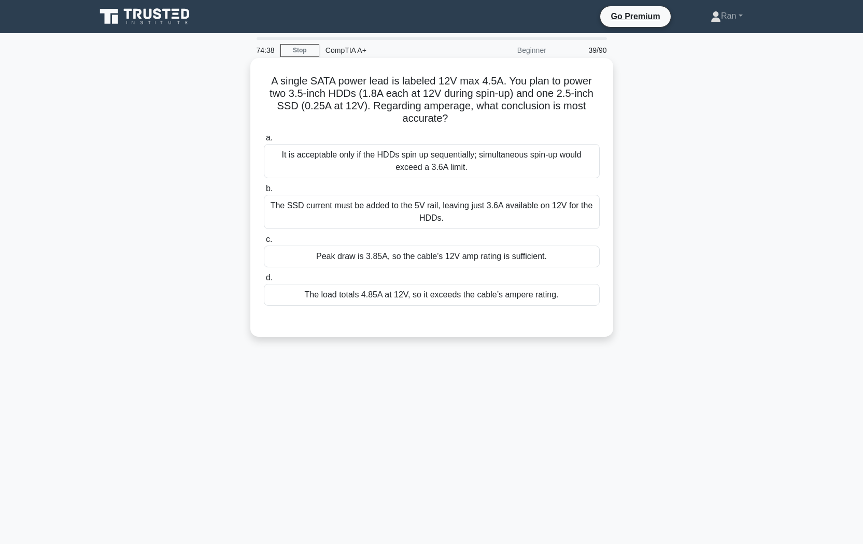
click at [333, 257] on div "Peak draw is 3.85A, so the cable’s 12V amp rating is sufficient." at bounding box center [432, 257] width 336 height 22
click at [264, 243] on input "c. Peak draw is 3.85A, so the cable’s 12V amp rating is sufficient." at bounding box center [264, 239] width 0 height 7
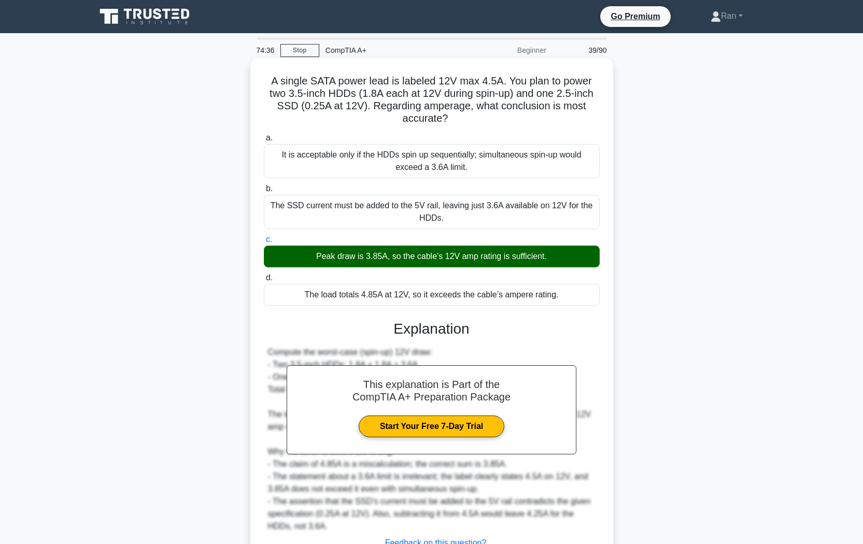
scroll to position [83, 0]
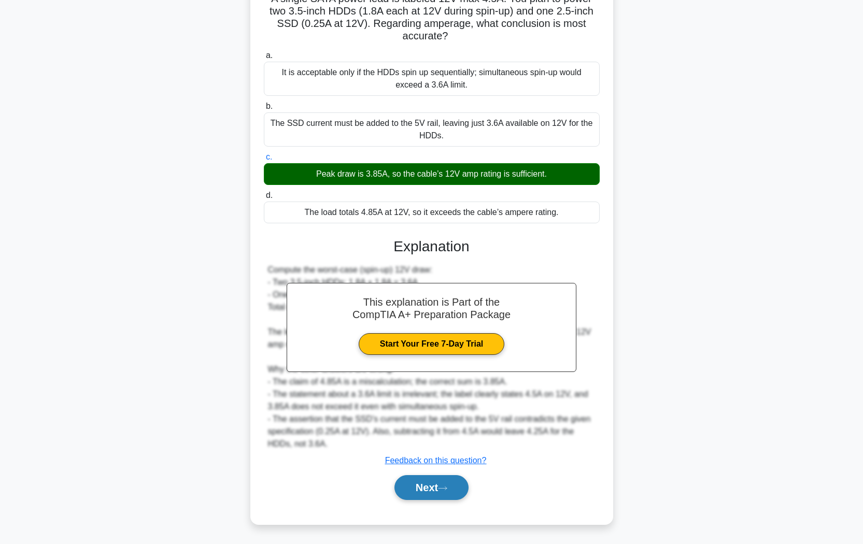
click at [424, 493] on button "Next" at bounding box center [431, 487] width 74 height 25
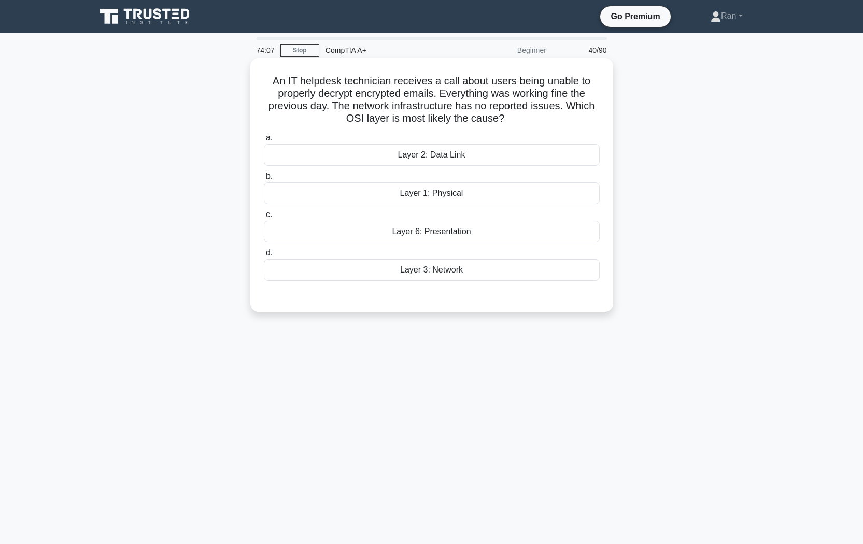
click at [424, 154] on div "Layer 2: Data Link" at bounding box center [432, 155] width 336 height 22
click at [264, 142] on input "a. Layer 2: Data Link" at bounding box center [264, 138] width 0 height 7
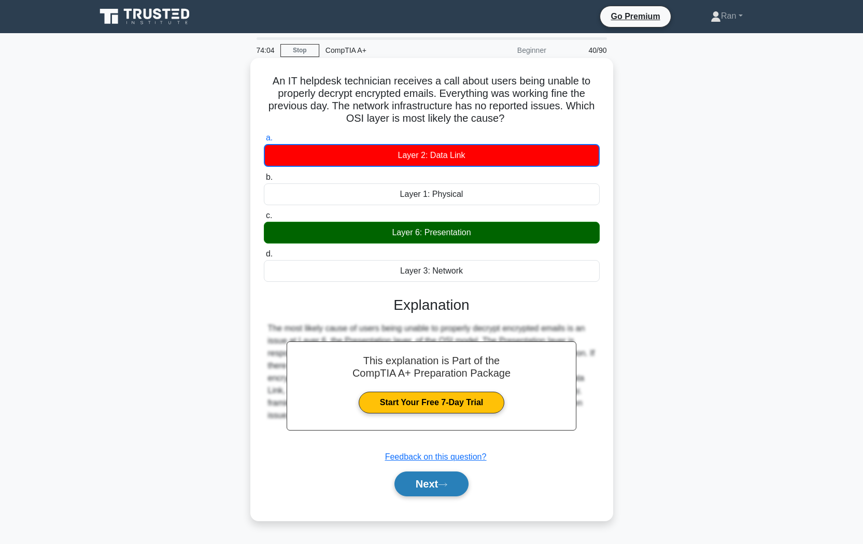
drag, startPoint x: 434, startPoint y: 481, endPoint x: 433, endPoint y: 476, distance: 5.3
click at [434, 481] on button "Next" at bounding box center [431, 484] width 74 height 25
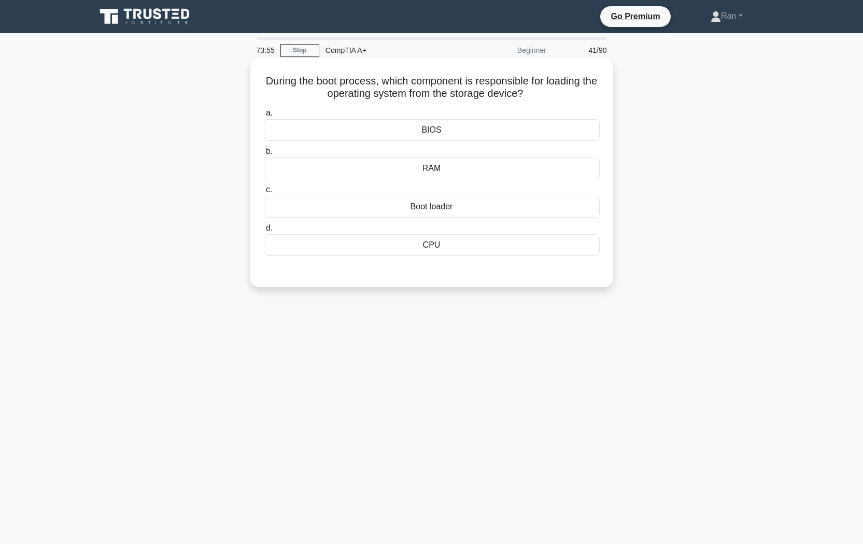
click at [415, 208] on div "Boot loader" at bounding box center [432, 207] width 336 height 22
click at [264, 193] on input "c. Boot loader" at bounding box center [264, 190] width 0 height 7
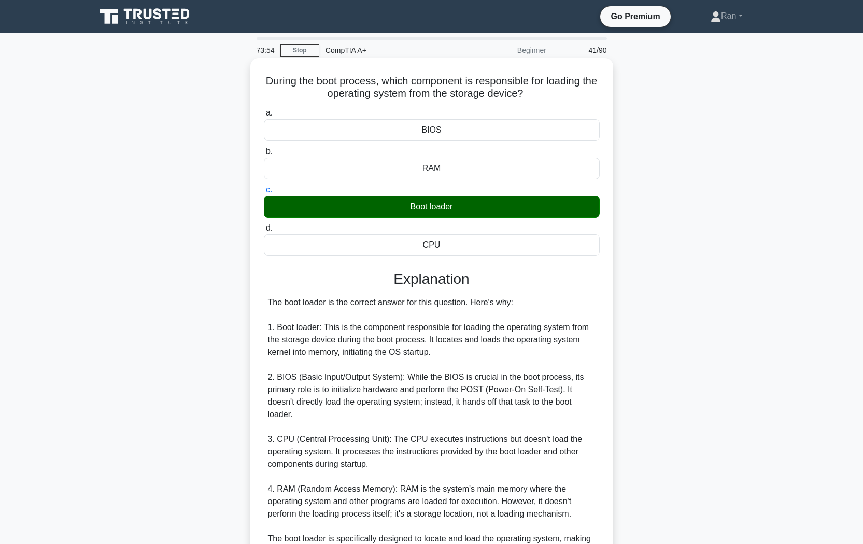
scroll to position [108, 0]
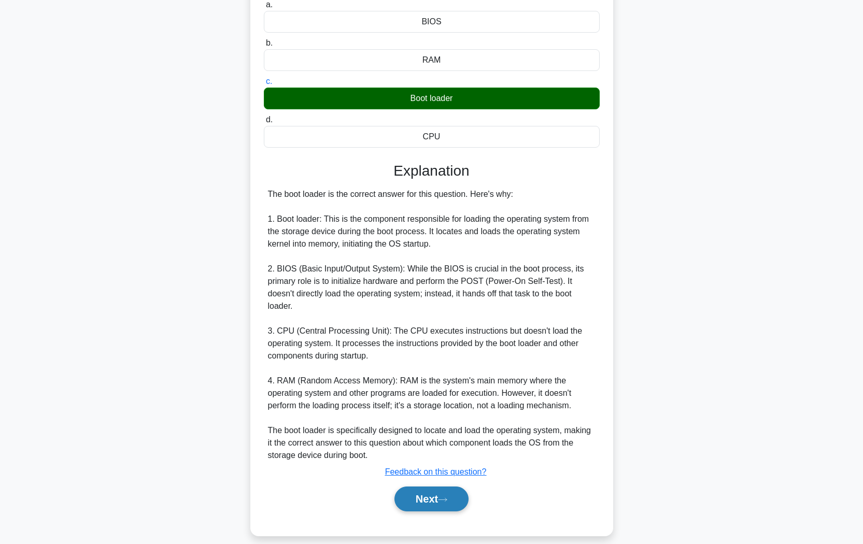
click at [449, 493] on button "Next" at bounding box center [431, 499] width 74 height 25
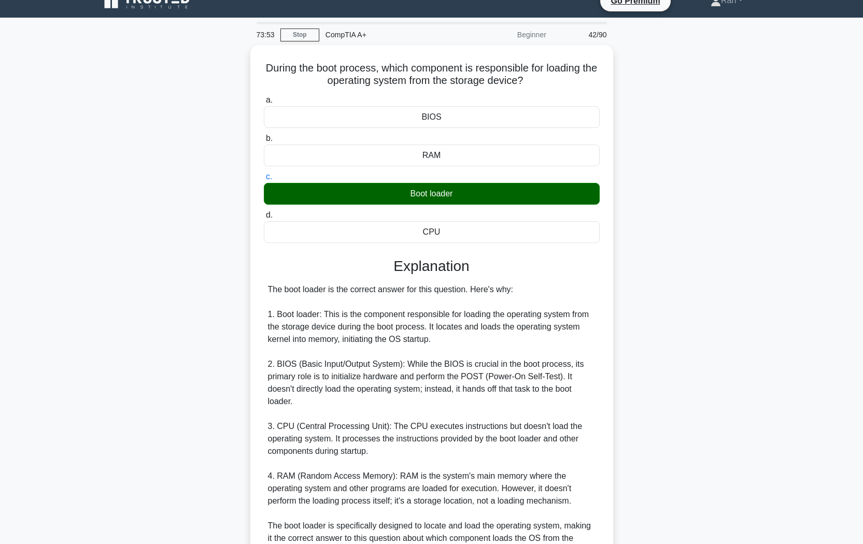
scroll to position [0, 0]
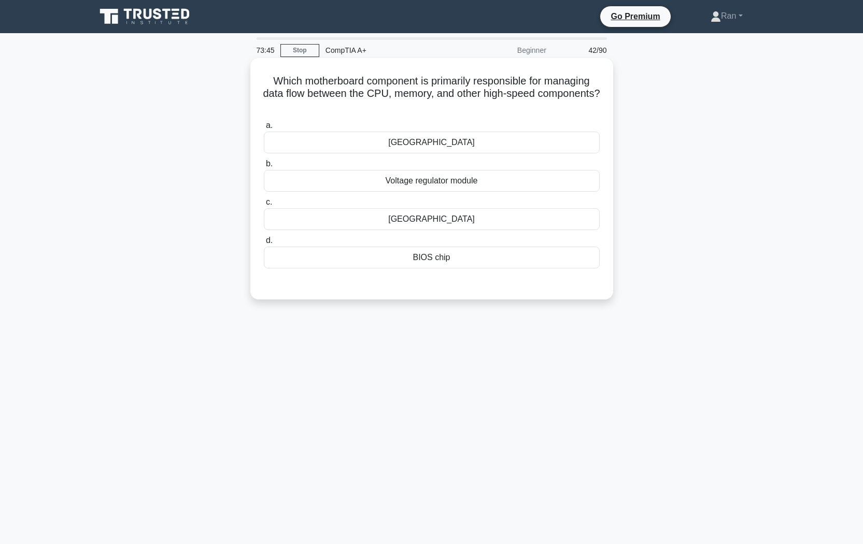
click at [407, 224] on div "[GEOGRAPHIC_DATA]" at bounding box center [432, 219] width 336 height 22
click at [264, 206] on input "c. [GEOGRAPHIC_DATA]" at bounding box center [264, 202] width 0 height 7
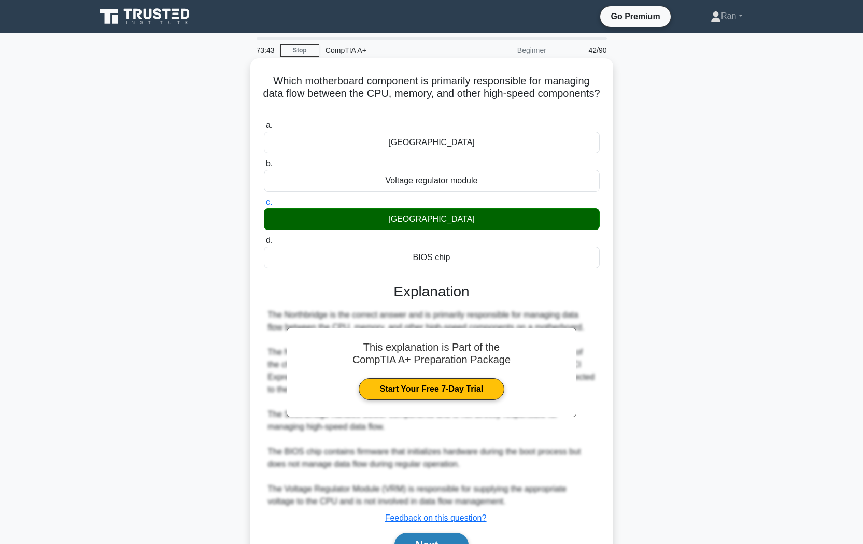
click at [407, 539] on button "Next" at bounding box center [431, 545] width 74 height 25
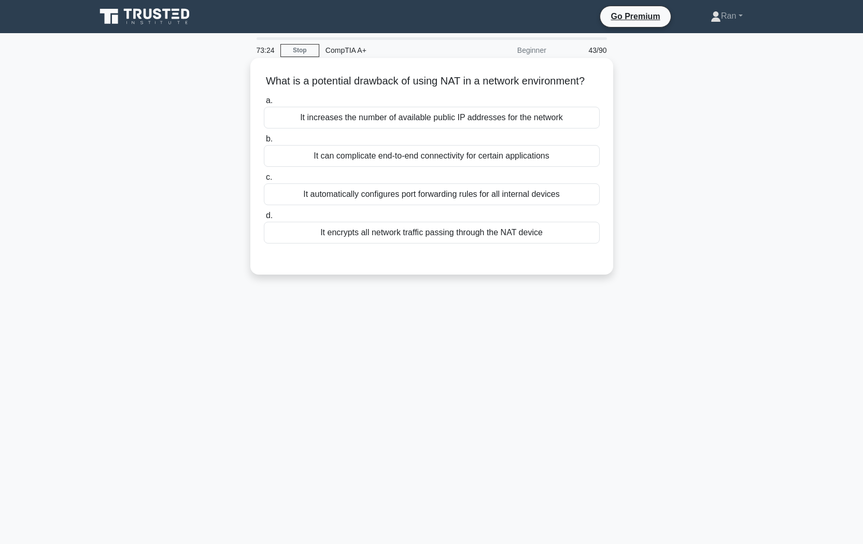
click at [424, 167] on div "It can complicate end-to-end connectivity for certain applications" at bounding box center [432, 156] width 336 height 22
click at [264, 143] on input "b. It can complicate end-to-end connectivity for certain applications" at bounding box center [264, 139] width 0 height 7
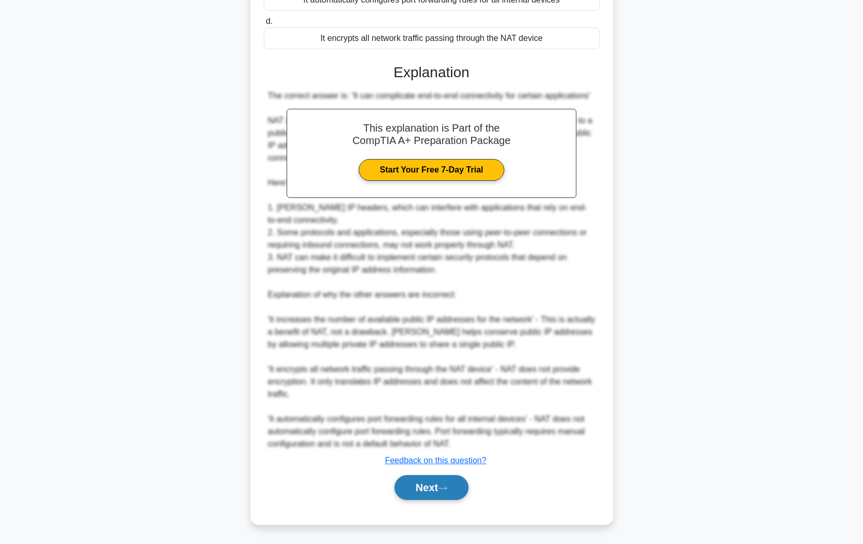
click at [459, 492] on button "Next" at bounding box center [431, 487] width 74 height 25
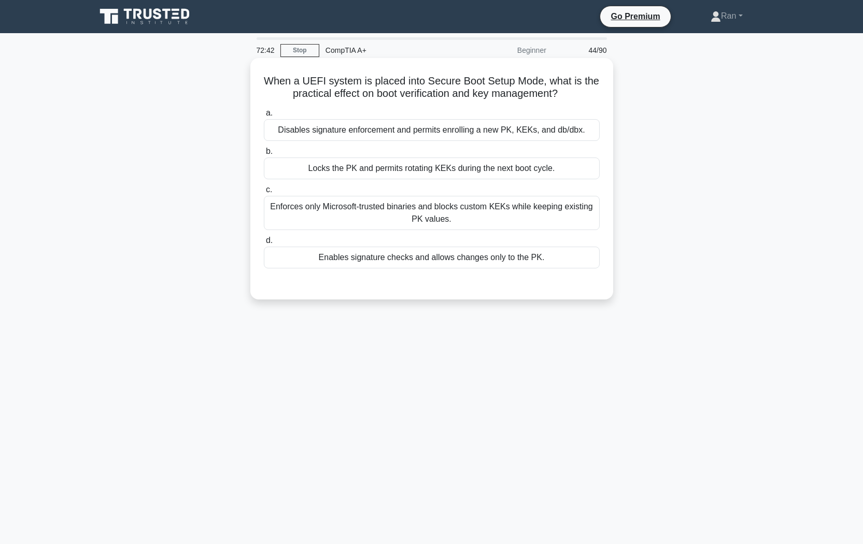
click at [392, 215] on div "Enforces only Microsoft-trusted binaries and blocks custom KEKs while keeping e…" at bounding box center [432, 213] width 336 height 34
click at [264, 193] on input "c. Enforces only Microsoft-trusted binaries and blocks custom KEKs while keepin…" at bounding box center [264, 190] width 0 height 7
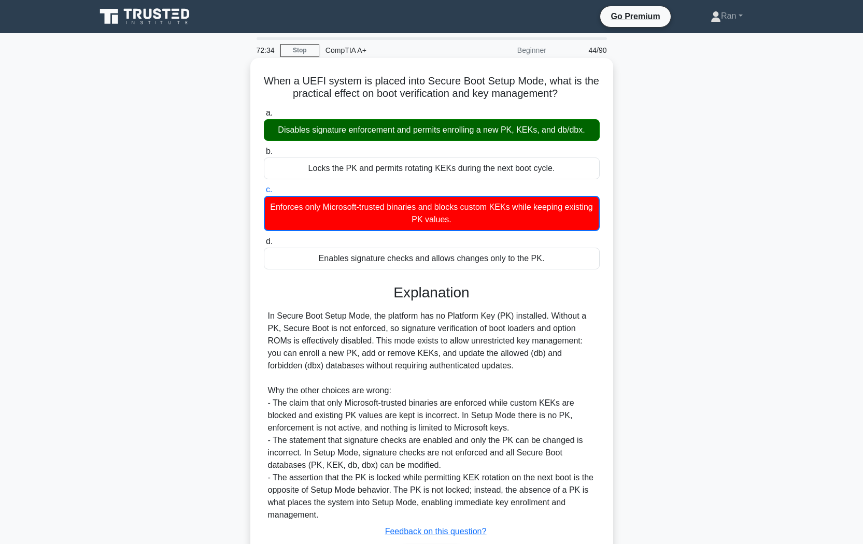
scroll to position [60, 0]
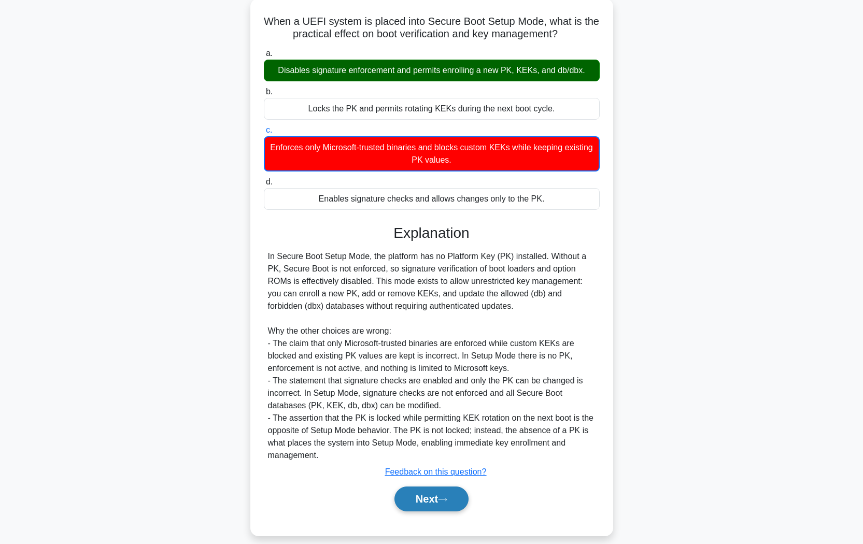
click at [433, 487] on button "Next" at bounding box center [431, 499] width 74 height 25
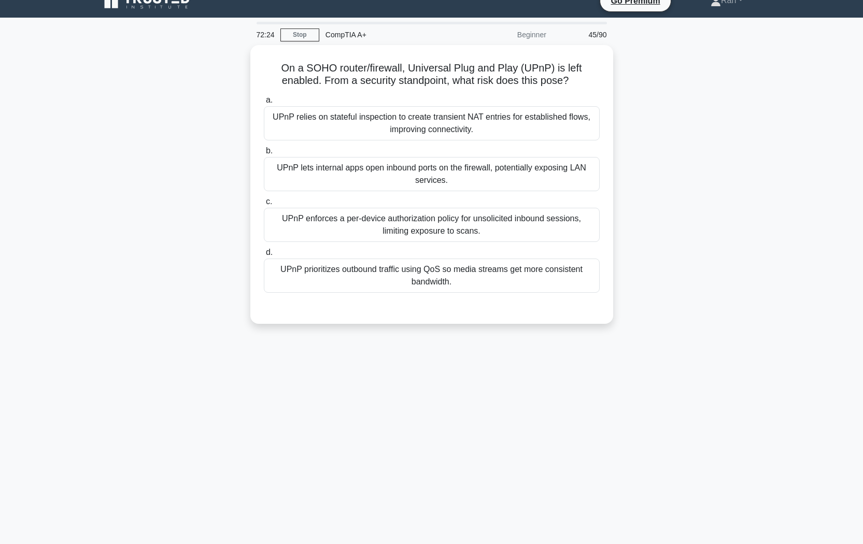
scroll to position [0, 0]
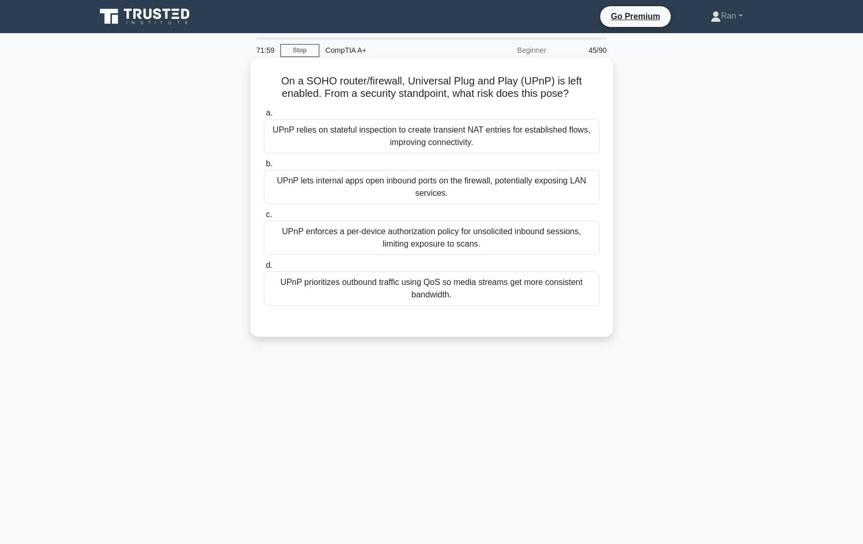
click at [448, 184] on div "UPnP lets internal apps open inbound ports on the firewall, potentially exposin…" at bounding box center [432, 187] width 336 height 34
click at [264, 167] on input "b. UPnP lets internal apps open inbound ports on the firewall, potentially expo…" at bounding box center [264, 164] width 0 height 7
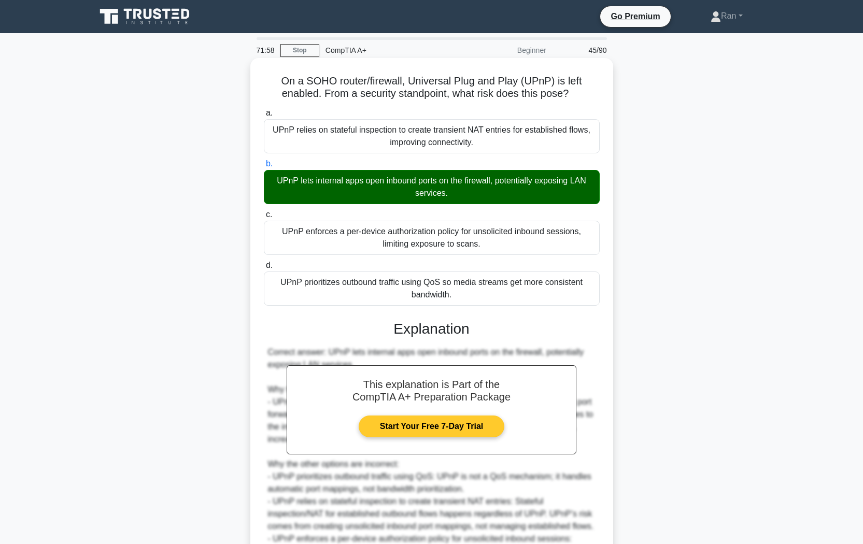
scroll to position [121, 0]
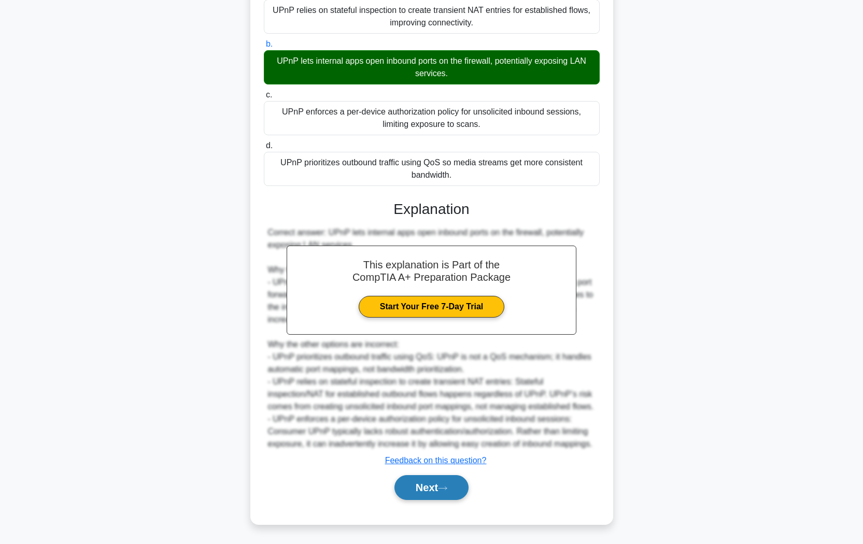
click at [427, 492] on button "Next" at bounding box center [431, 487] width 74 height 25
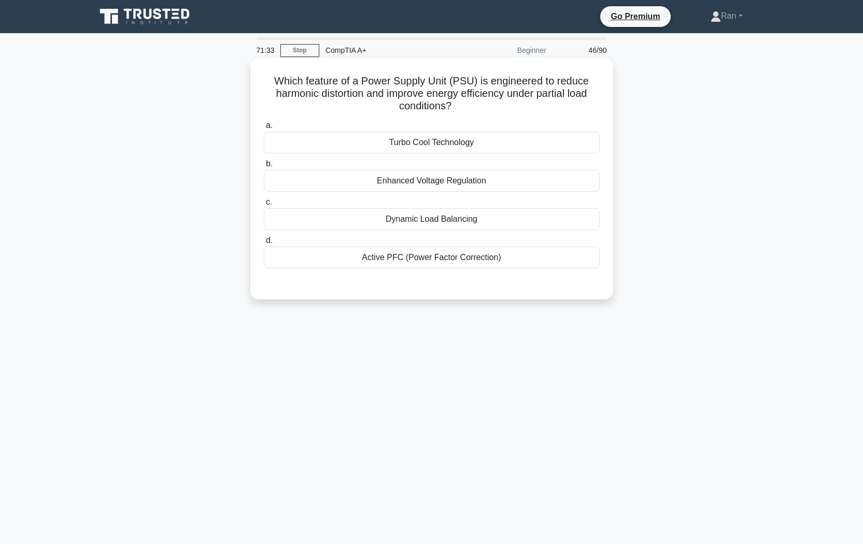
click at [411, 220] on div "Dynamic Load Balancing" at bounding box center [432, 219] width 336 height 22
click at [264, 206] on input "c. Dynamic Load Balancing" at bounding box center [264, 202] width 0 height 7
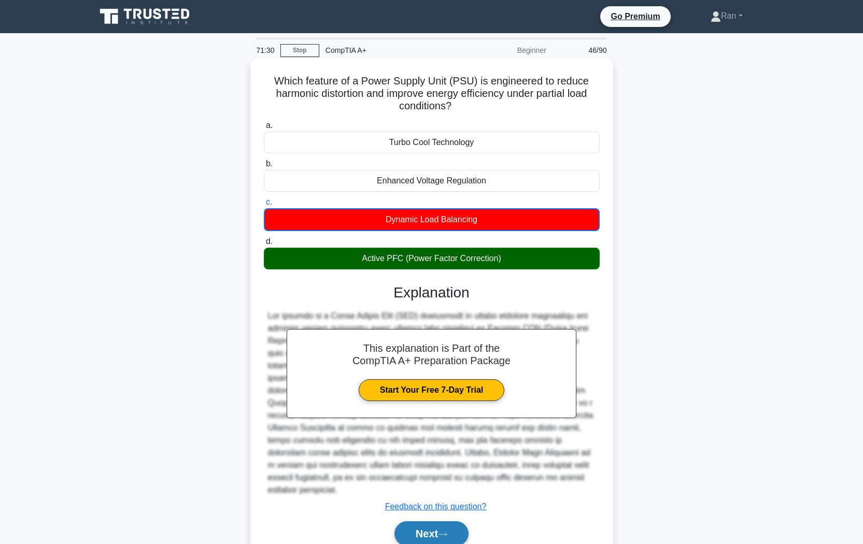
click at [438, 533] on button "Next" at bounding box center [431, 533] width 74 height 25
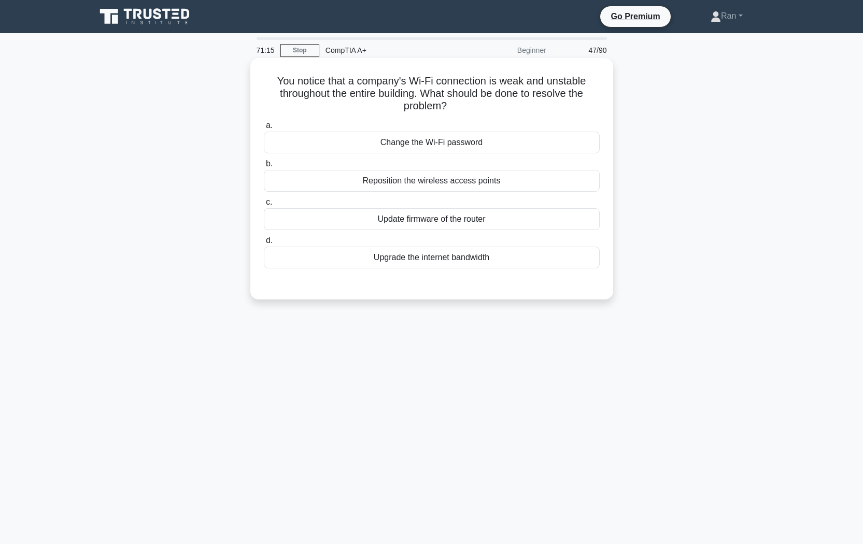
click at [429, 186] on div "Reposition the wireless access points" at bounding box center [432, 181] width 336 height 22
click at [264, 167] on input "b. Reposition the wireless access points" at bounding box center [264, 164] width 0 height 7
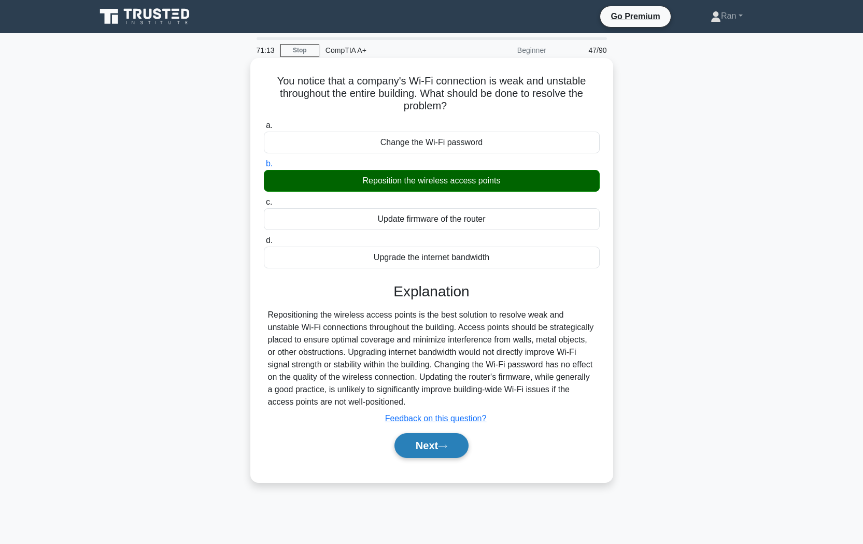
click at [441, 446] on button "Next" at bounding box center [431, 445] width 74 height 25
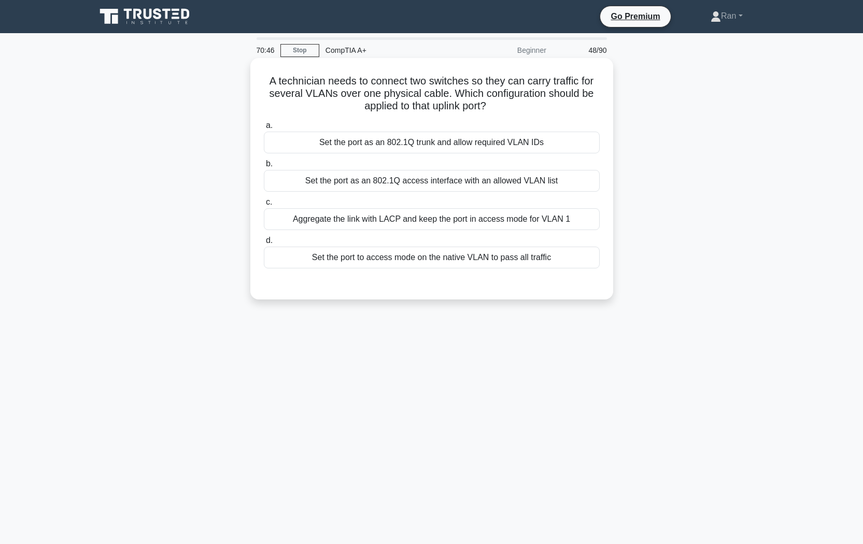
click at [395, 224] on div "Aggregate the link with LACP and keep the port in access mode for VLAN 1" at bounding box center [432, 219] width 336 height 22
click at [264, 206] on input "c. Aggregate the link with LACP and keep the port in access mode for VLAN 1" at bounding box center [264, 202] width 0 height 7
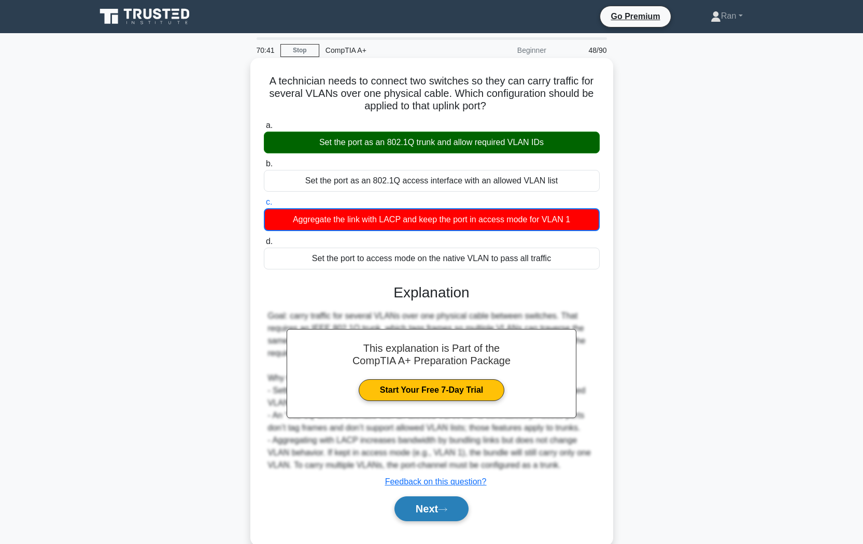
click at [430, 511] on button "Next" at bounding box center [431, 509] width 74 height 25
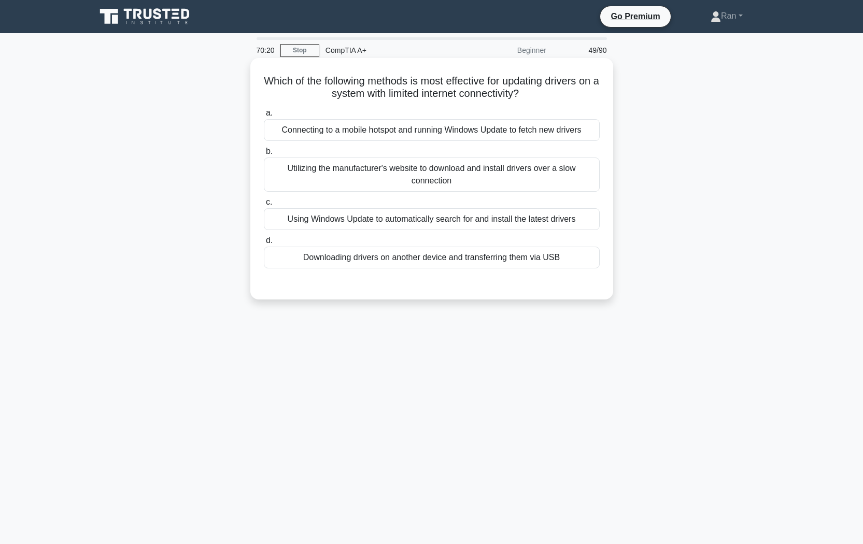
click at [400, 249] on div "Downloading drivers on another device and transferring them via USB" at bounding box center [432, 258] width 336 height 22
click at [264, 244] on input "d. Downloading drivers on another device and transferring them via USB" at bounding box center [264, 240] width 0 height 7
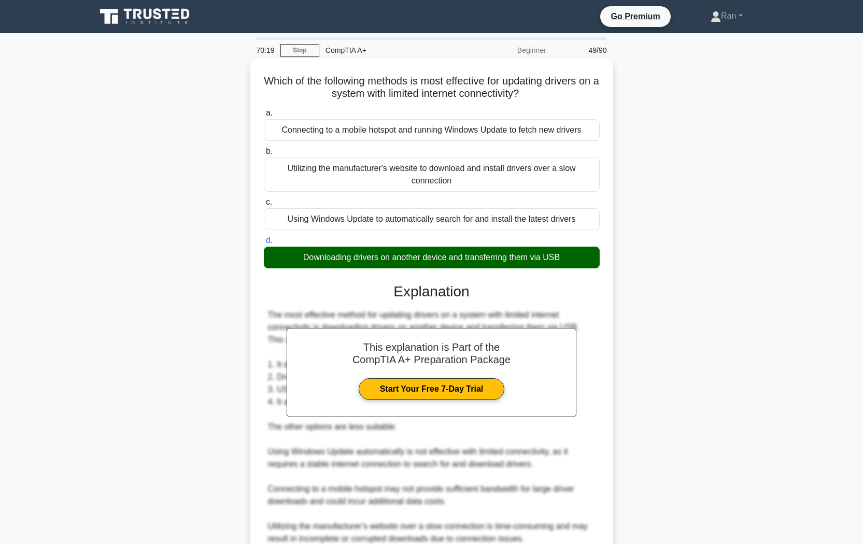
scroll to position [121, 0]
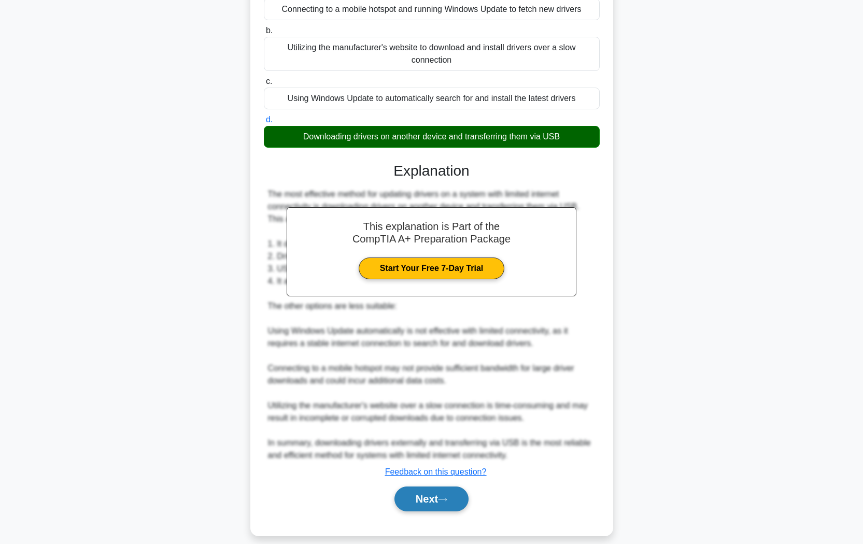
click at [442, 489] on button "Next" at bounding box center [431, 499] width 74 height 25
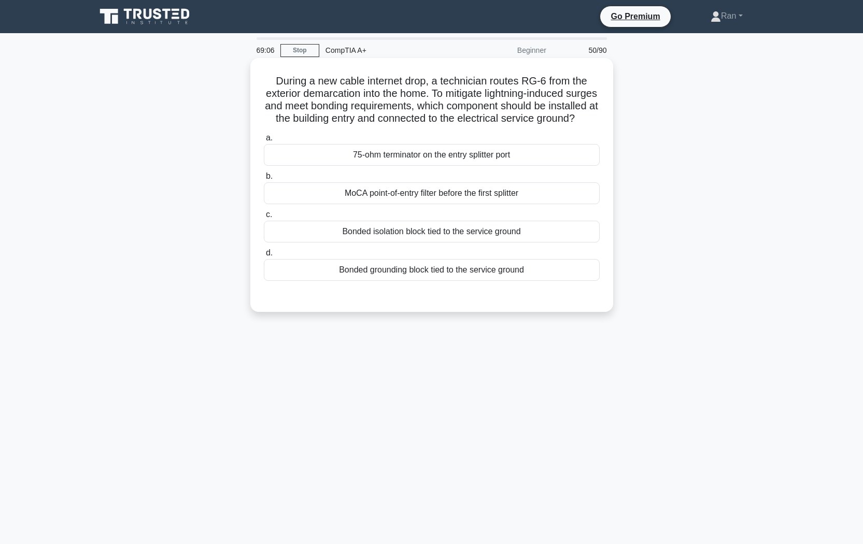
click at [321, 281] on div "Bonded grounding block tied to the service ground" at bounding box center [432, 270] width 336 height 22
click at [264, 257] on input "d. Bonded grounding block tied to the service ground" at bounding box center [264, 253] width 0 height 7
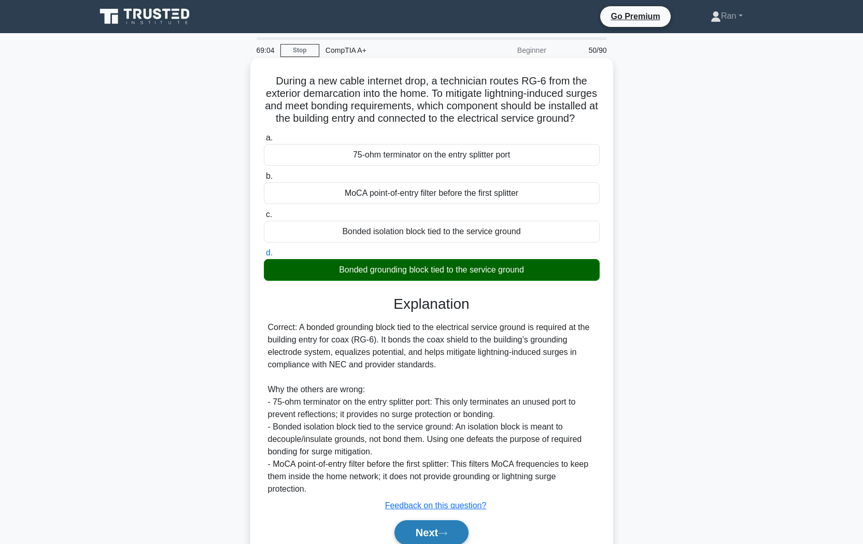
click at [431, 528] on button "Next" at bounding box center [431, 532] width 74 height 25
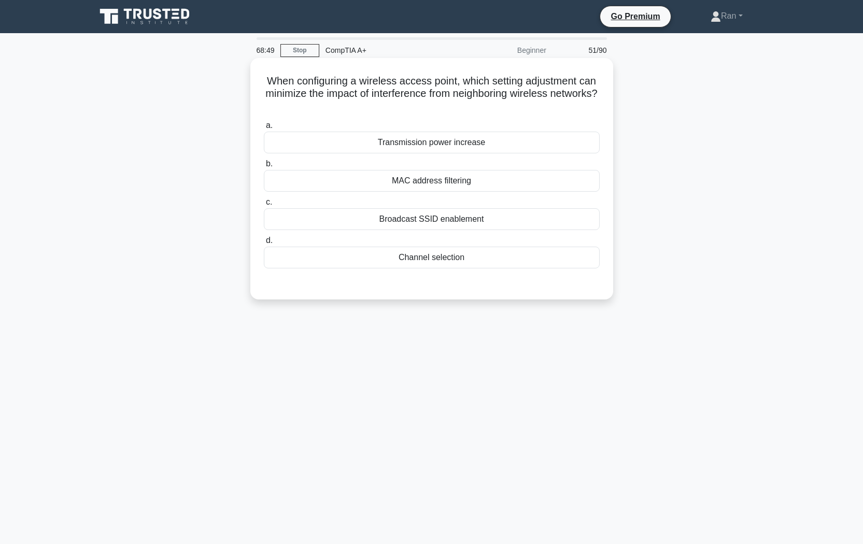
click at [419, 257] on div "Channel selection" at bounding box center [432, 258] width 336 height 22
click at [264, 244] on input "d. Channel selection" at bounding box center [264, 240] width 0 height 7
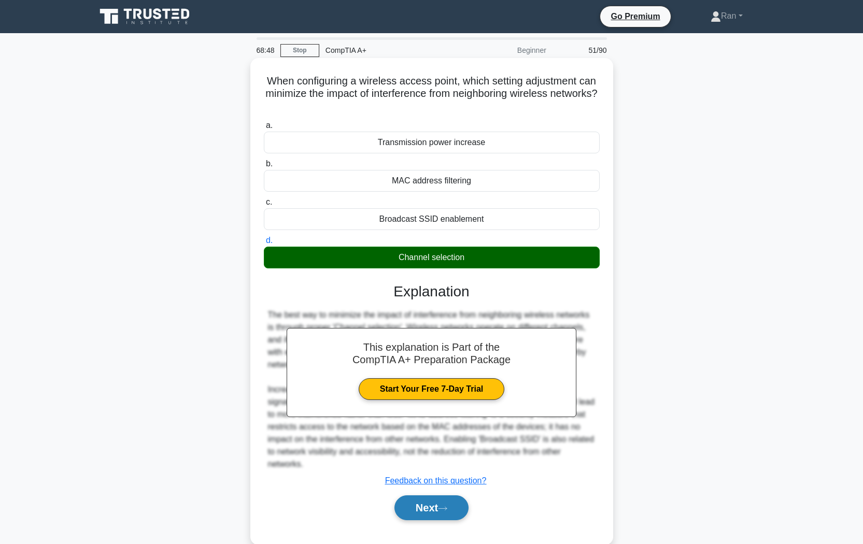
click at [439, 498] on button "Next" at bounding box center [431, 508] width 74 height 25
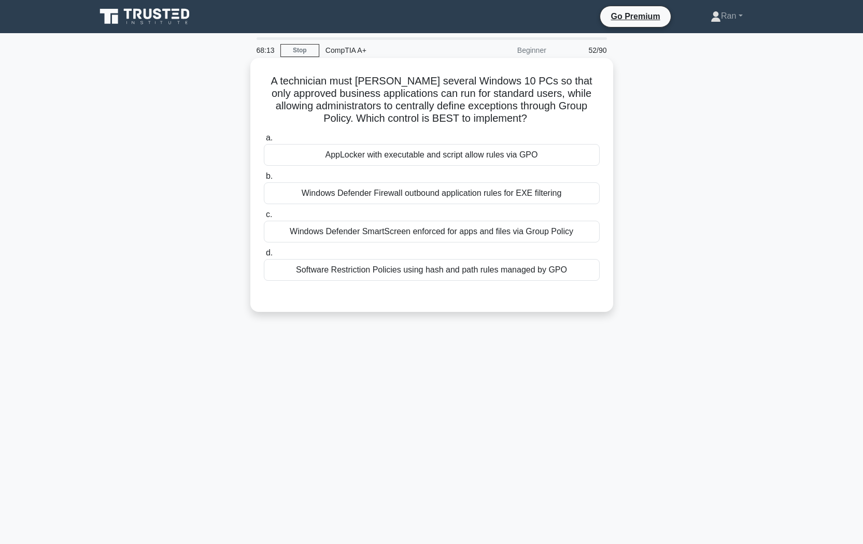
click at [454, 278] on div "Software Restriction Policies using hash and path rules managed by GPO" at bounding box center [432, 270] width 336 height 22
click at [264, 257] on input "d. Software Restriction Policies using hash and path rules managed by GPO" at bounding box center [264, 253] width 0 height 7
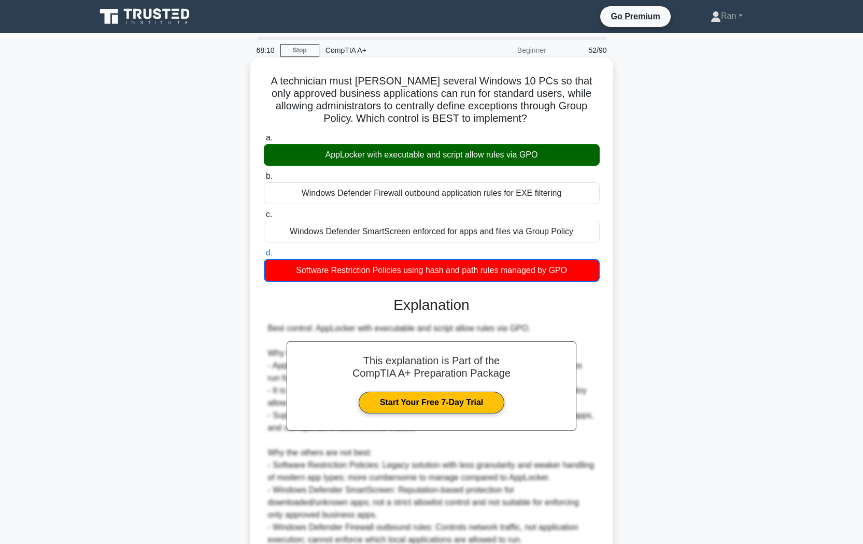
scroll to position [97, 0]
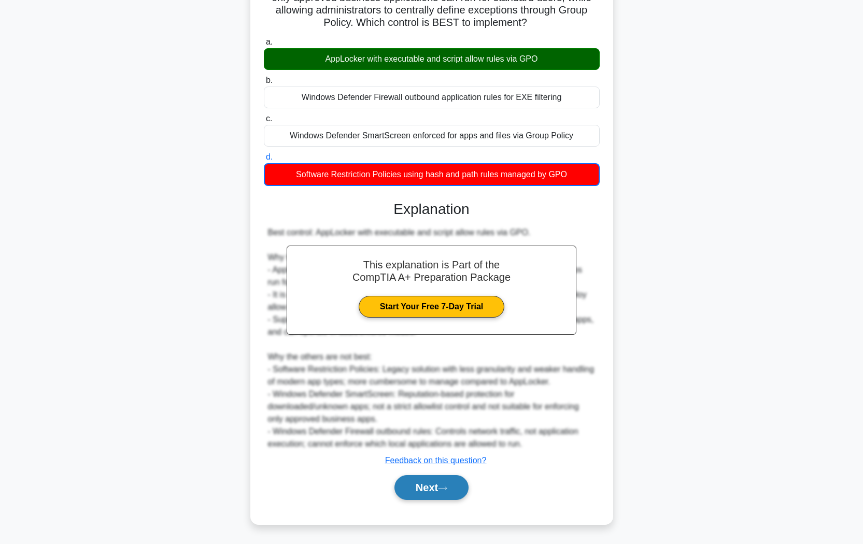
click at [426, 494] on button "Next" at bounding box center [431, 487] width 74 height 25
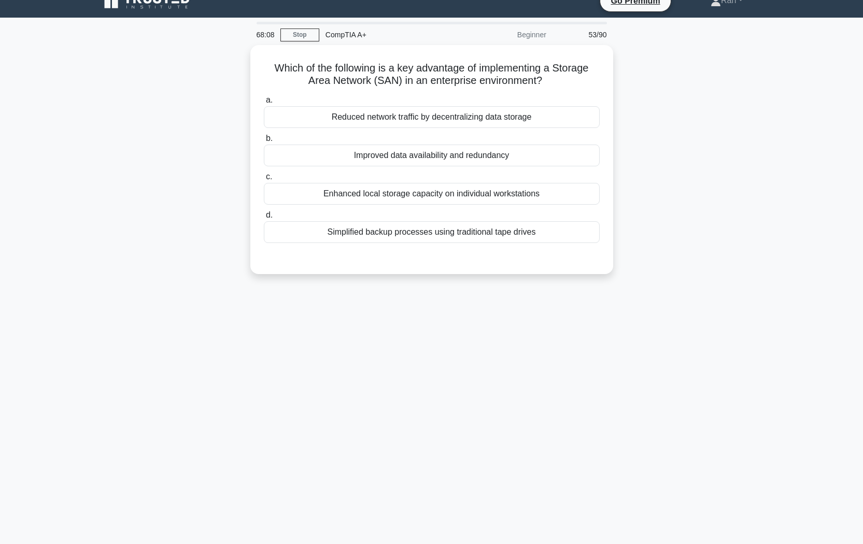
scroll to position [0, 0]
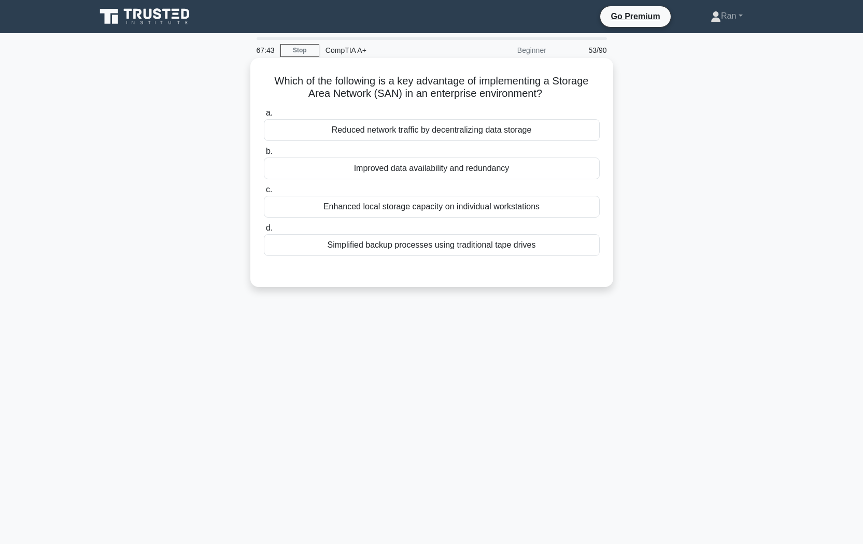
click at [423, 168] on div "Improved data availability and redundancy" at bounding box center [432, 169] width 336 height 22
click at [264, 155] on input "b. Improved data availability and redundancy" at bounding box center [264, 151] width 0 height 7
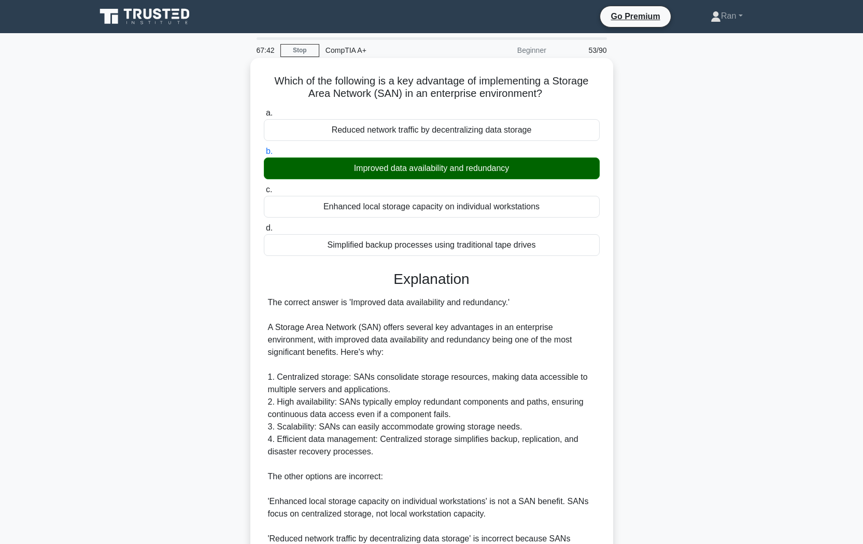
scroll to position [171, 0]
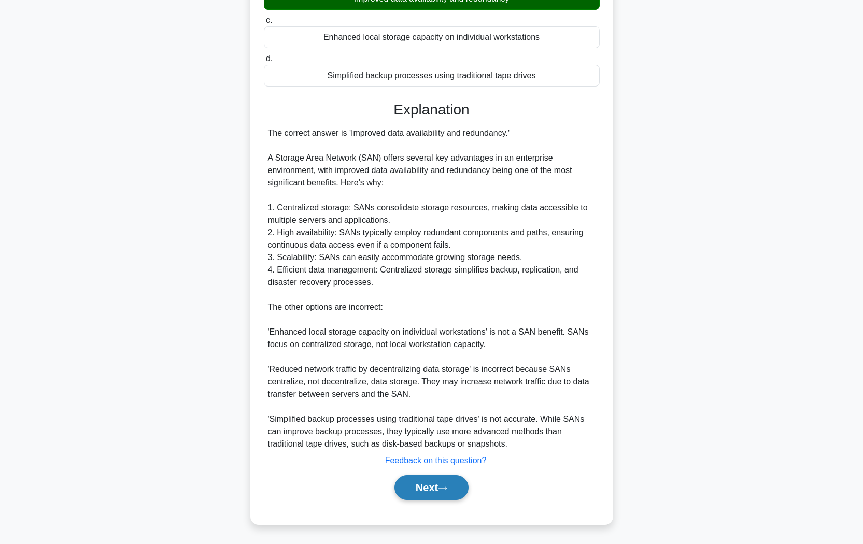
click at [447, 488] on icon at bounding box center [442, 489] width 9 height 6
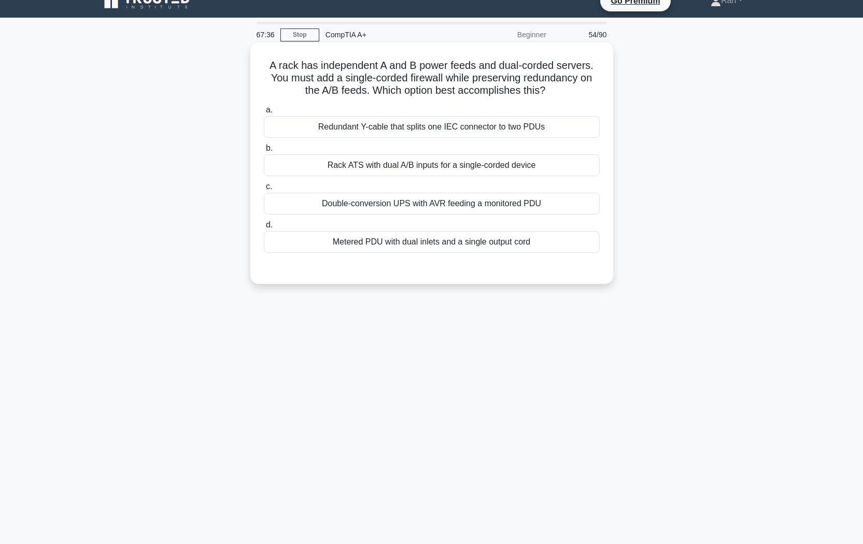
scroll to position [0, 0]
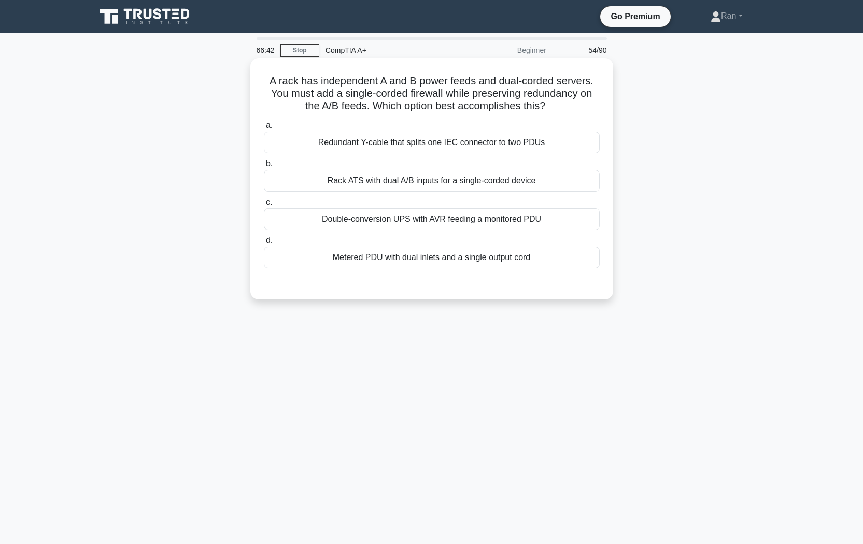
click at [312, 222] on div "Double-conversion UPS with AVR feeding a monitored PDU" at bounding box center [432, 219] width 336 height 22
click at [264, 206] on input "c. Double-conversion UPS with AVR feeding a monitored PDU" at bounding box center [264, 202] width 0 height 7
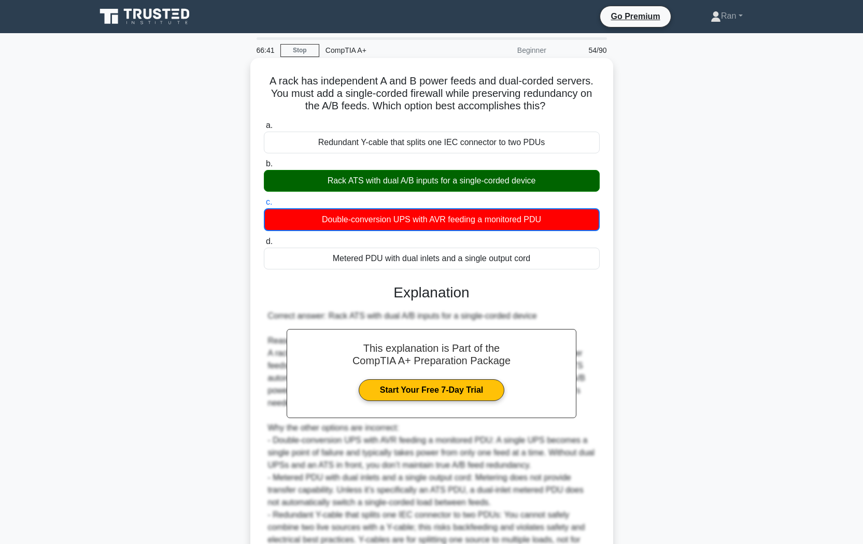
scroll to position [109, 0]
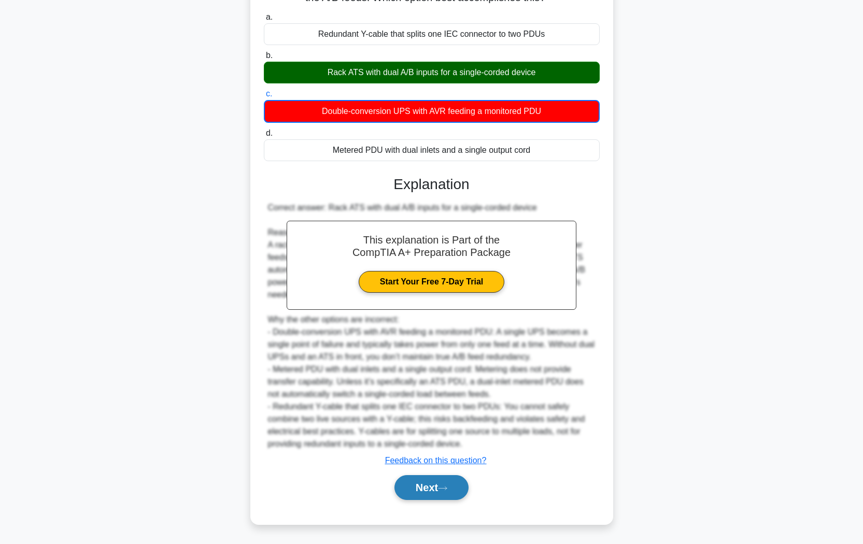
click at [438, 498] on button "Next" at bounding box center [431, 487] width 74 height 25
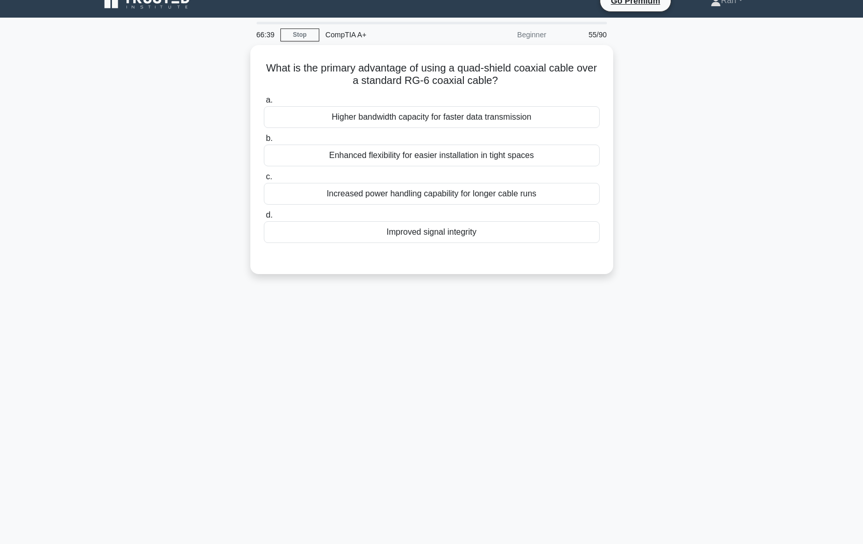
scroll to position [0, 0]
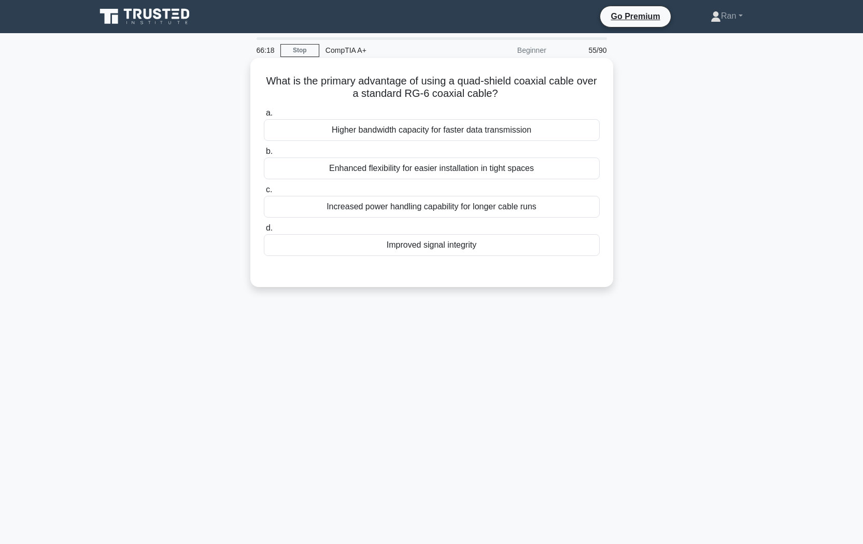
click at [414, 248] on div "Improved signal integrity" at bounding box center [432, 245] width 336 height 22
click at [264, 232] on input "d. Improved signal integrity" at bounding box center [264, 228] width 0 height 7
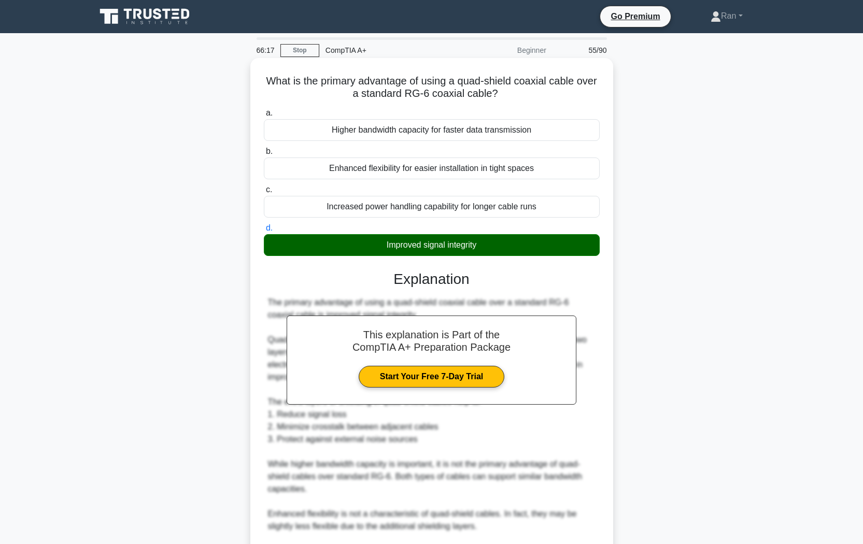
scroll to position [133, 0]
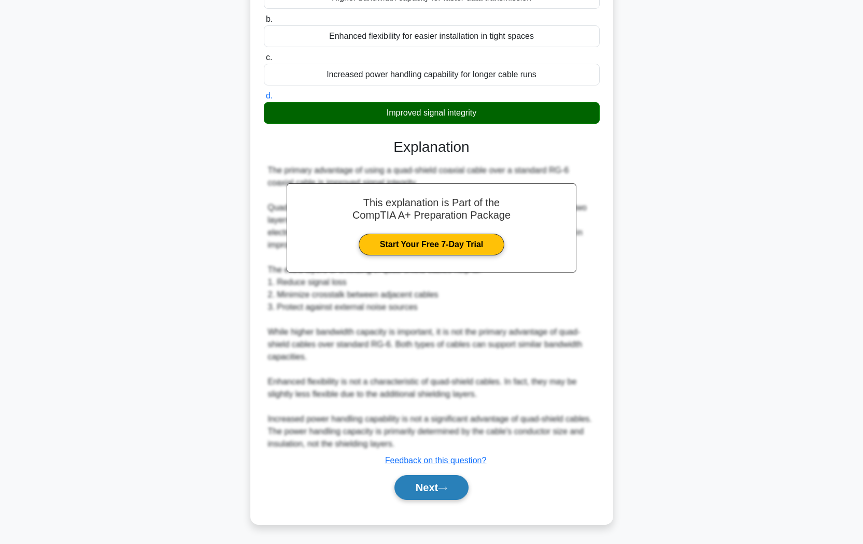
drag, startPoint x: 446, startPoint y: 493, endPoint x: 440, endPoint y: 483, distance: 11.9
click at [446, 494] on button "Next" at bounding box center [431, 487] width 74 height 25
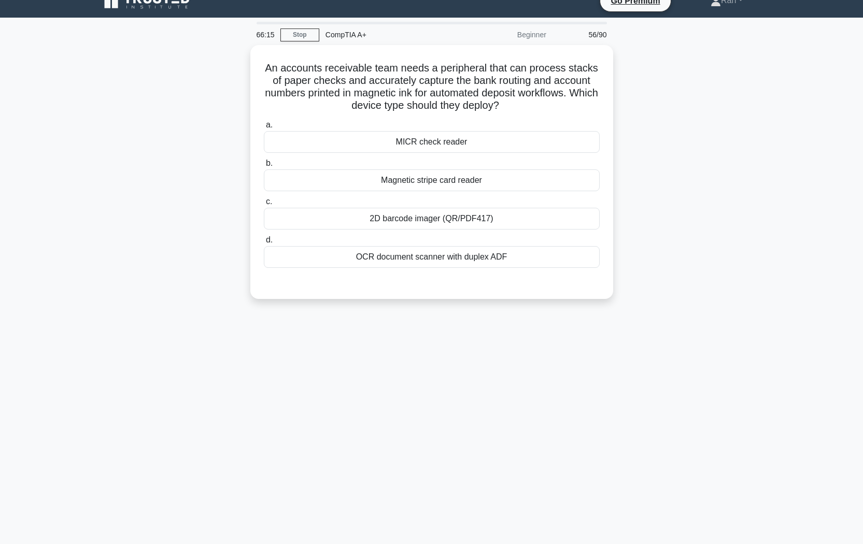
scroll to position [0, 0]
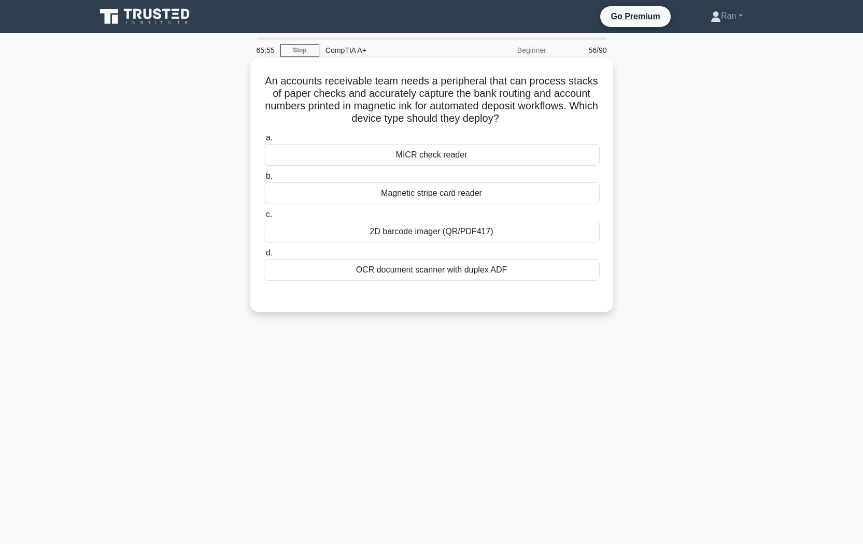
click at [499, 272] on div "OCR document scanner with duplex ADF" at bounding box center [432, 270] width 336 height 22
click at [264, 257] on input "d. OCR document scanner with duplex ADF" at bounding box center [264, 253] width 0 height 7
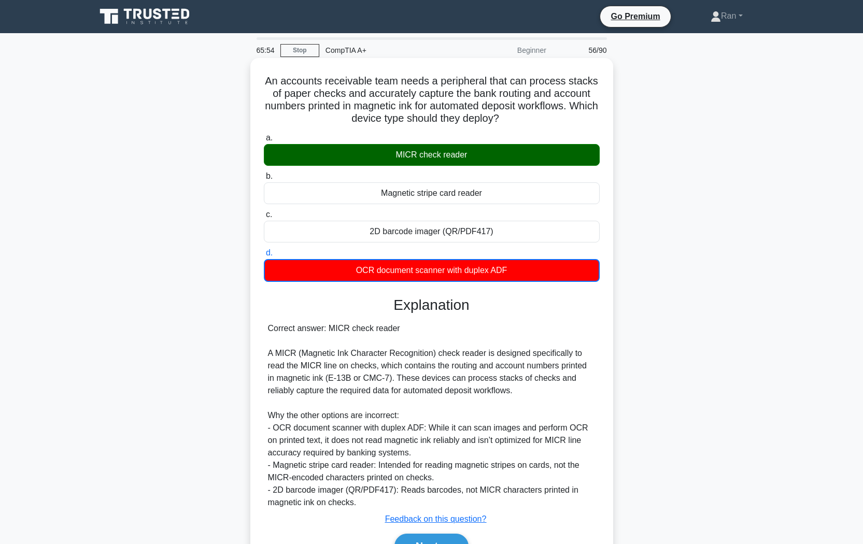
scroll to position [60, 0]
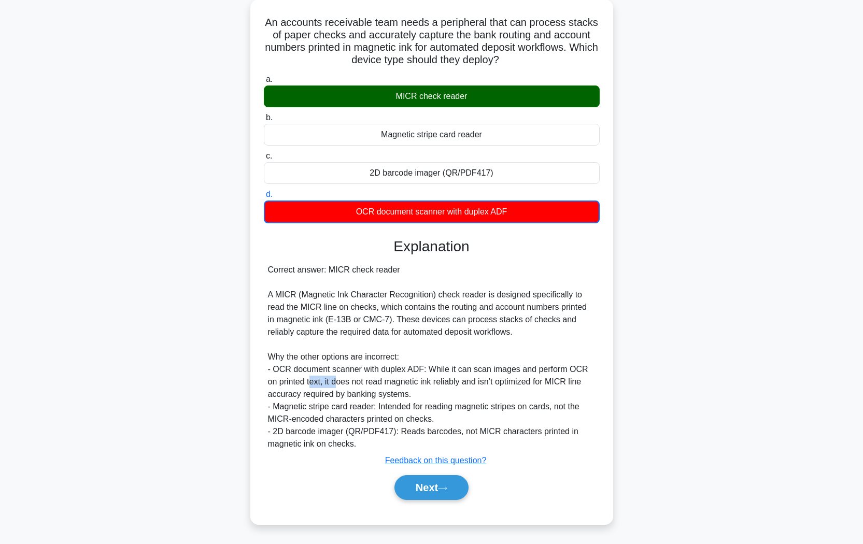
drag, startPoint x: 302, startPoint y: 380, endPoint x: 324, endPoint y: 380, distance: 22.3
click at [324, 380] on div "Correct answer: MICR check reader A MICR (Magnetic Ink Character Recognition) c…" at bounding box center [432, 357] width 328 height 187
click at [353, 385] on div "Correct answer: MICR check reader A MICR (Magnetic Ink Character Recognition) c…" at bounding box center [432, 357] width 328 height 187
drag, startPoint x: 310, startPoint y: 381, endPoint x: 563, endPoint y: 382, distance: 253.5
click at [563, 382] on div "Correct answer: MICR check reader A MICR (Magnetic Ink Character Recognition) c…" at bounding box center [432, 357] width 328 height 187
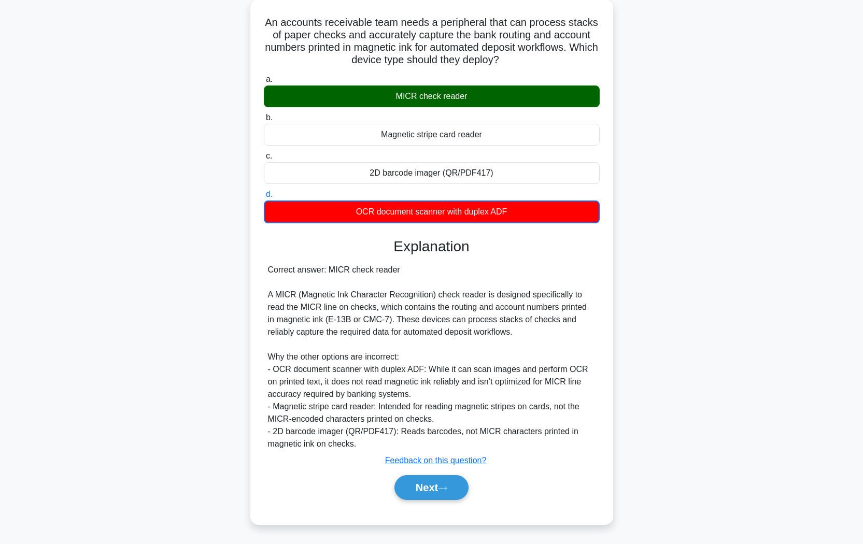
click at [574, 391] on div "Correct answer: MICR check reader A MICR (Magnetic Ink Character Recognition) c…" at bounding box center [432, 357] width 328 height 187
click at [442, 483] on button "Next" at bounding box center [431, 487] width 74 height 25
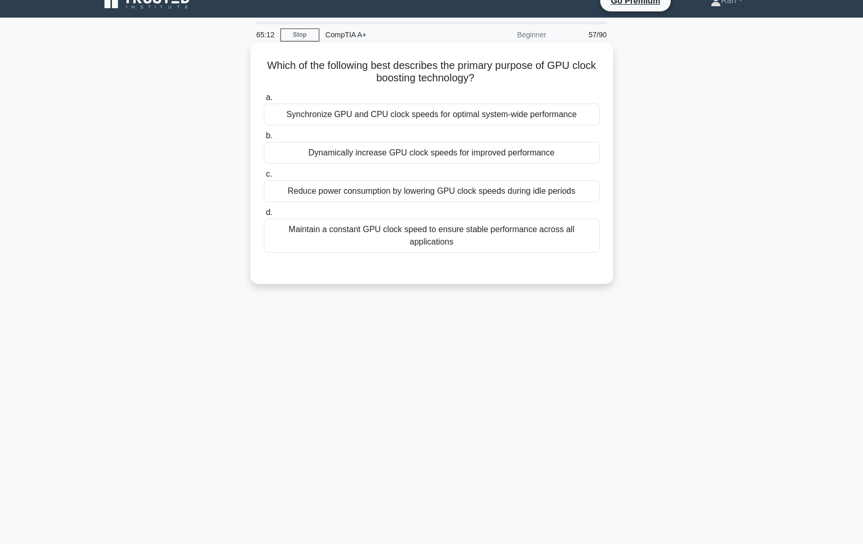
click at [437, 236] on div "Maintain a constant GPU clock speed to ensure stable performance across all app…" at bounding box center [432, 236] width 336 height 34
click at [264, 216] on input "d. Maintain a constant GPU clock speed to ensure stable performance across all …" at bounding box center [264, 212] width 0 height 7
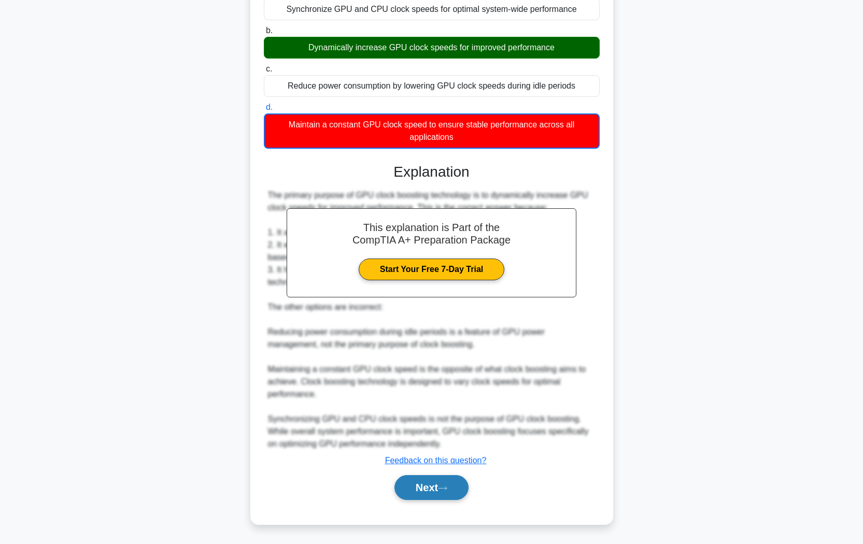
click at [461, 490] on button "Next" at bounding box center [431, 487] width 74 height 25
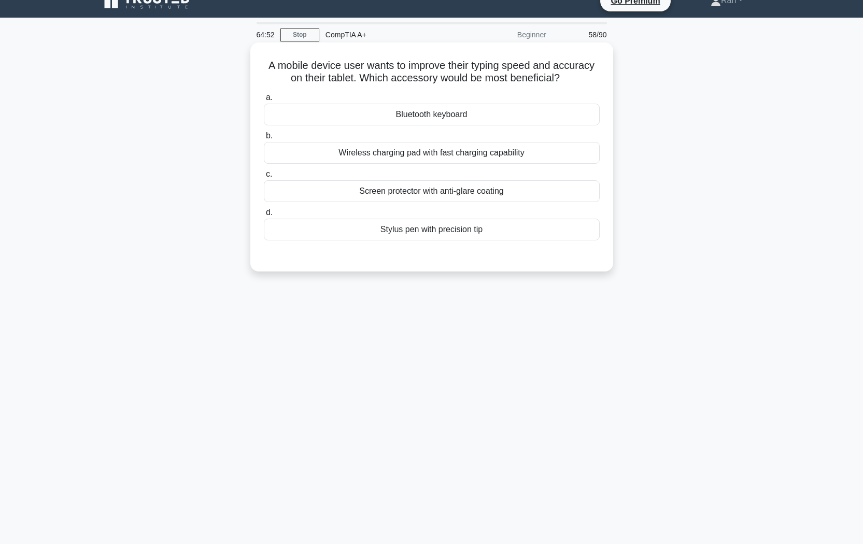
click at [434, 112] on div "Bluetooth keyboard" at bounding box center [432, 115] width 336 height 22
click at [264, 101] on input "a. Bluetooth keyboard" at bounding box center [264, 97] width 0 height 7
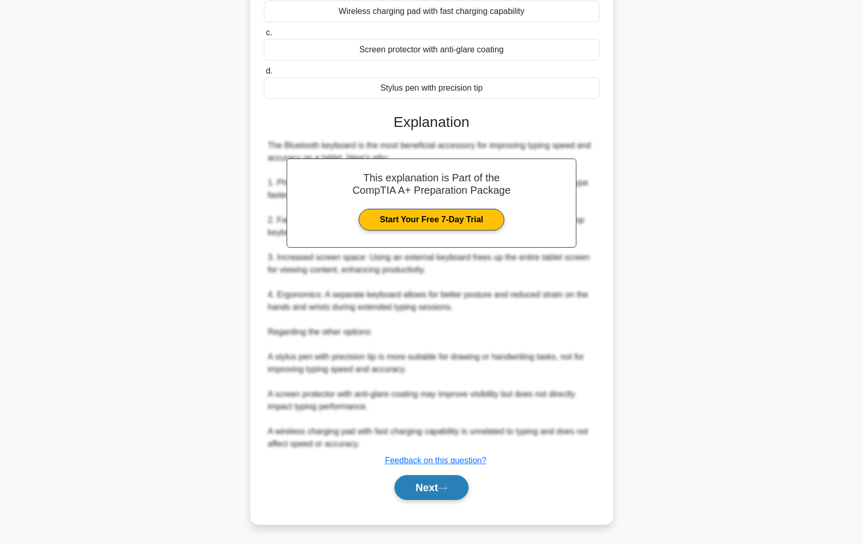
click at [441, 486] on button "Next" at bounding box center [431, 487] width 74 height 25
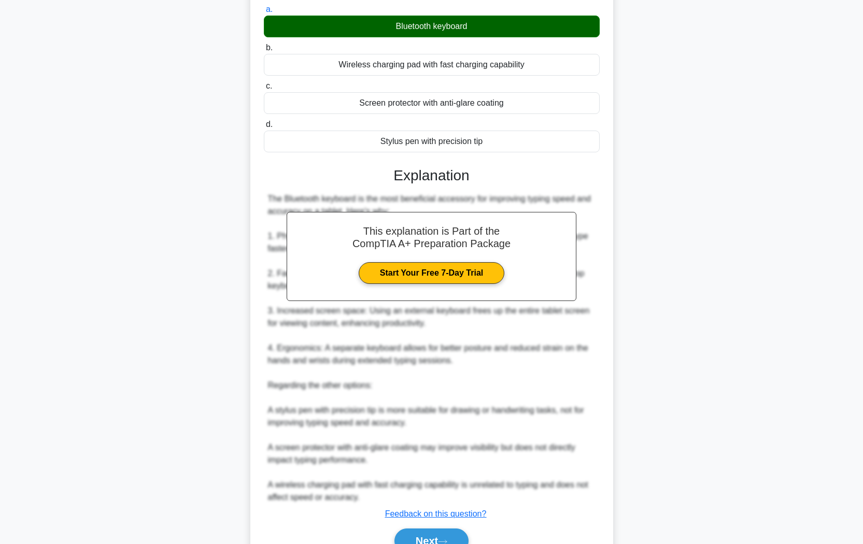
scroll to position [0, 0]
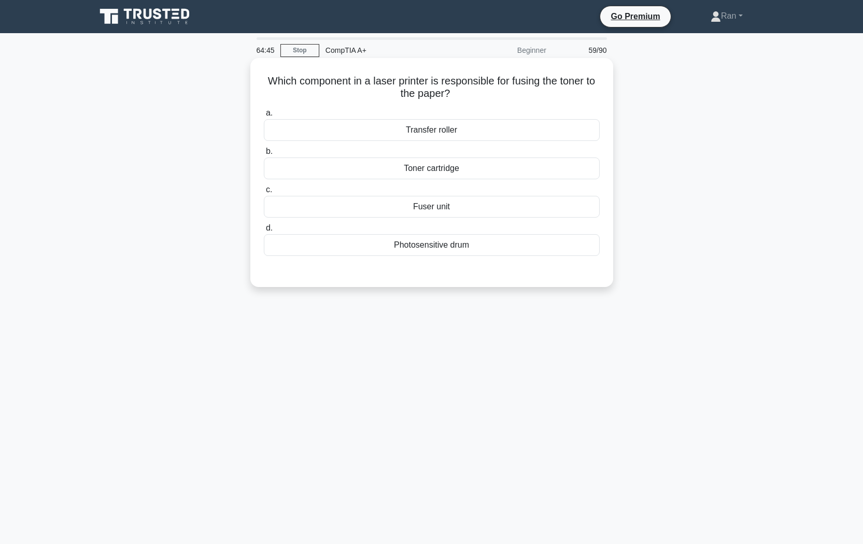
click at [427, 209] on div "Fuser unit" at bounding box center [432, 207] width 336 height 22
click at [264, 193] on input "c. Fuser unit" at bounding box center [264, 190] width 0 height 7
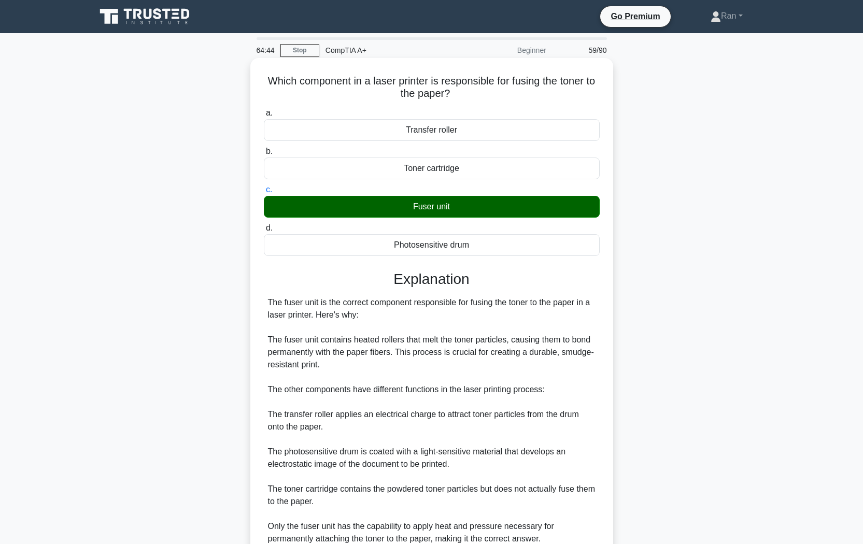
scroll to position [96, 0]
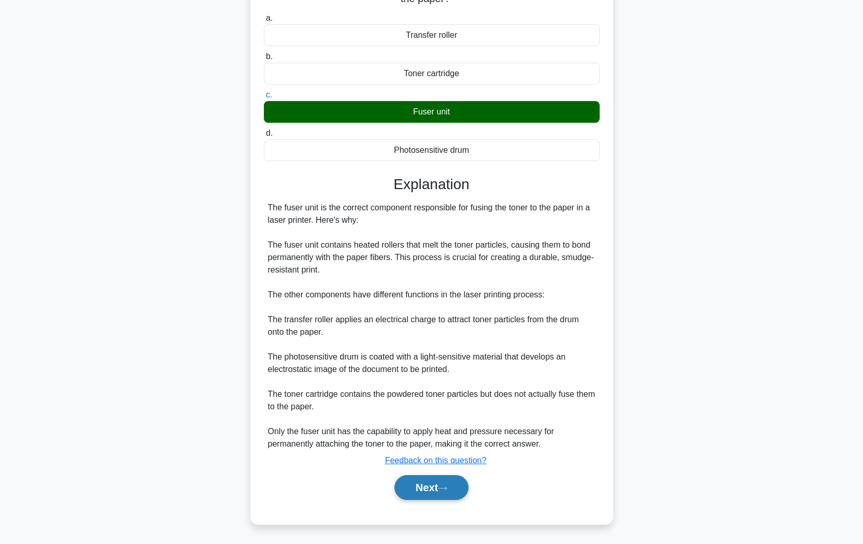
click at [427, 496] on button "Next" at bounding box center [431, 487] width 74 height 25
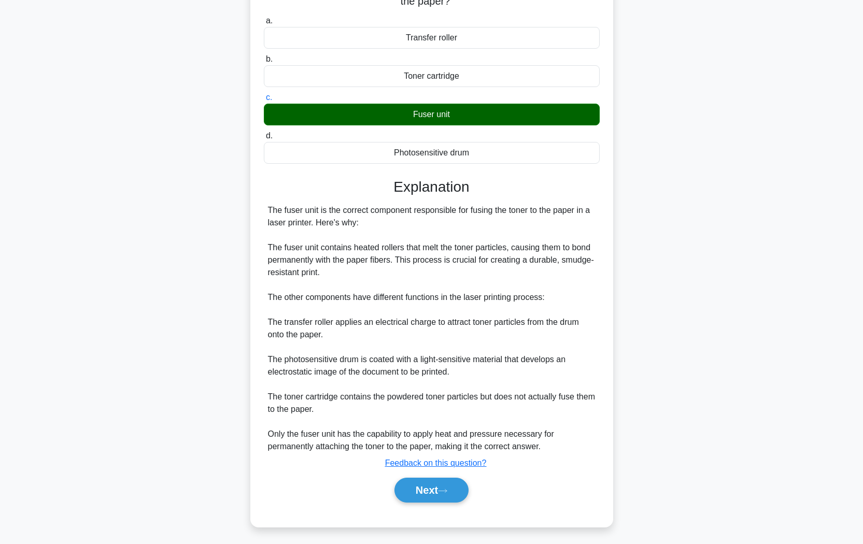
scroll to position [0, 0]
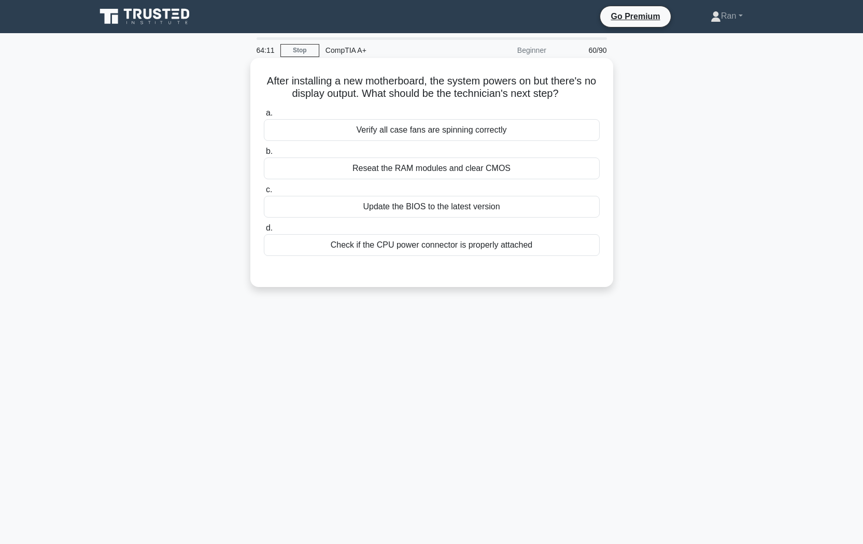
click at [331, 210] on div "Update the BIOS to the latest version" at bounding box center [432, 207] width 336 height 22
click at [264, 193] on input "c. Update the BIOS to the latest version" at bounding box center [264, 190] width 0 height 7
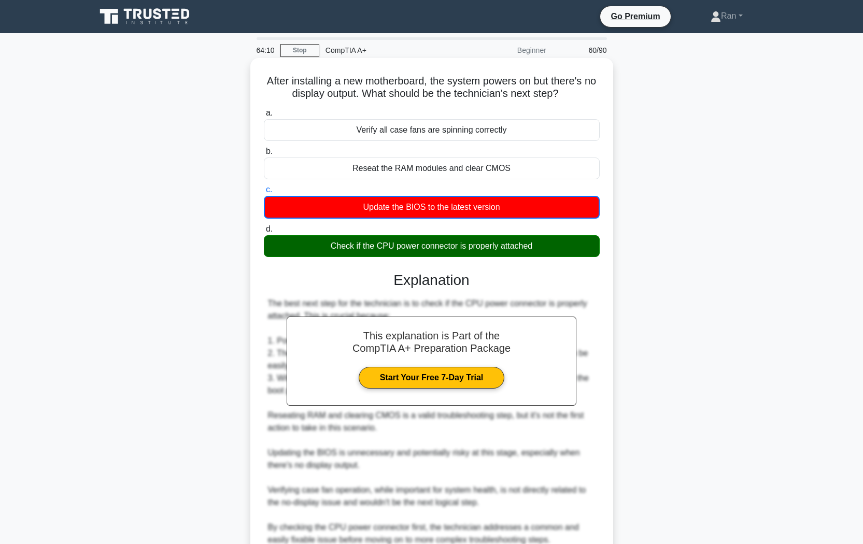
scroll to position [97, 0]
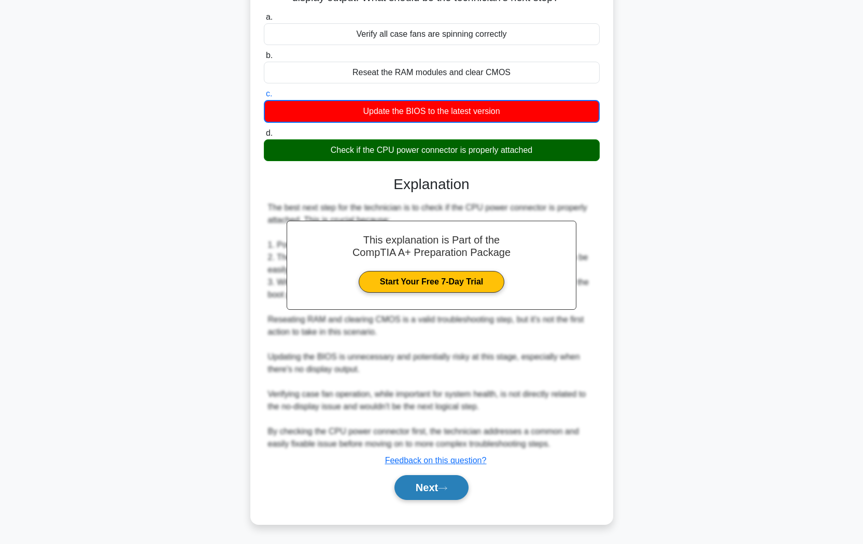
click at [413, 492] on button "Next" at bounding box center [431, 487] width 74 height 25
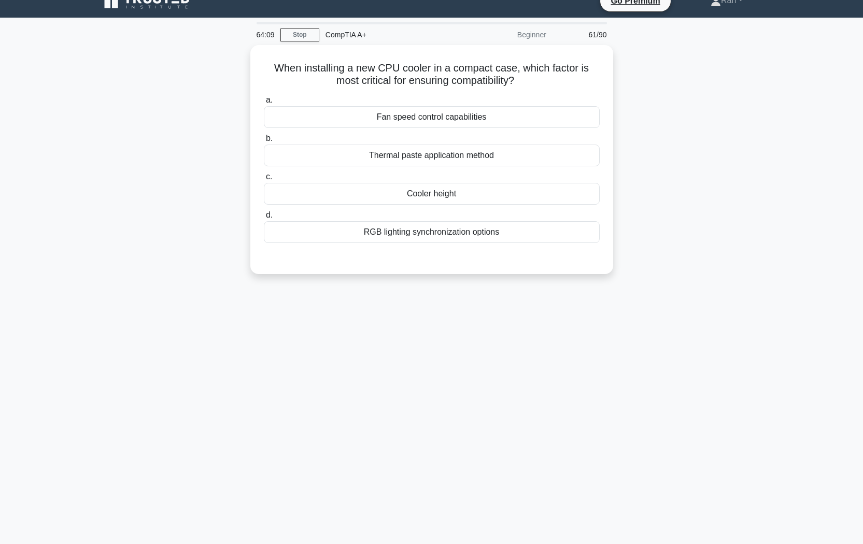
scroll to position [0, 0]
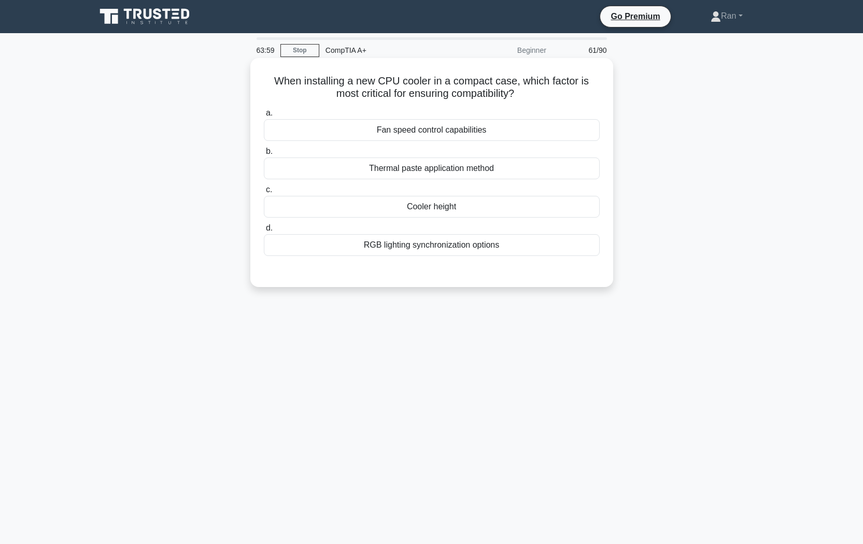
click at [412, 208] on div "Cooler height" at bounding box center [432, 207] width 336 height 22
click at [264, 193] on input "c. Cooler height" at bounding box center [264, 190] width 0 height 7
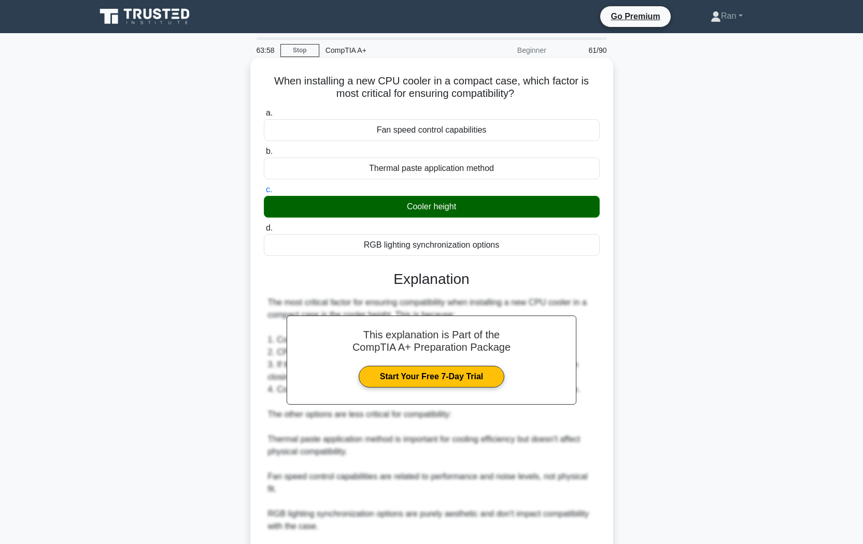
scroll to position [108, 0]
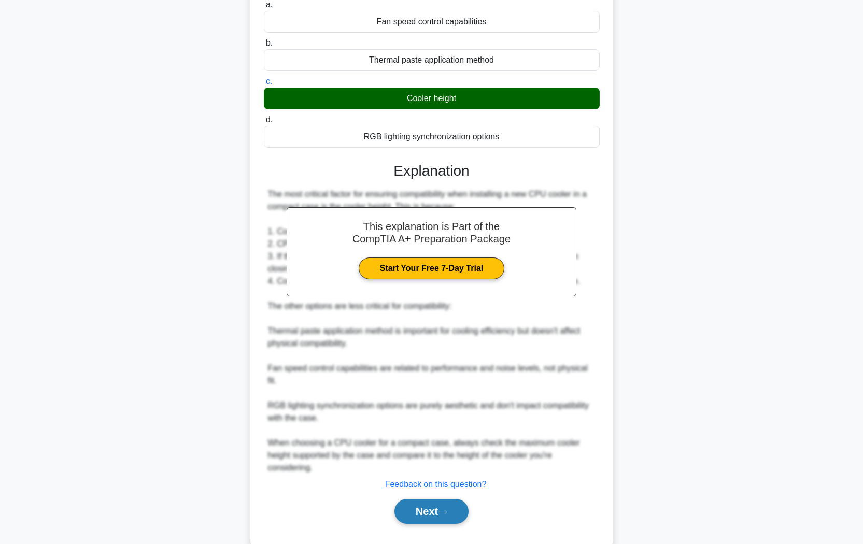
click at [460, 499] on button "Next" at bounding box center [431, 511] width 74 height 25
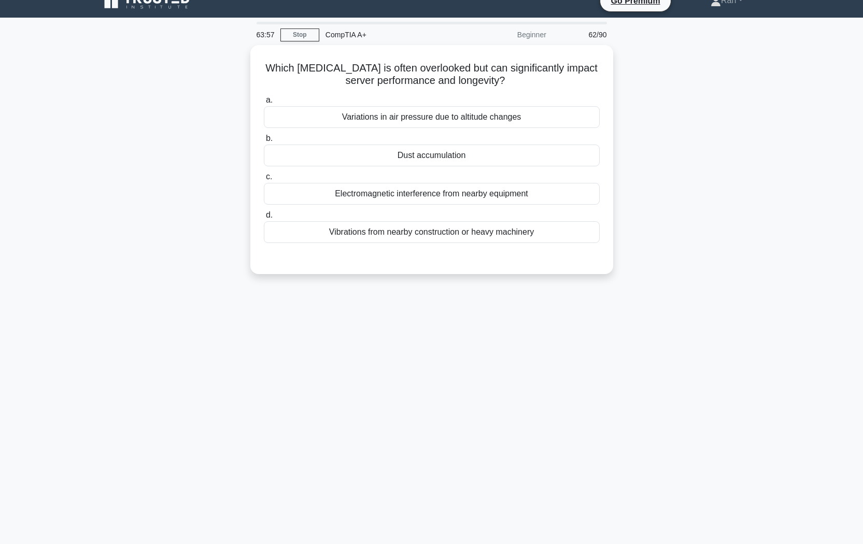
scroll to position [0, 0]
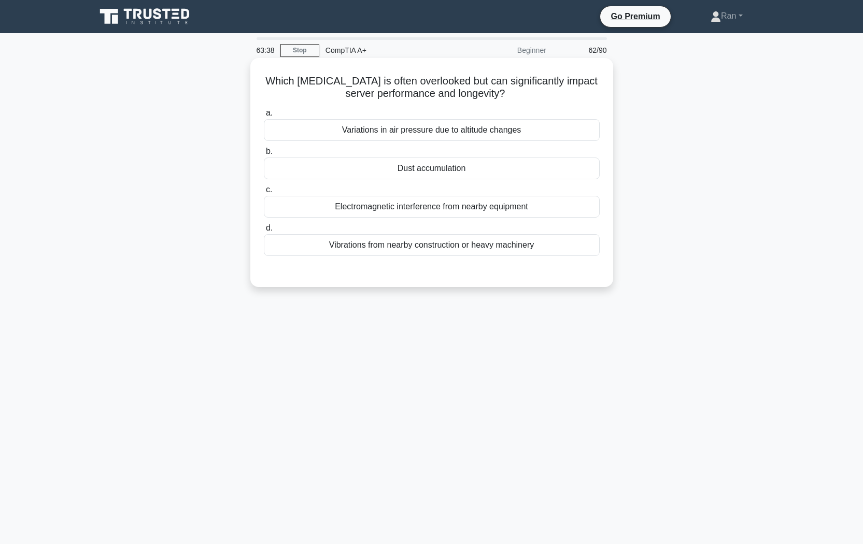
click at [425, 212] on div "Electromagnetic interference from nearby equipment" at bounding box center [432, 207] width 336 height 22
click at [264, 193] on input "c. Electromagnetic interference from nearby equipment" at bounding box center [264, 190] width 0 height 7
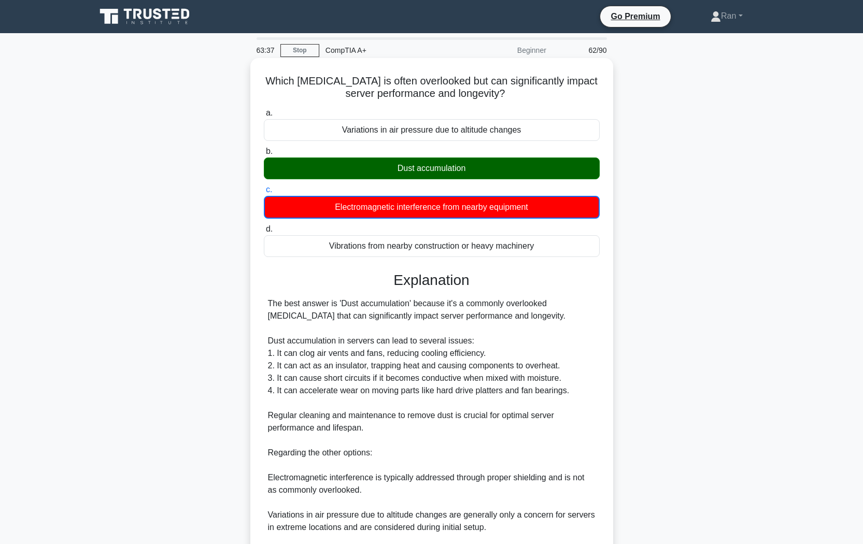
scroll to position [122, 0]
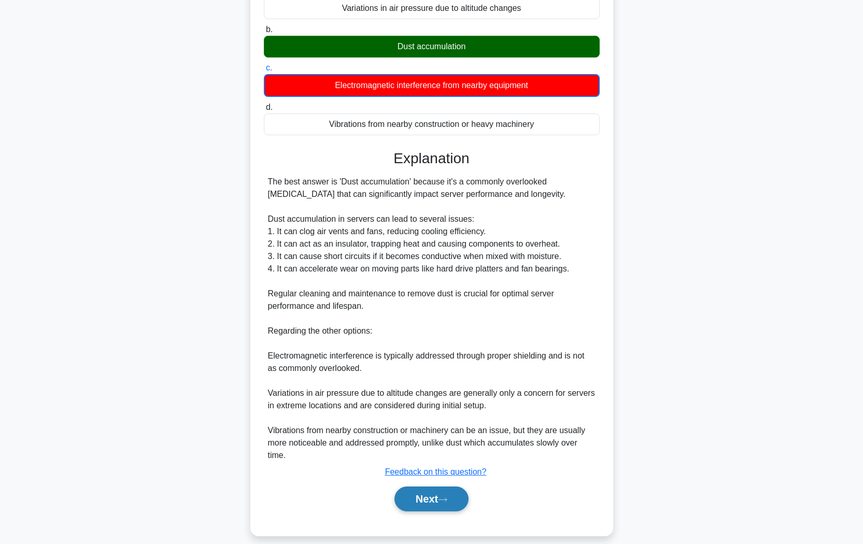
click at [442, 487] on button "Next" at bounding box center [431, 499] width 74 height 25
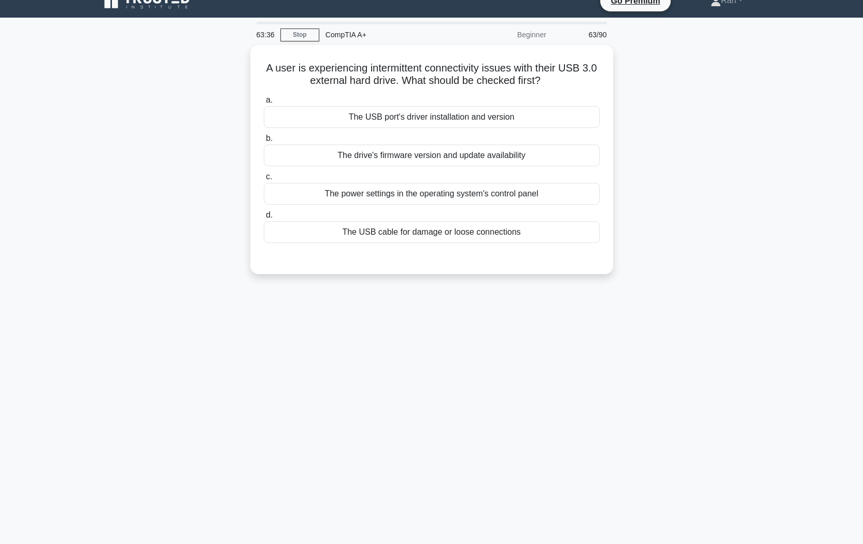
scroll to position [0, 0]
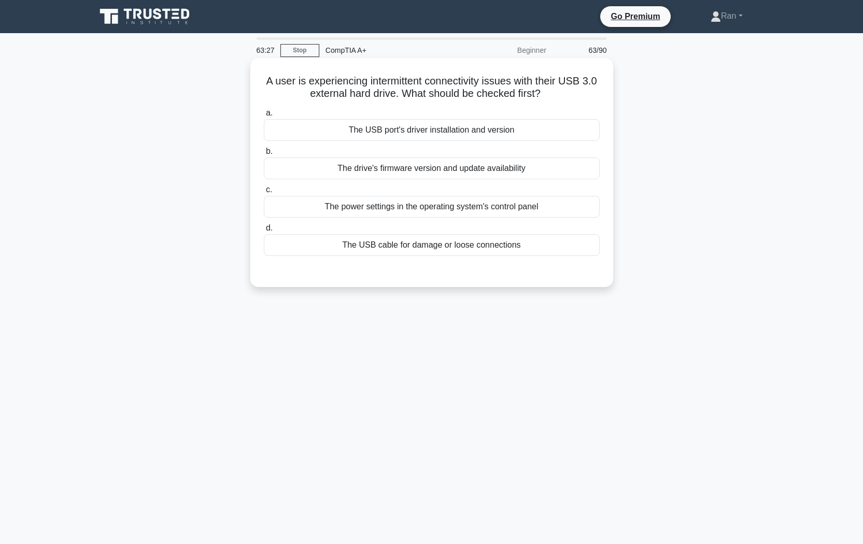
click at [374, 247] on div "The USB cable for damage or loose connections" at bounding box center [432, 245] width 336 height 22
click at [264, 232] on input "d. The USB cable for damage or loose connections" at bounding box center [264, 228] width 0 height 7
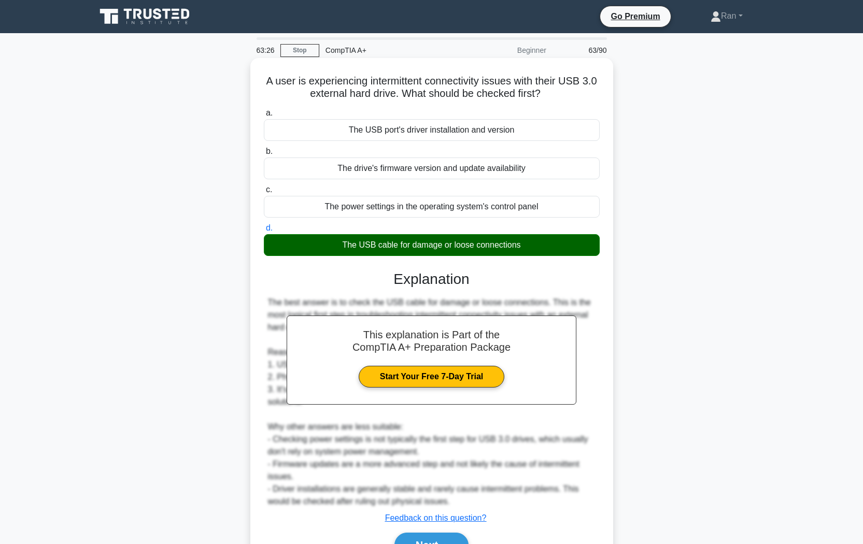
scroll to position [59, 0]
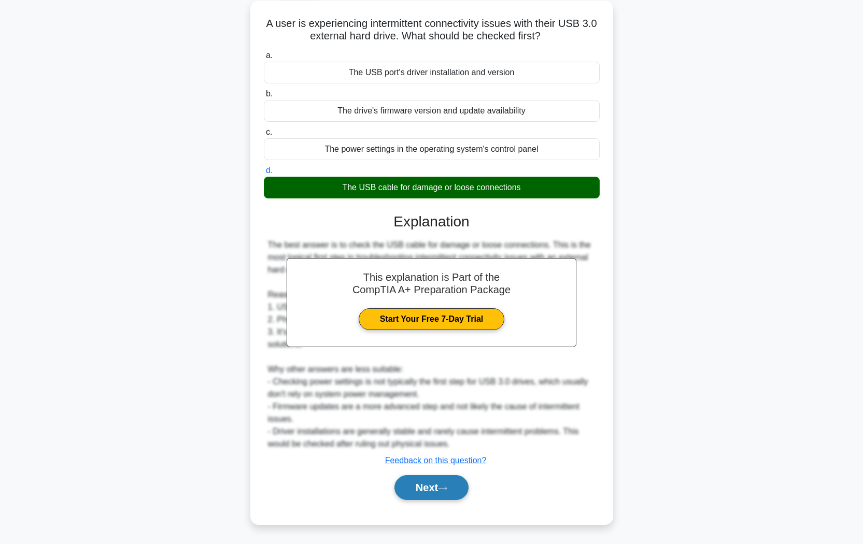
click at [447, 491] on icon at bounding box center [442, 489] width 9 height 6
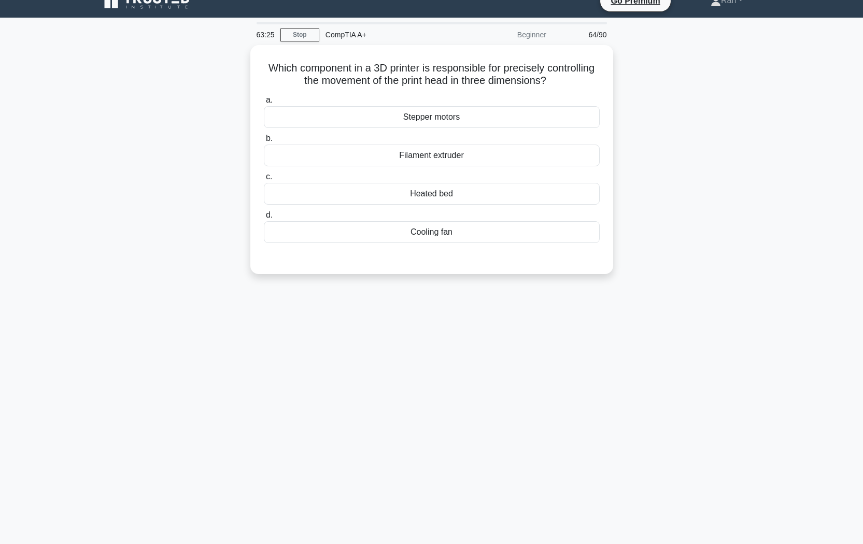
scroll to position [0, 0]
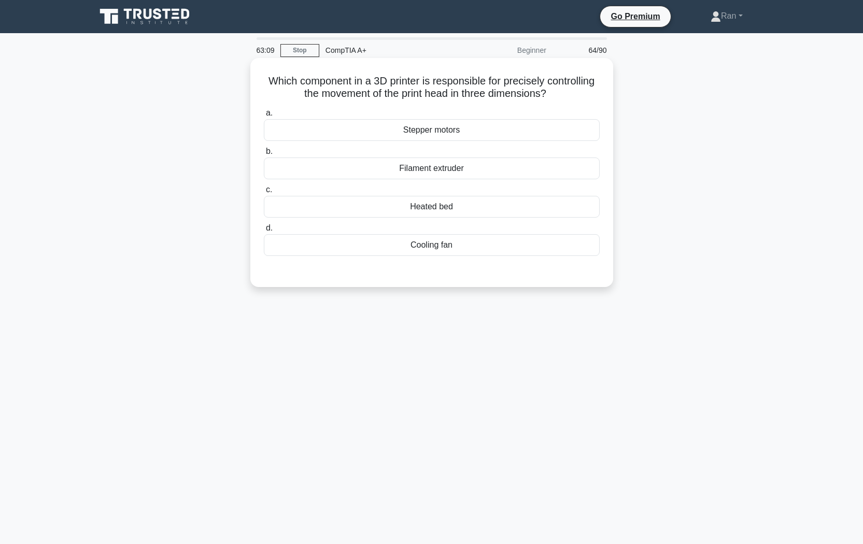
click at [443, 132] on div "Stepper motors" at bounding box center [432, 130] width 336 height 22
click at [264, 117] on input "a. Stepper motors" at bounding box center [264, 113] width 0 height 7
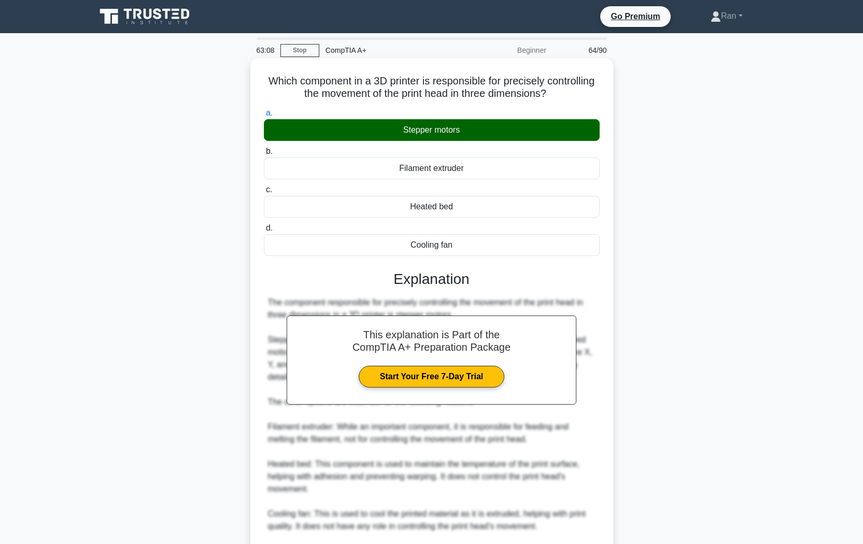
scroll to position [121, 0]
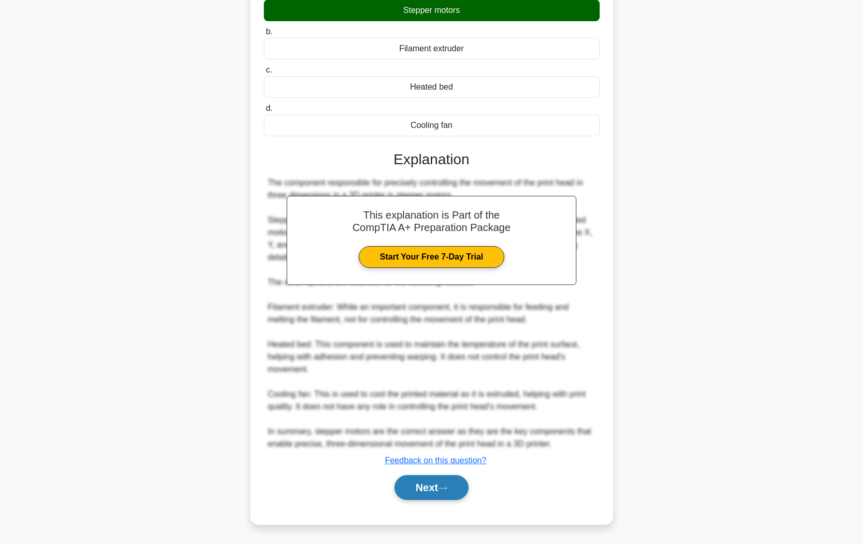
click at [447, 488] on icon at bounding box center [442, 489] width 9 height 6
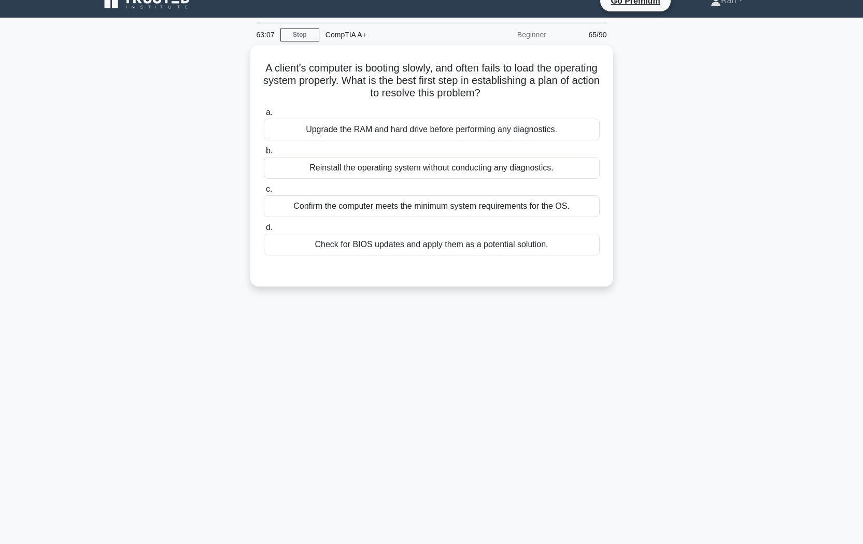
scroll to position [0, 0]
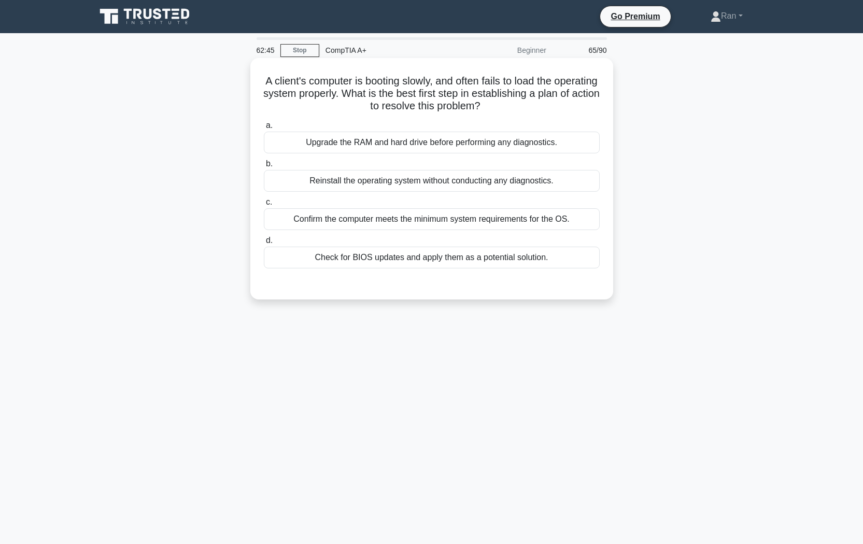
click at [349, 220] on div "Confirm the computer meets the minimum system requirements for the OS." at bounding box center [432, 219] width 336 height 22
click at [264, 206] on input "c. Confirm the computer meets the minimum system requirements for the OS." at bounding box center [264, 202] width 0 height 7
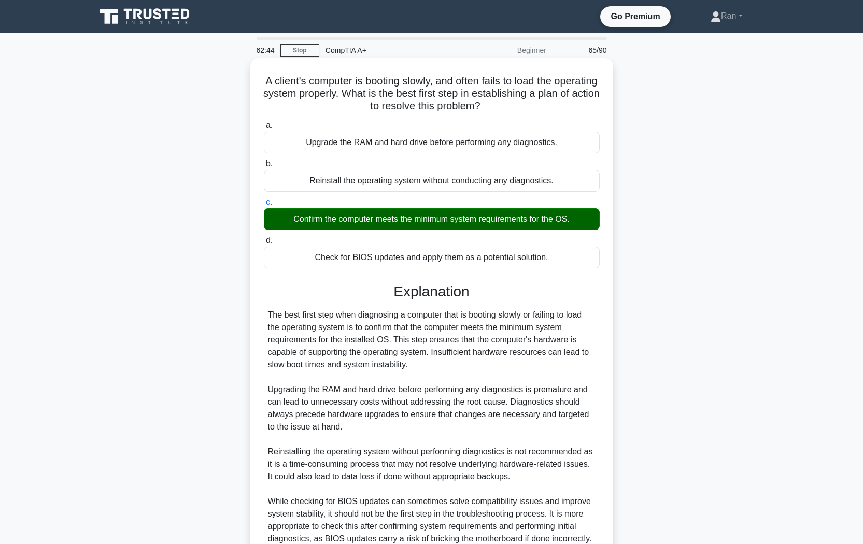
scroll to position [96, 0]
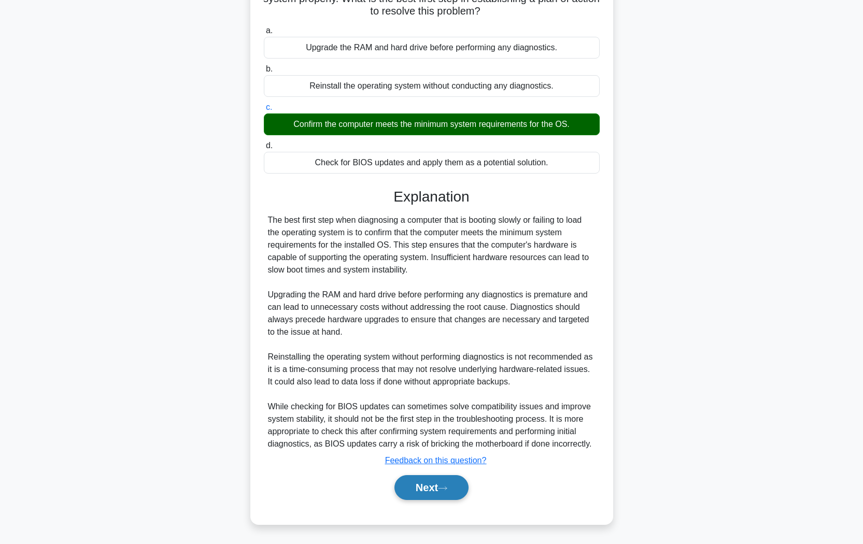
click at [434, 483] on button "Next" at bounding box center [431, 487] width 74 height 25
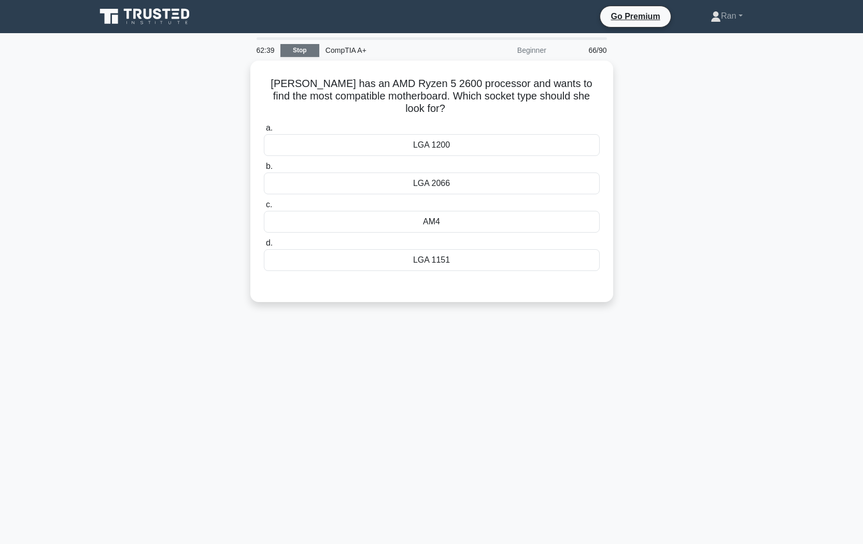
click at [292, 55] on link "Stop" at bounding box center [299, 50] width 39 height 13
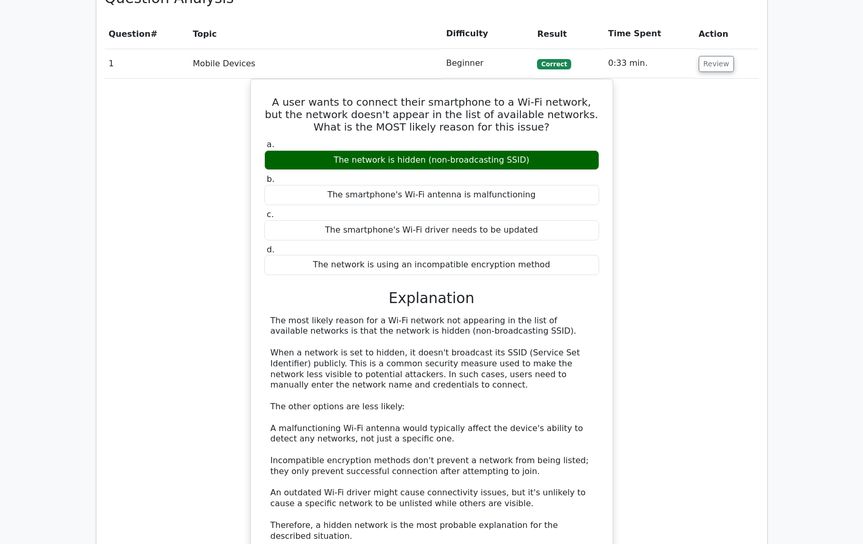
scroll to position [1192, 0]
